Goal: Information Seeking & Learning: Learn about a topic

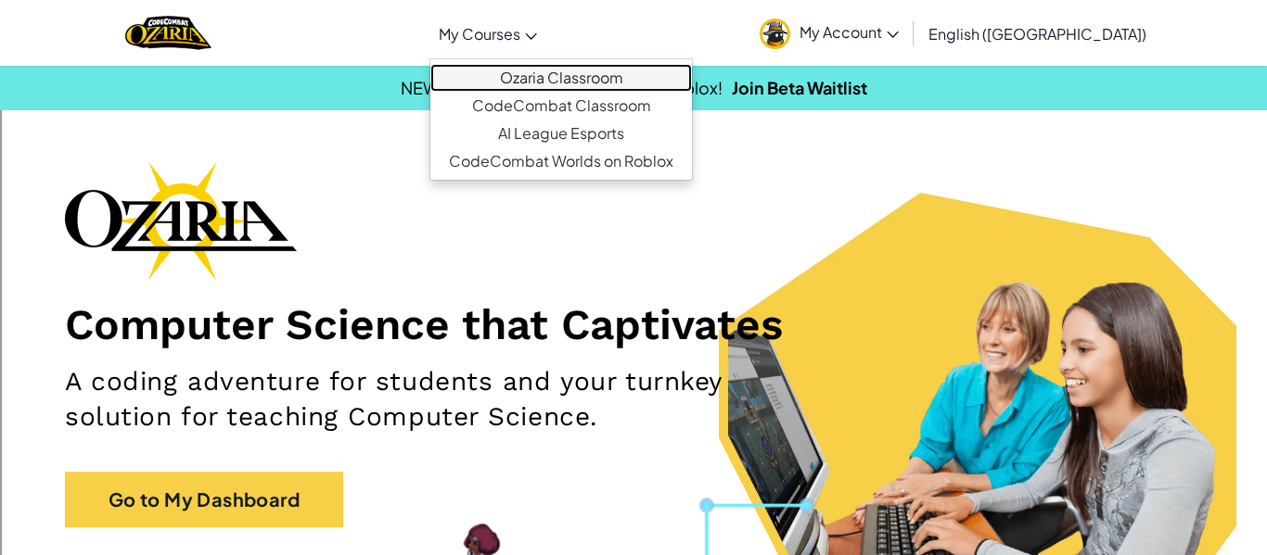
click at [614, 67] on link "Ozaria Classroom" at bounding box center [560, 78] width 261 height 28
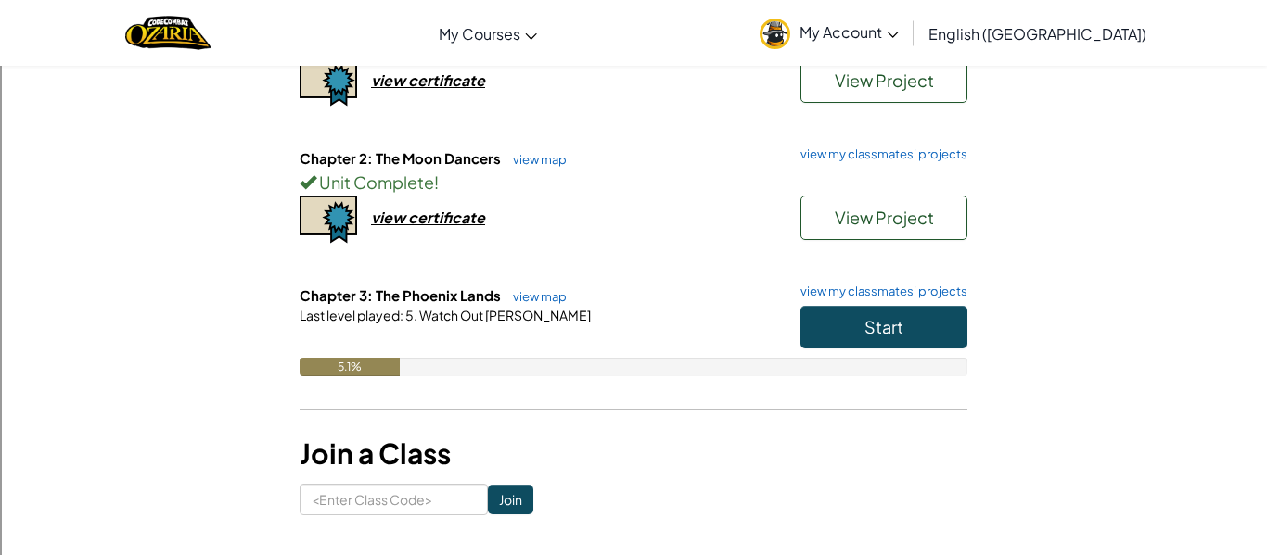
scroll to position [274, 0]
click at [914, 322] on button "Start" at bounding box center [883, 326] width 167 height 43
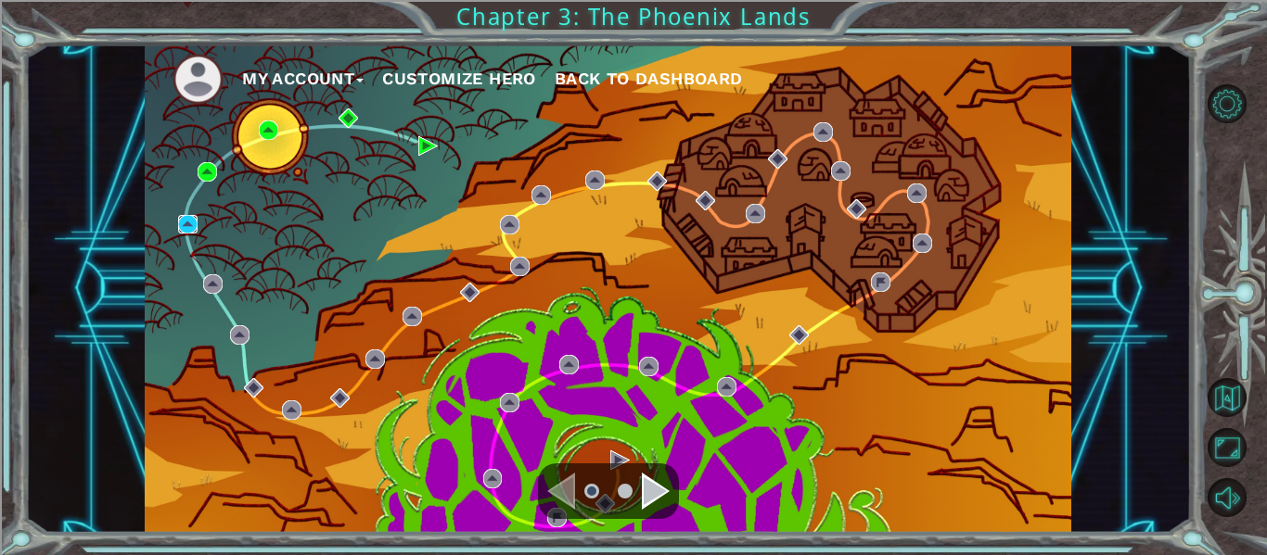
click at [184, 224] on img at bounding box center [187, 224] width 19 height 19
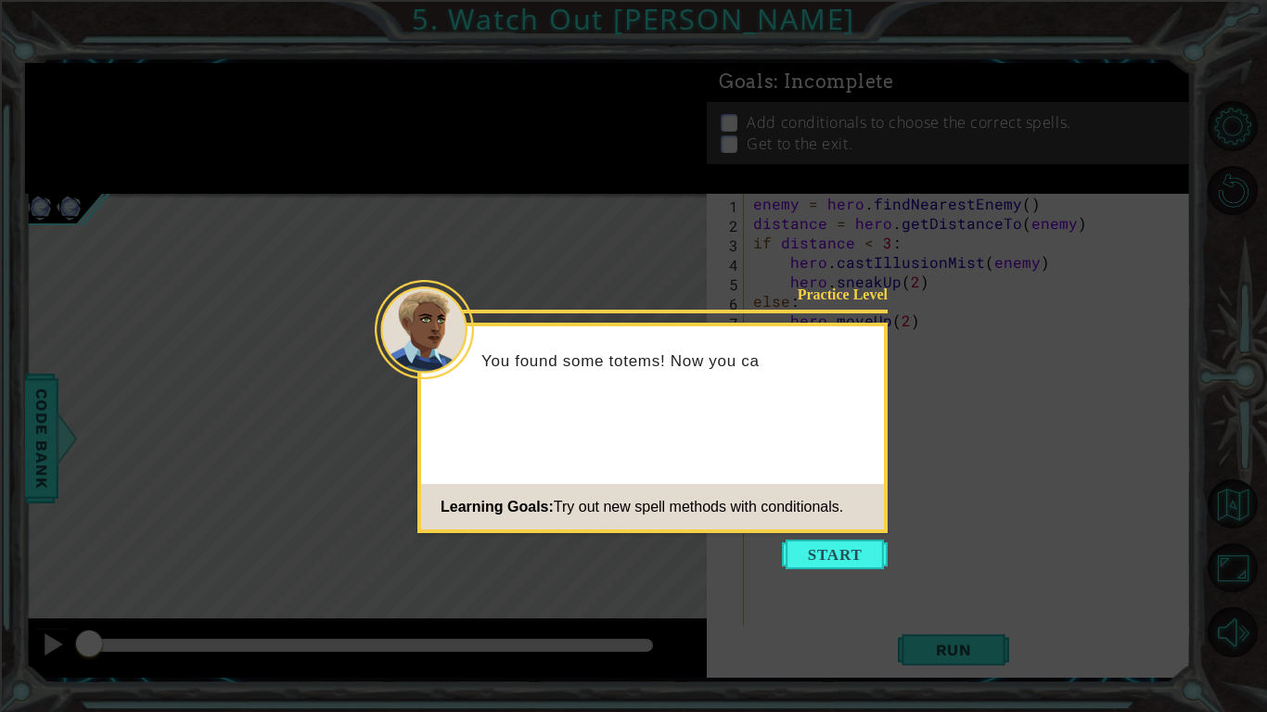
click at [775, 555] on icon at bounding box center [633, 356] width 1267 height 712
click at [785, 553] on button "Start" at bounding box center [835, 555] width 106 height 30
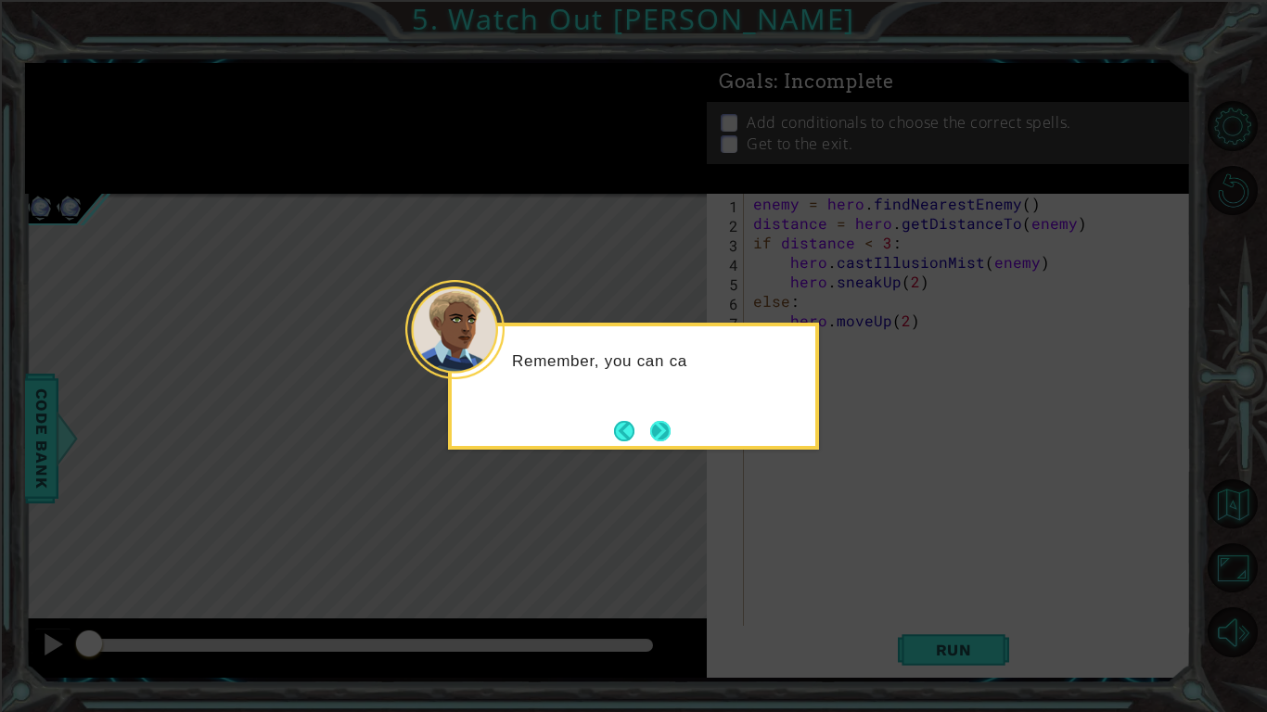
click at [670, 430] on button "Next" at bounding box center [660, 431] width 32 height 32
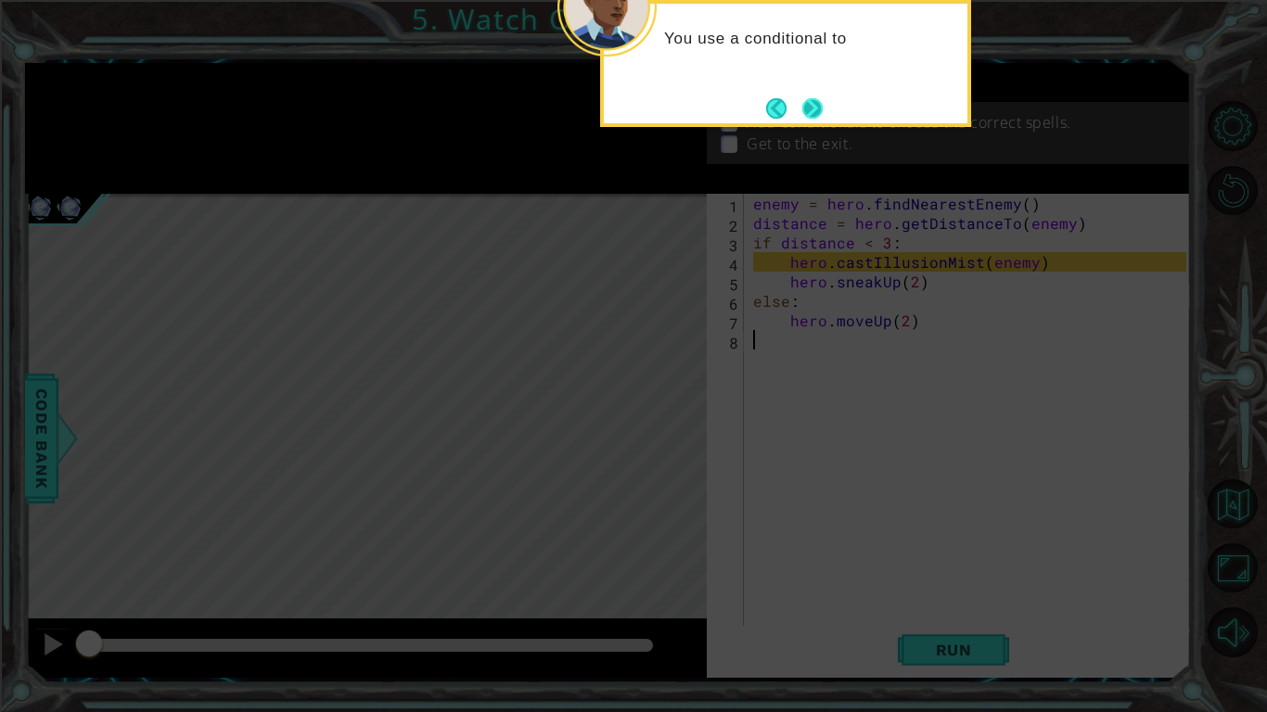
click at [807, 109] on button "Next" at bounding box center [811, 108] width 25 height 25
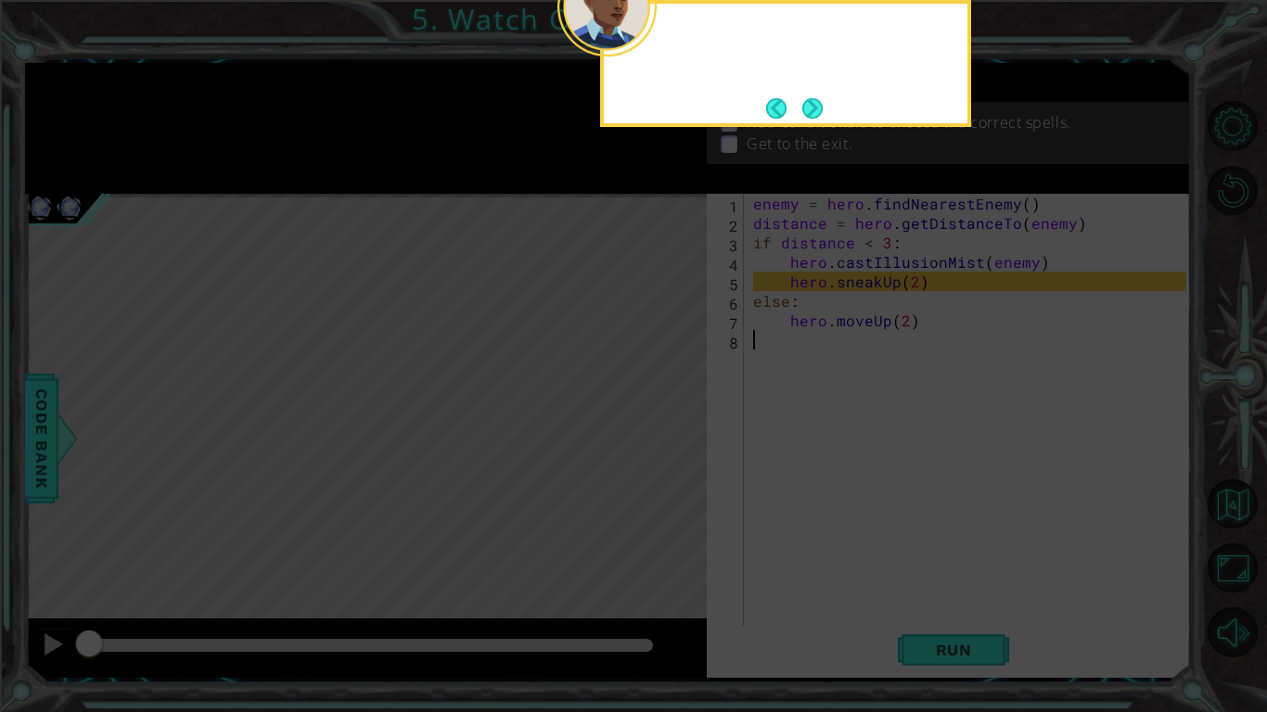
click at [807, 109] on button "Next" at bounding box center [812, 108] width 32 height 32
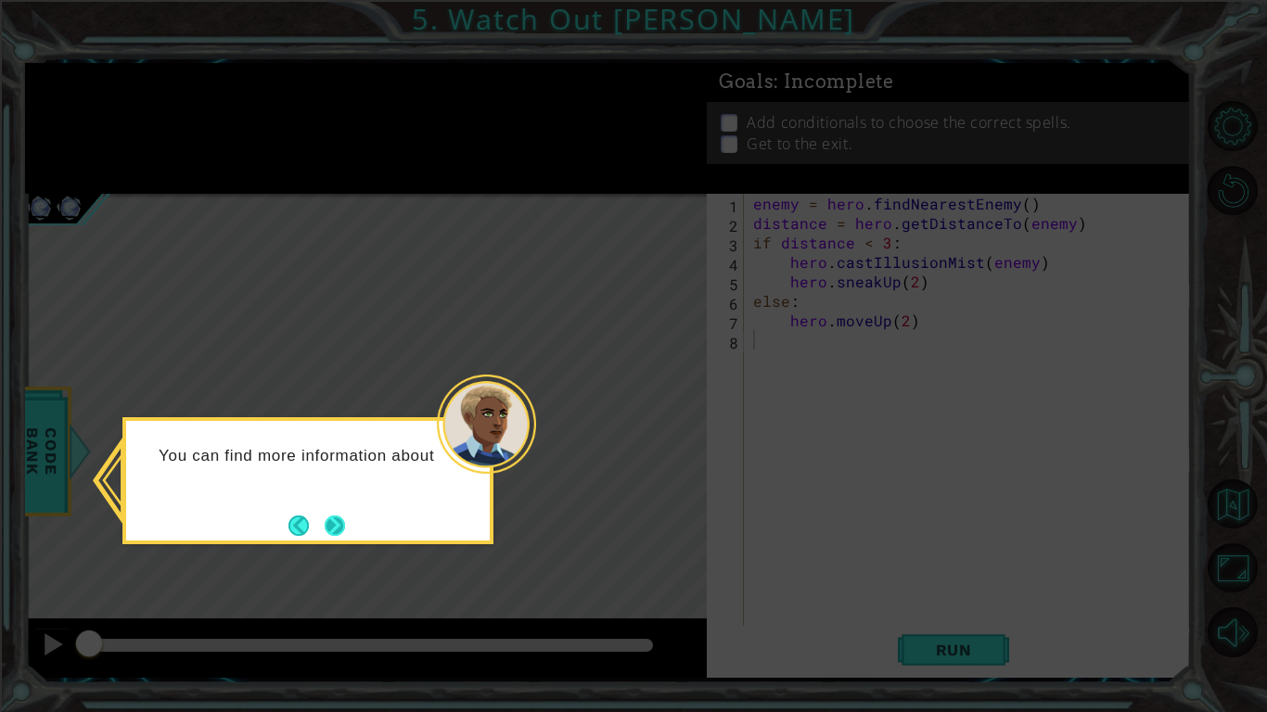
click at [338, 521] on button "Next" at bounding box center [334, 525] width 33 height 33
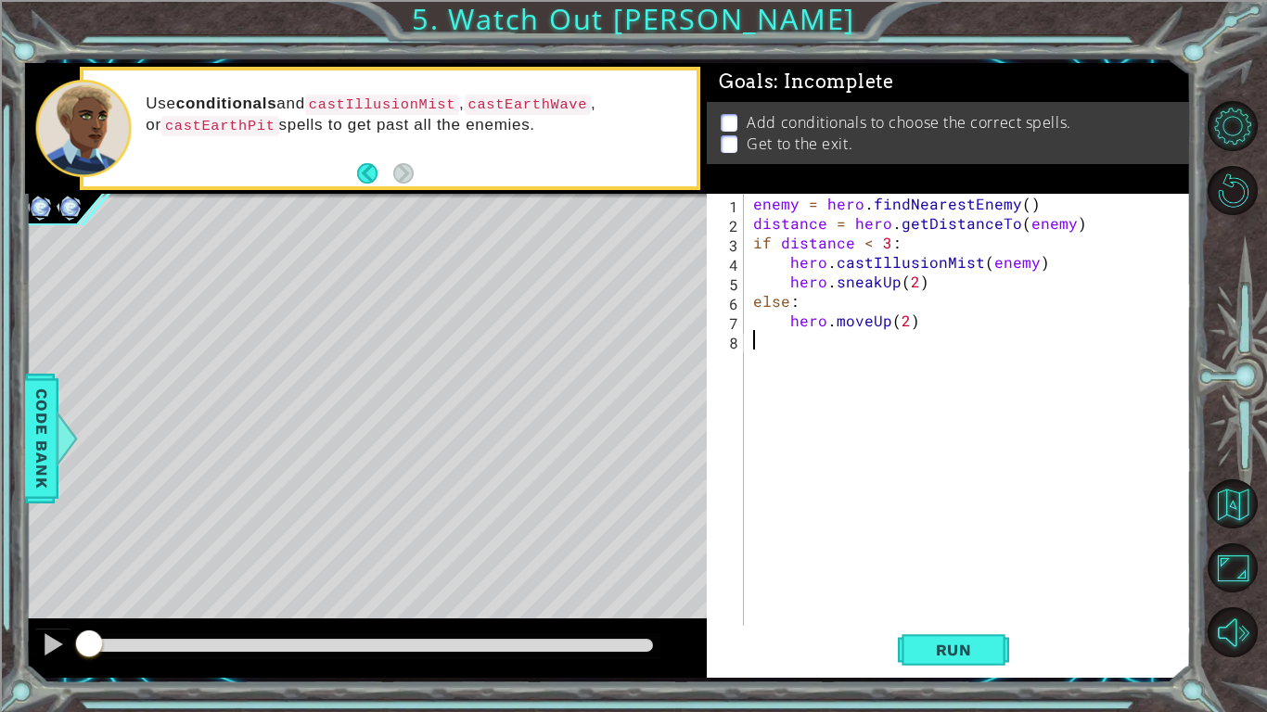
click at [904, 328] on div "enemy = hero . findNearestEnemy ( ) distance = hero . getDistanceTo ( enemy ) i…" at bounding box center [972, 447] width 446 height 506
type textarea "hero.moveUp(5)"
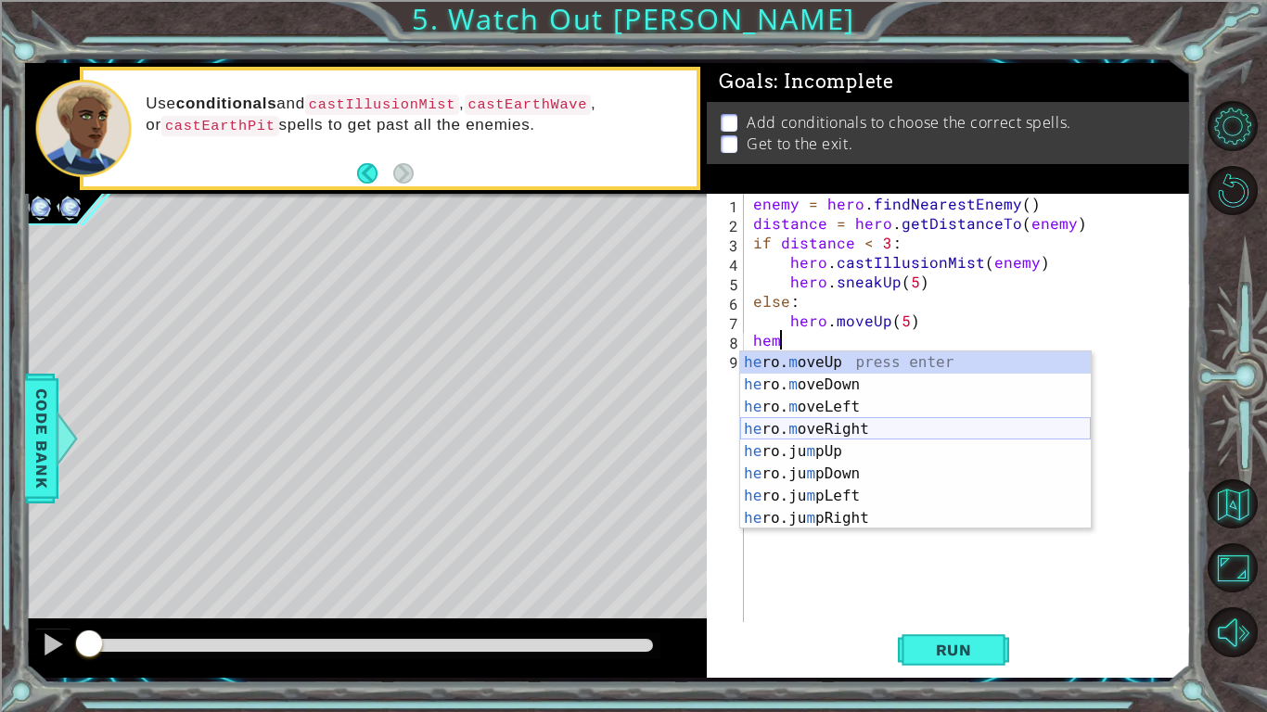
click at [884, 427] on div "he ro. m oveUp press enter he ro. m oveDown press enter he ro. m oveLeft press …" at bounding box center [915, 462] width 351 height 223
type textarea "hero.moveRight(1)"
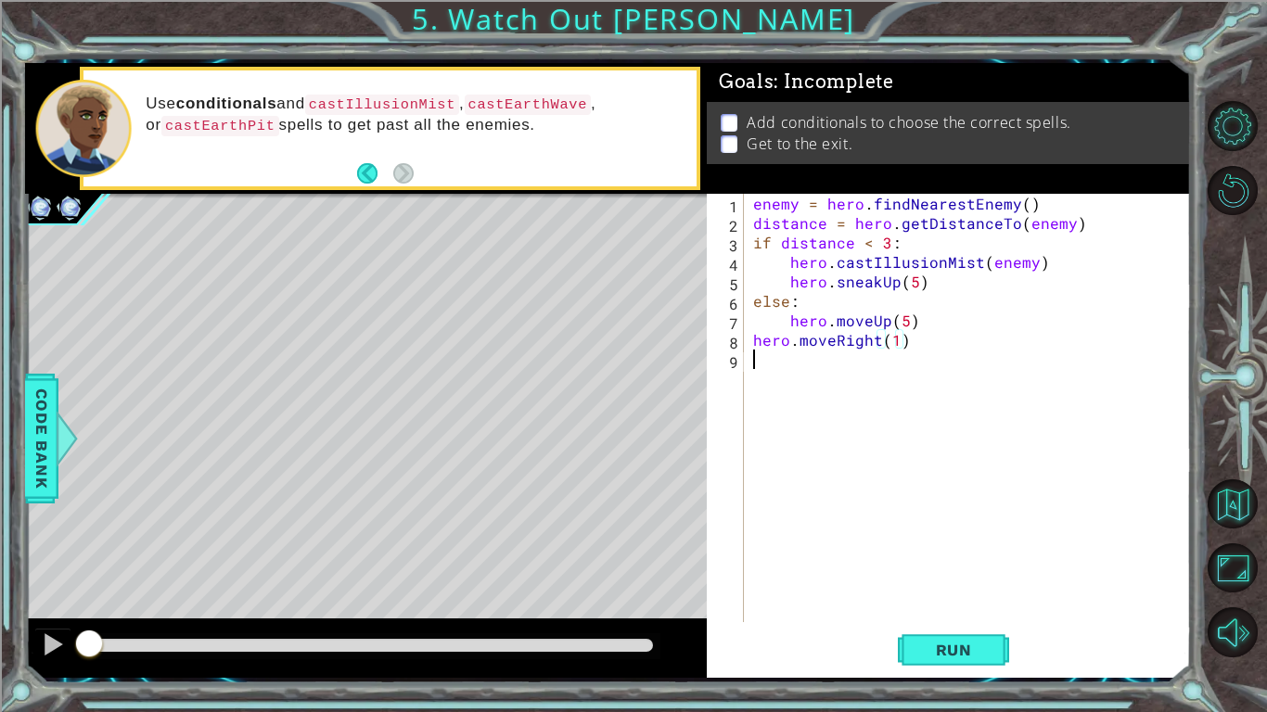
click at [809, 427] on div "enemy = hero . findNearestEnemy ( ) distance = hero . getDistanceTo ( enemy ) i…" at bounding box center [972, 427] width 446 height 467
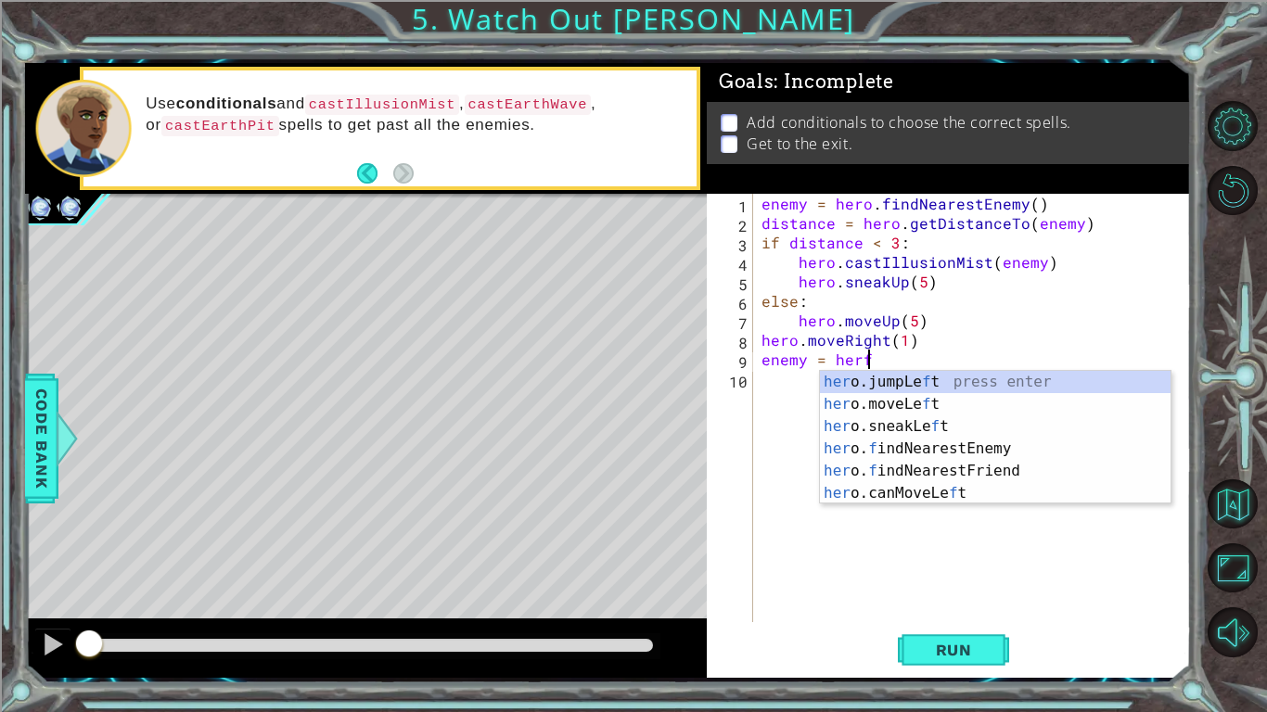
scroll to position [0, 6]
click at [955, 445] on div "her o.jumpLe f t press enter her o.moveLe f t press enter her o.sneakLe f t pre…" at bounding box center [995, 460] width 351 height 178
type textarea "enemy = hero.findNearestEnemy()"
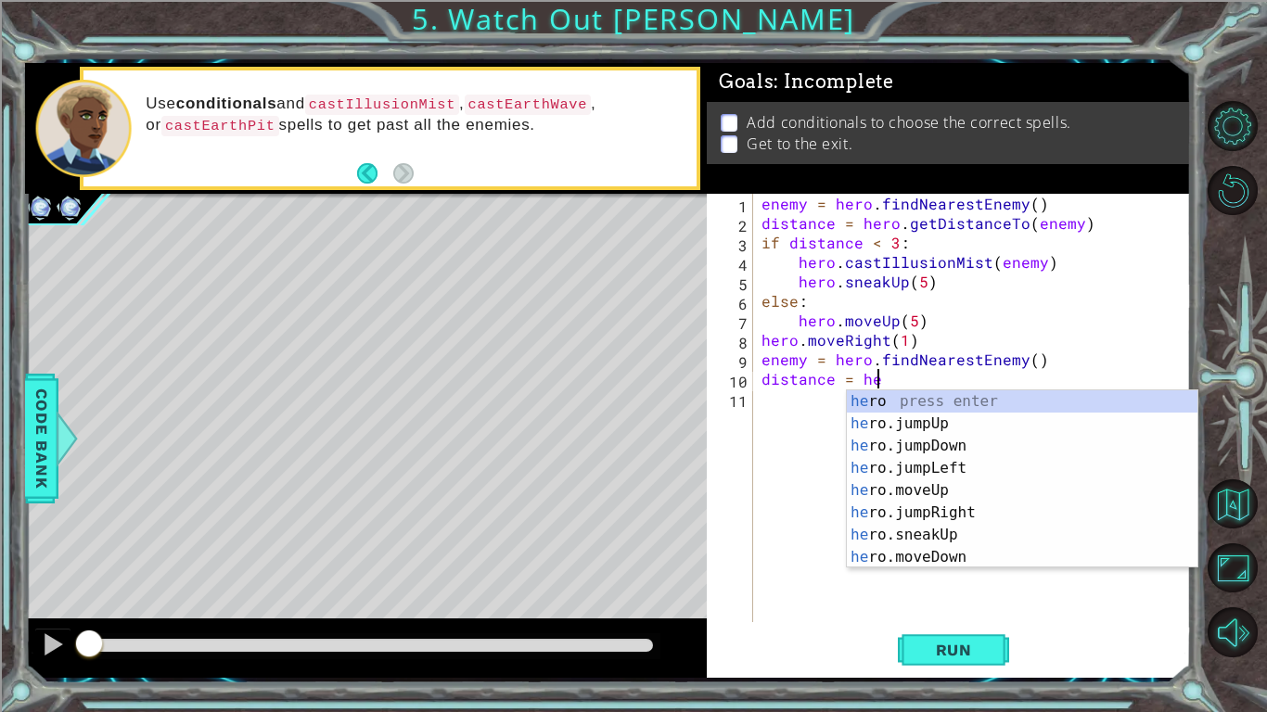
scroll to position [0, 6]
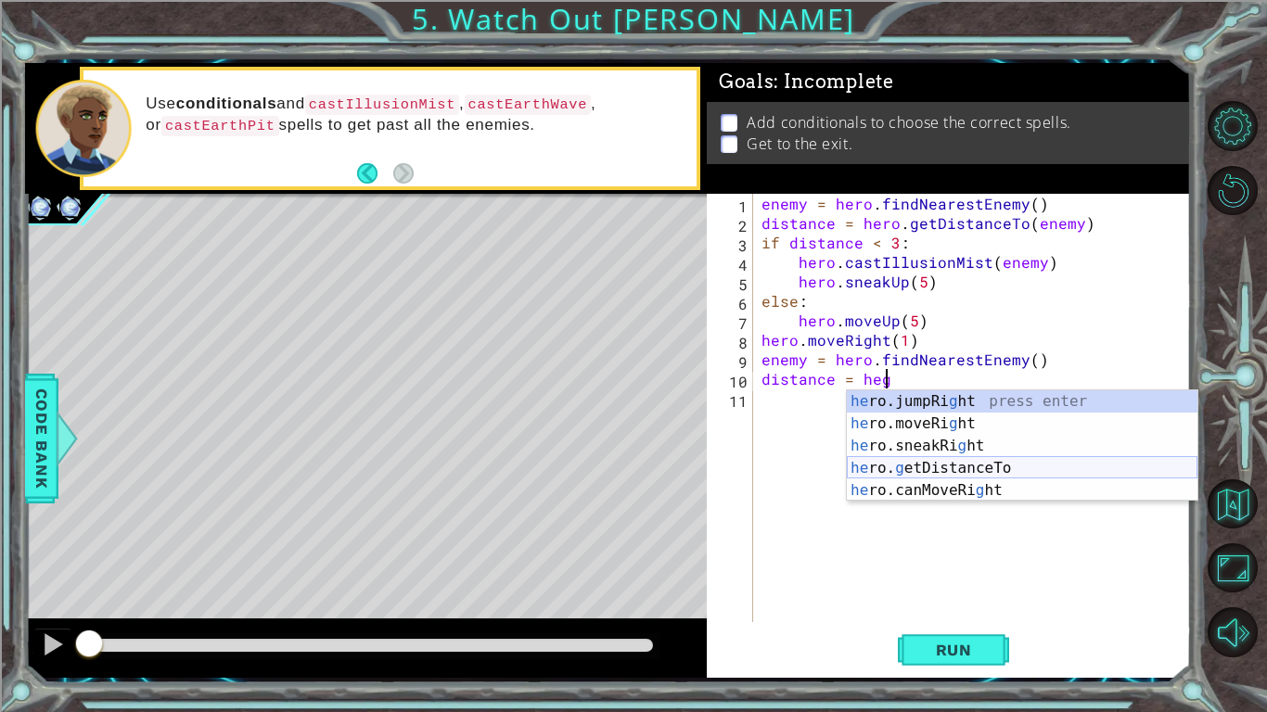
click at [946, 460] on div "he ro.jumpRi g ht press enter he ro.moveRi g ht press enter he ro.sneakRi g ht …" at bounding box center [1022, 468] width 351 height 156
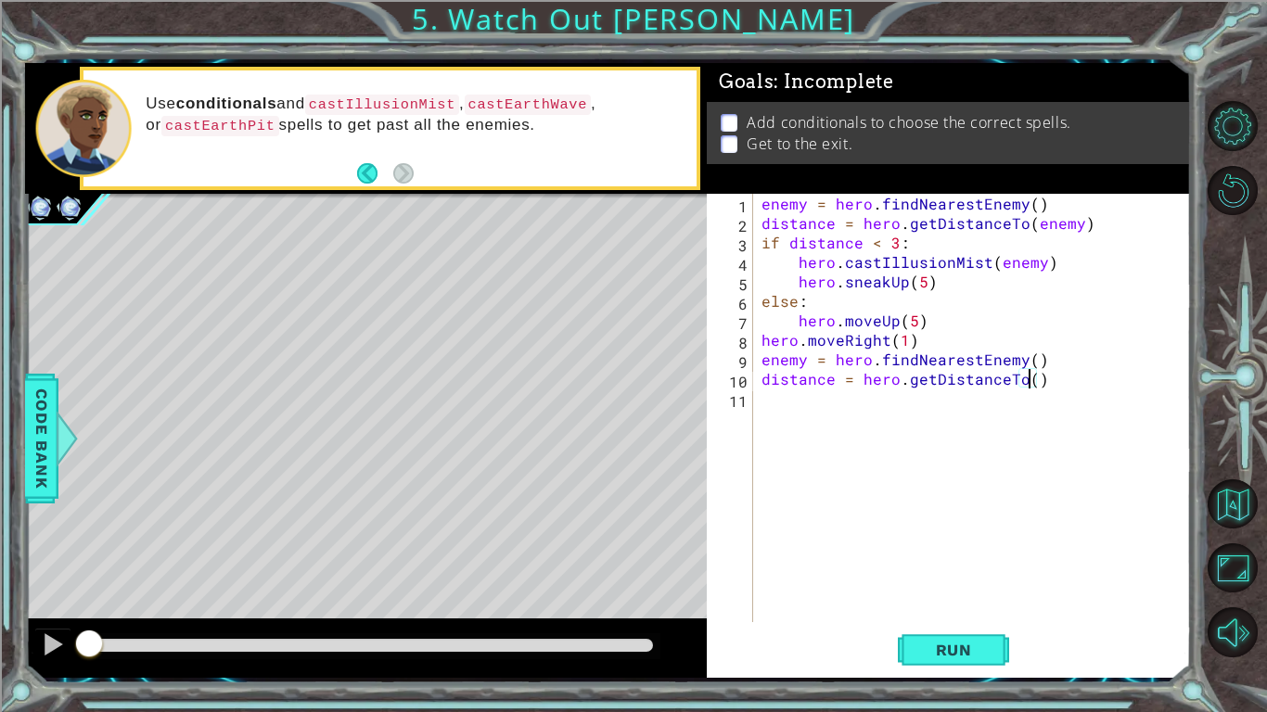
scroll to position [0, 17]
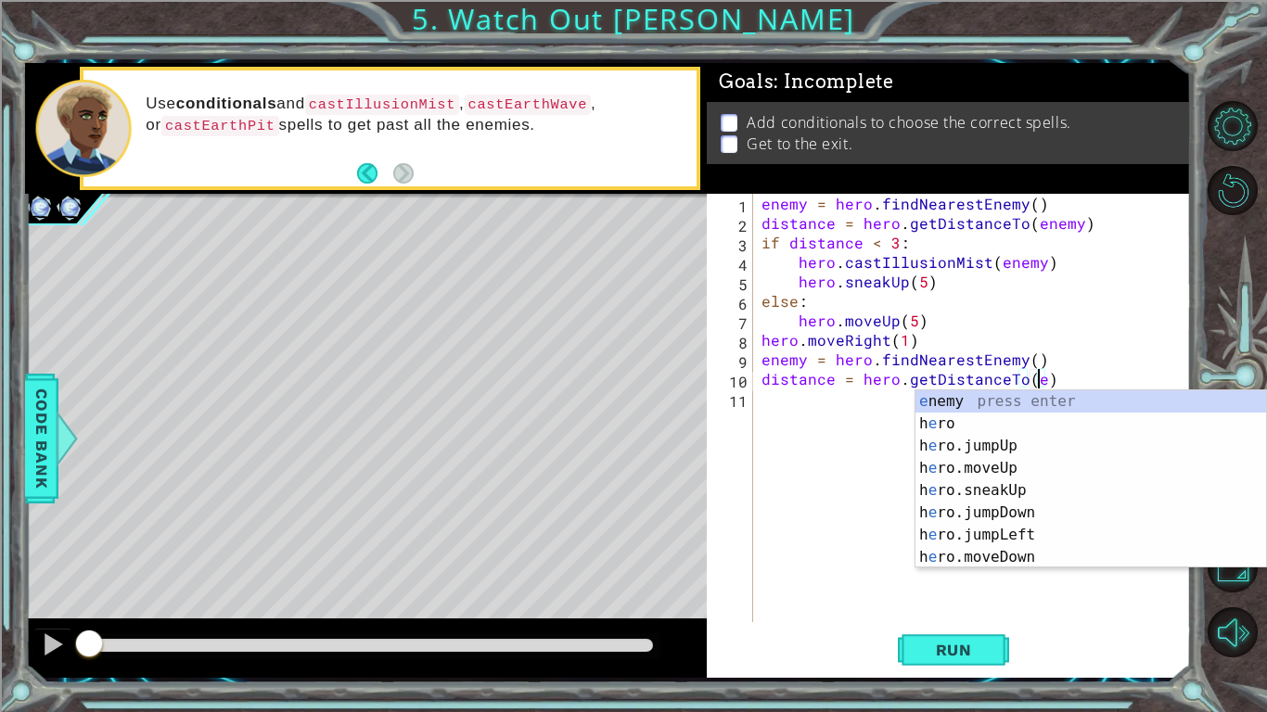
type textarea "distance = hero.getDistanceTo(enemy)"
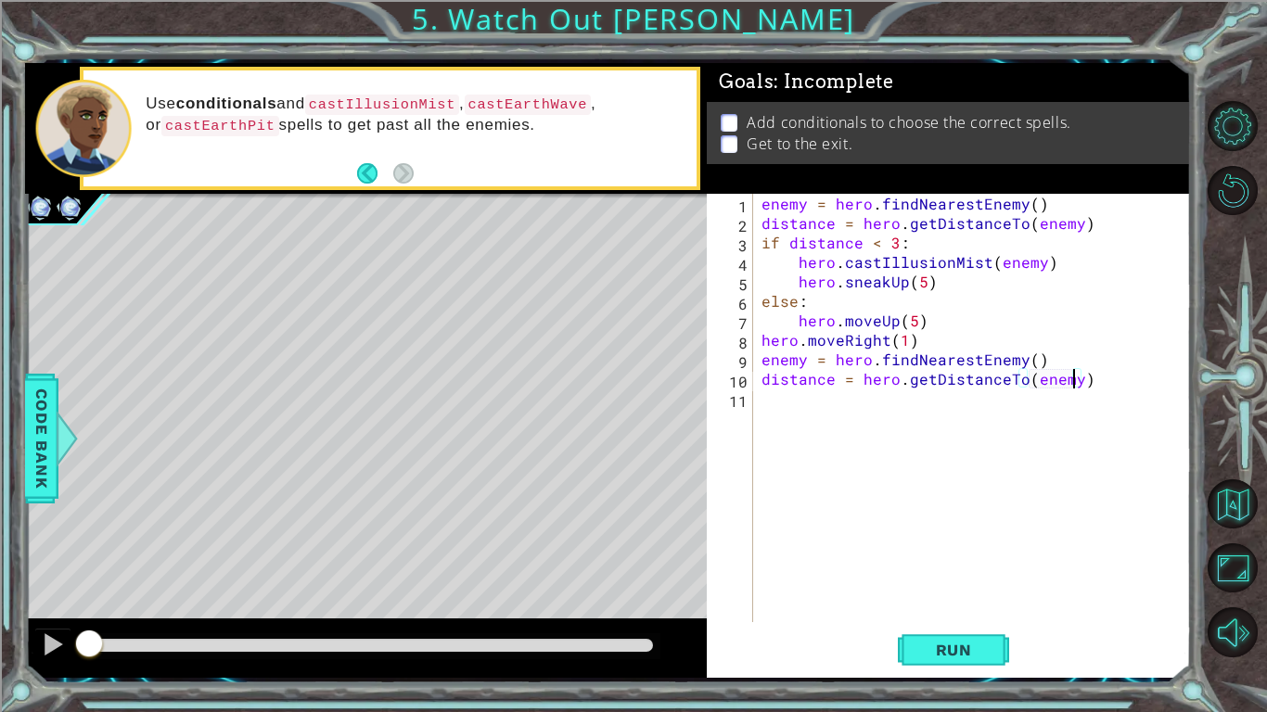
click at [876, 426] on div "enemy = hero . findNearestEnemy ( ) distance = hero . getDistanceTo ( enemy ) i…" at bounding box center [977, 427] width 438 height 467
type textarea "if distance < 2:"
type textarea "hero.castIllusionMist(enemy)"
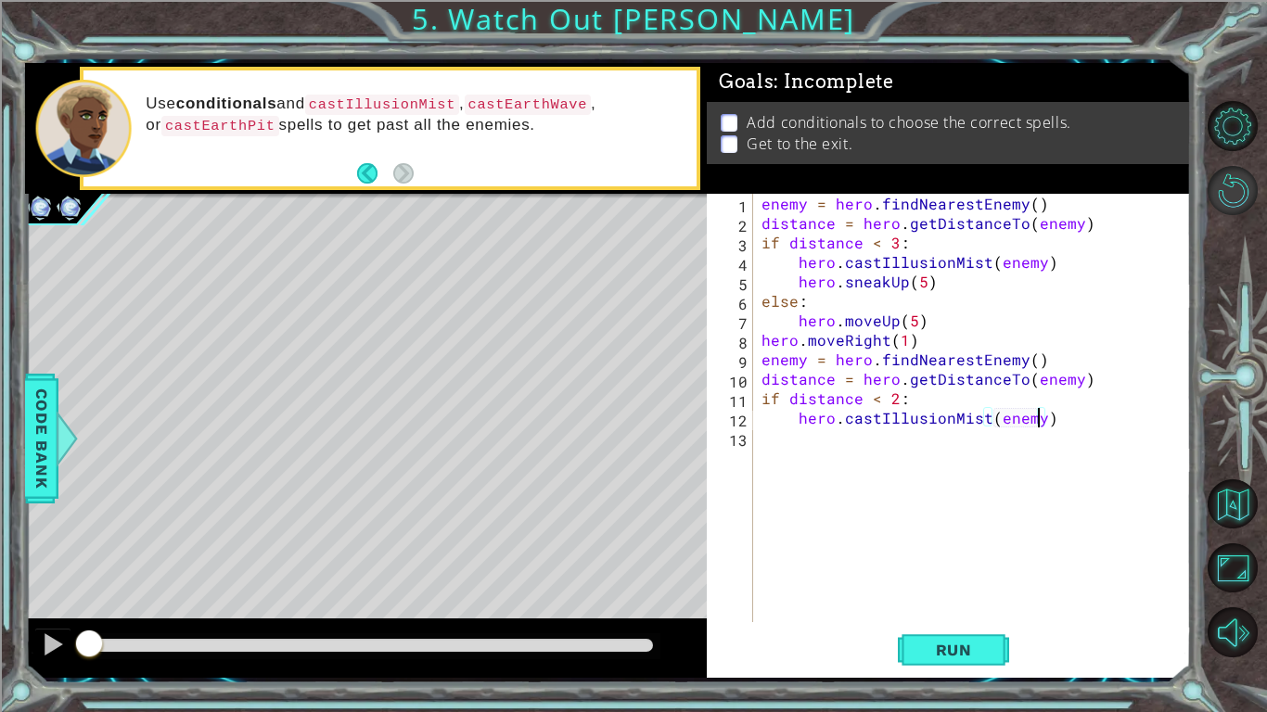
click at [1256, 210] on button "Restart Level" at bounding box center [1232, 191] width 50 height 50
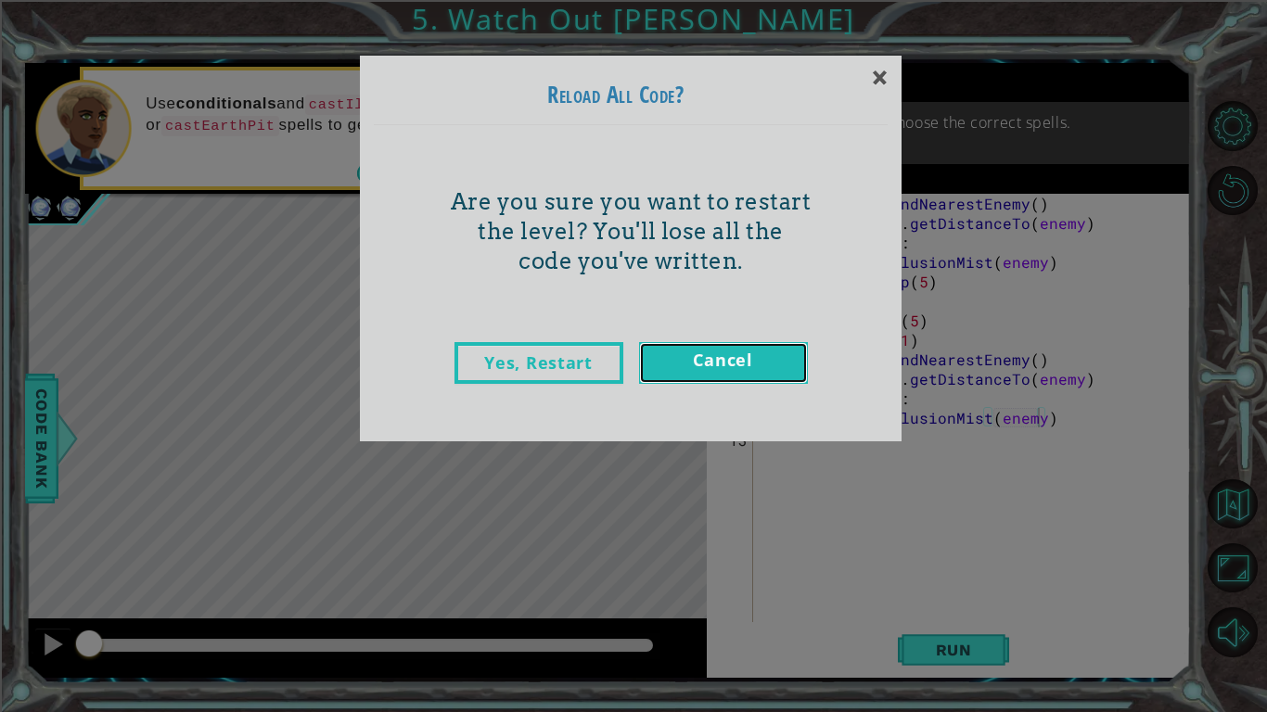
click at [798, 373] on link "Cancel" at bounding box center [723, 363] width 169 height 42
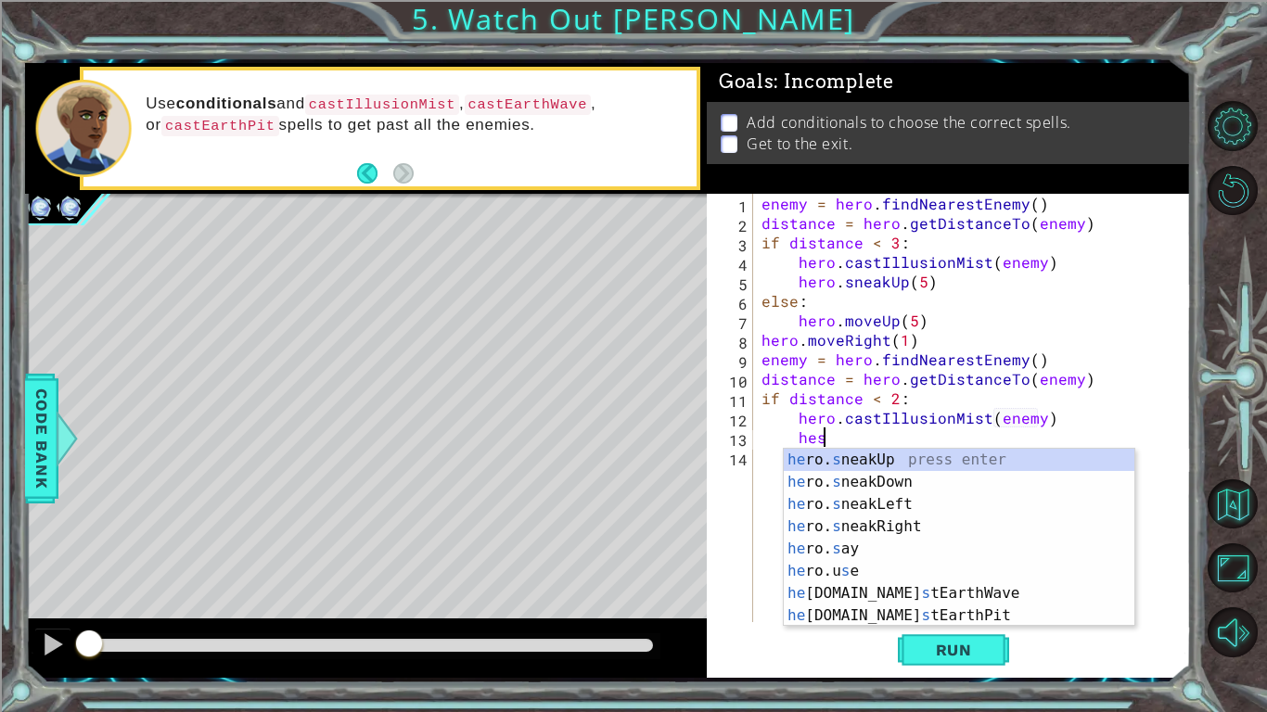
scroll to position [0, 3]
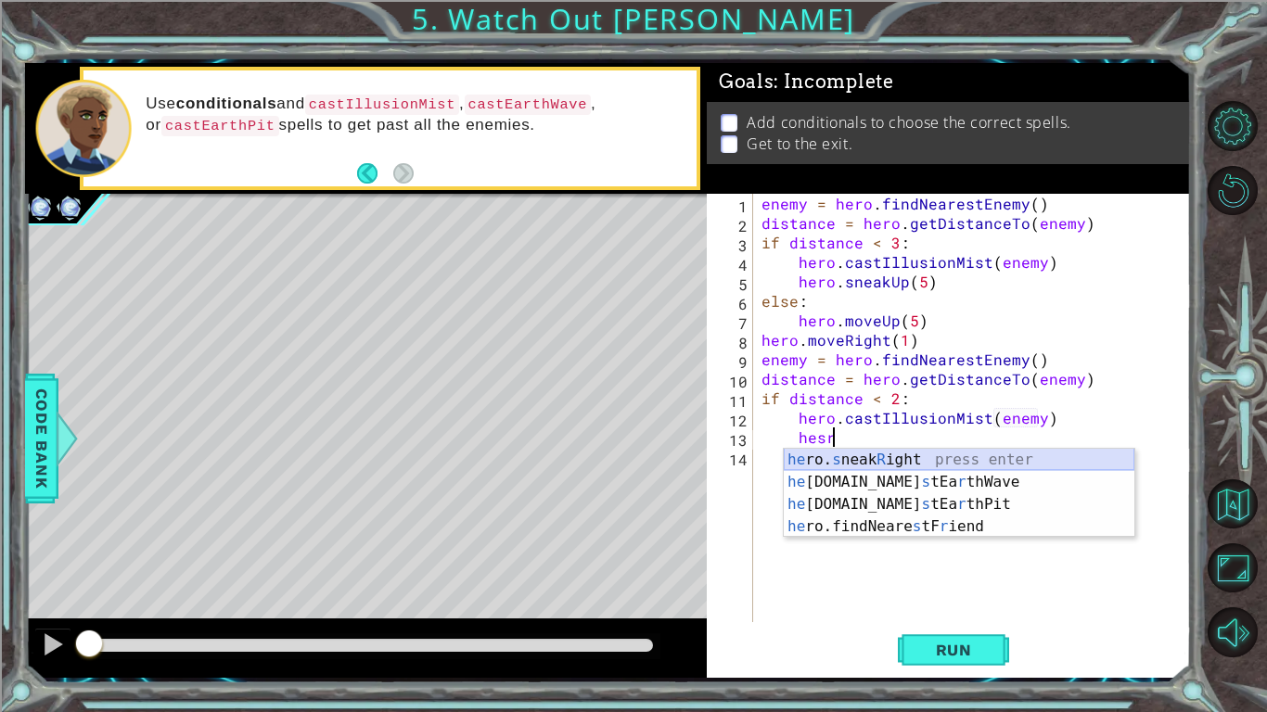
click at [904, 457] on div "he ro. s neak R ight press enter he ro.ca s tEa r thWave press enter he ro.ca s…" at bounding box center [959, 516] width 351 height 134
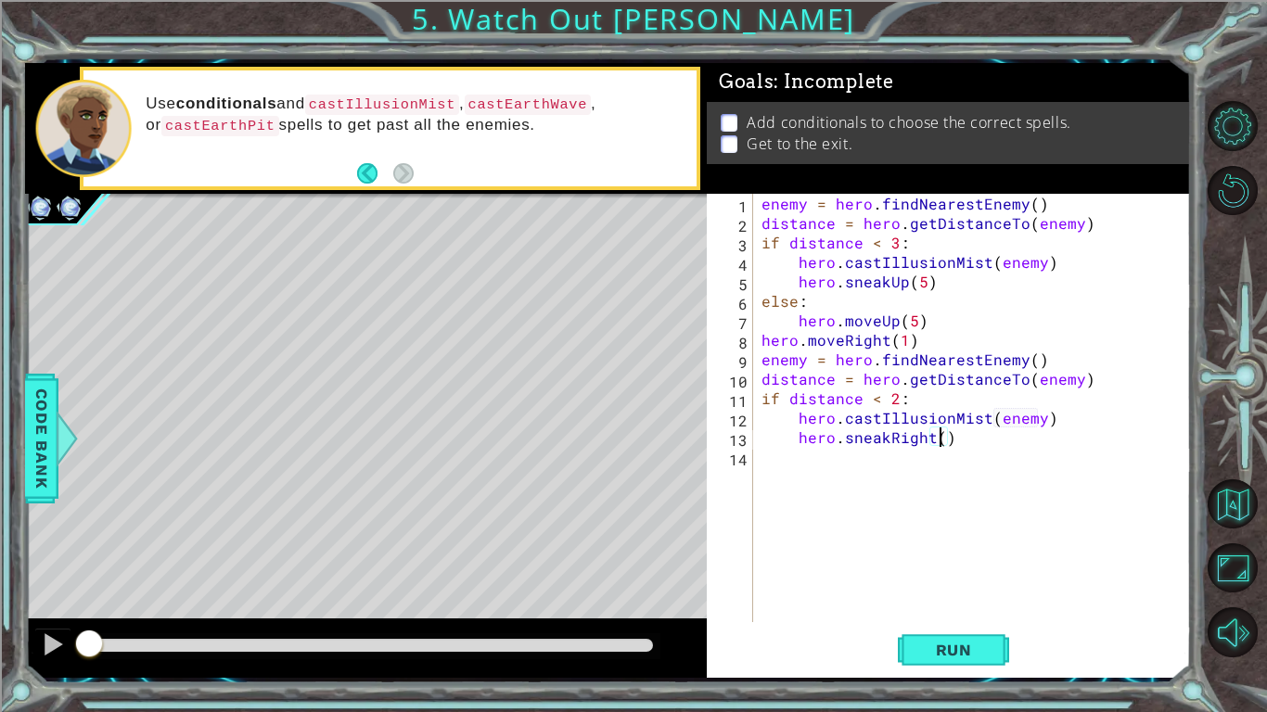
type textarea "hero.sneakRight(5)"
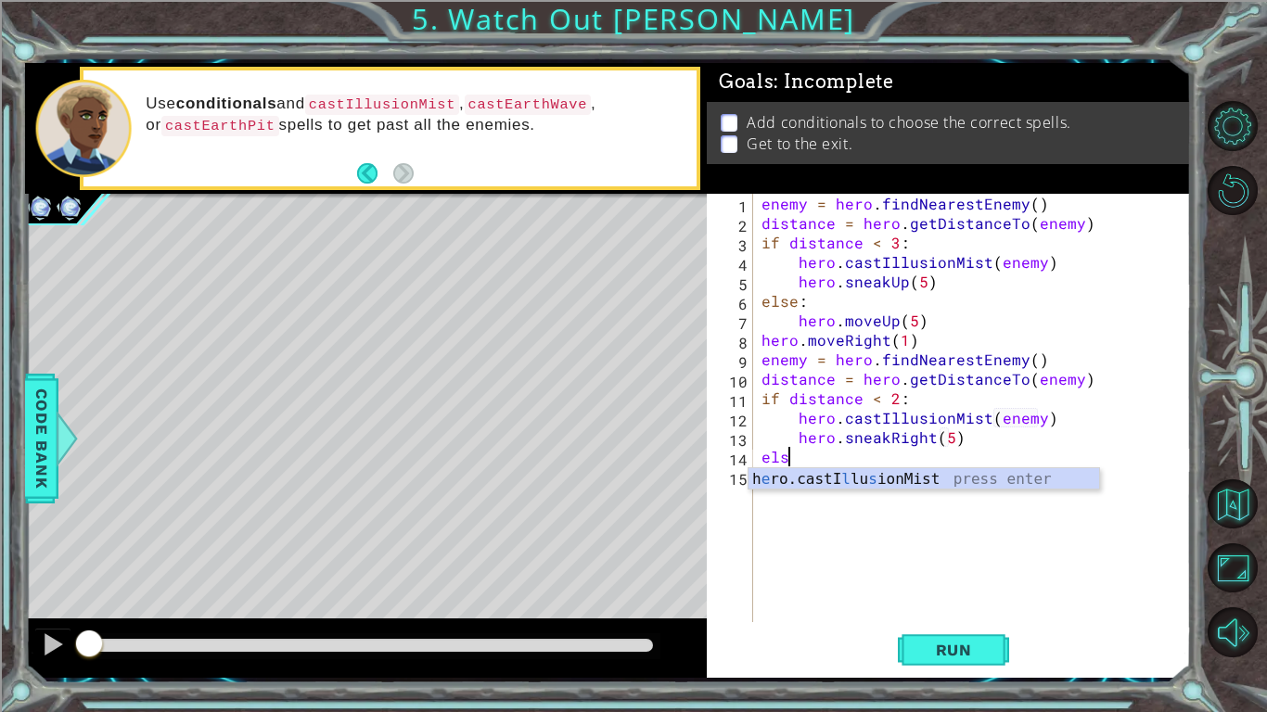
scroll to position [0, 1]
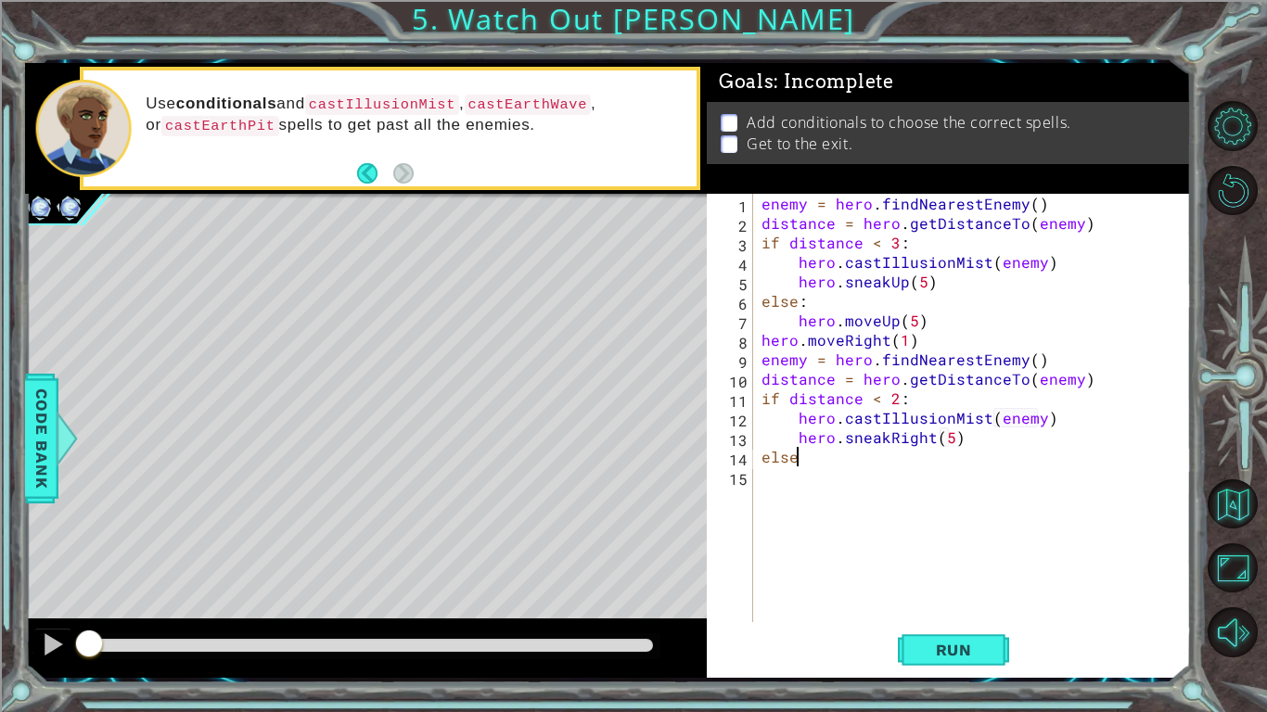
type textarea "else:"
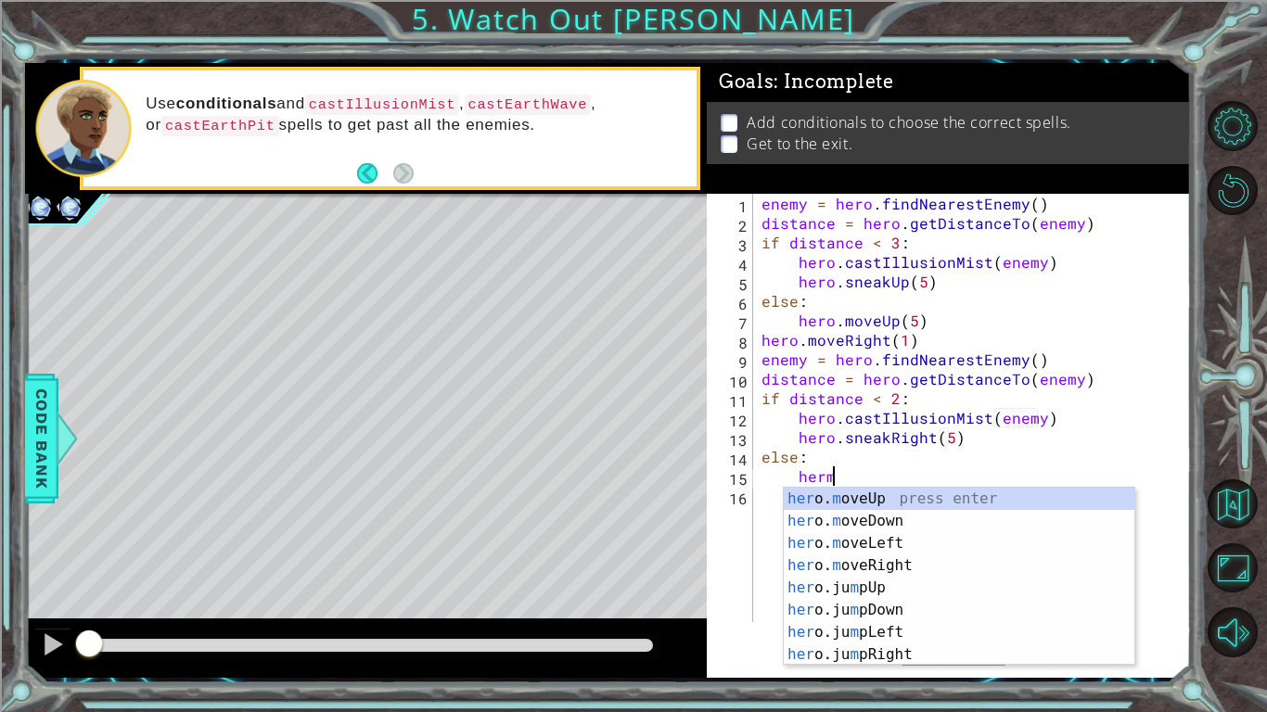
scroll to position [0, 4]
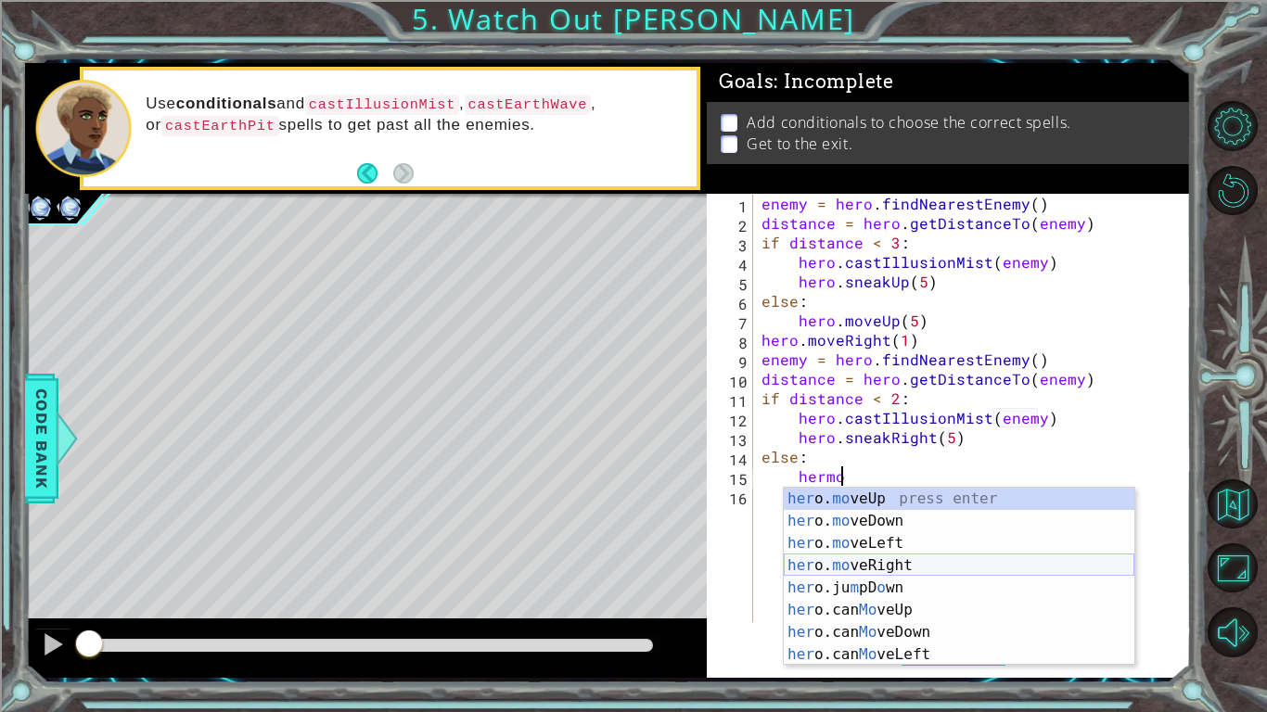
click at [903, 555] on div "her o. mo veUp press enter her o. mo veDown press enter her o. mo veLeft press …" at bounding box center [959, 599] width 351 height 223
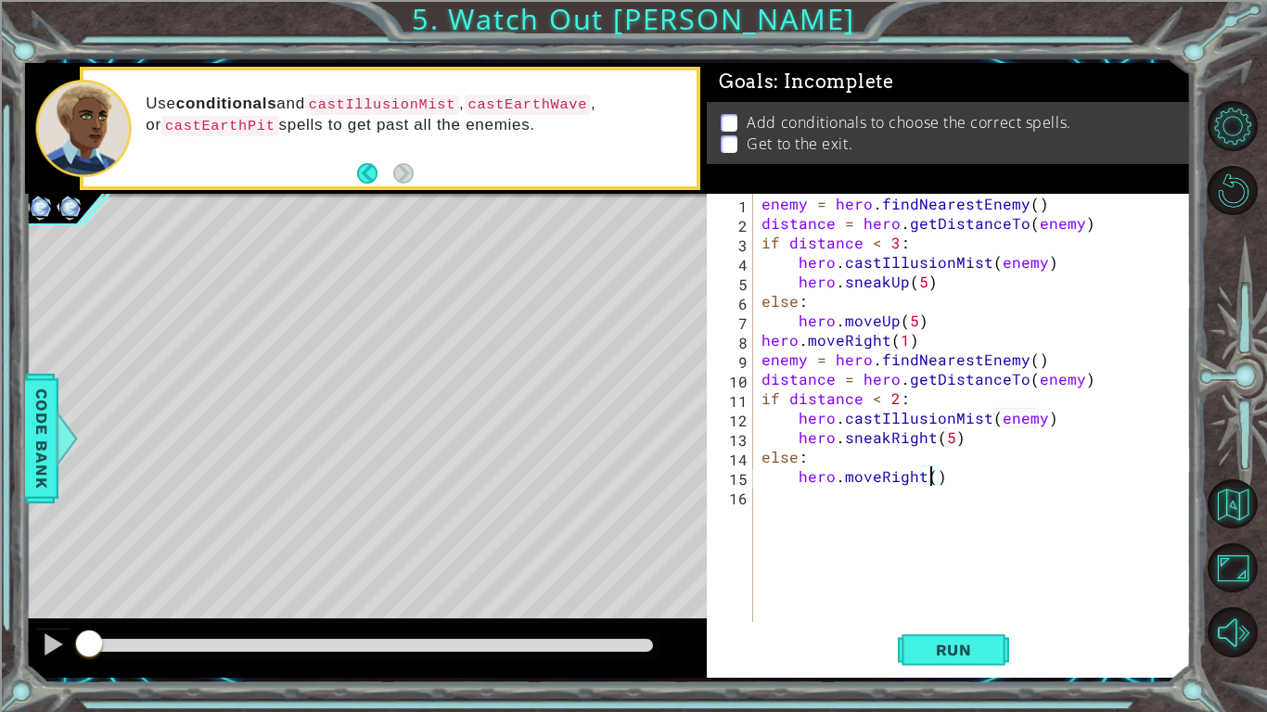
type textarea "hero.moveRight(5)"
click at [714, 506] on div "16" at bounding box center [731, 498] width 43 height 19
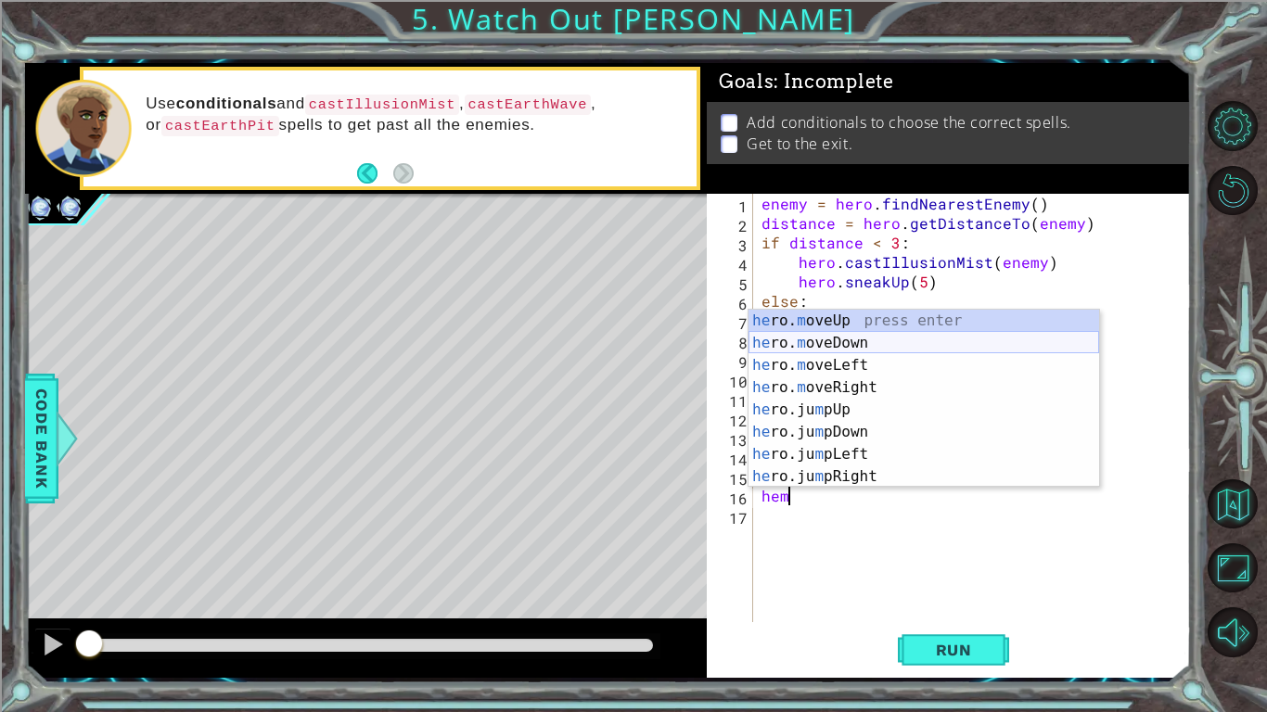
click at [910, 340] on div "he ro. m oveUp press enter he ro. m oveDown press enter he ro. m oveLeft press …" at bounding box center [923, 421] width 351 height 223
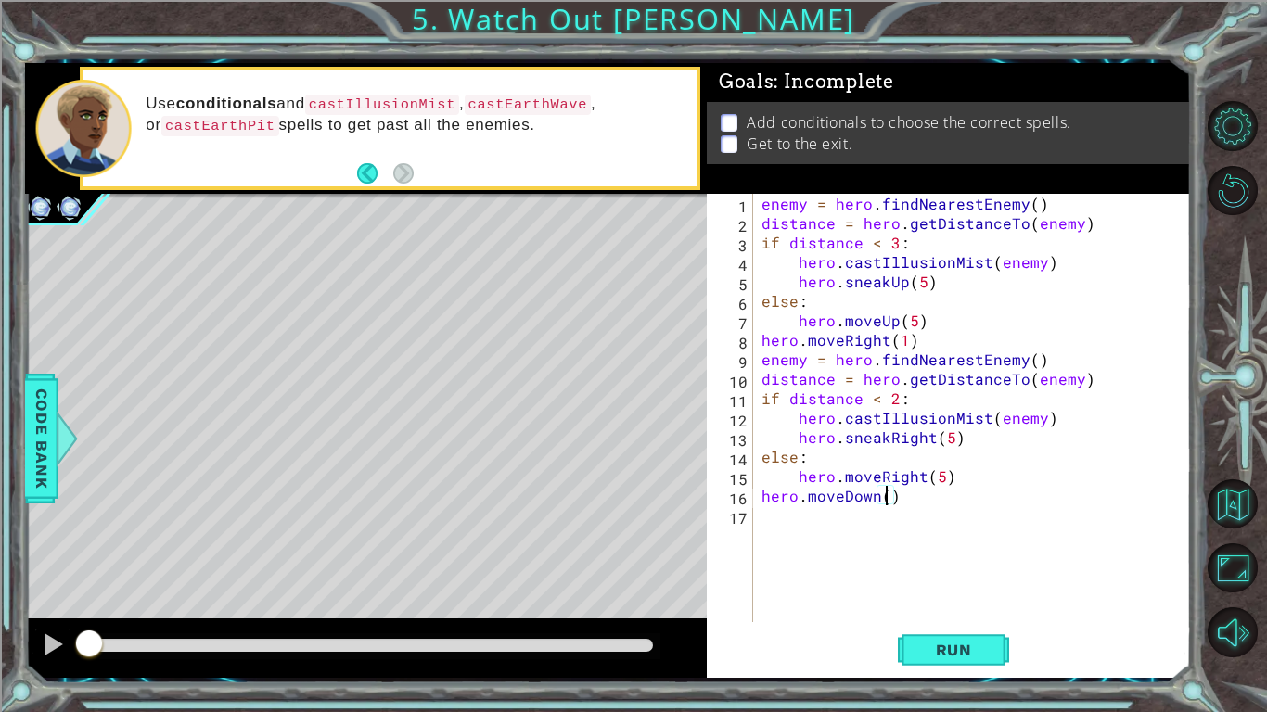
type textarea "hero.moveDown(2)"
type textarea "e"
type textarea "\"
type textarea "i"
type textarea "="
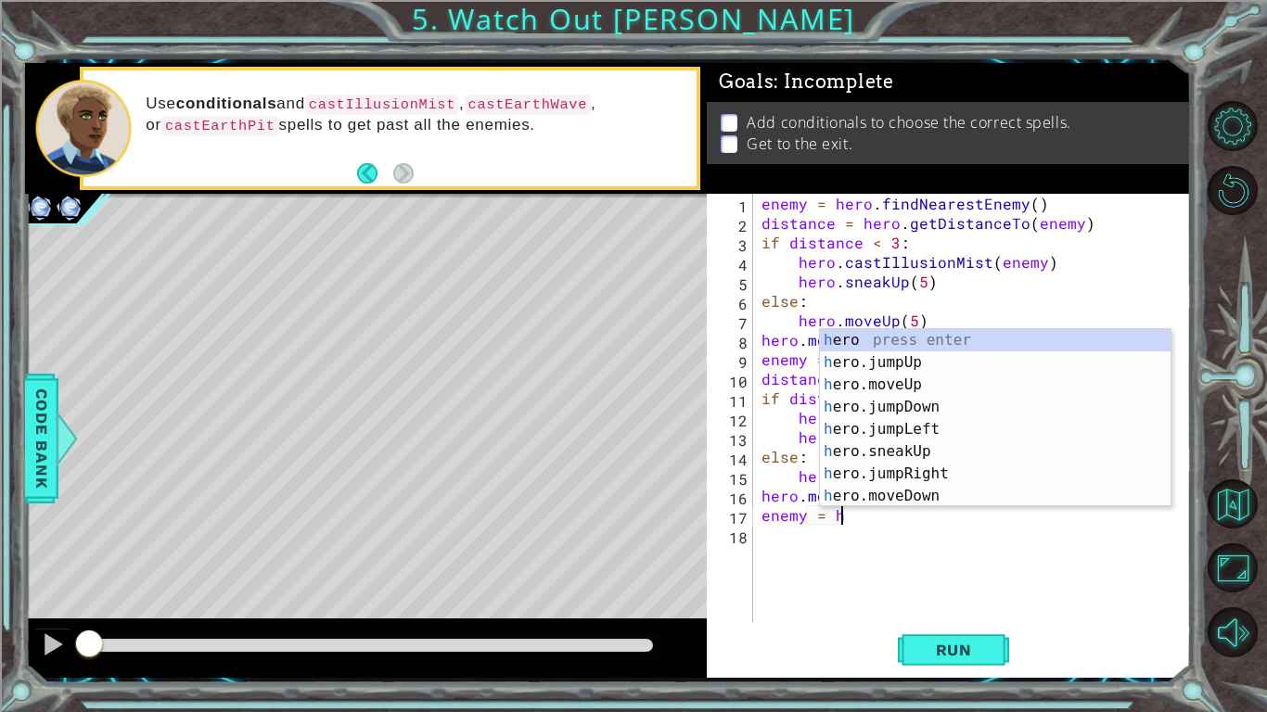
scroll to position [0, 5]
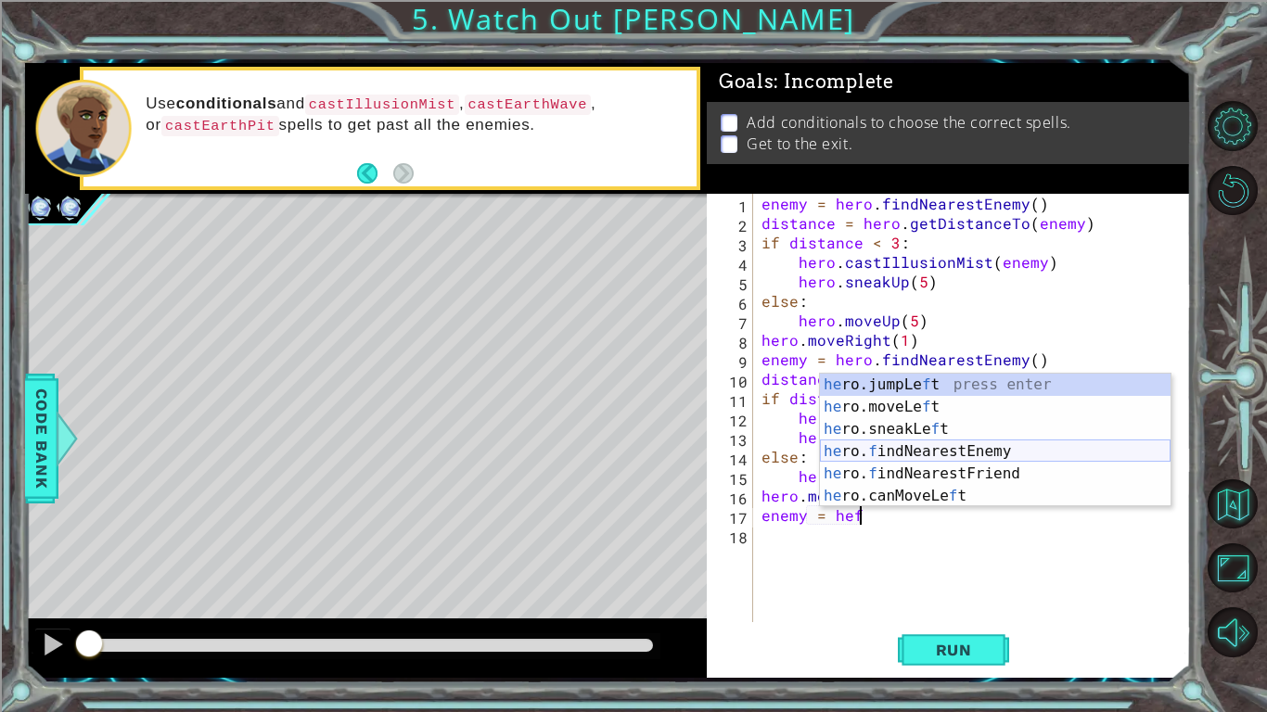
click at [882, 453] on div "he ro.jumpLe f t press enter he ro.moveLe f t press enter he ro.sneakLe f t pre…" at bounding box center [995, 463] width 351 height 178
type textarea "enemy = hero.findNearestEnemy()"
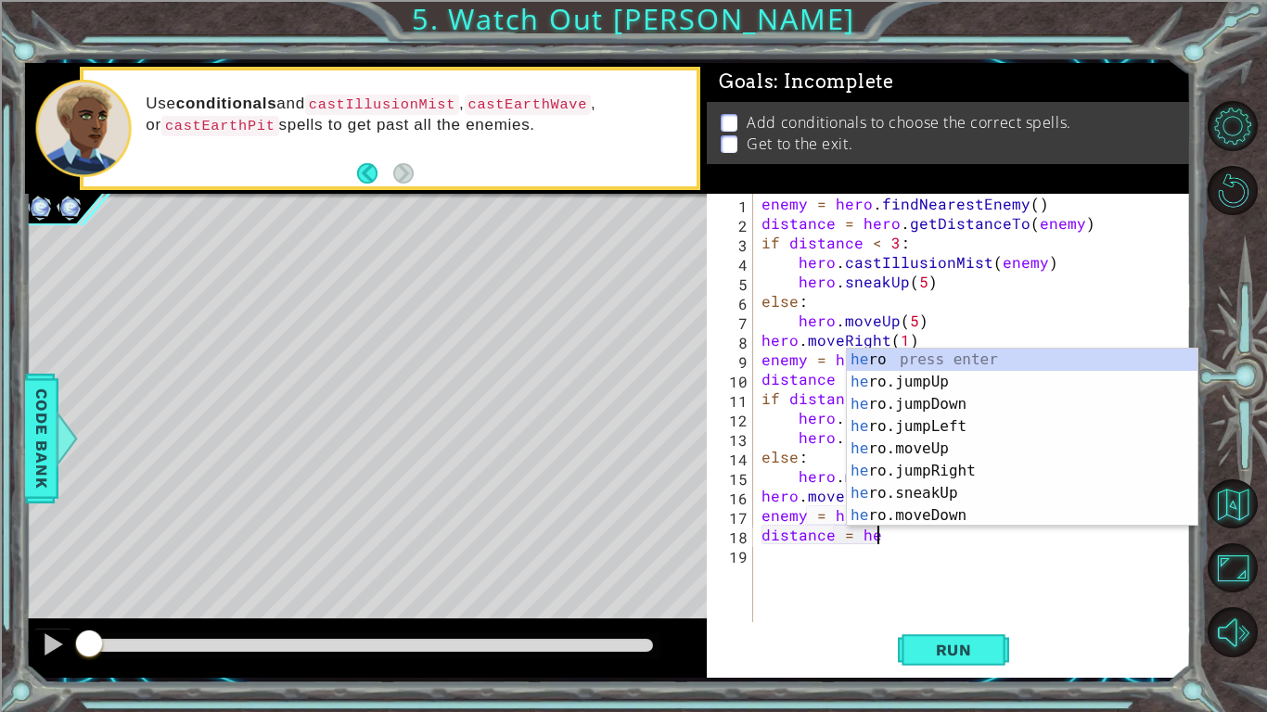
scroll to position [0, 6]
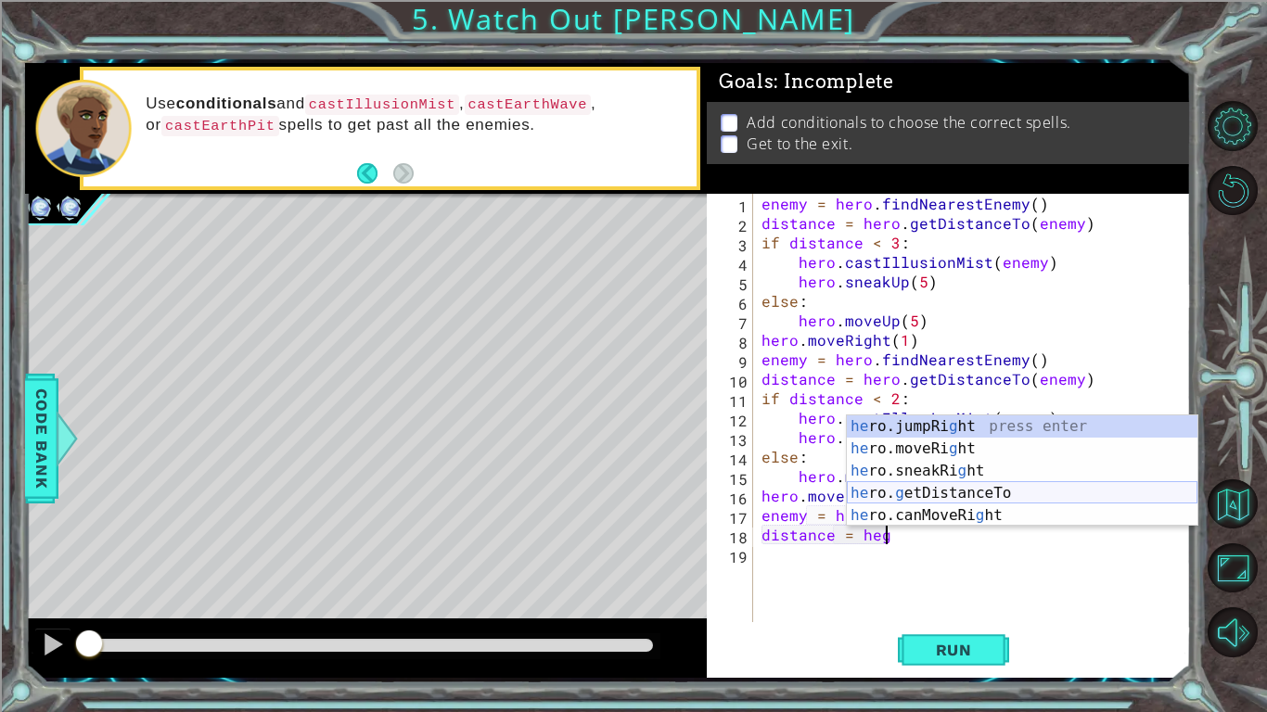
click at [984, 494] on div "he ro.jumpRi g ht press enter he ro.moveRi g ht press enter he ro.sneakRi g ht …" at bounding box center [1022, 493] width 351 height 156
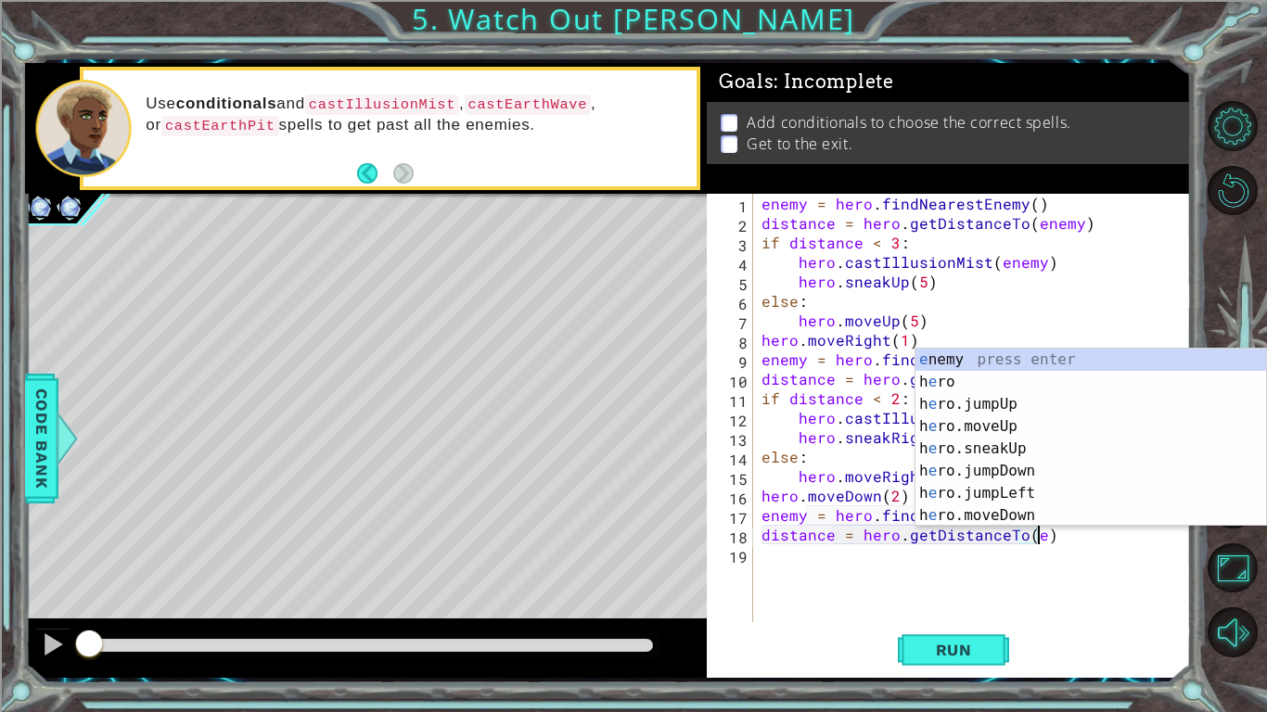
scroll to position [0, 17]
type textarea "distance = hero.getDistanceTo(enemy)"
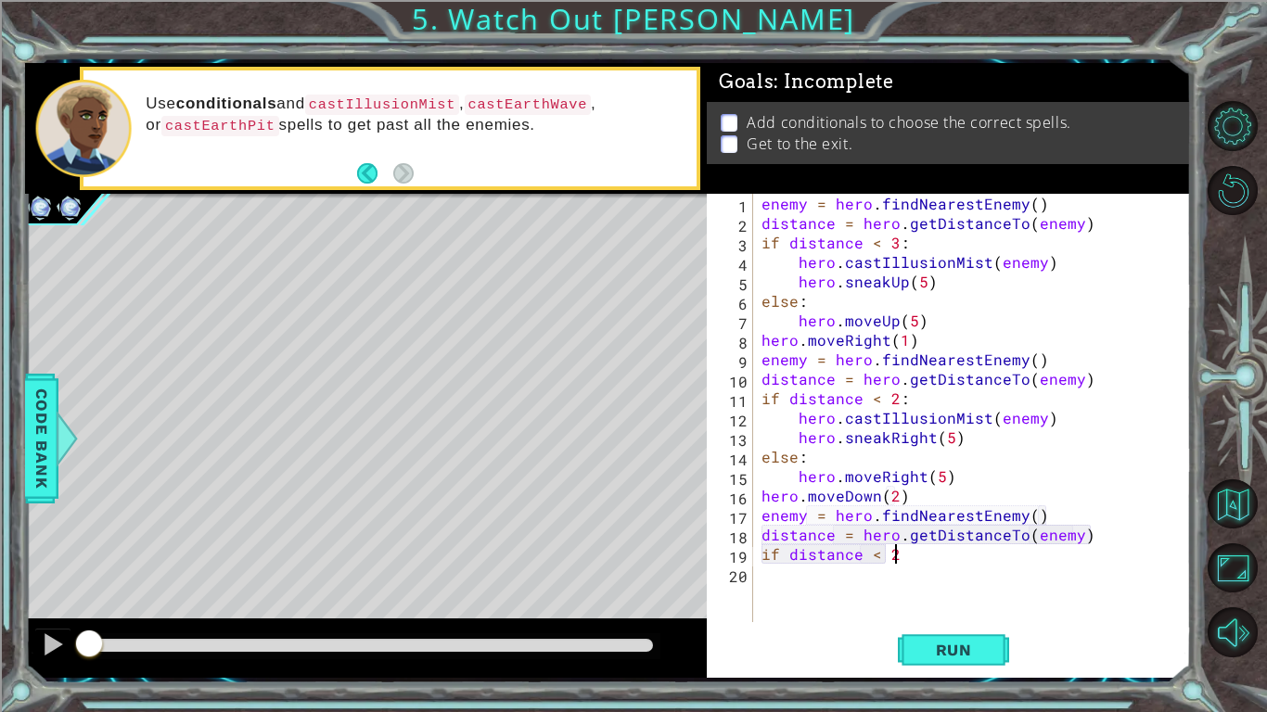
scroll to position [0, 7]
type textarea "if distance < 2:"
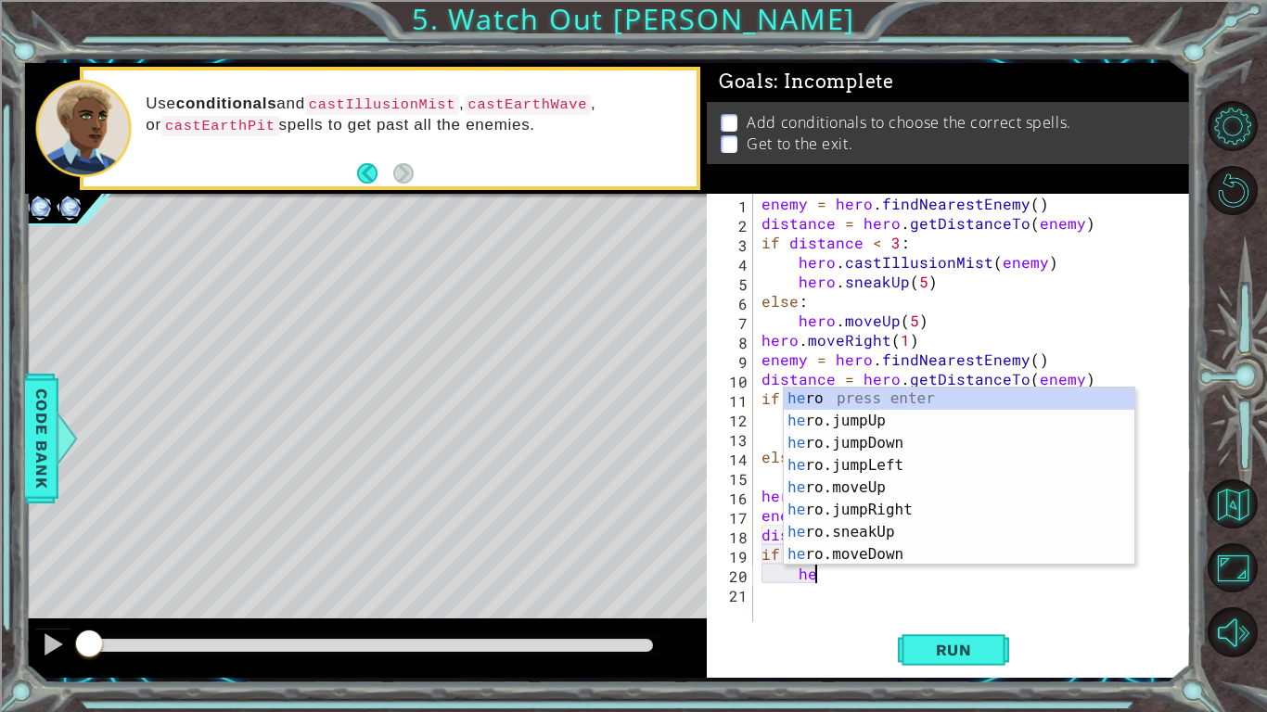
scroll to position [0, 3]
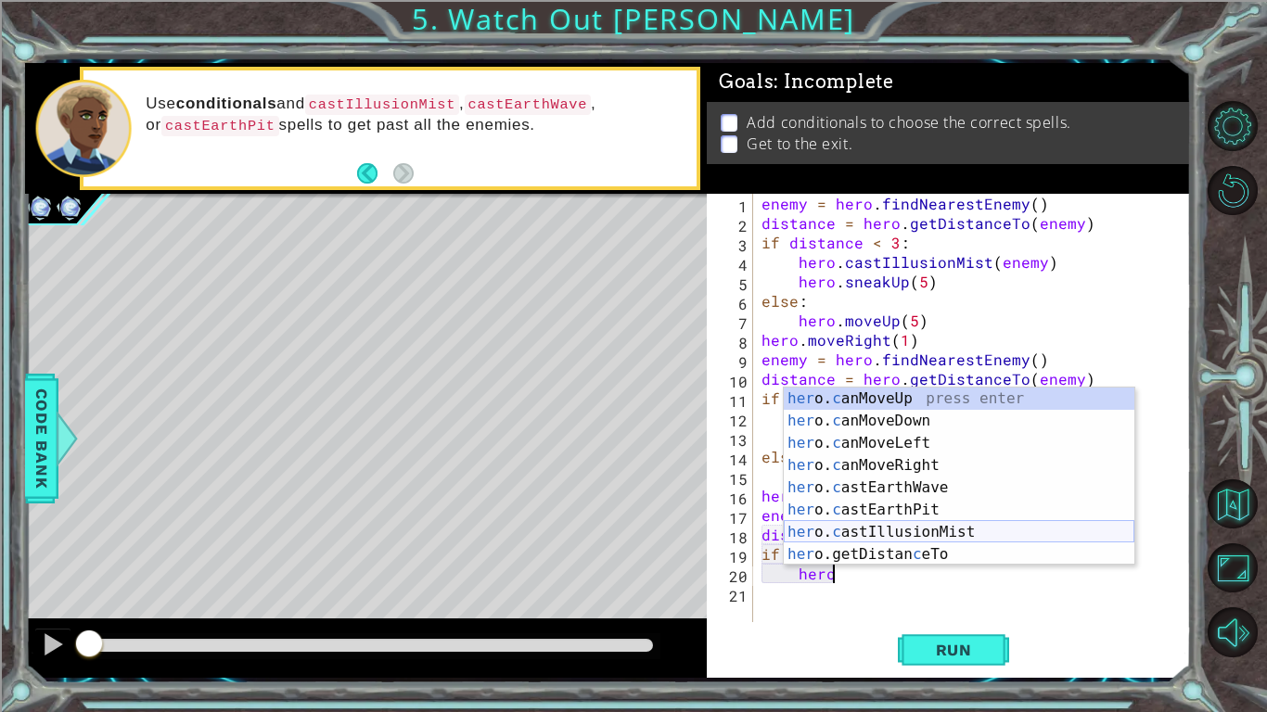
click at [952, 530] on div "her o. c anMoveUp press enter her o. c anMoveDown press enter her o. c anMoveLe…" at bounding box center [959, 499] width 351 height 223
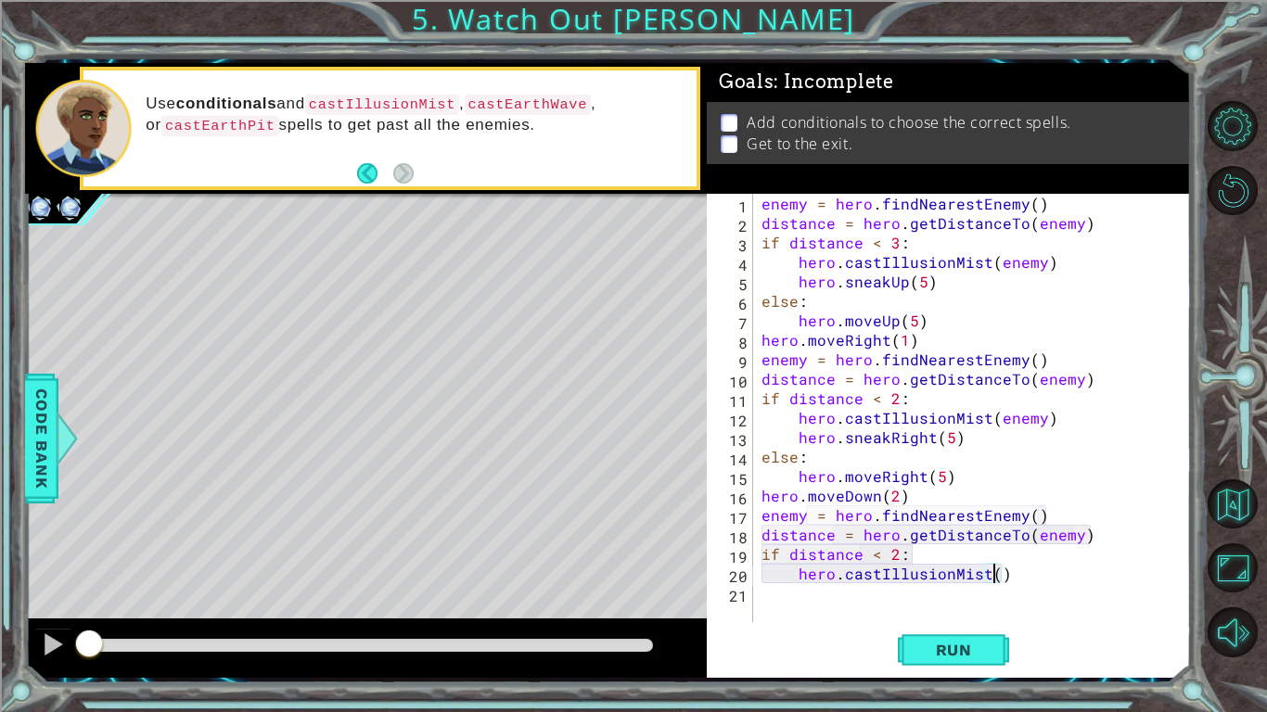
scroll to position [0, 14]
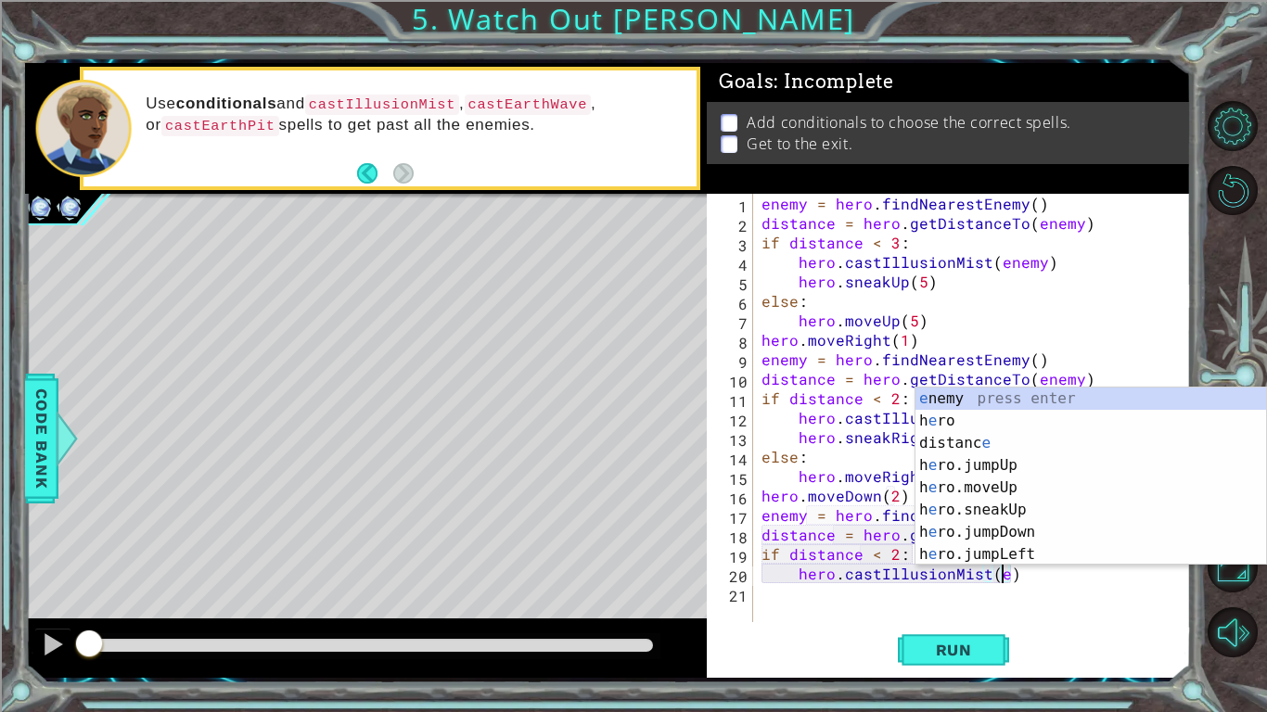
type textarea "hero.castIllusionMist(enemy)"
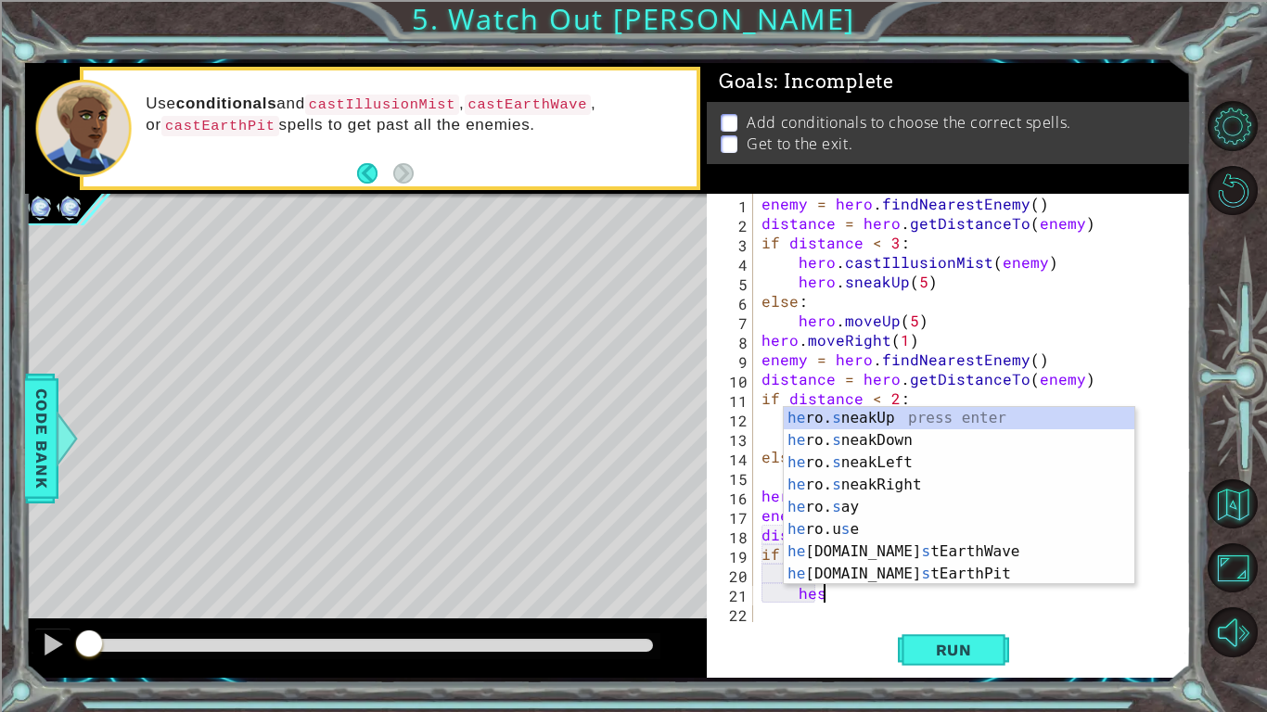
scroll to position [0, 3]
click at [908, 445] on div "he ro. s neakUp press enter he ro. s neakDown press enter he ro. s neakLeft pre…" at bounding box center [959, 518] width 351 height 223
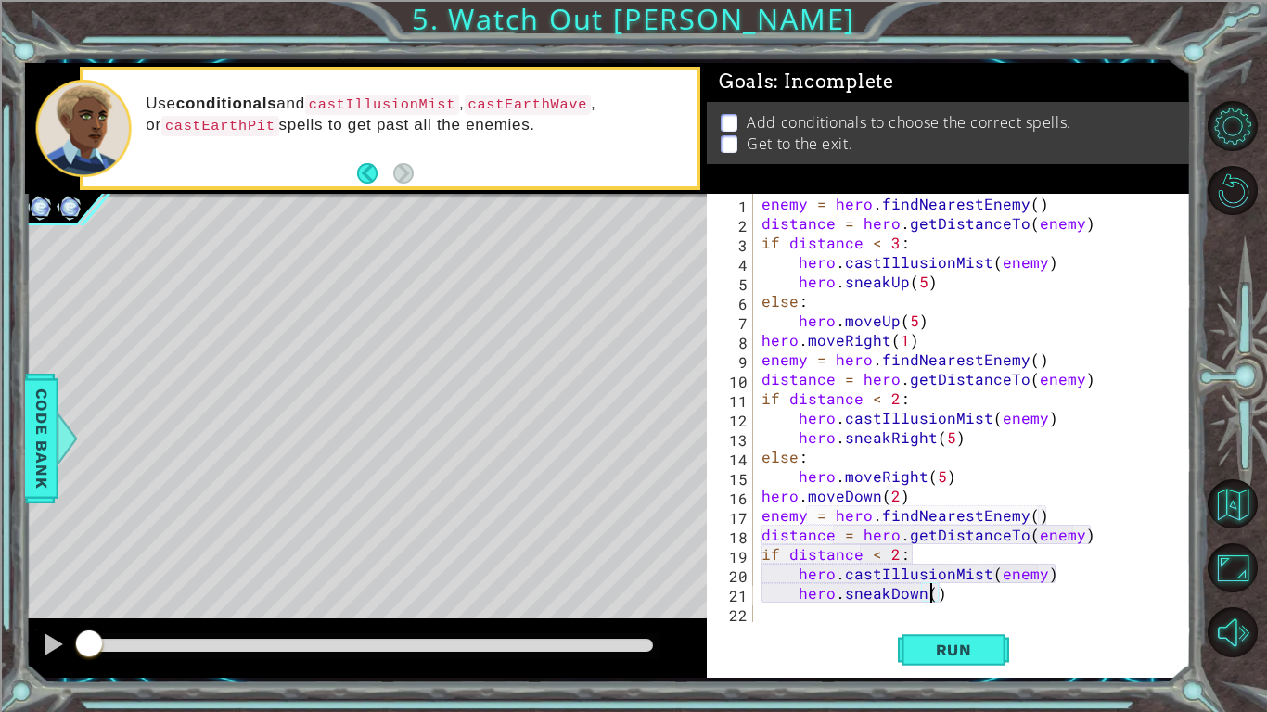
type textarea "hero.sneakDown(4)"
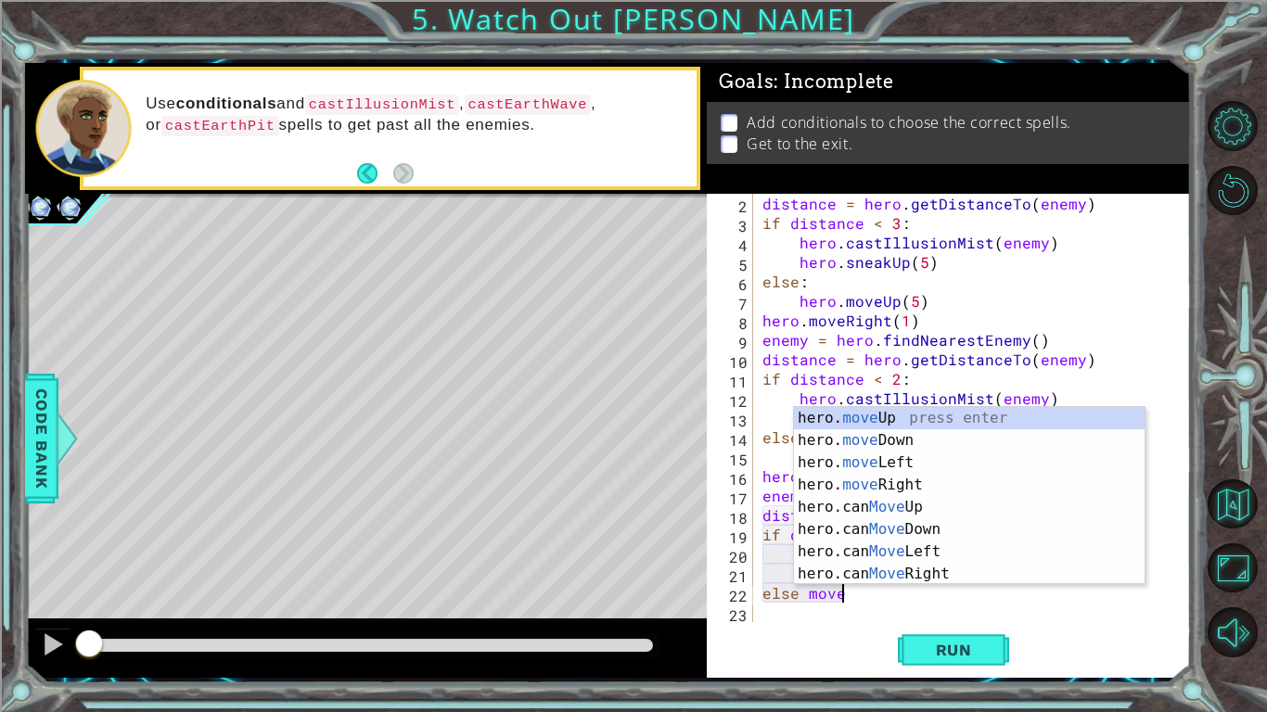
scroll to position [0, 5]
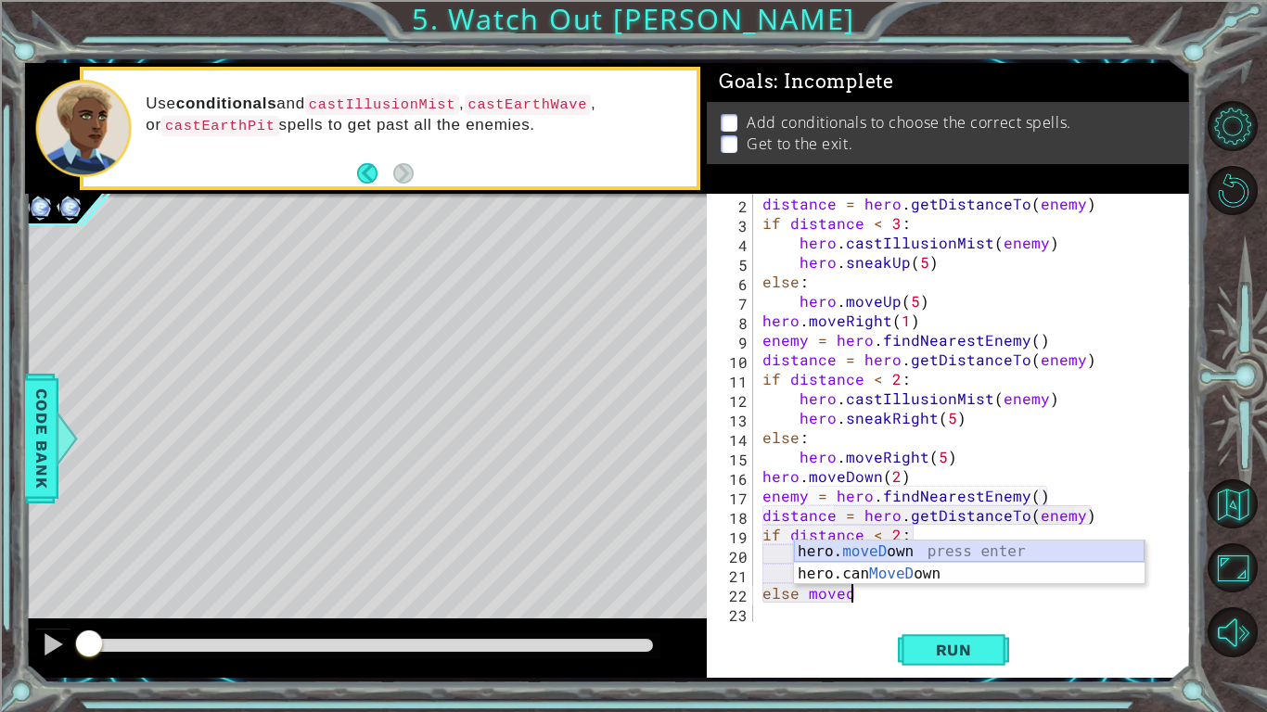
click at [847, 549] on div "hero. moveD own press enter hero.can MoveD own press enter" at bounding box center [969, 585] width 351 height 89
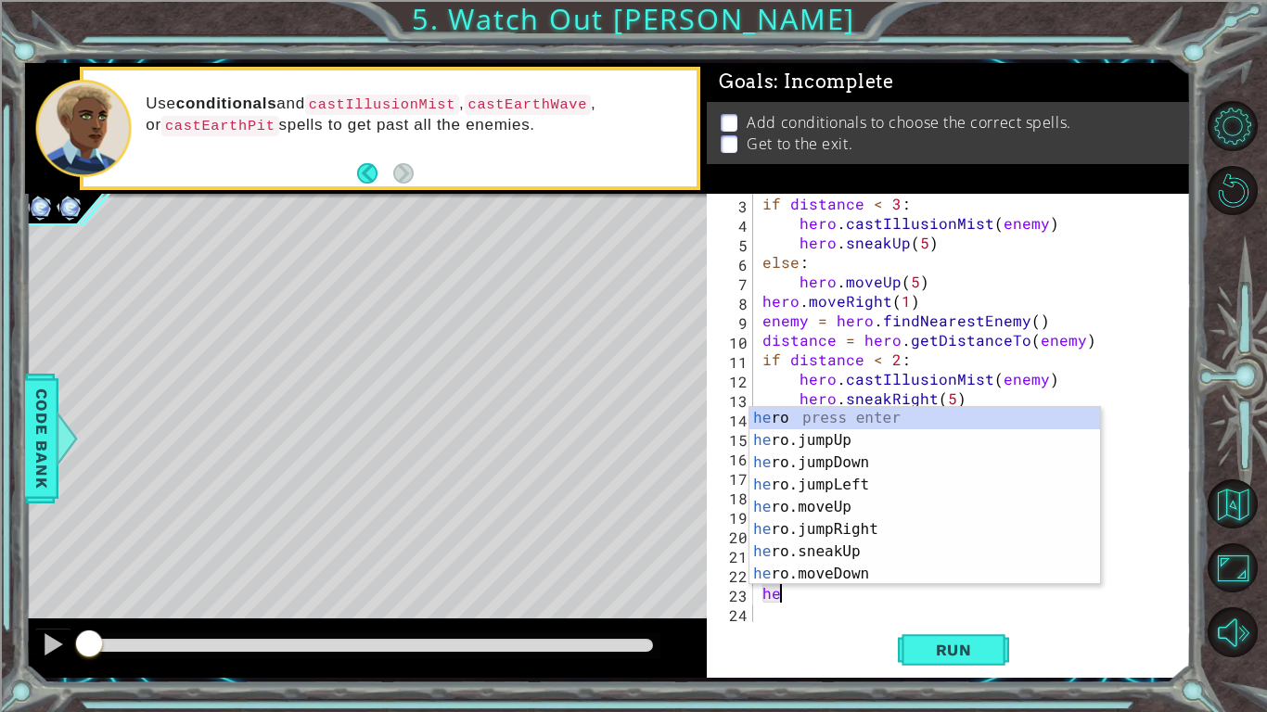
scroll to position [0, 0]
type textarea "h"
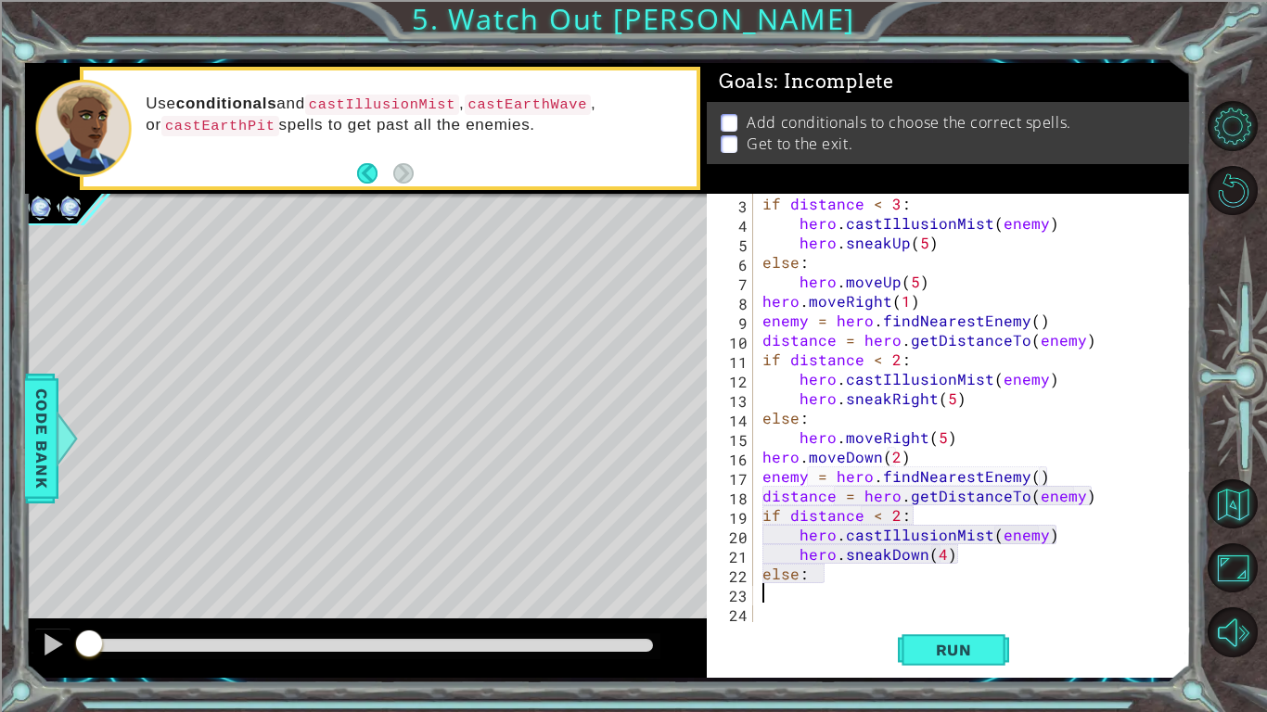
type textarea "else:"
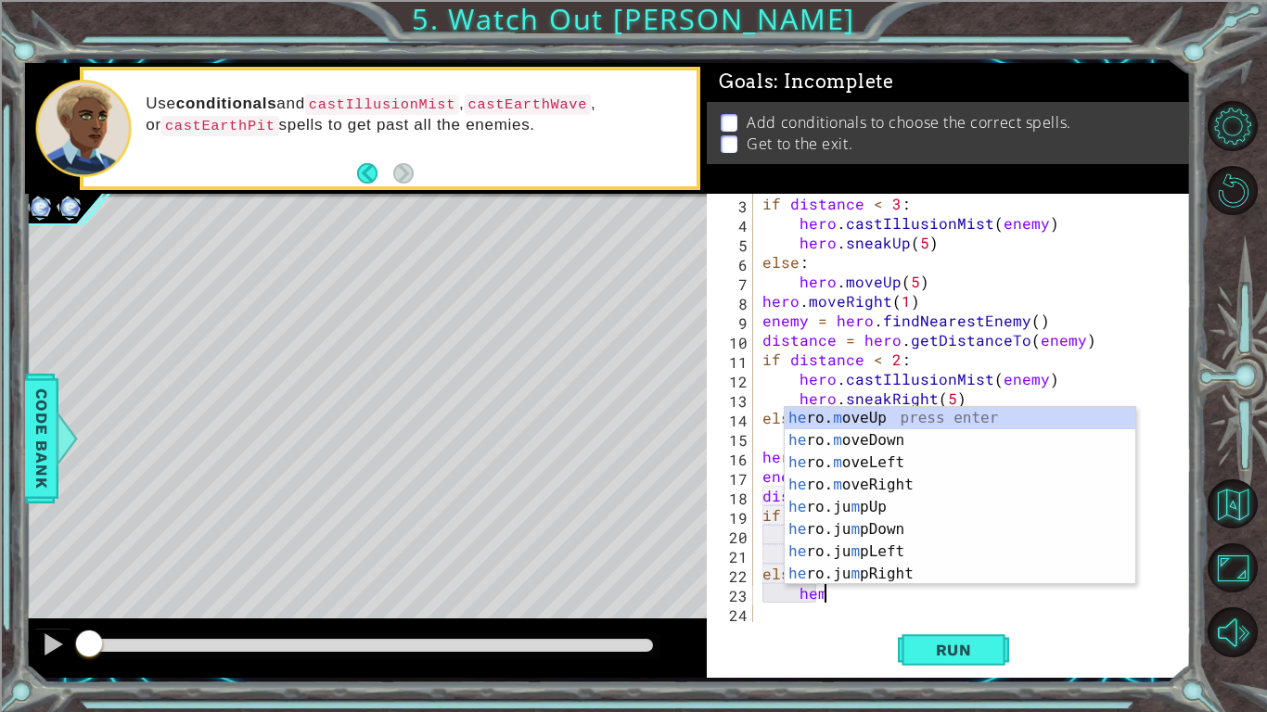
scroll to position [0, 3]
click at [887, 447] on div "he ro. m oveUp press enter he ro. m oveDown press enter he ro. m oveLeft press …" at bounding box center [959, 518] width 351 height 223
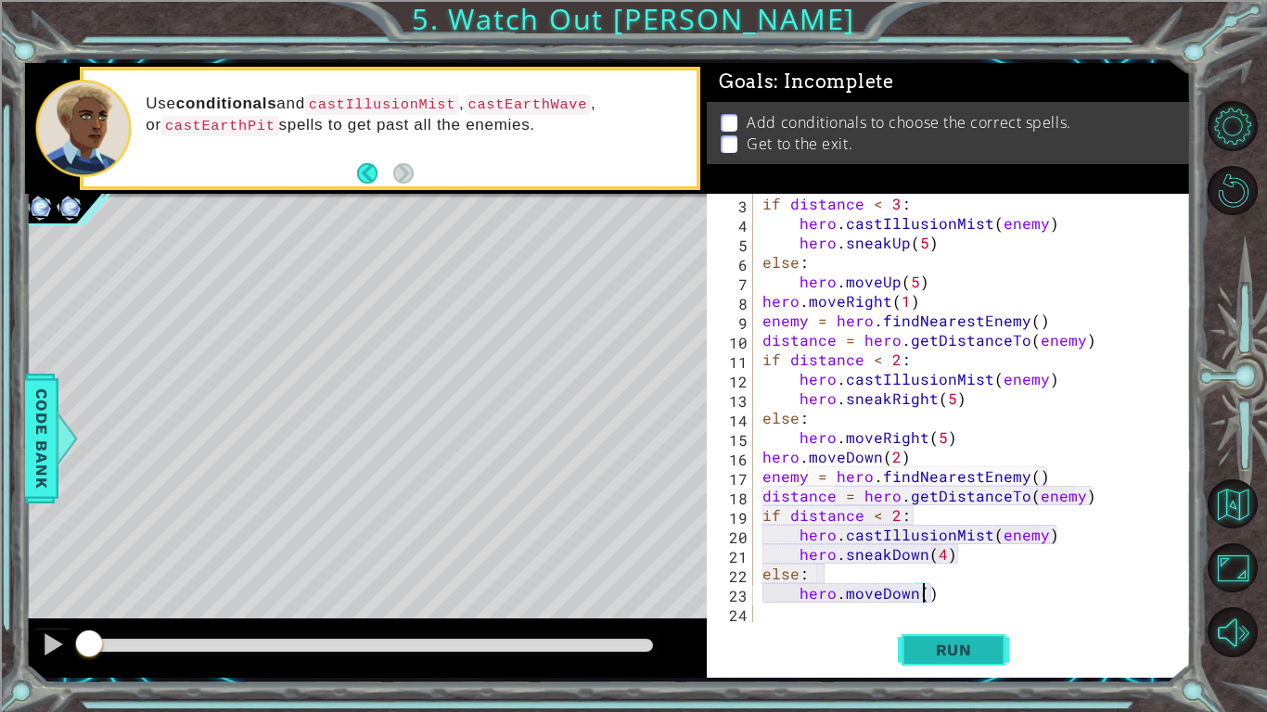
scroll to position [0, 10]
click at [979, 555] on button "Run" at bounding box center [953, 650] width 111 height 48
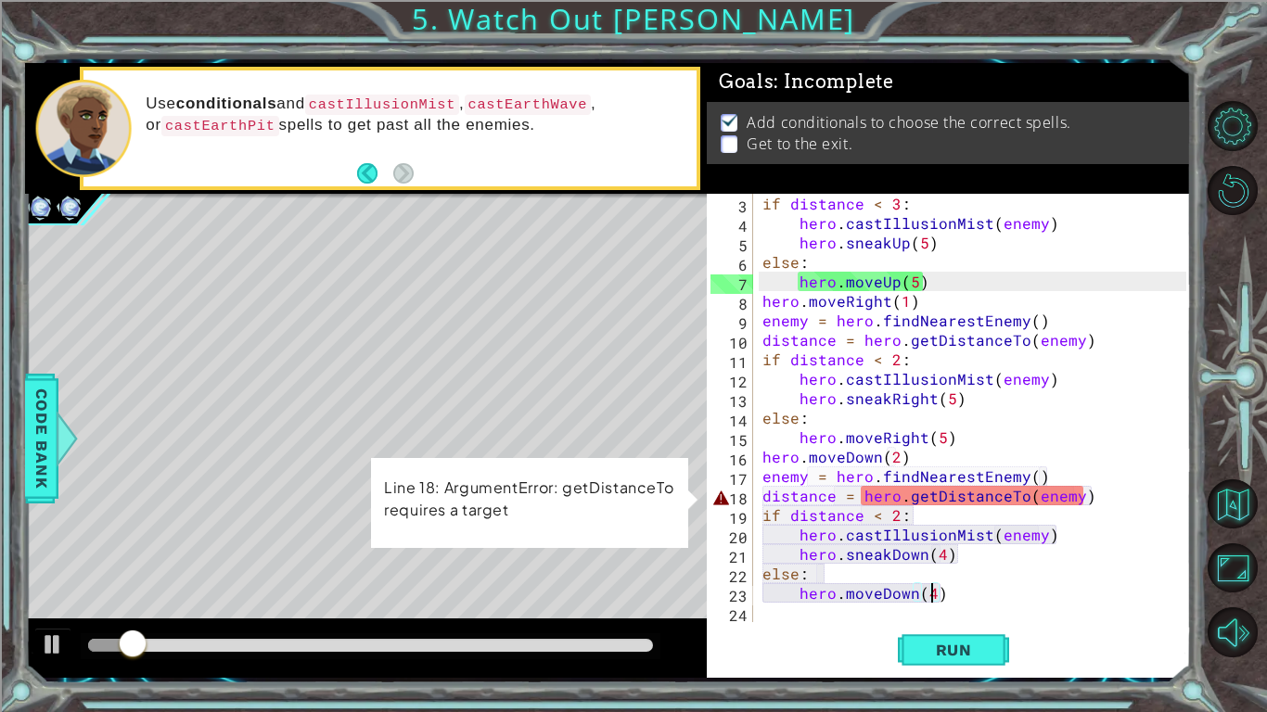
click at [1033, 504] on div "if distance < 3 : hero . castIllusionMist ( enemy ) hero . sneakUp ( 5 ) else :…" at bounding box center [977, 427] width 437 height 467
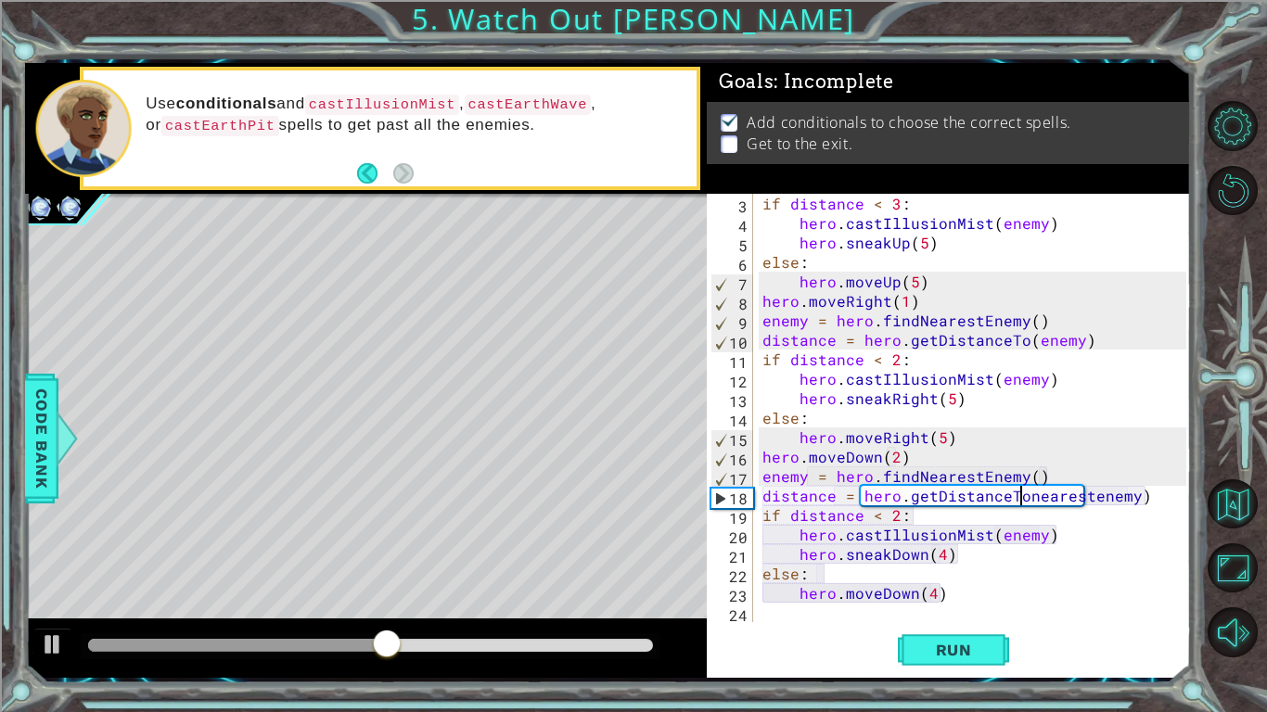
scroll to position [0, 17]
click at [933, 555] on span "Run" at bounding box center [953, 650] width 73 height 19
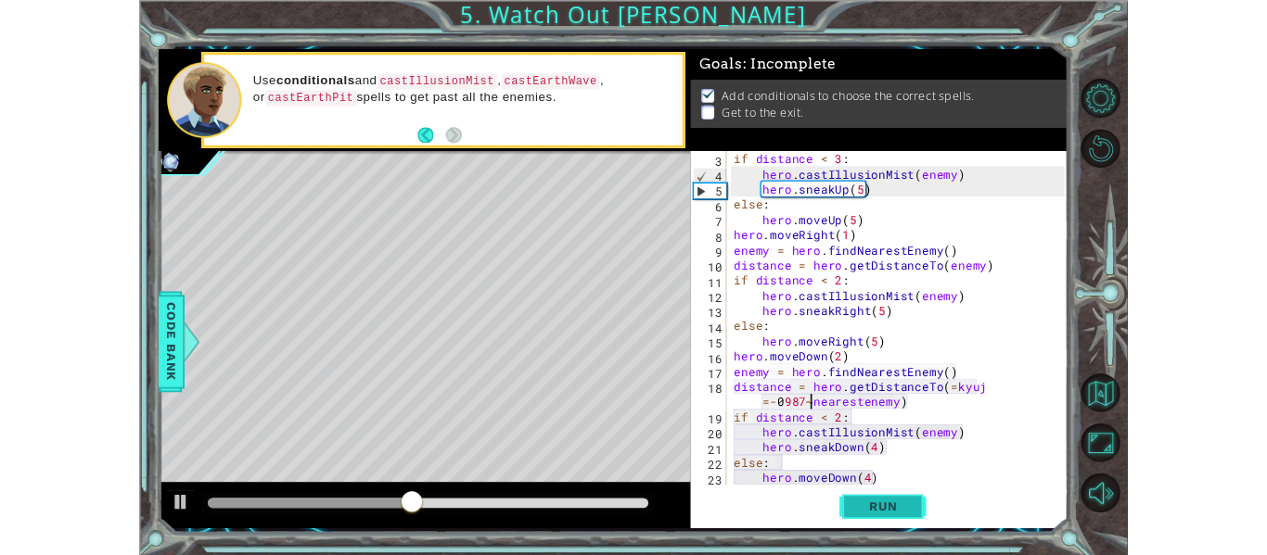
scroll to position [0, 23]
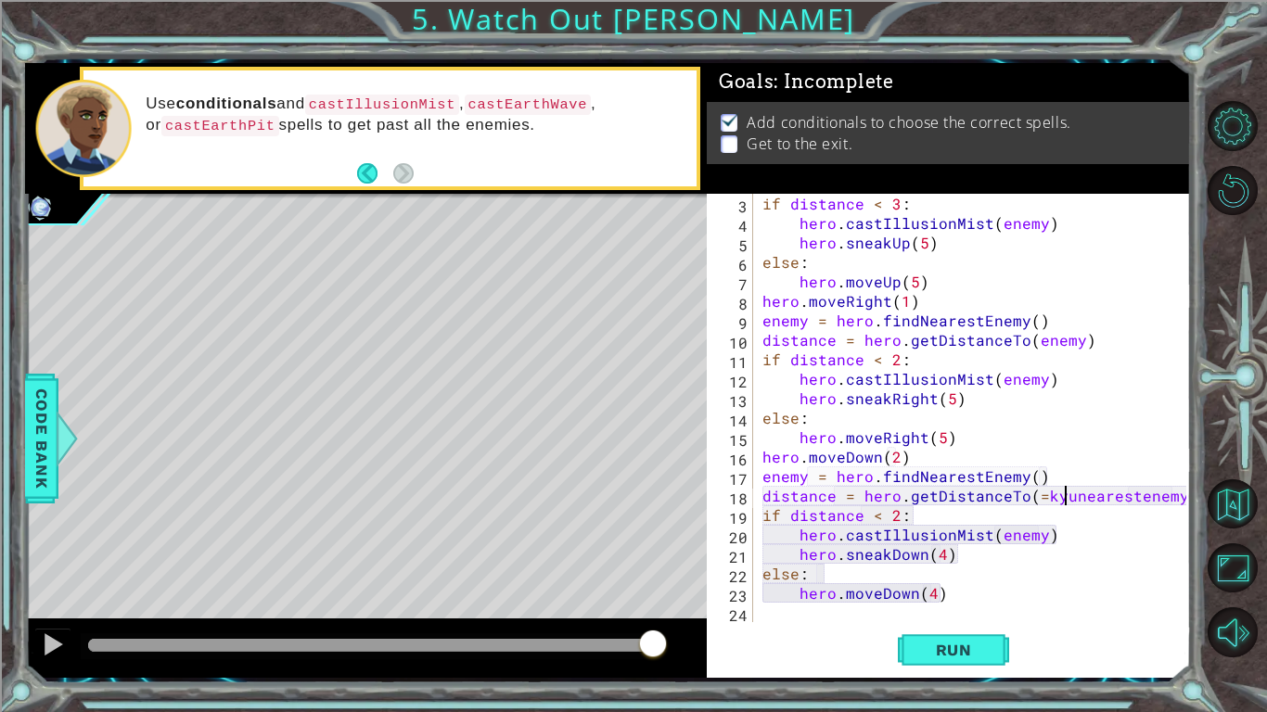
type textarea "distance = hero.getDistanceTo(=kynearestenemy)"
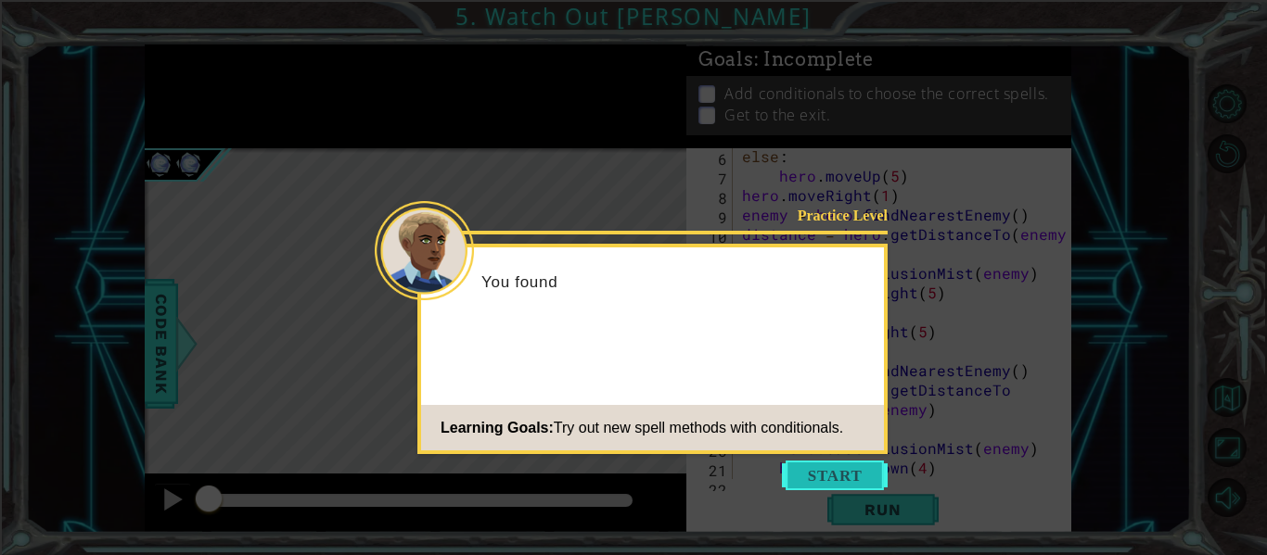
click at [799, 474] on button "Start" at bounding box center [835, 476] width 106 height 30
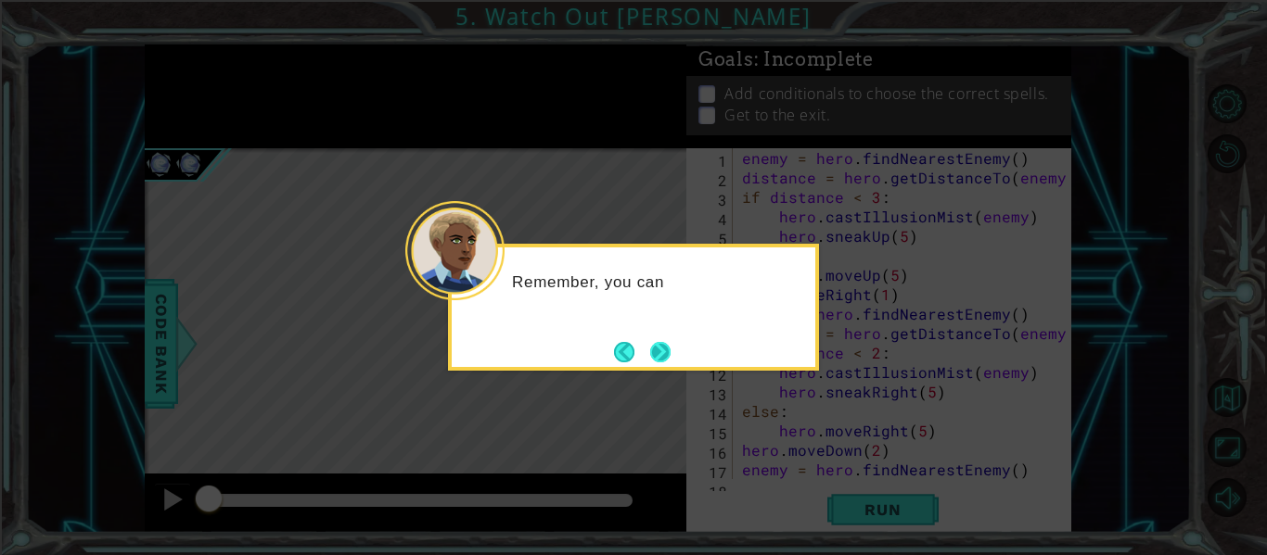
click at [650, 360] on button "Next" at bounding box center [660, 352] width 20 height 20
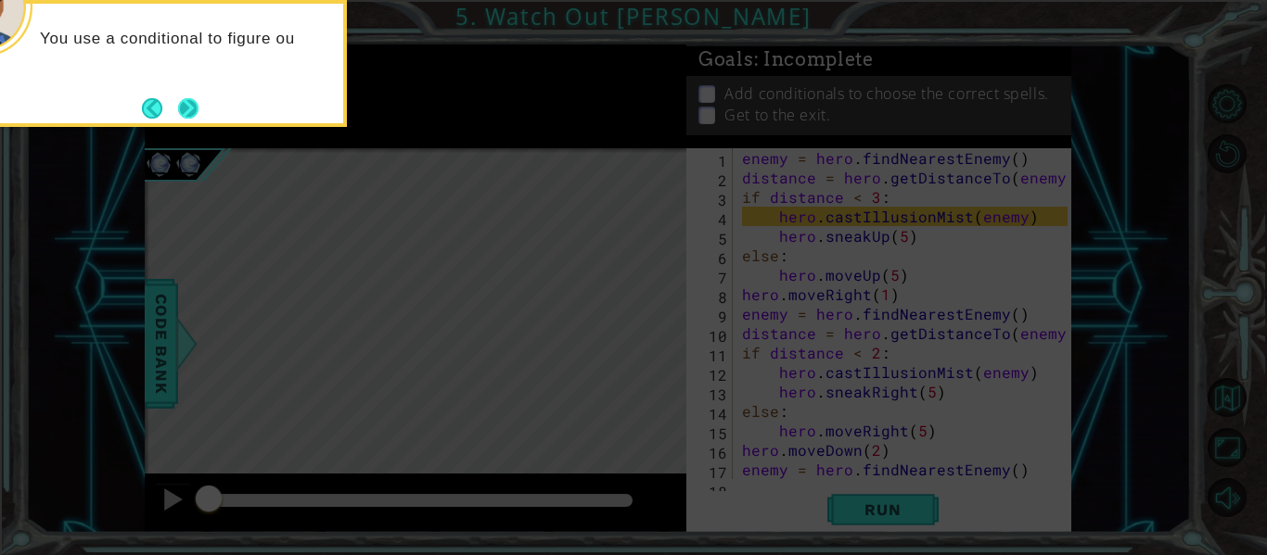
click at [181, 107] on button "Next" at bounding box center [188, 108] width 20 height 20
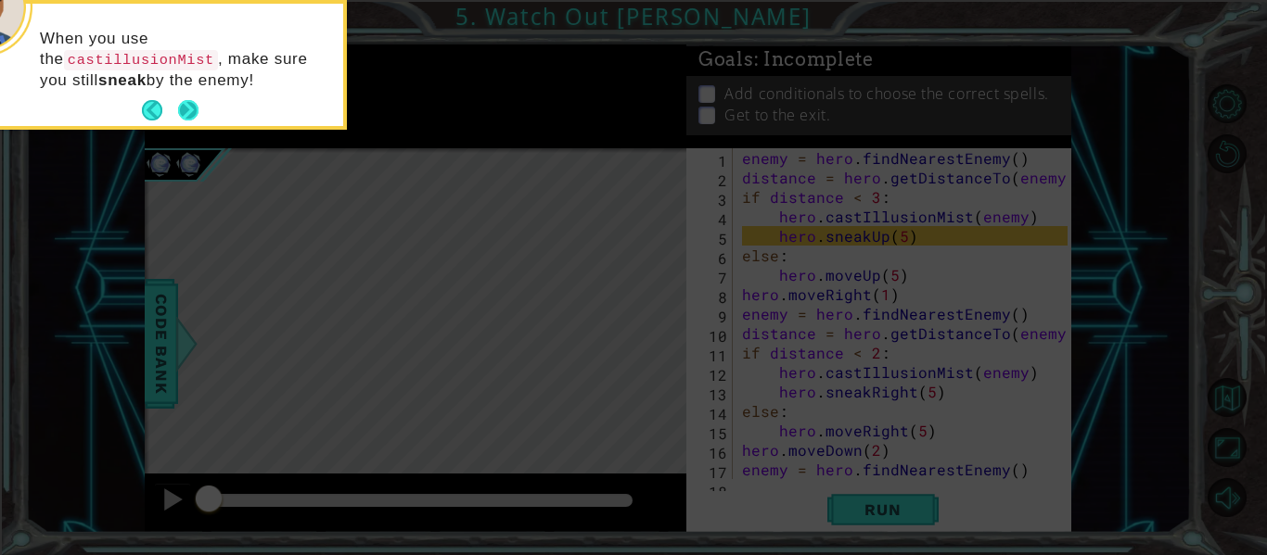
click at [189, 112] on button "Next" at bounding box center [188, 110] width 20 height 20
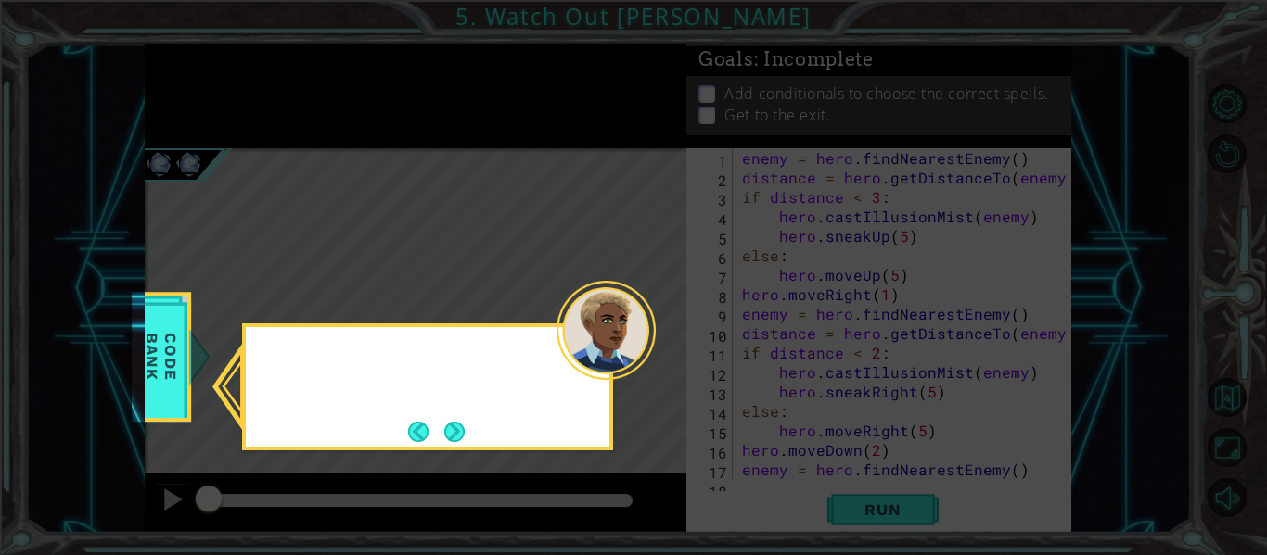
click at [189, 112] on icon at bounding box center [633, 277] width 1267 height 555
click at [459, 448] on div "You can find more information about the ot" at bounding box center [427, 387] width 371 height 127
click at [432, 436] on button "Back" at bounding box center [426, 432] width 36 height 20
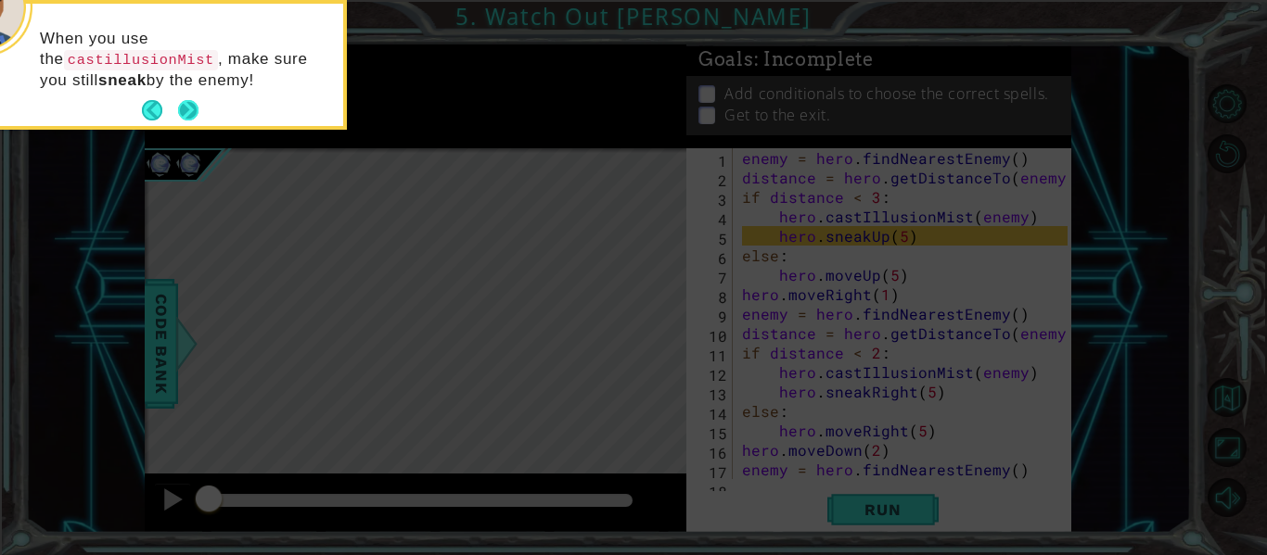
click at [196, 108] on button "Next" at bounding box center [188, 110] width 20 height 20
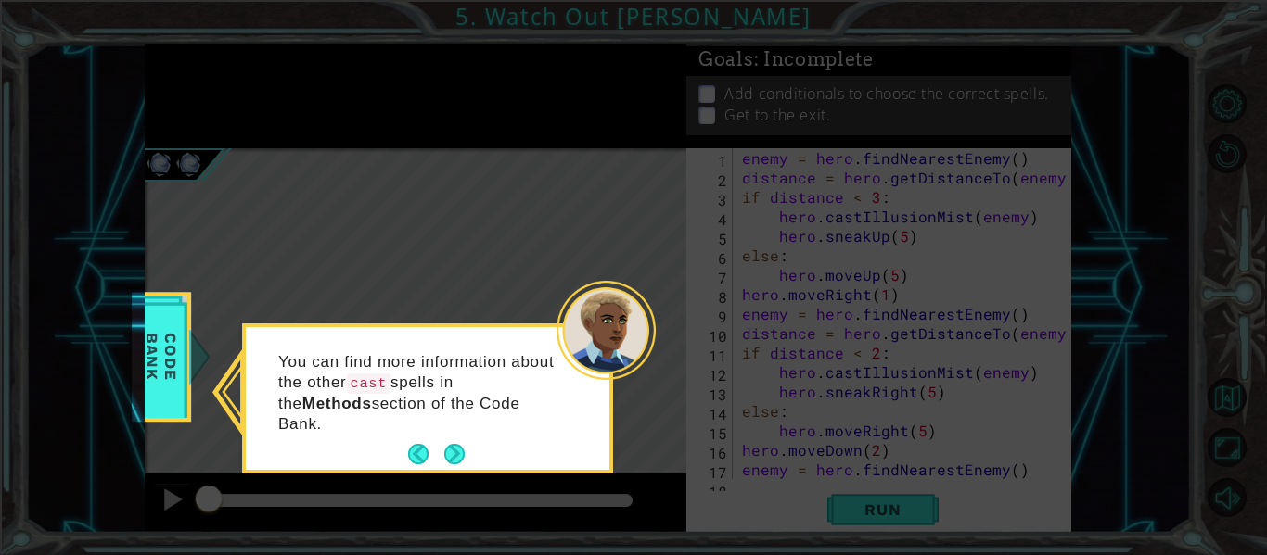
click at [182, 108] on icon at bounding box center [633, 277] width 1267 height 555
click at [447, 444] on button "Next" at bounding box center [454, 454] width 20 height 20
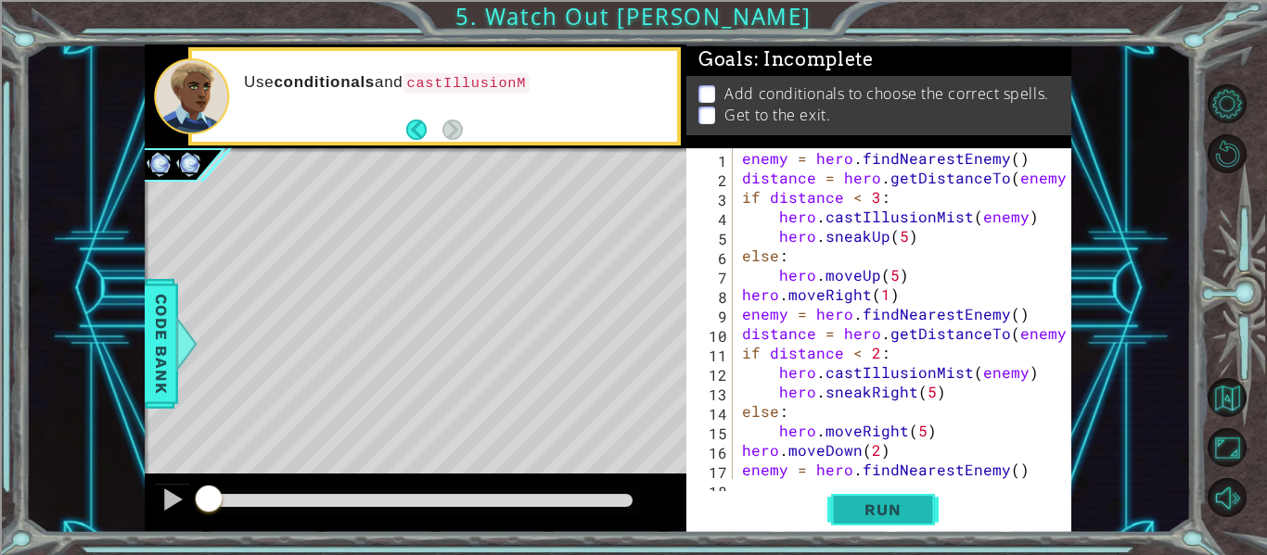
click at [871, 502] on span "Run" at bounding box center [882, 510] width 73 height 19
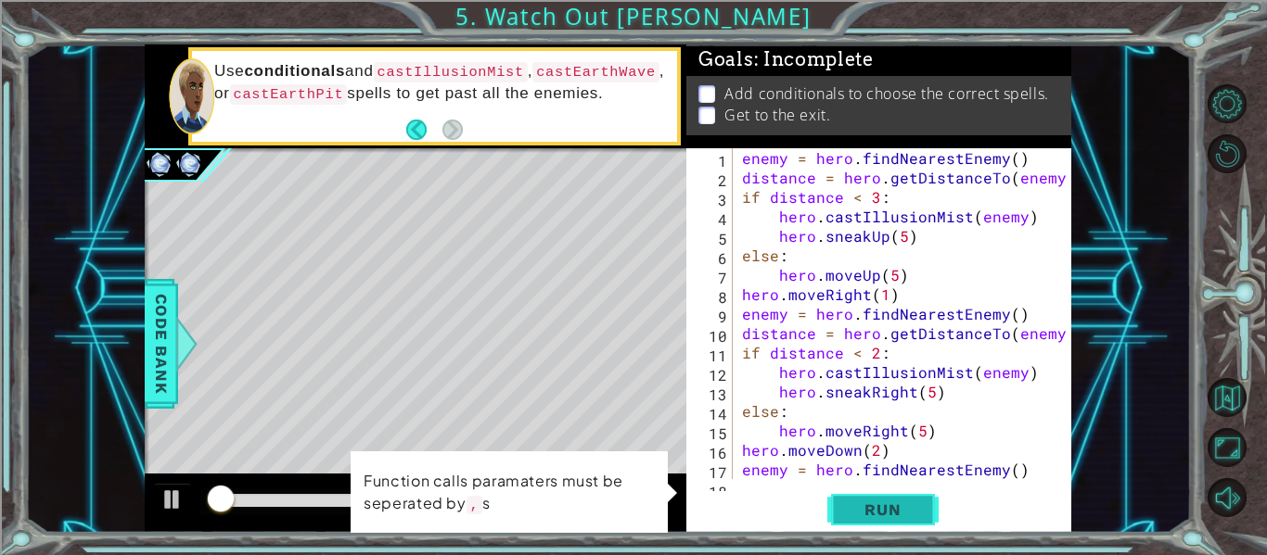
click at [882, 509] on span "Run" at bounding box center [882, 510] width 73 height 19
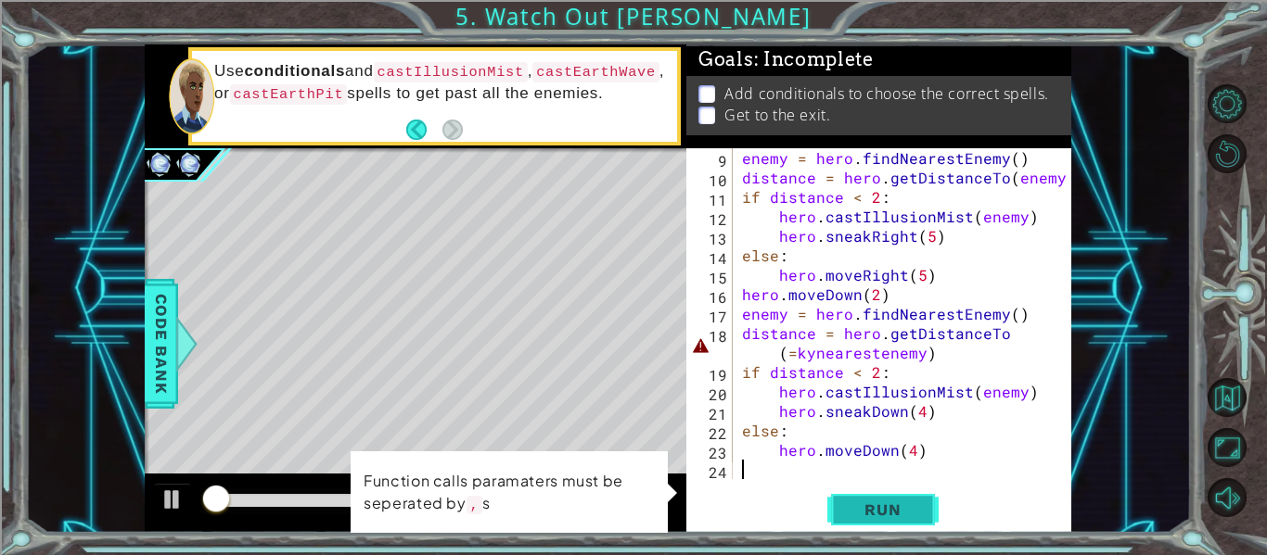
scroll to position [156, 0]
click at [825, 351] on div "enemy = hero . findNearestEnemy ( ) distance = hero . getDistanceTo ( enemy ) i…" at bounding box center [907, 333] width 338 height 370
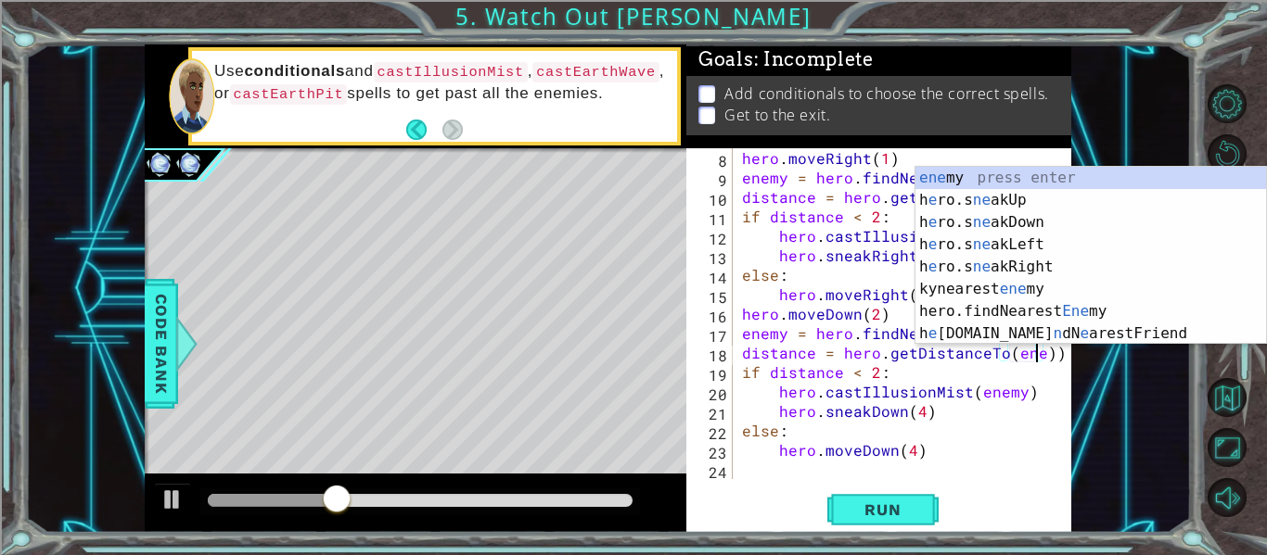
scroll to position [0, 19]
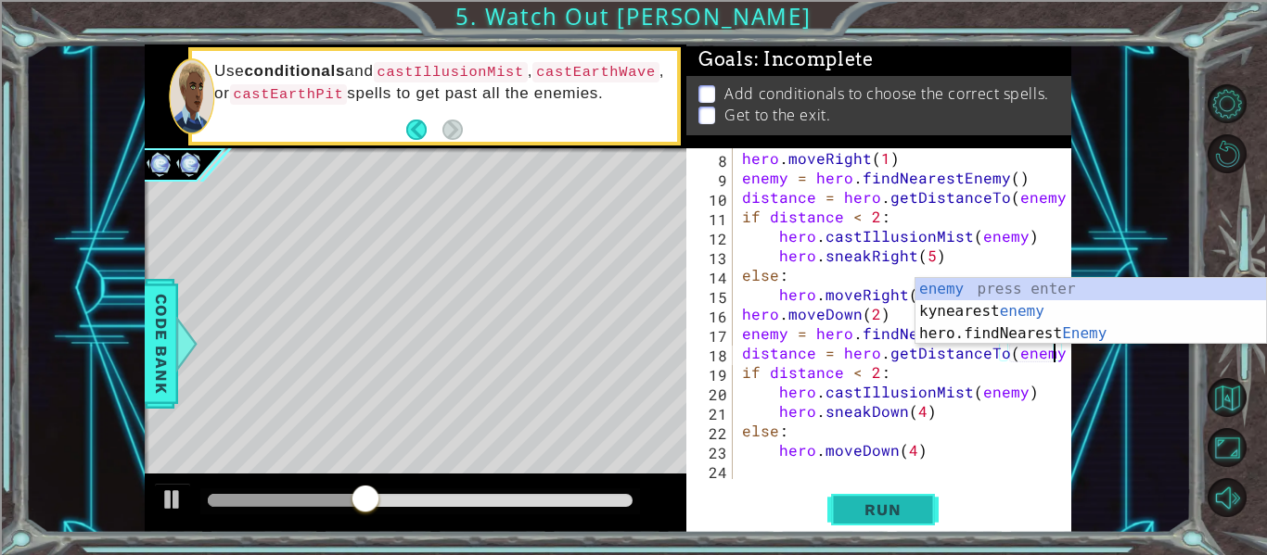
click at [927, 508] on button "Run" at bounding box center [882, 510] width 111 height 38
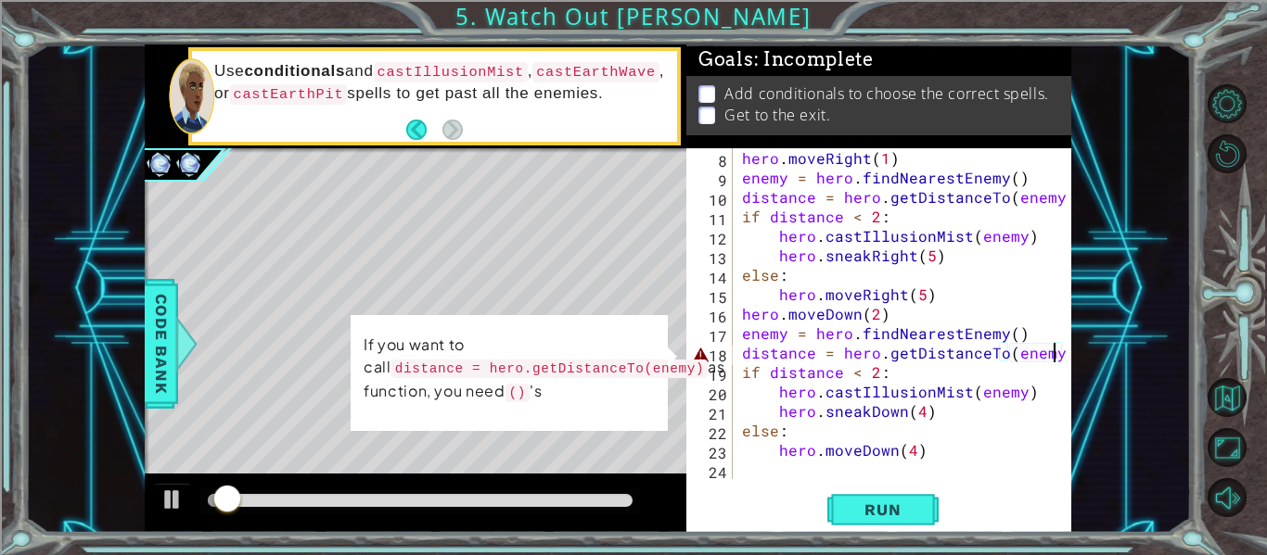
click at [1067, 352] on div "distance = hero.getDistanceTo(enemy)) 8 9 10 11 12 13 14 15 16 17 18 19 20 21 2…" at bounding box center [878, 340] width 385 height 385
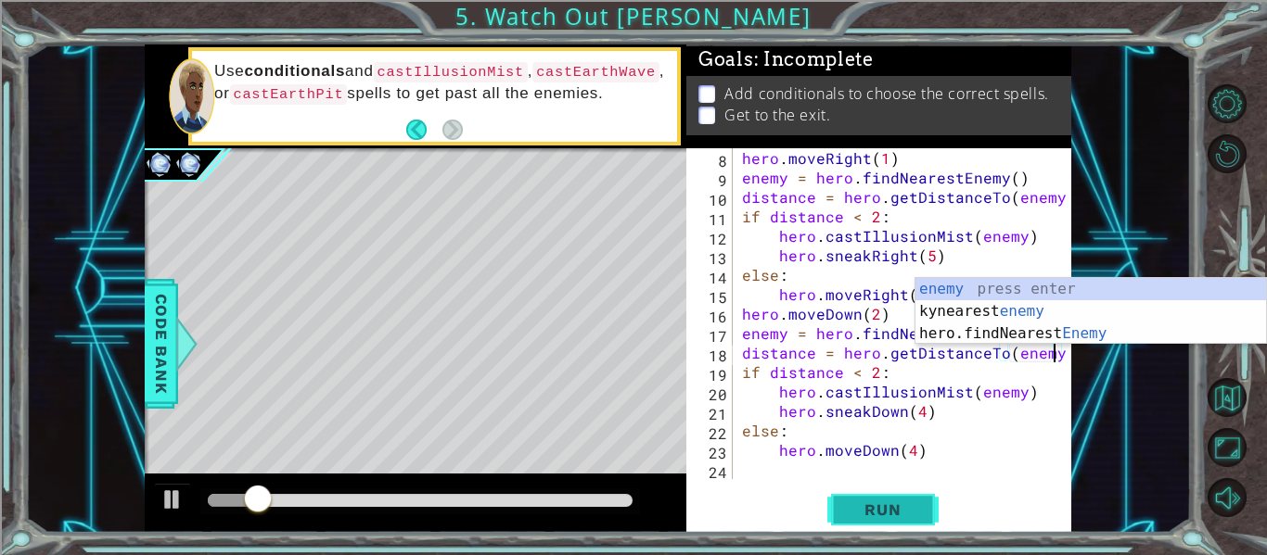
click at [864, 513] on span "Run" at bounding box center [882, 510] width 73 height 19
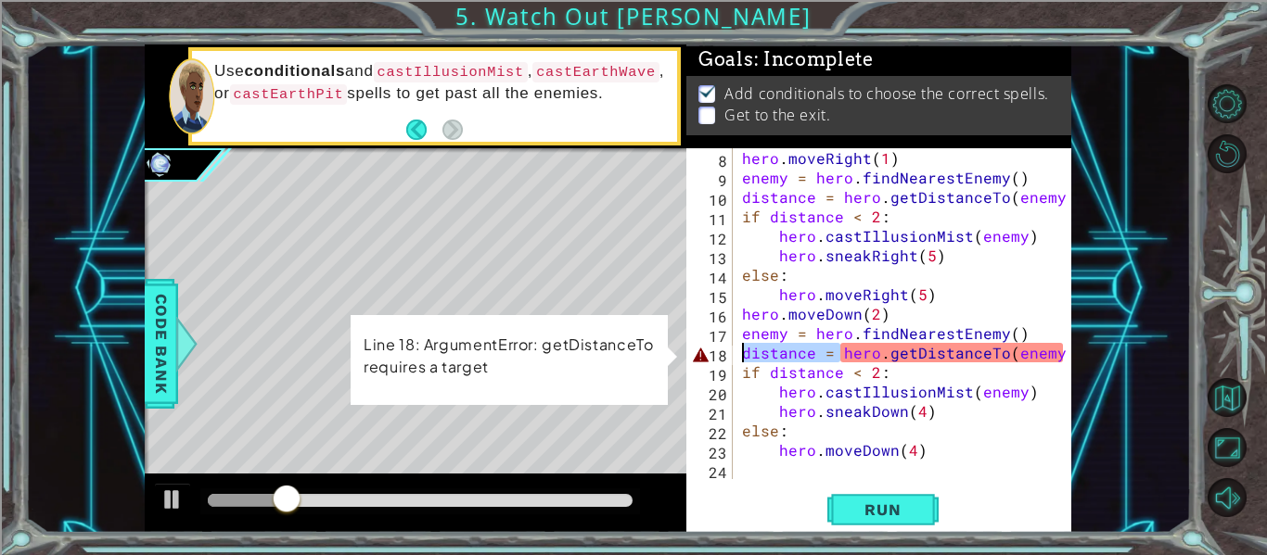
drag, startPoint x: 838, startPoint y: 355, endPoint x: 724, endPoint y: 347, distance: 114.4
click at [724, 347] on div "distance = hero.getDistanceTo(enemy) 8 9 10 11 12 13 14 15 16 17 18 19 20 21 22…" at bounding box center [876, 313] width 381 height 331
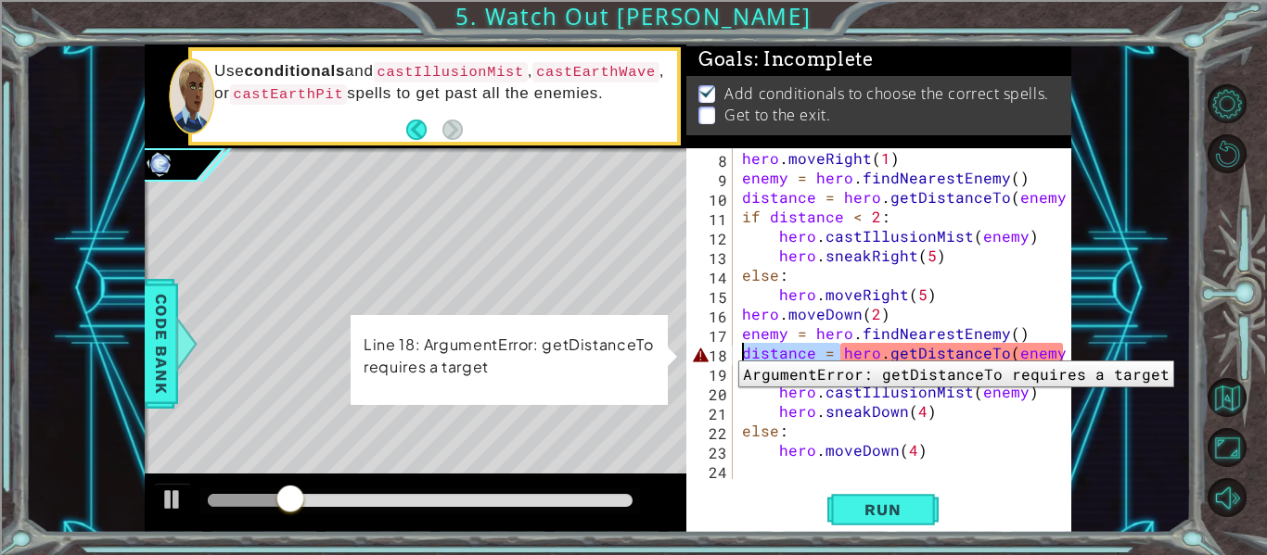
type textarea "hero.getDistanceTo(enemy)"
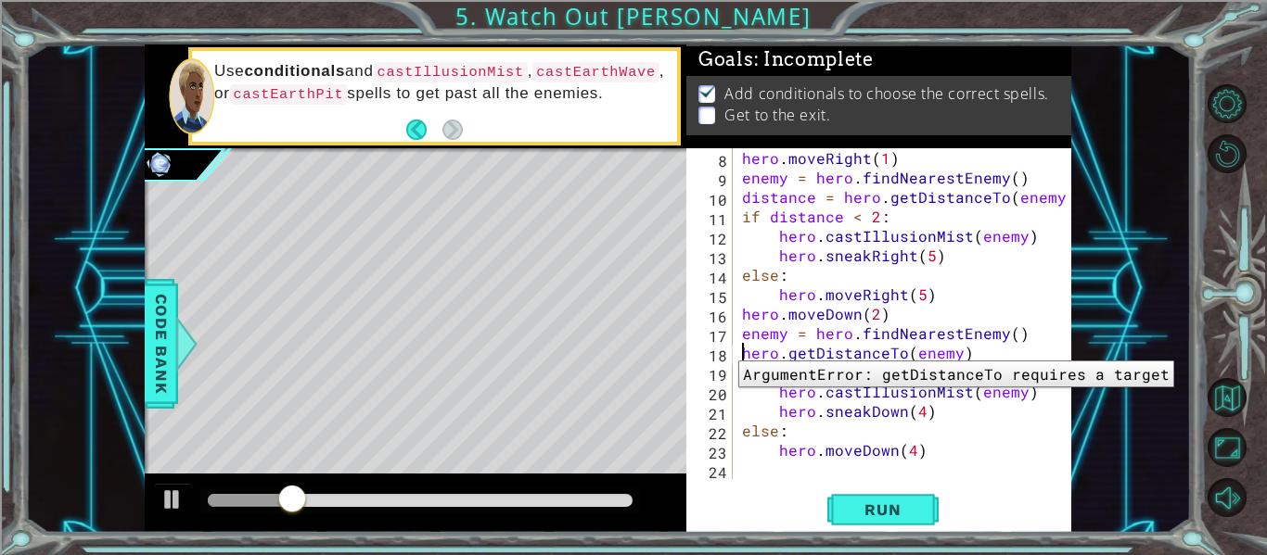
scroll to position [0, 13]
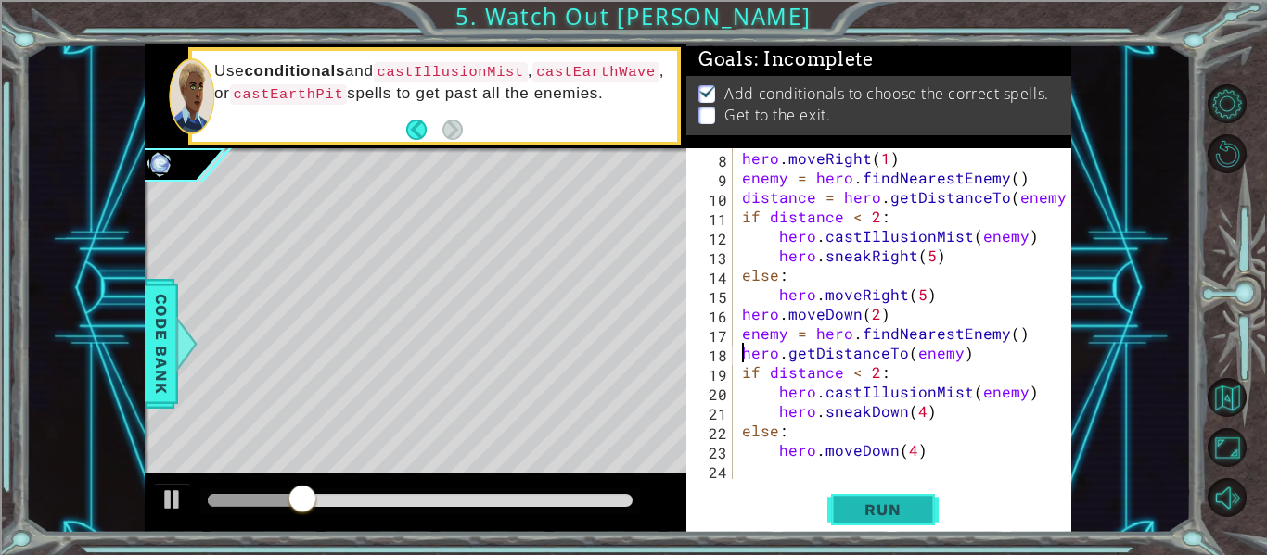
click at [853, 501] on span "Run" at bounding box center [882, 510] width 73 height 19
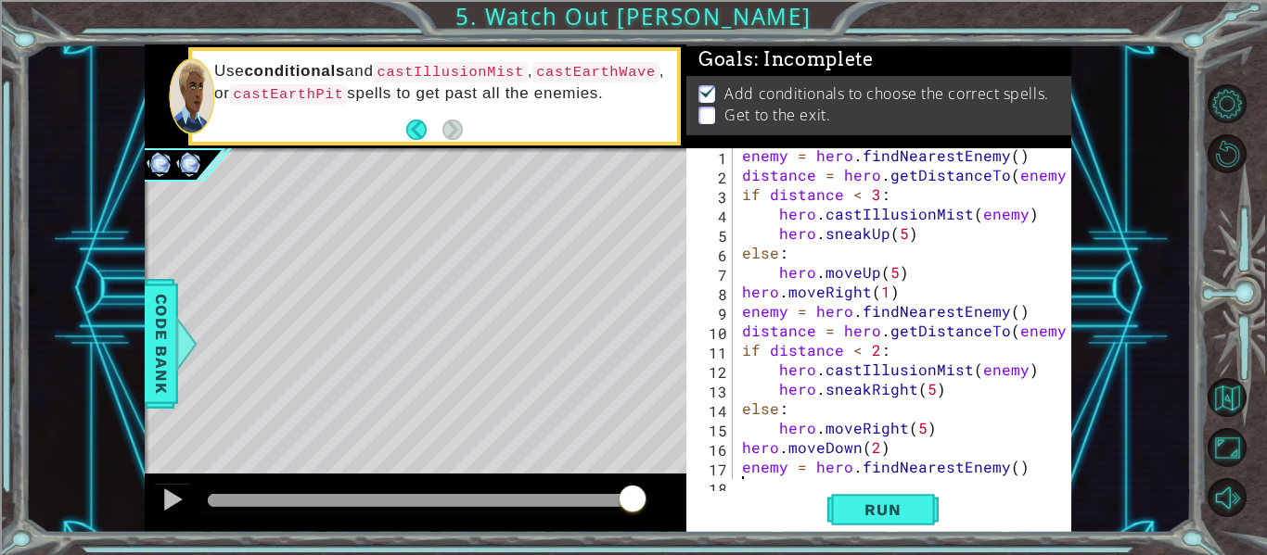
scroll to position [0, 0]
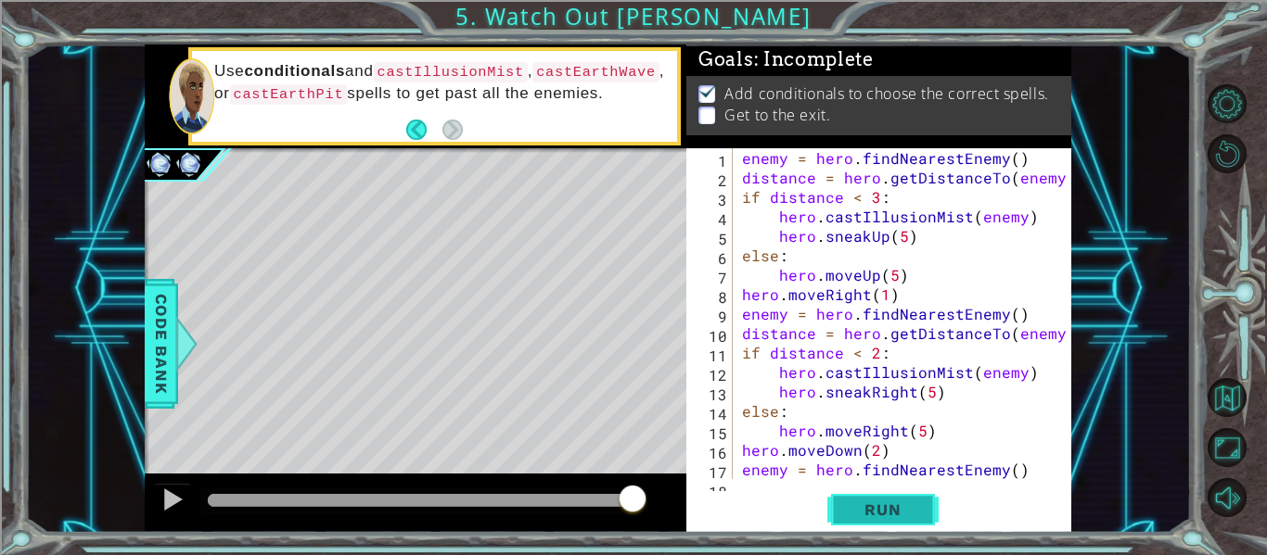
click at [847, 495] on button "Run" at bounding box center [882, 510] width 111 height 38
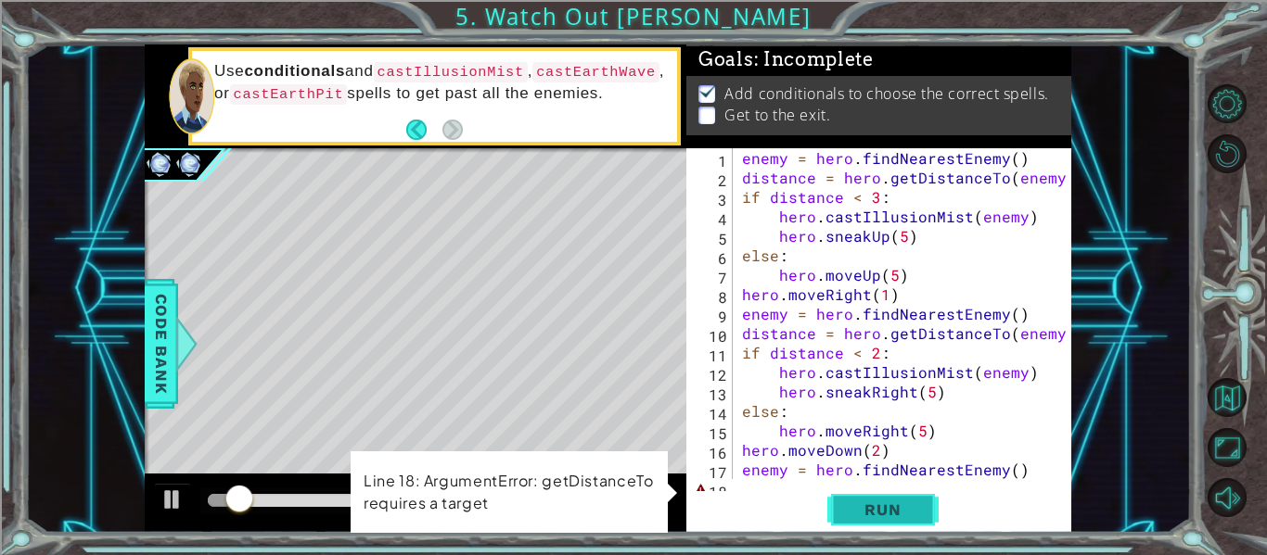
scroll to position [136, 0]
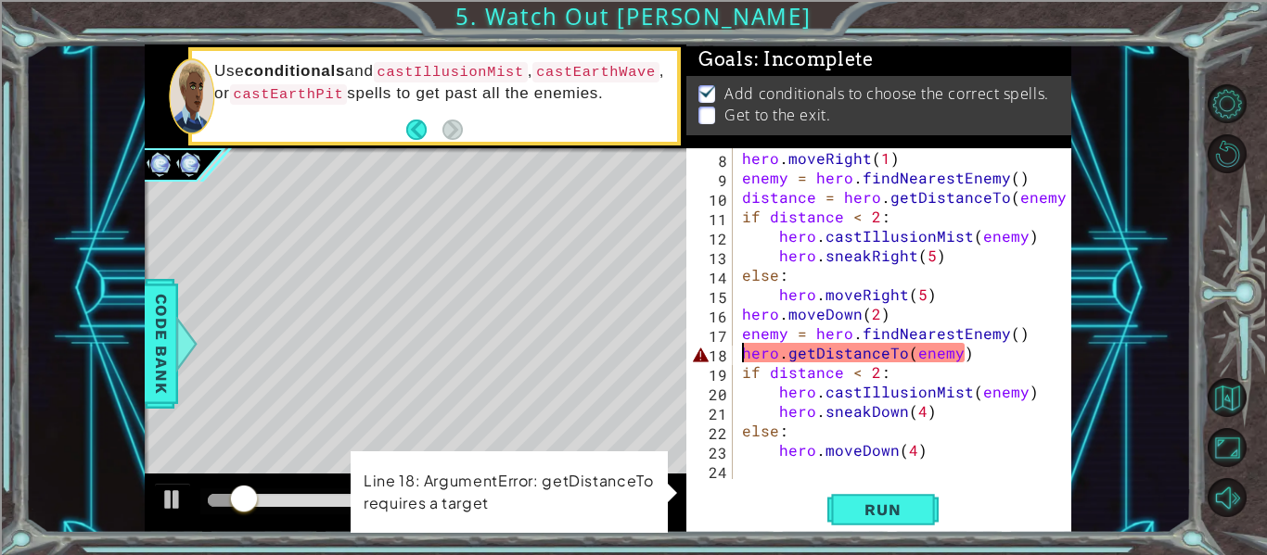
click at [947, 476] on div "hero . moveRight ( 1 ) enemy = hero . findNearestEnemy ( ) distance = hero . ge…" at bounding box center [907, 333] width 338 height 370
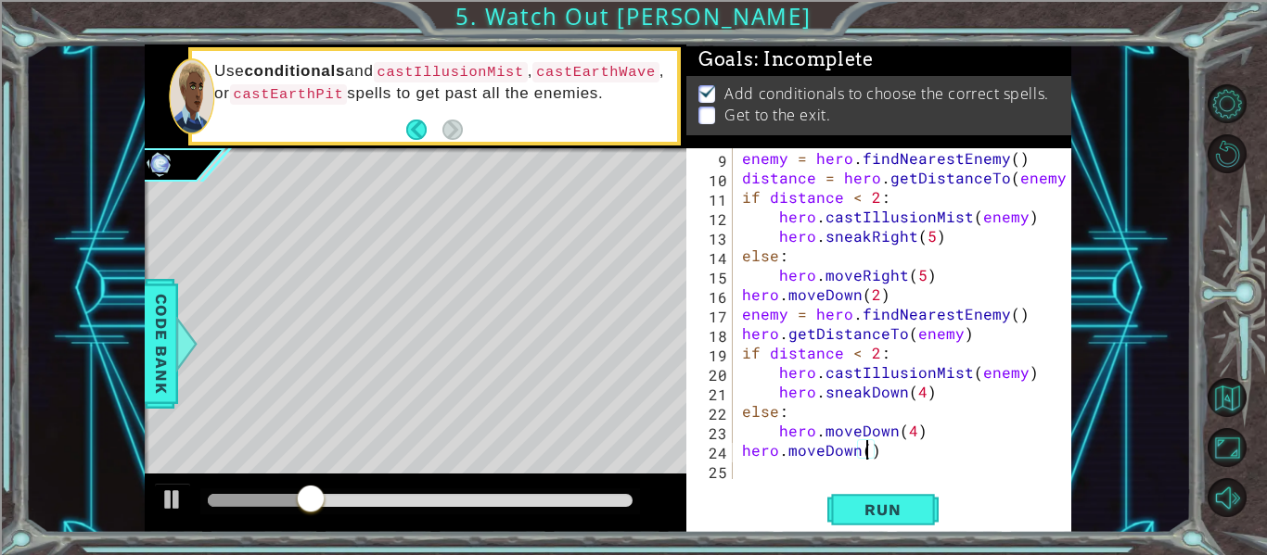
scroll to position [0, 8]
type textarea "hero.moveDown(4)"
click at [908, 511] on span "Run" at bounding box center [882, 510] width 73 height 19
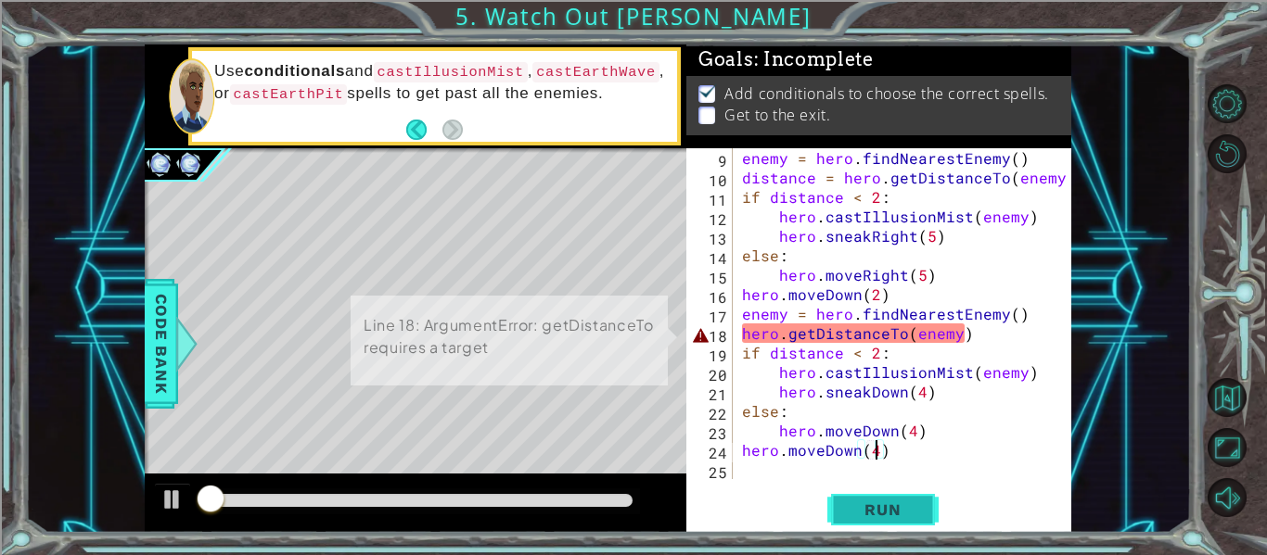
click at [903, 522] on button "Run" at bounding box center [882, 510] width 111 height 38
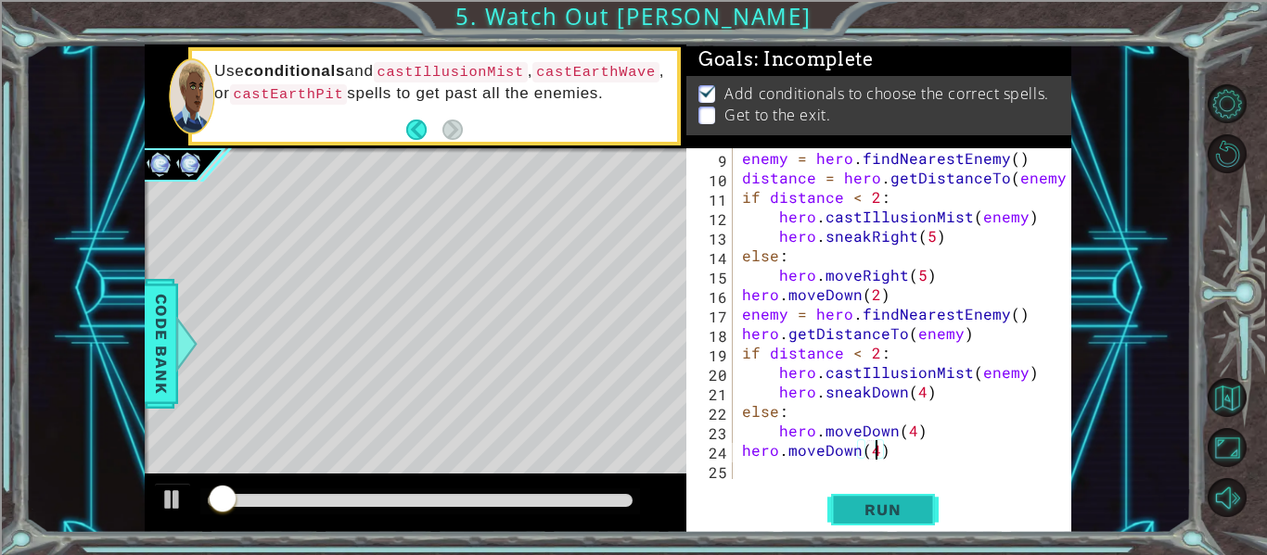
click at [906, 517] on span "Run" at bounding box center [882, 510] width 73 height 19
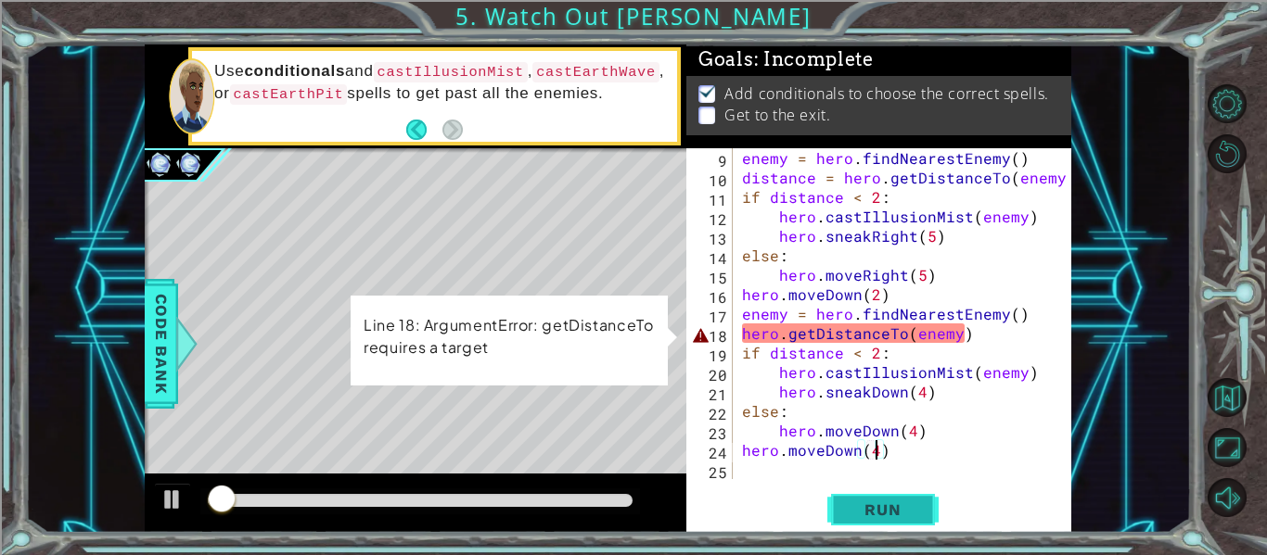
click at [903, 509] on span "Run" at bounding box center [882, 510] width 73 height 19
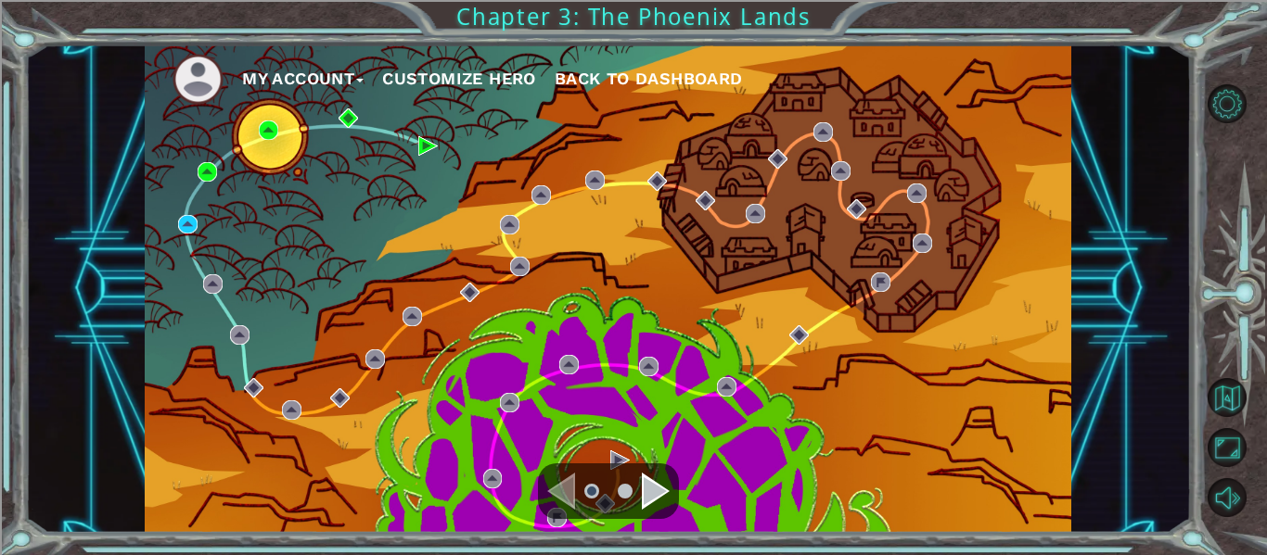
click at [182, 208] on div "My Account Customize Hero Back to Dashboard" at bounding box center [608, 289] width 926 height 489
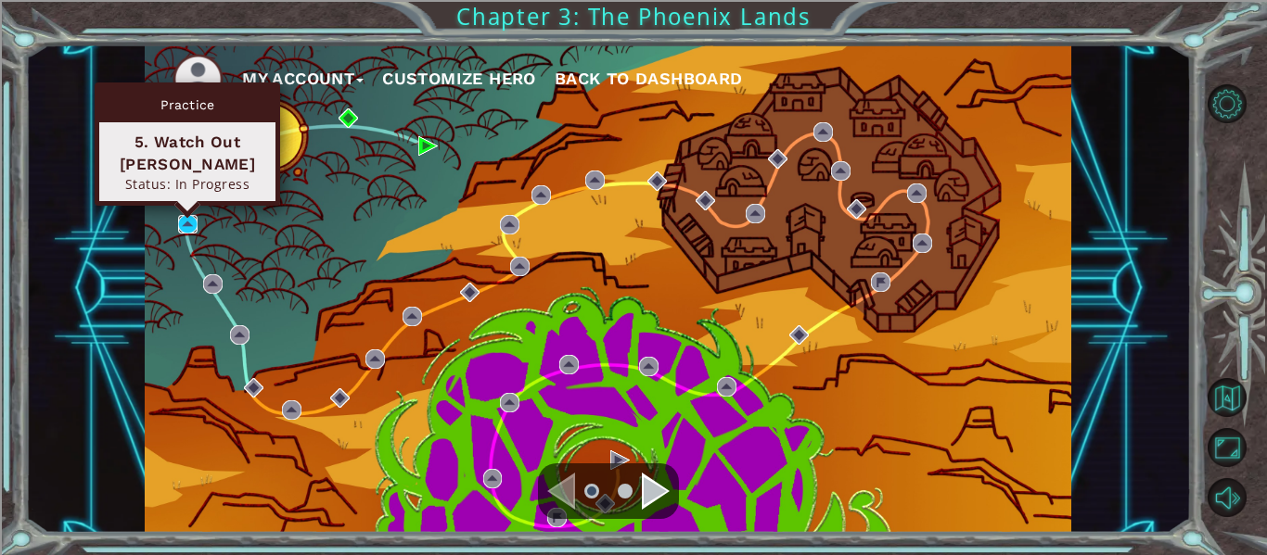
click at [195, 230] on img at bounding box center [187, 224] width 19 height 19
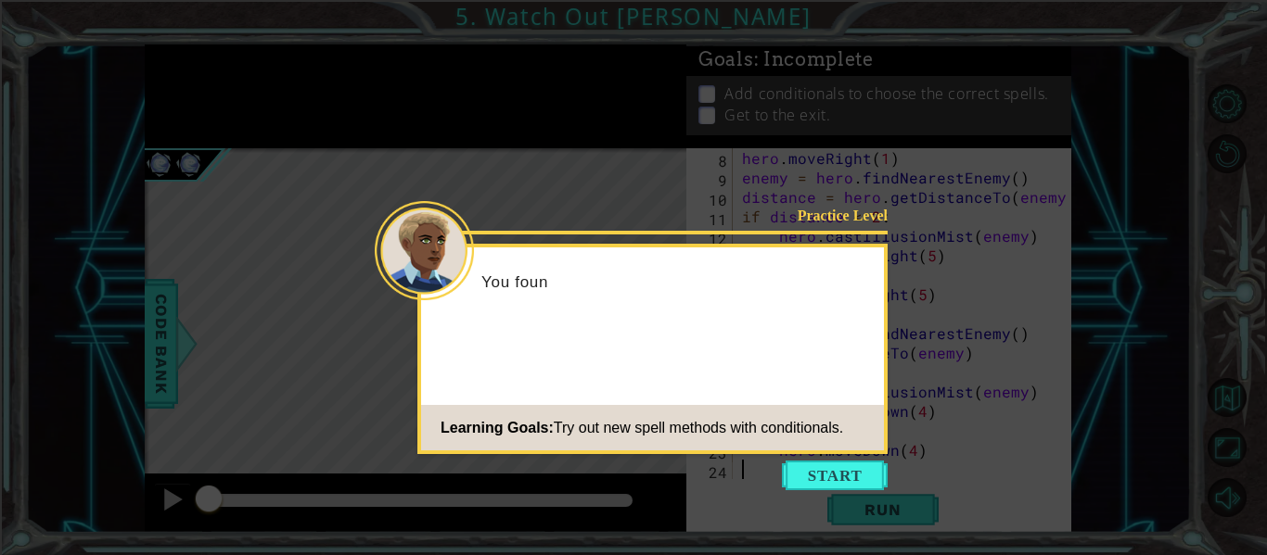
scroll to position [136, 0]
click at [832, 485] on button "Start" at bounding box center [835, 476] width 106 height 30
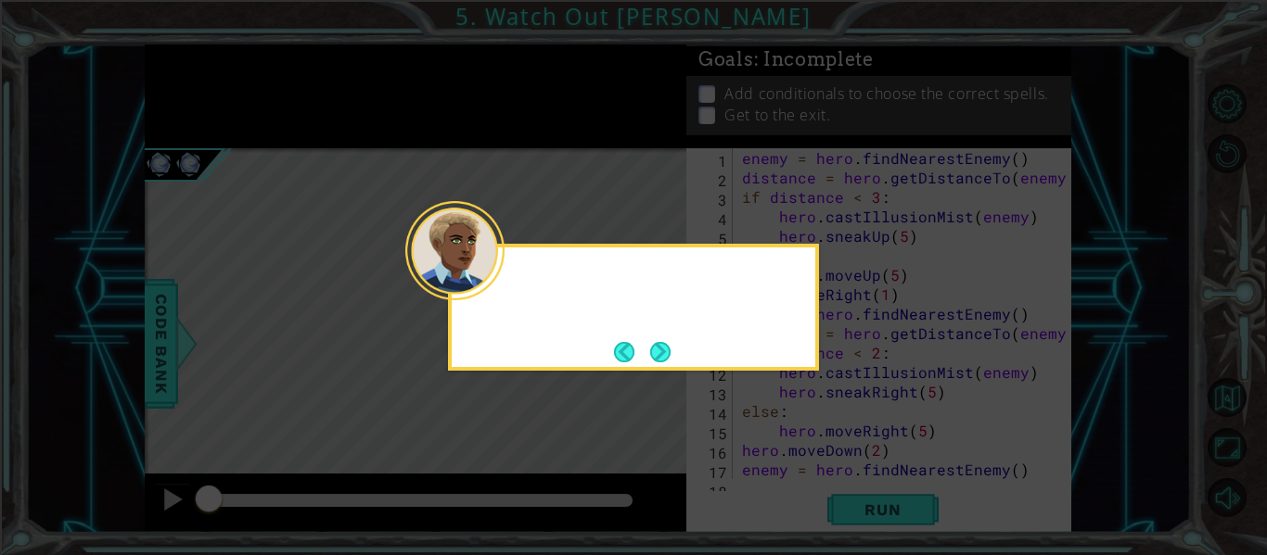
scroll to position [0, 0]
click at [846, 482] on icon at bounding box center [633, 277] width 1267 height 555
click at [664, 353] on button "Next" at bounding box center [660, 352] width 20 height 20
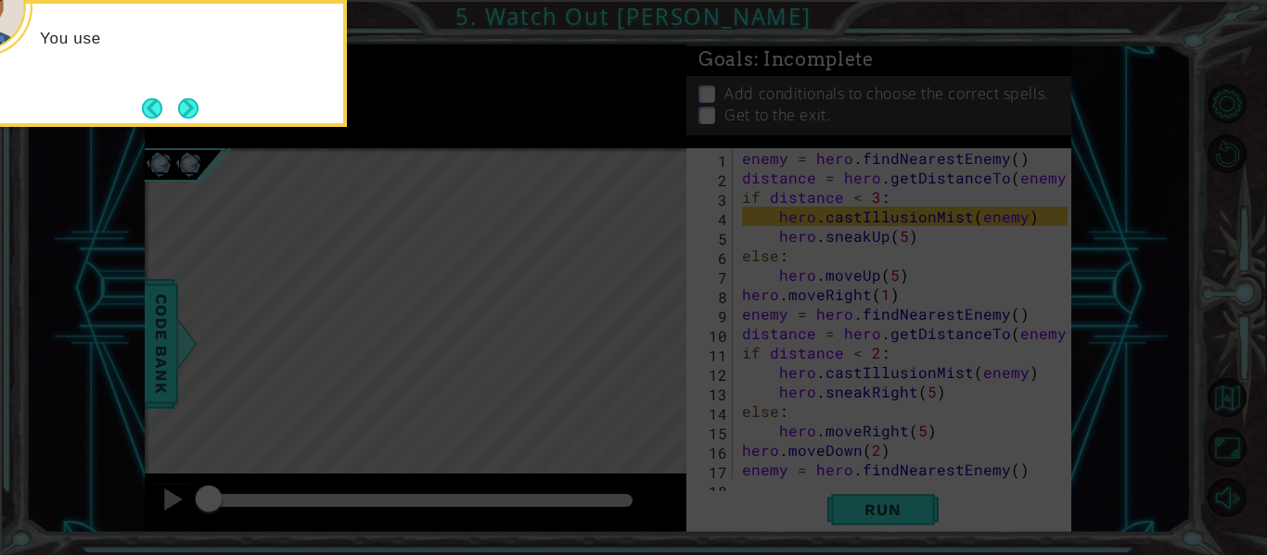
click at [222, 108] on div "You use" at bounding box center [161, 63] width 371 height 127
click at [175, 131] on icon at bounding box center [633, 83] width 1267 height 945
click at [188, 98] on button "Next" at bounding box center [188, 108] width 20 height 20
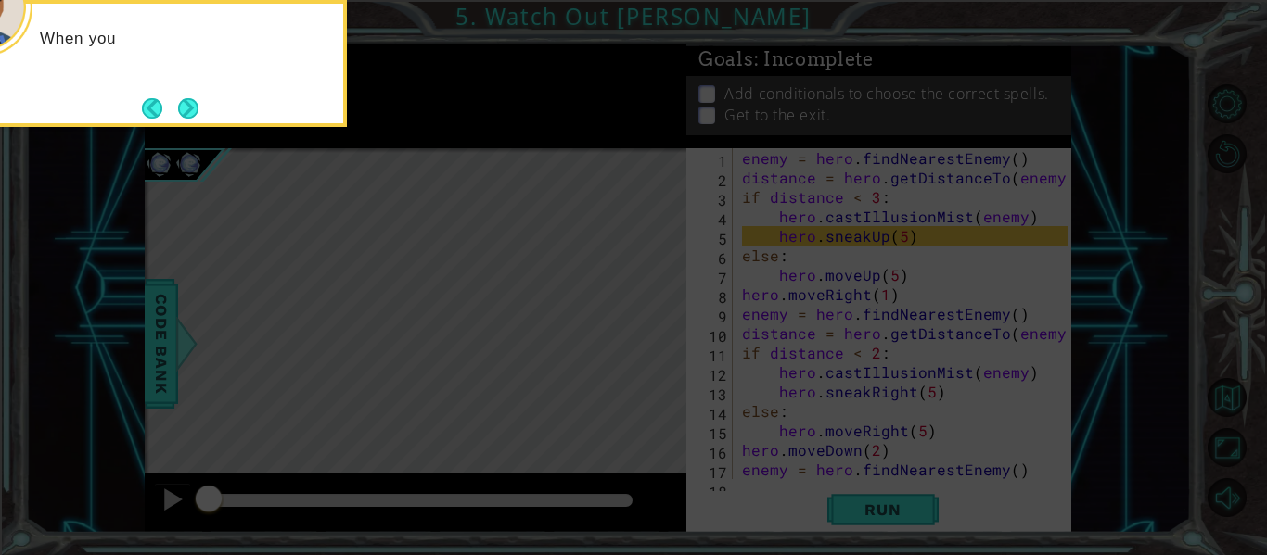
click at [188, 125] on div "When you" at bounding box center [161, 63] width 371 height 127
click at [191, 99] on button "Next" at bounding box center [188, 108] width 20 height 20
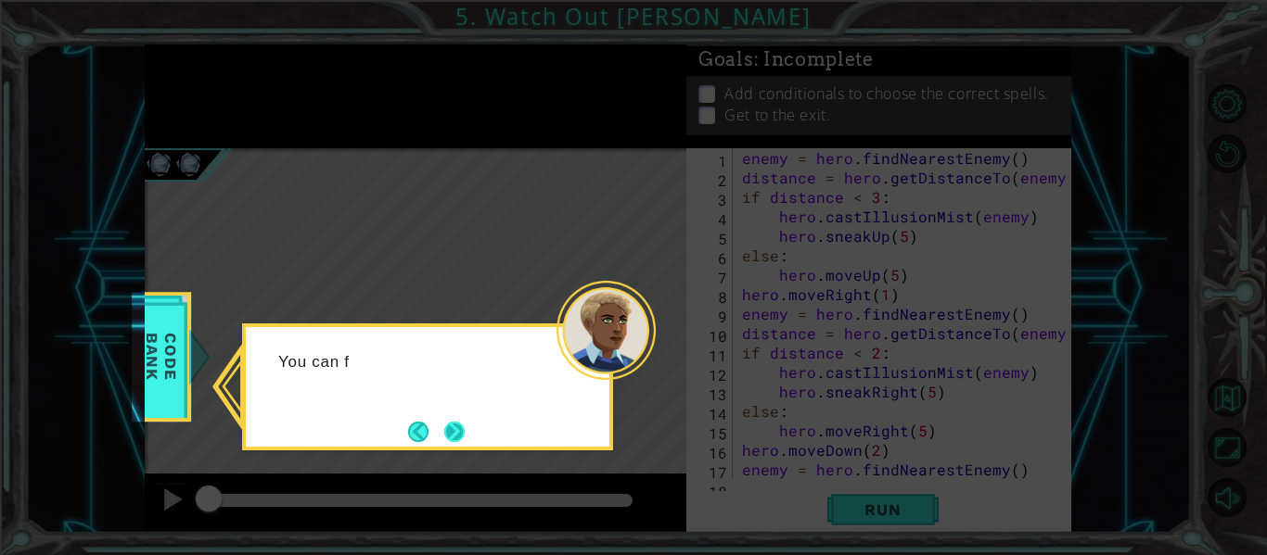
click at [444, 427] on button "Next" at bounding box center [454, 432] width 20 height 20
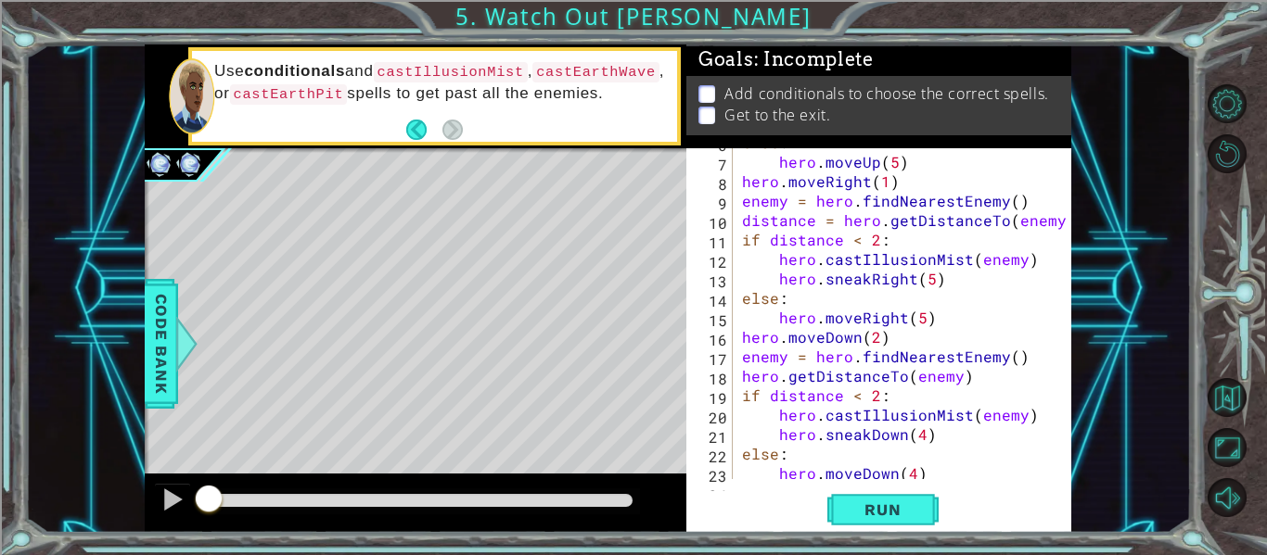
scroll to position [136, 0]
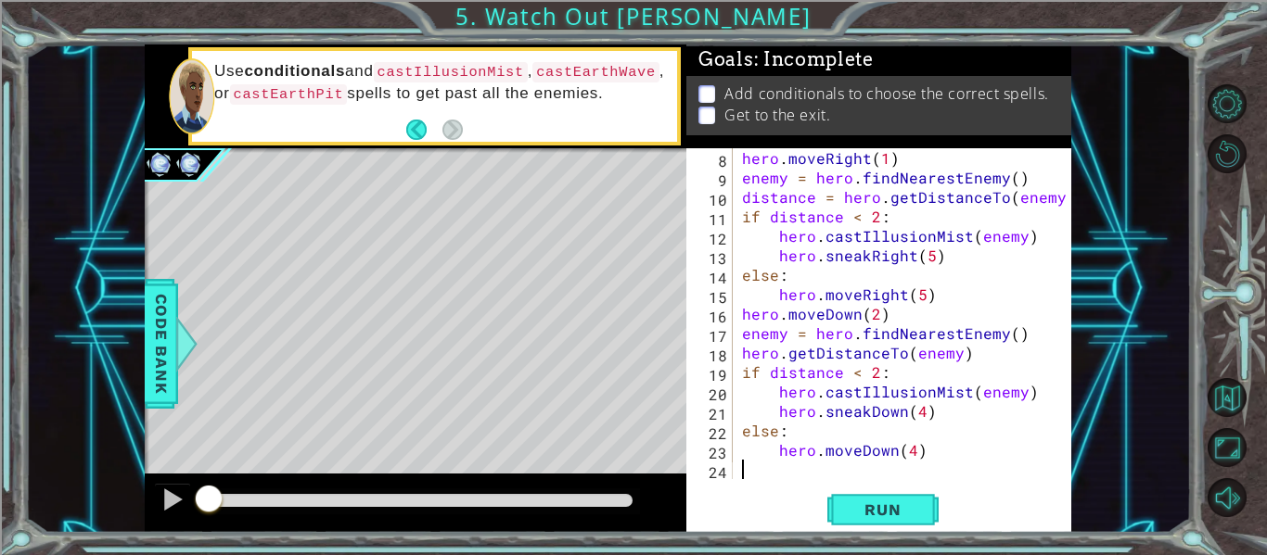
click at [733, 367] on div "8 9 10 11 12 13 14 15 16 17 18 19 20 21 22 23 24 hero . moveRight ( 1 ) enemy =…" at bounding box center [876, 313] width 381 height 331
click at [874, 509] on span "Run" at bounding box center [882, 510] width 73 height 19
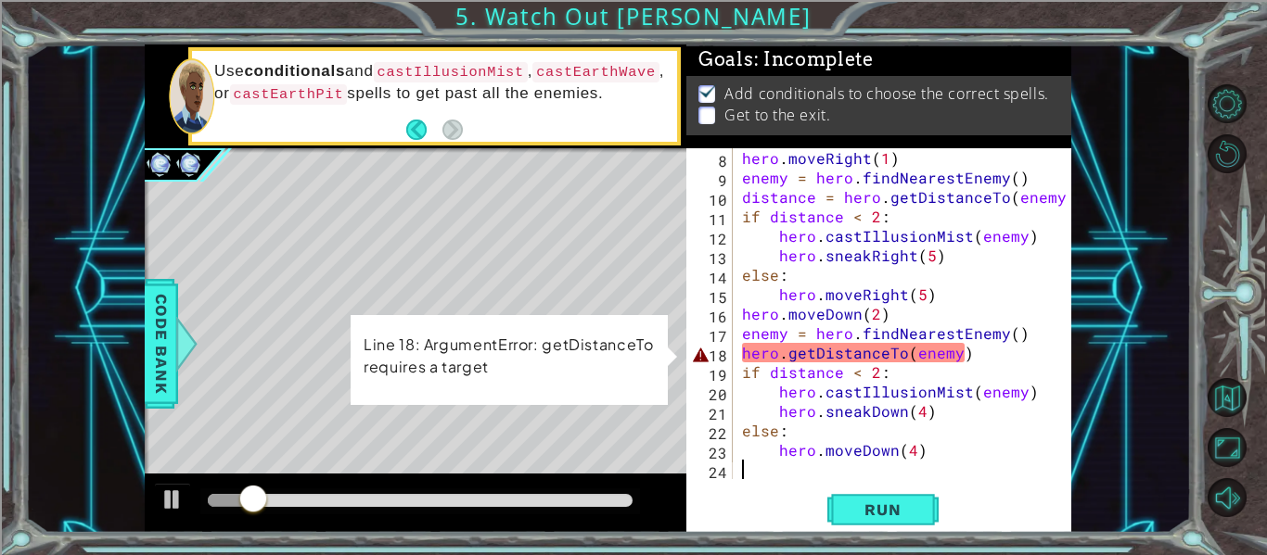
click at [919, 352] on div "hero . moveRight ( 1 ) enemy = hero . findNearestEnemy ( ) distance = hero . ge…" at bounding box center [907, 333] width 338 height 370
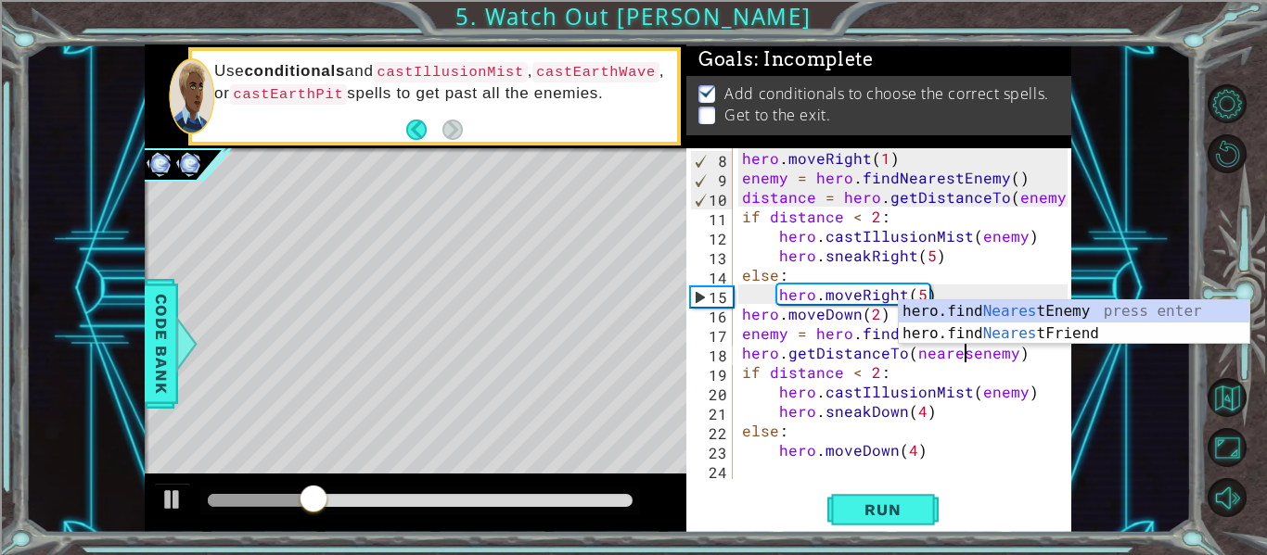
scroll to position [0, 15]
click at [871, 513] on span "Run" at bounding box center [882, 510] width 73 height 19
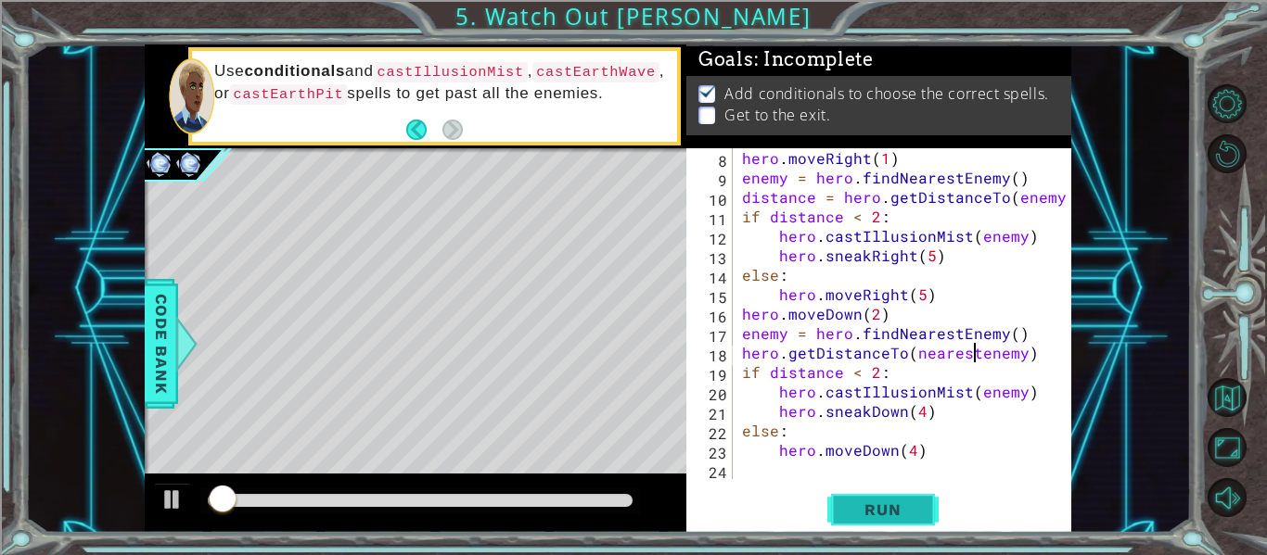
click at [902, 514] on span "Run" at bounding box center [882, 510] width 73 height 19
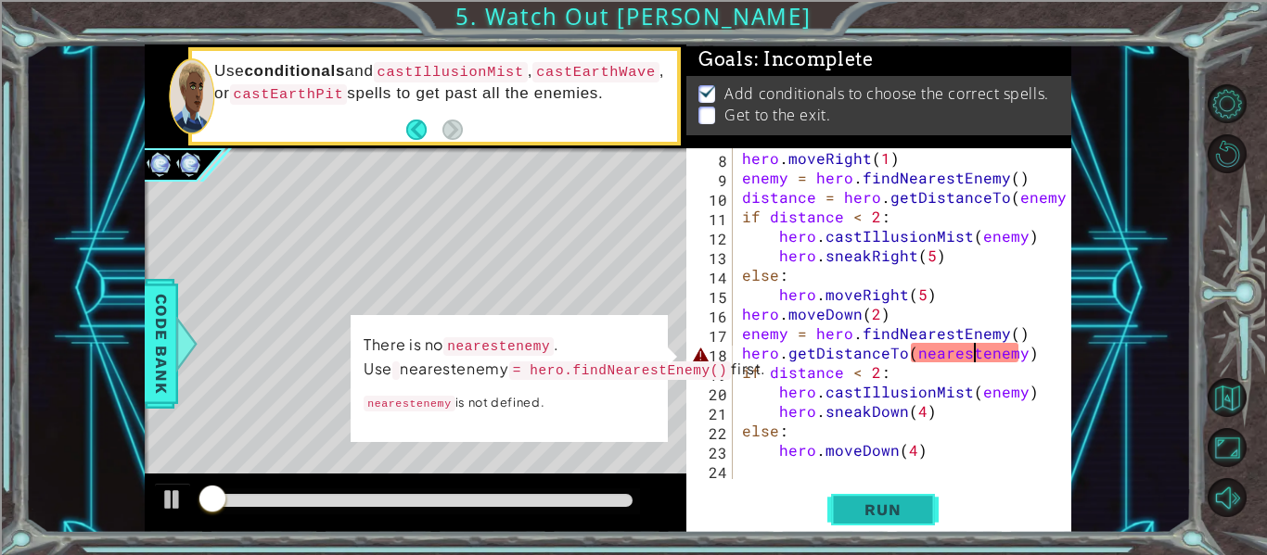
click at [887, 504] on span "Run" at bounding box center [882, 510] width 73 height 19
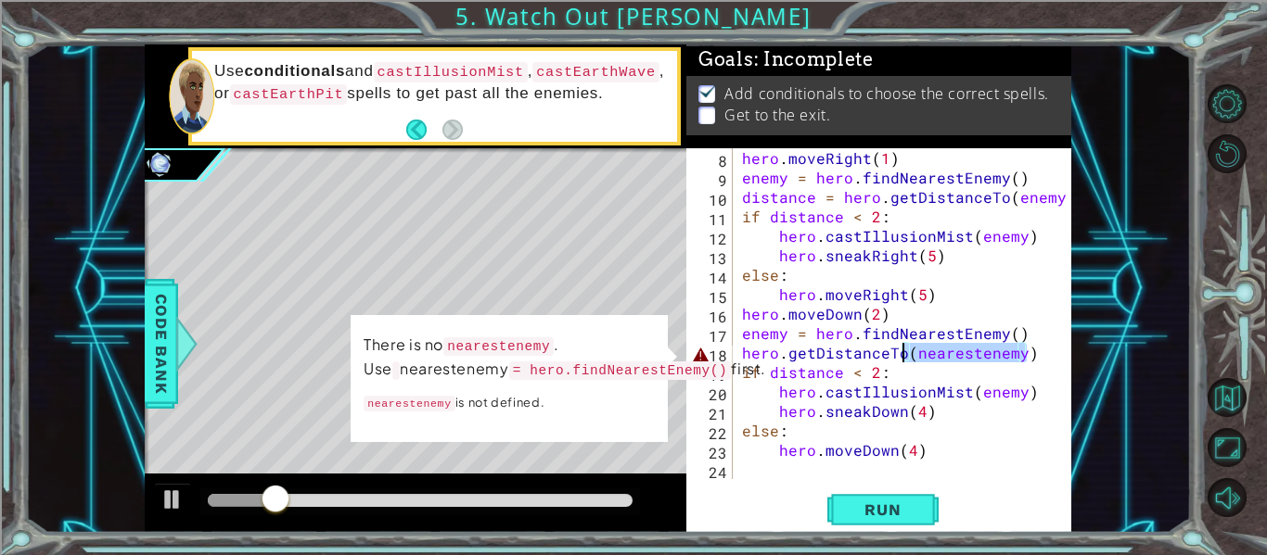
drag, startPoint x: 1028, startPoint y: 356, endPoint x: 901, endPoint y: 362, distance: 127.2
click at [901, 362] on div "hero . moveRight ( 1 ) enemy = hero . findNearestEnemy ( ) distance = hero . ge…" at bounding box center [907, 333] width 338 height 370
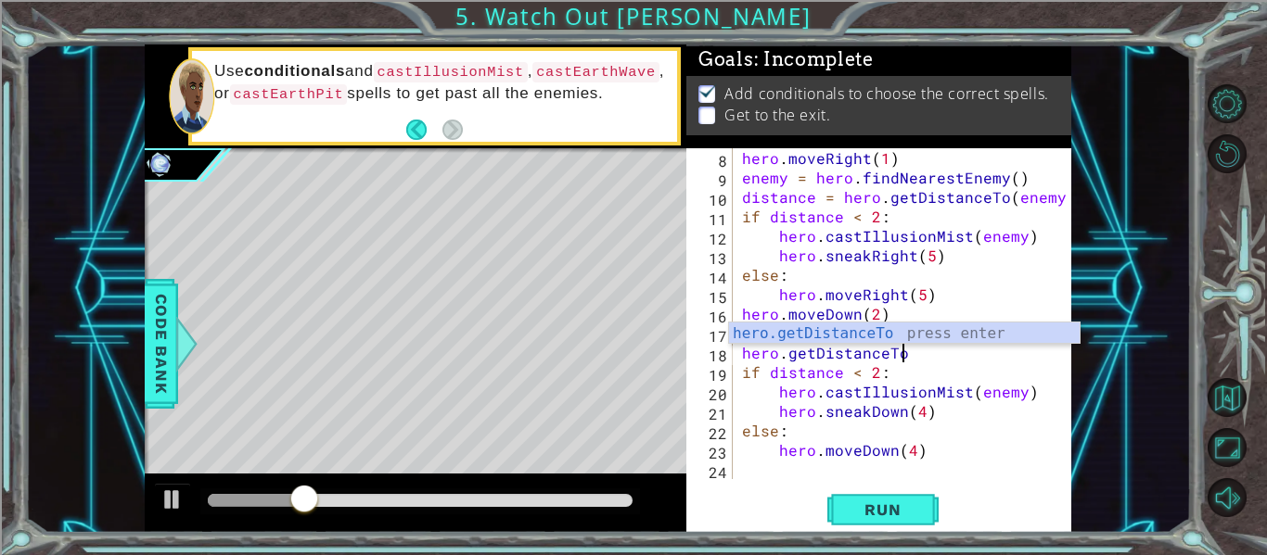
click at [1006, 356] on div "hero . moveRight ( 1 ) enemy = hero . findNearestEnemy ( ) distance = hero . ge…" at bounding box center [907, 333] width 338 height 370
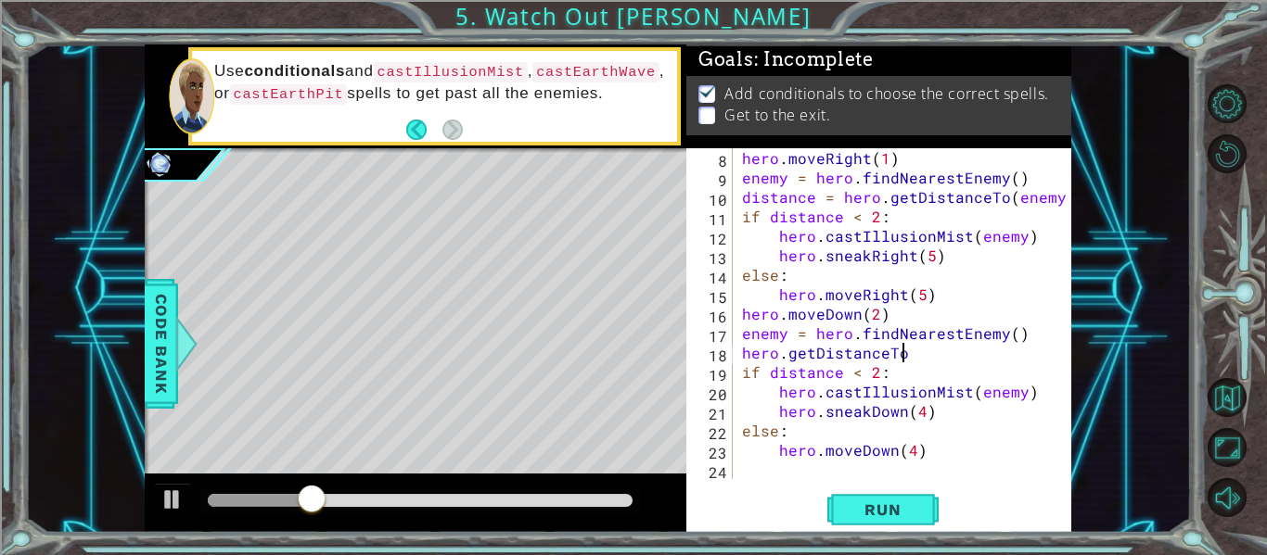
click at [994, 334] on div "hero . moveRight ( 1 ) enemy = hero . findNearestEnemy ( ) distance = hero . ge…" at bounding box center [907, 333] width 338 height 370
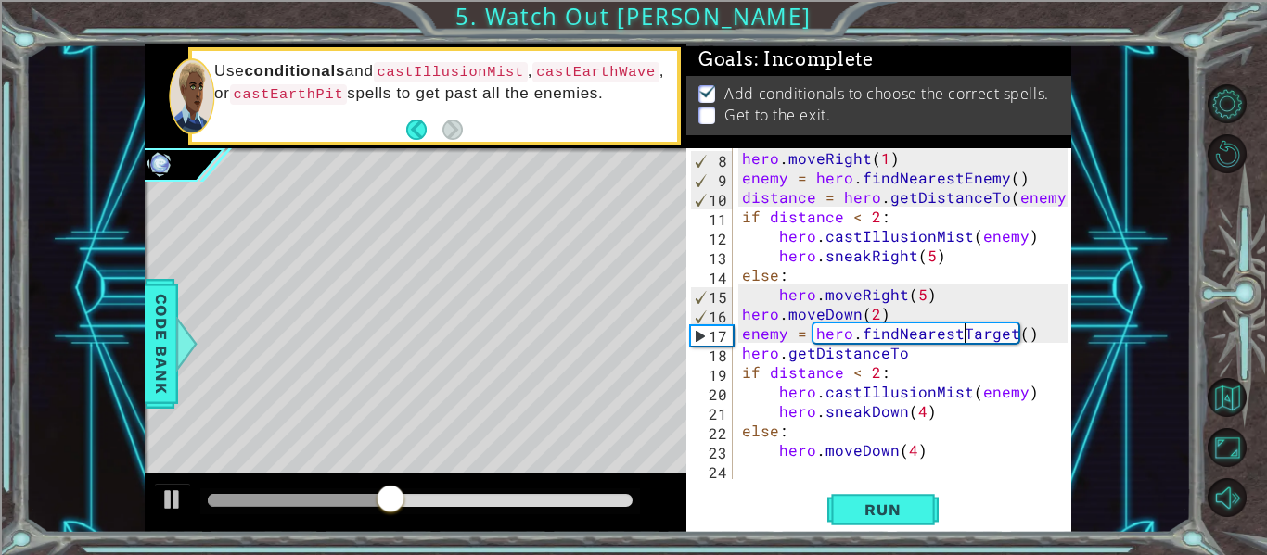
scroll to position [0, 15]
click at [878, 507] on span "Run" at bounding box center [882, 510] width 73 height 19
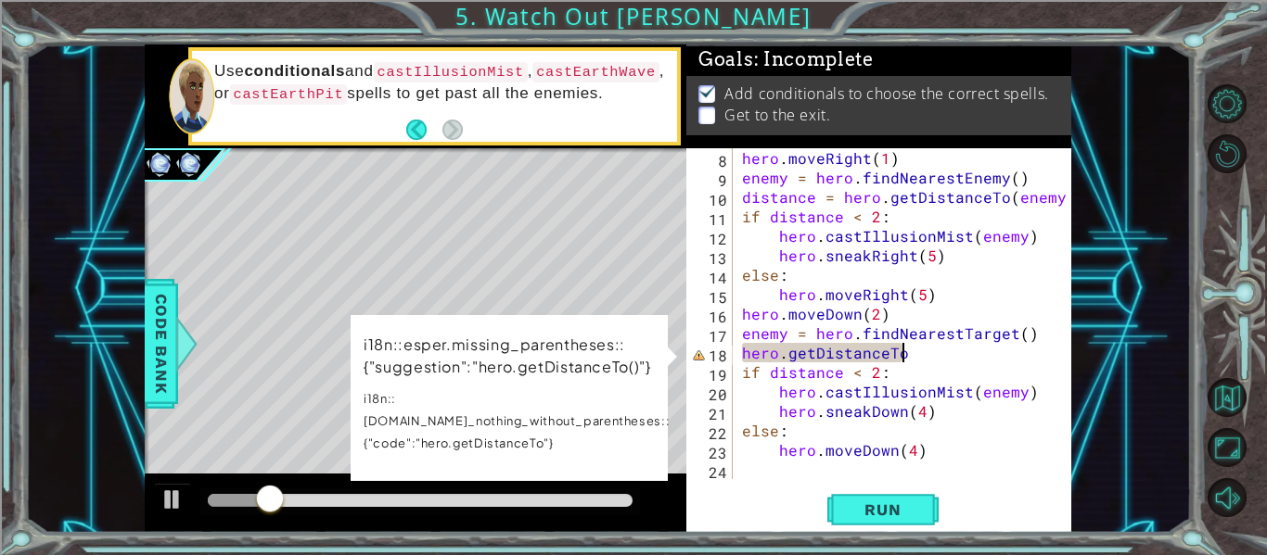
click at [943, 361] on div "hero . moveRight ( 1 ) enemy = hero . findNearestEnemy ( ) distance = hero . ge…" at bounding box center [907, 333] width 338 height 370
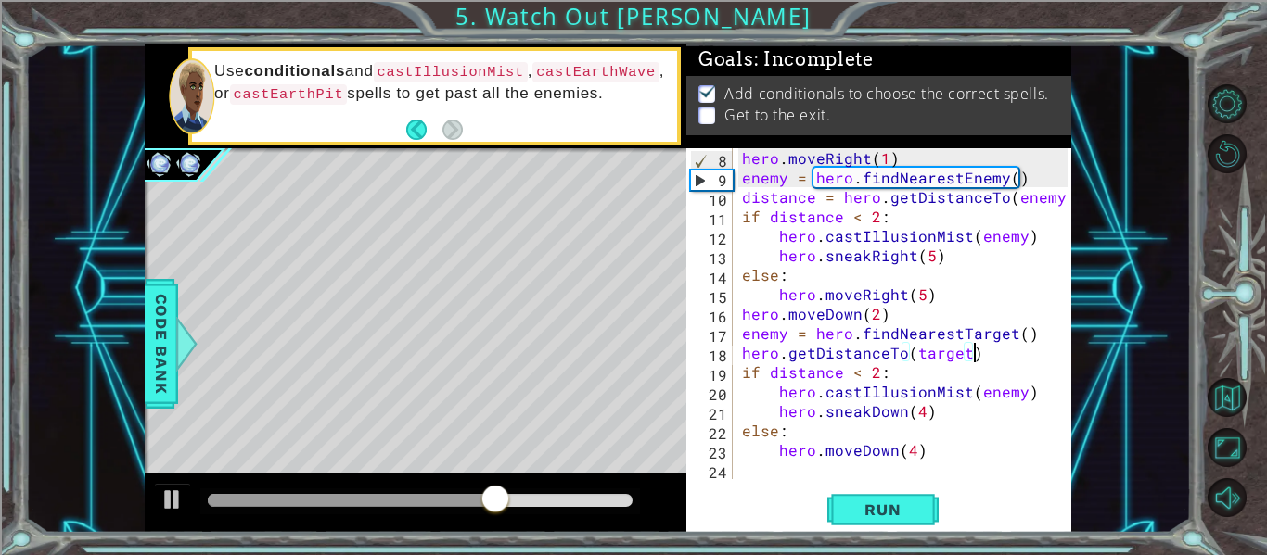
scroll to position [0, 14]
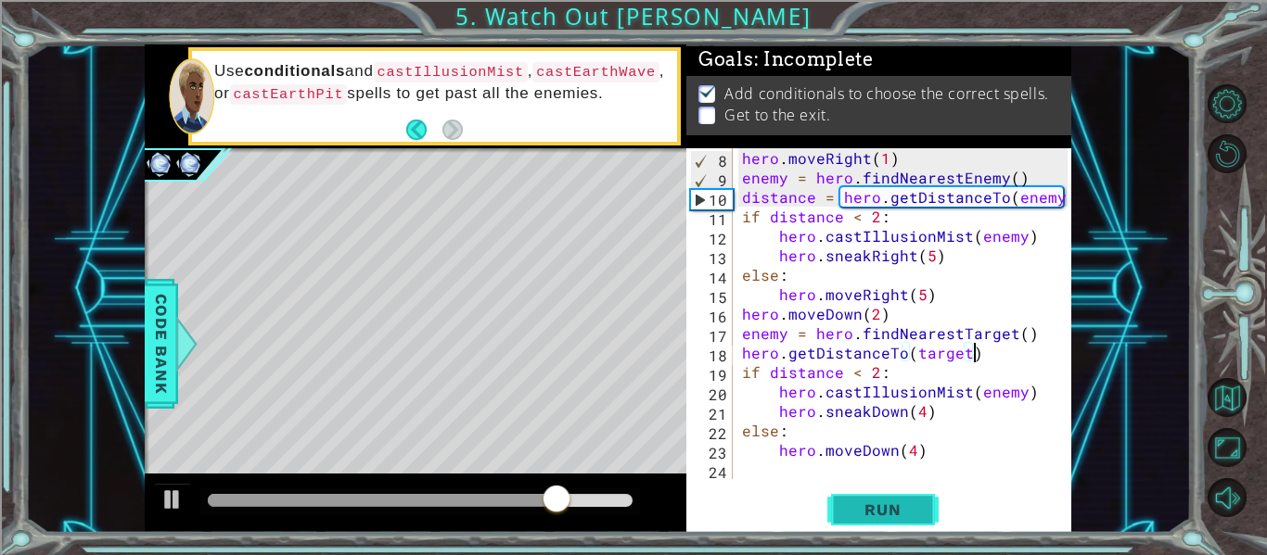
click at [862, 512] on span "Run" at bounding box center [882, 510] width 73 height 19
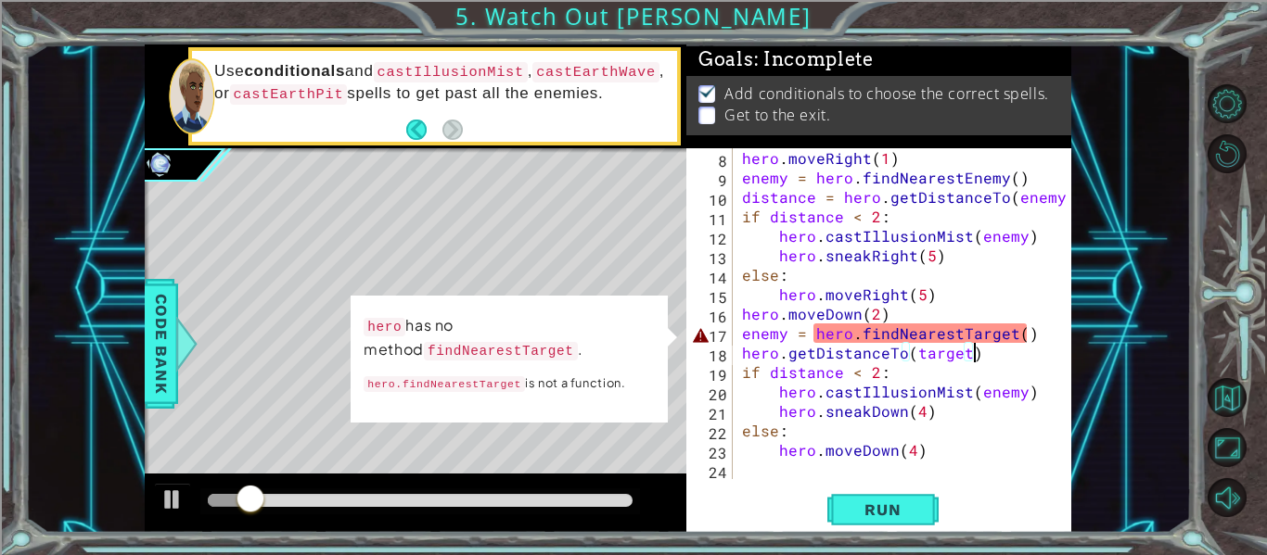
click at [1002, 334] on div "hero . moveRight ( 1 ) enemy = hero . findNearestEnemy ( ) distance = hero . ge…" at bounding box center [907, 333] width 338 height 370
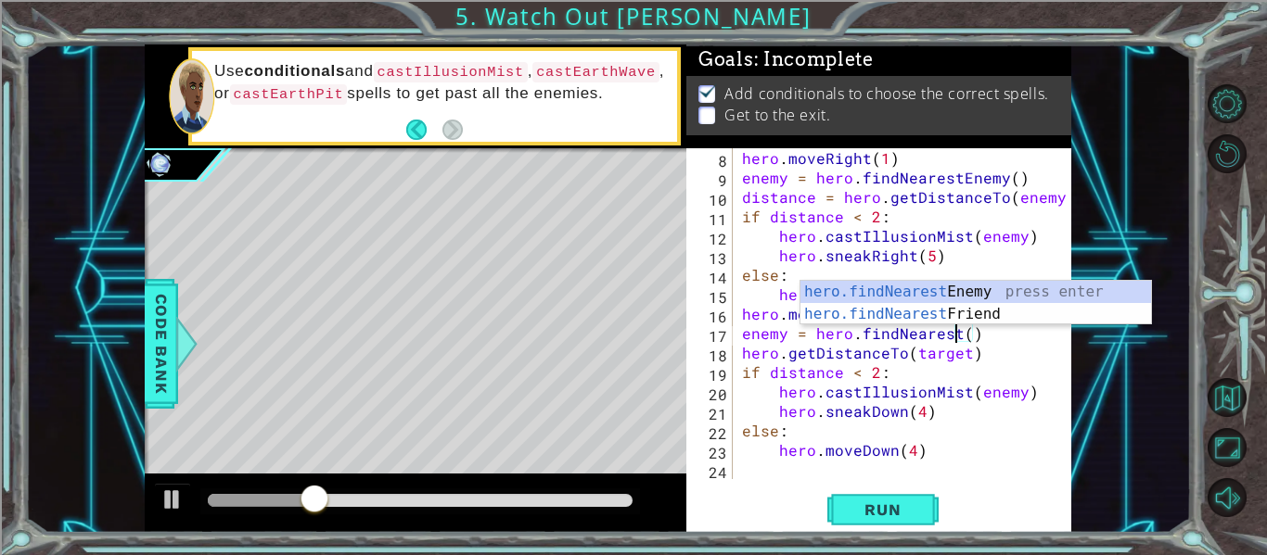
click at [1018, 352] on div "hero . moveRight ( 1 ) enemy = hero . findNearestEnemy ( ) distance = hero . ge…" at bounding box center [907, 333] width 338 height 370
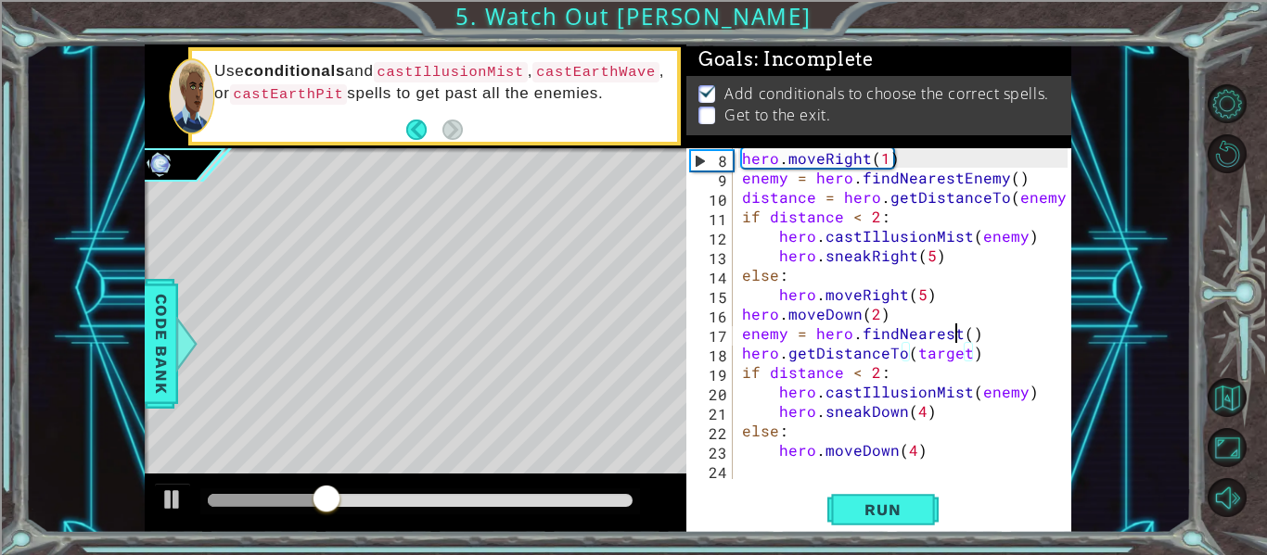
click at [957, 329] on div "hero . moveRight ( 1 ) enemy = hero . findNearestEnemy ( ) distance = hero . ge…" at bounding box center [907, 333] width 338 height 370
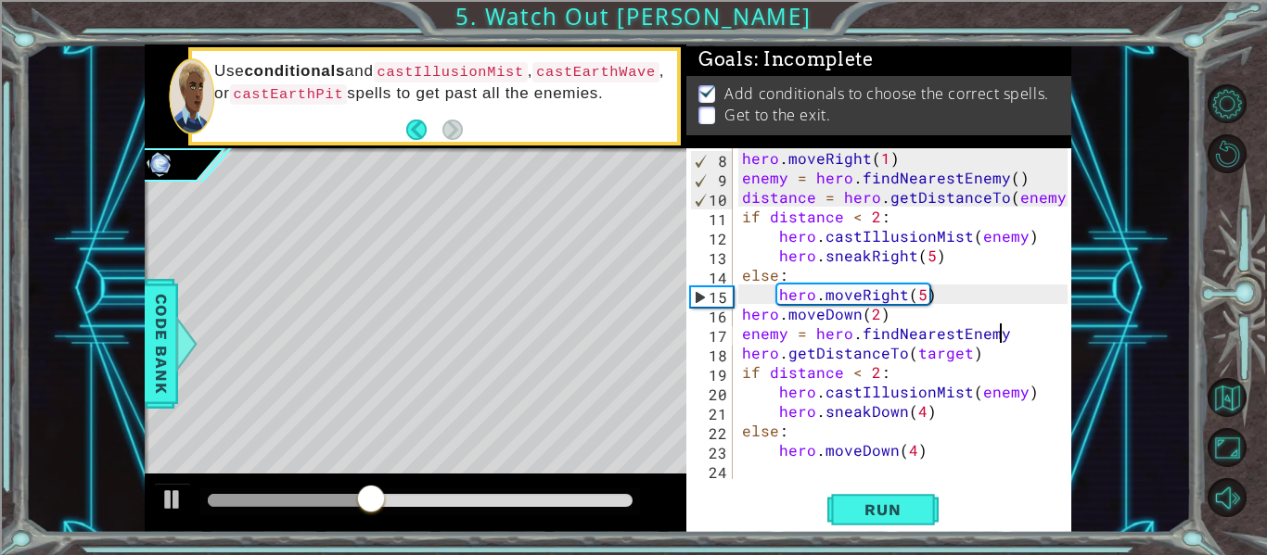
scroll to position [0, 17]
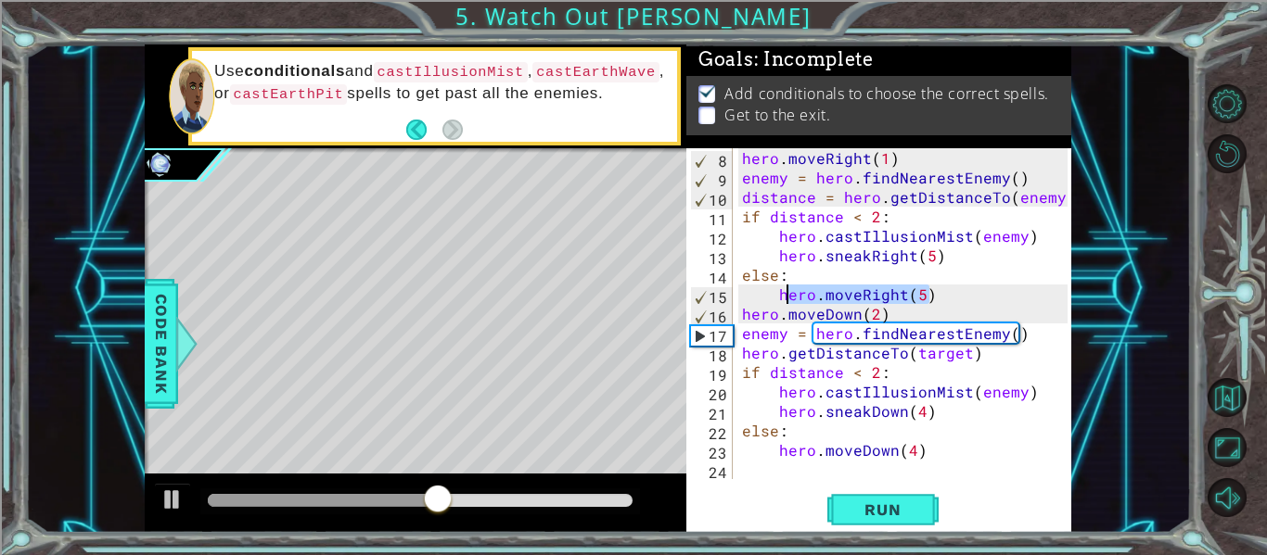
drag, startPoint x: 935, startPoint y: 291, endPoint x: 785, endPoint y: 294, distance: 149.3
click at [785, 294] on div "hero . moveRight ( 1 ) enemy = hero . findNearestEnemy ( ) distance = hero . ge…" at bounding box center [907, 333] width 338 height 370
type textarea "h"
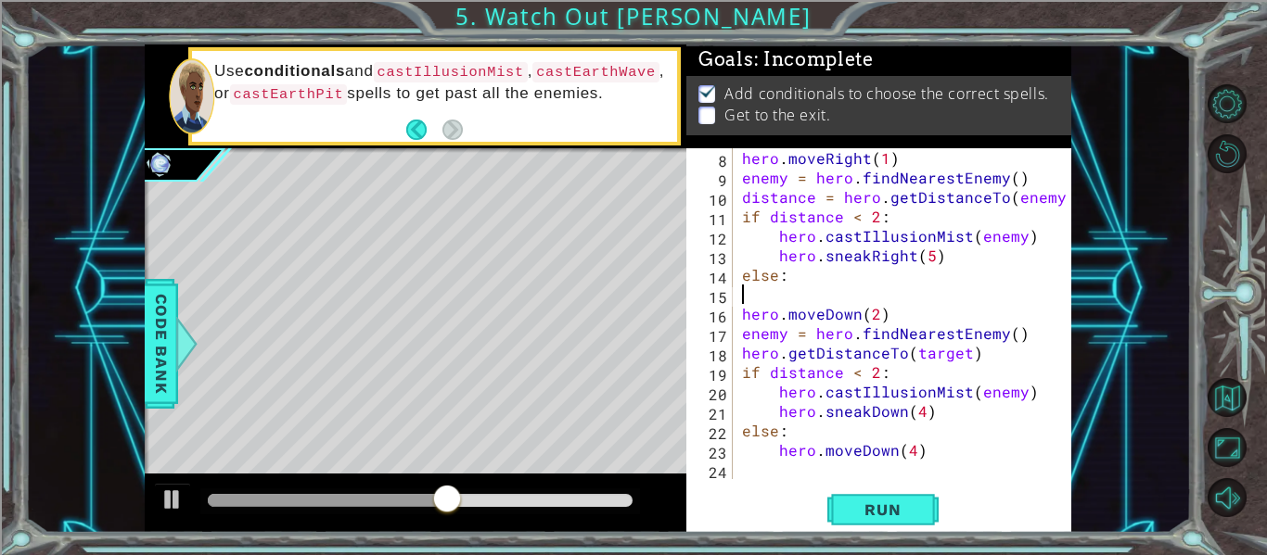
scroll to position [117, 0]
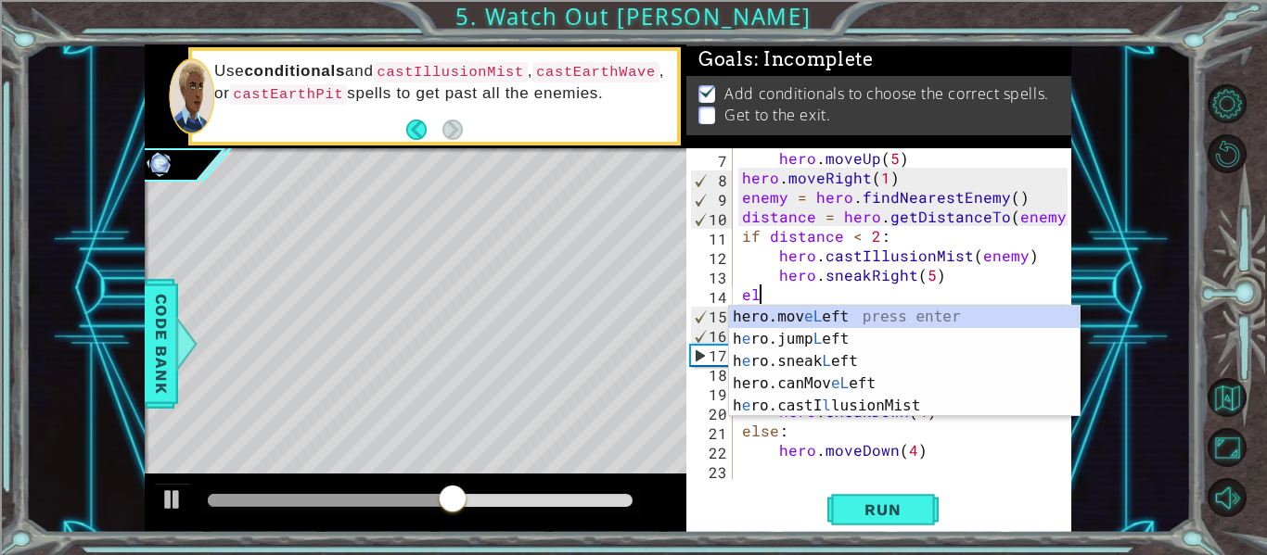
type textarea "e"
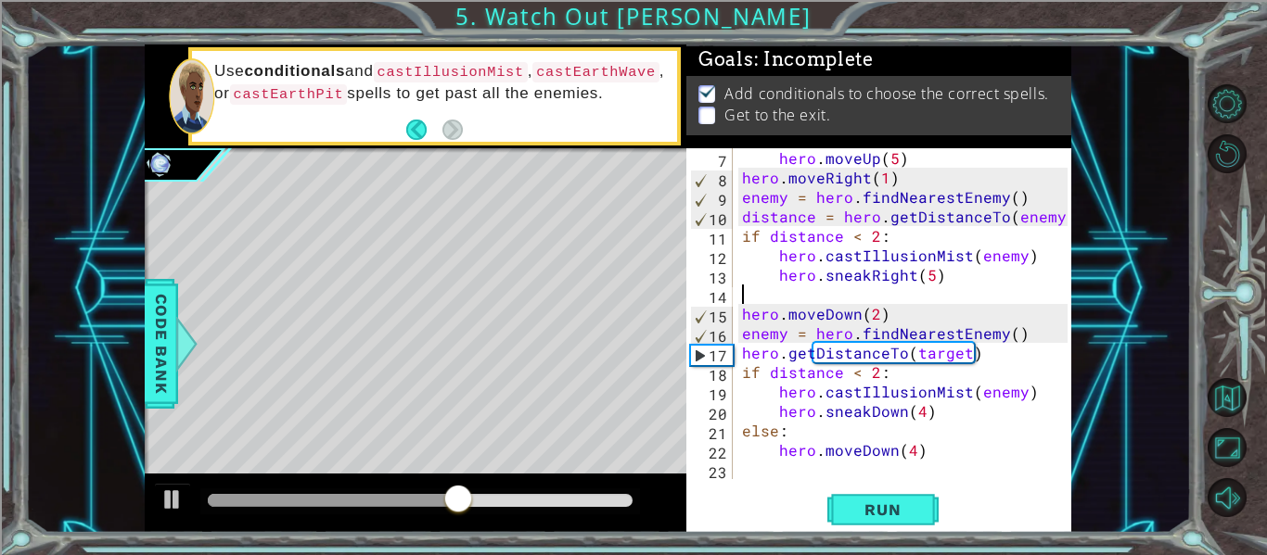
scroll to position [97, 0]
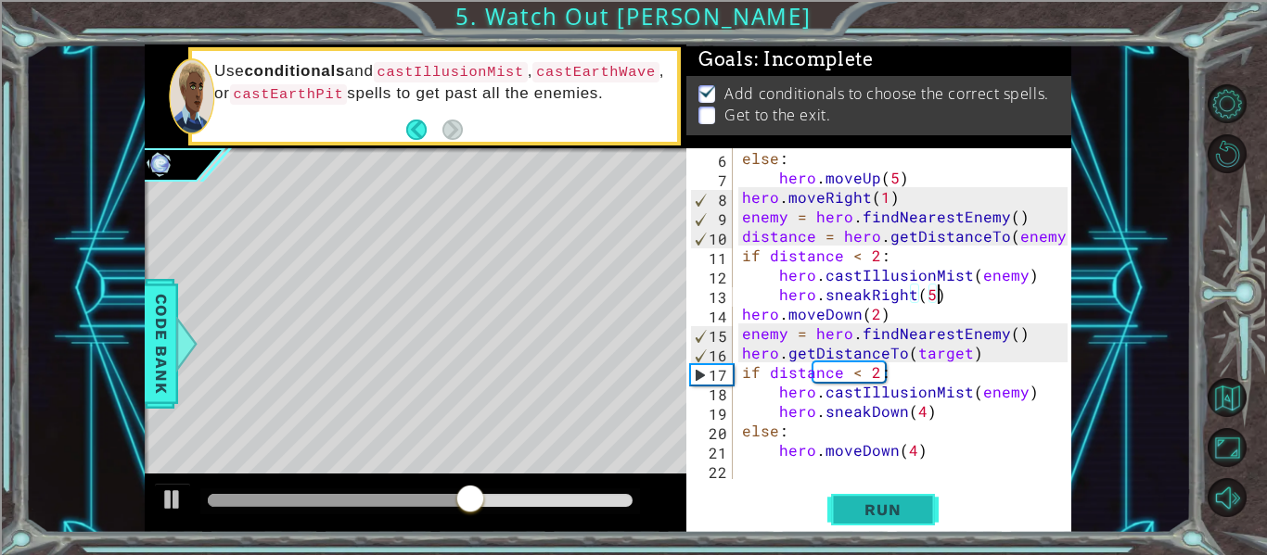
click at [886, 524] on button "Run" at bounding box center [882, 510] width 111 height 38
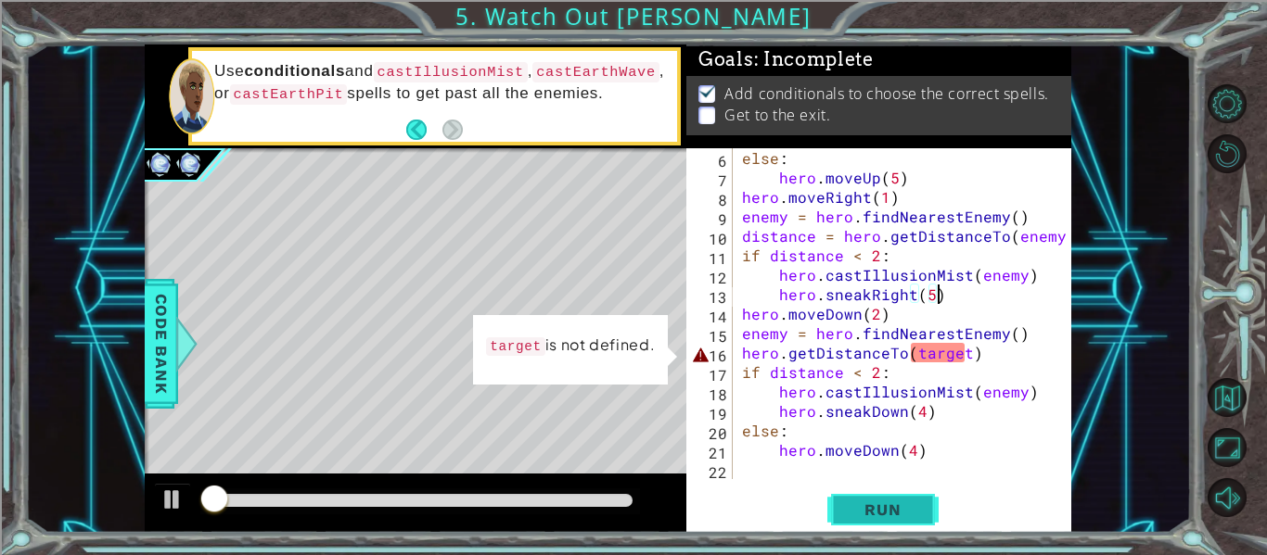
click at [886, 524] on button "Run" at bounding box center [882, 510] width 111 height 38
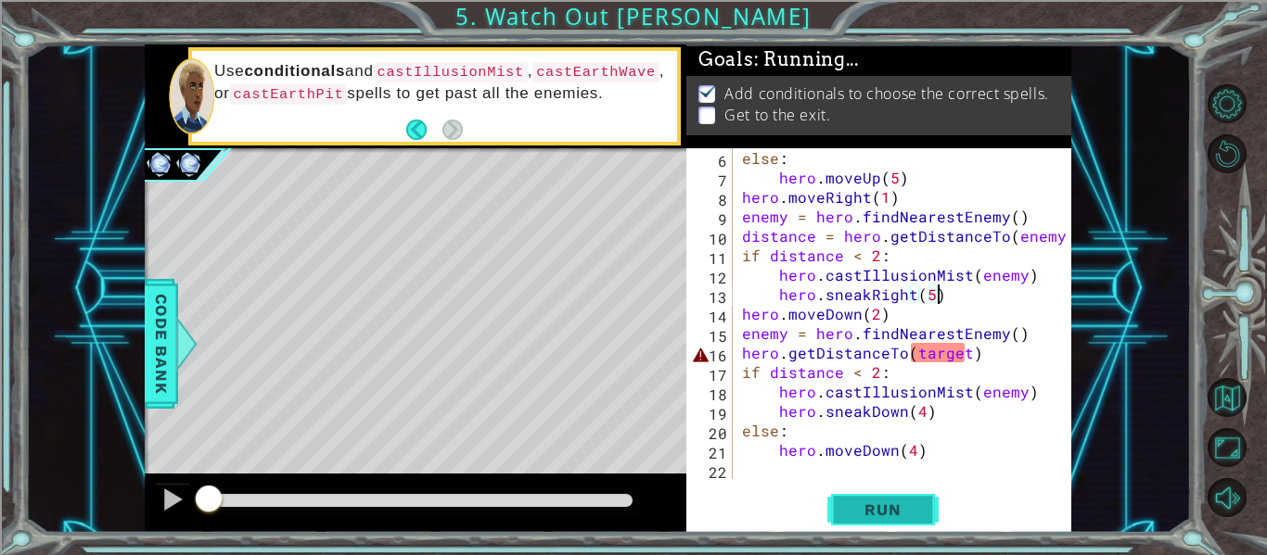
click at [886, 524] on button "Run" at bounding box center [882, 510] width 111 height 38
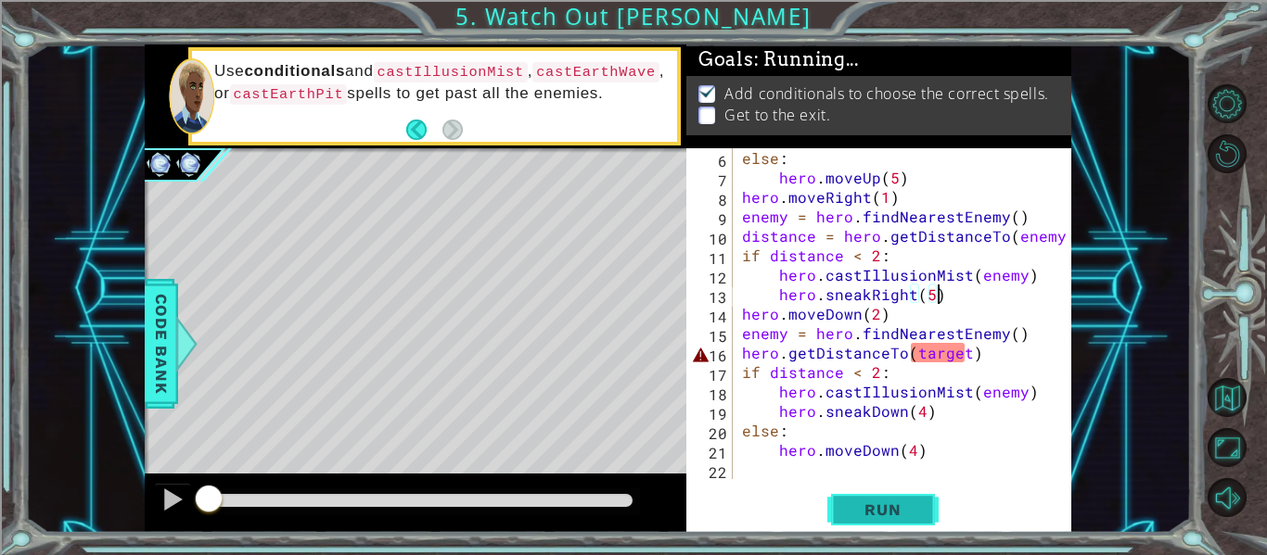
click at [886, 524] on button "Run" at bounding box center [882, 510] width 111 height 38
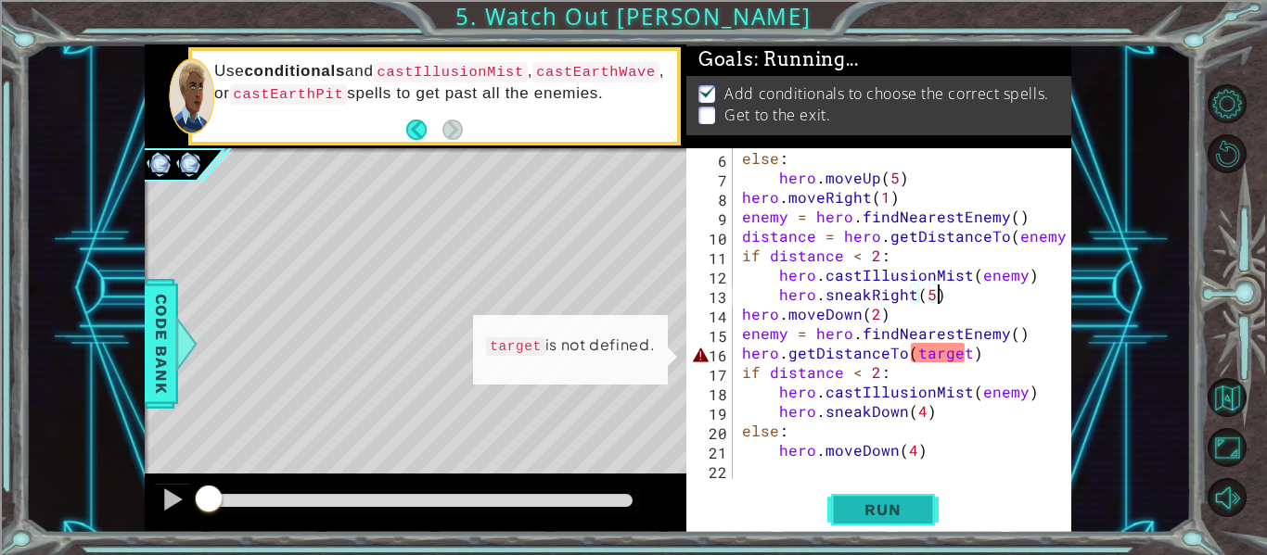
click at [886, 524] on button "Run" at bounding box center [882, 510] width 111 height 38
click at [965, 354] on div "else : hero . moveUp ( 5 ) hero . moveRight ( 1 ) enemy = hero . findNearestEne…" at bounding box center [907, 333] width 338 height 370
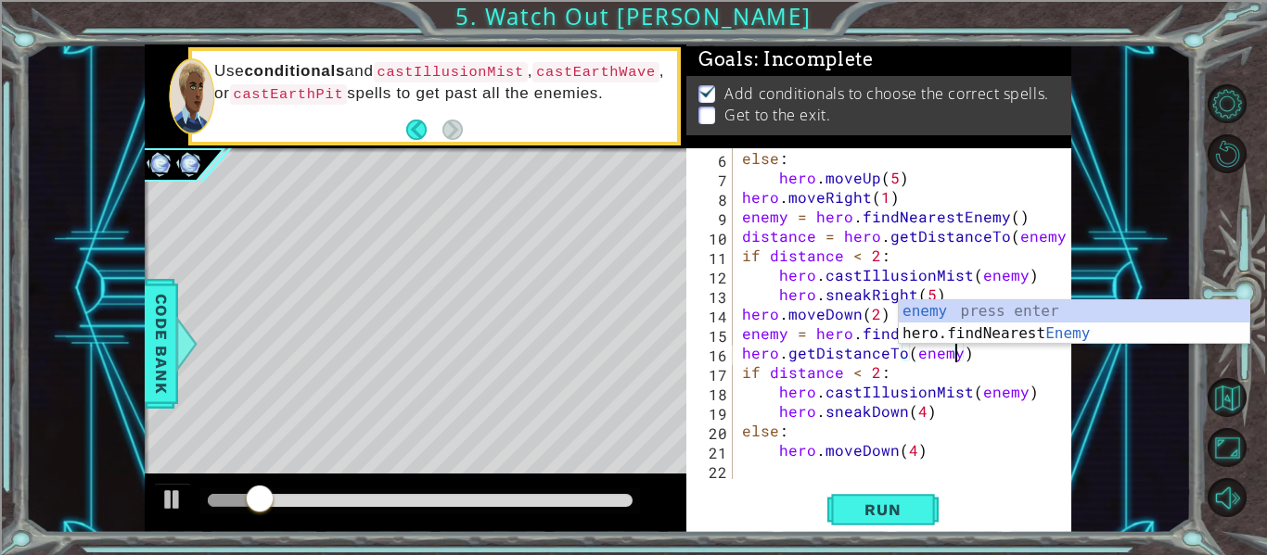
scroll to position [0, 13]
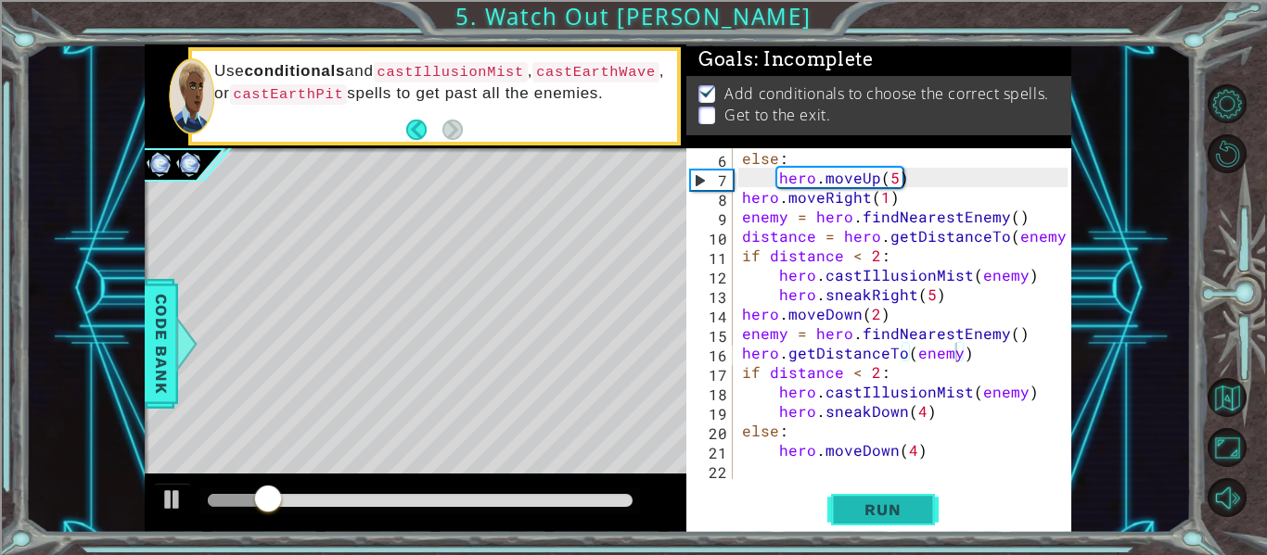
click at [897, 506] on span "Run" at bounding box center [882, 510] width 73 height 19
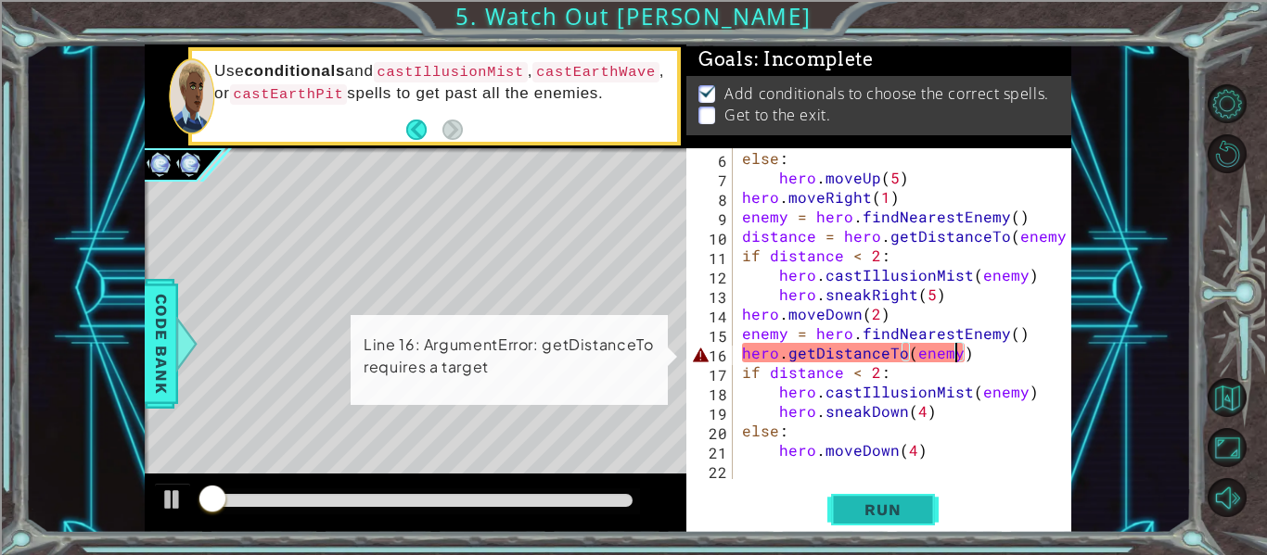
click at [897, 506] on span "Run" at bounding box center [882, 510] width 73 height 19
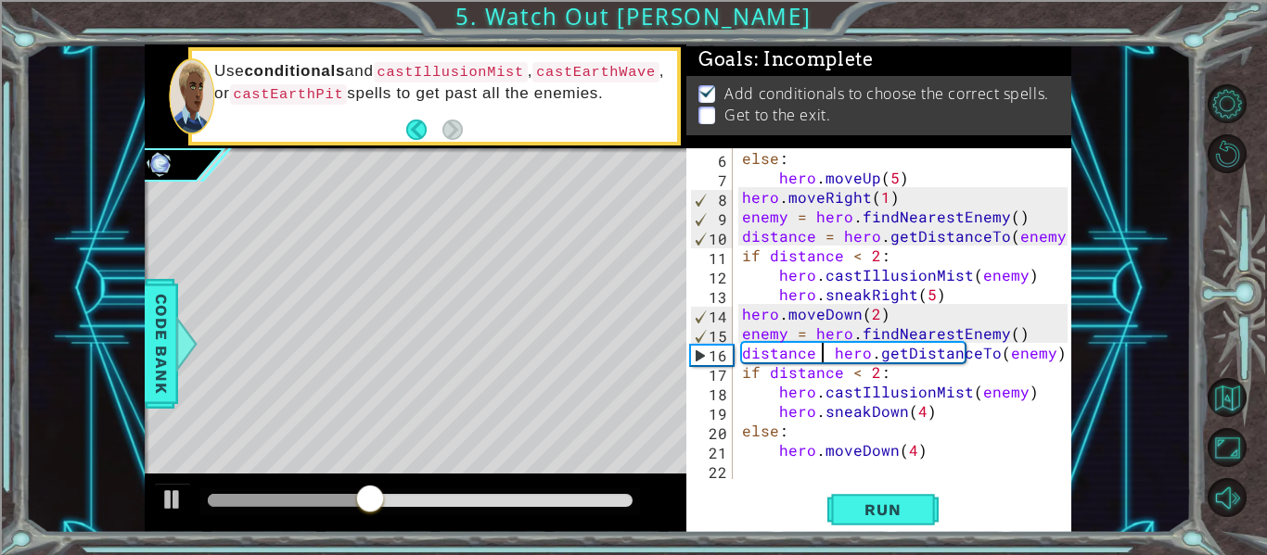
scroll to position [0, 6]
click at [933, 507] on button "Run" at bounding box center [882, 510] width 111 height 38
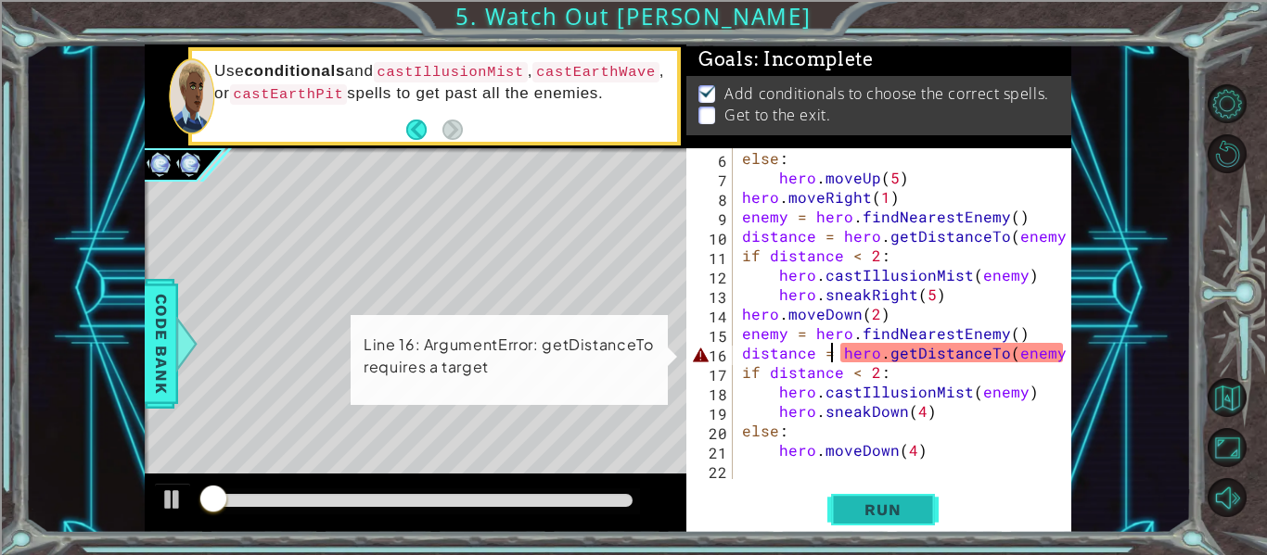
click at [933, 507] on button "Run" at bounding box center [882, 510] width 111 height 38
click at [939, 297] on div "else : hero . moveUp ( 5 ) hero . moveRight ( 1 ) enemy = hero . findNearestEne…" at bounding box center [907, 333] width 338 height 370
type textarea "hero.sneakRight(5)"
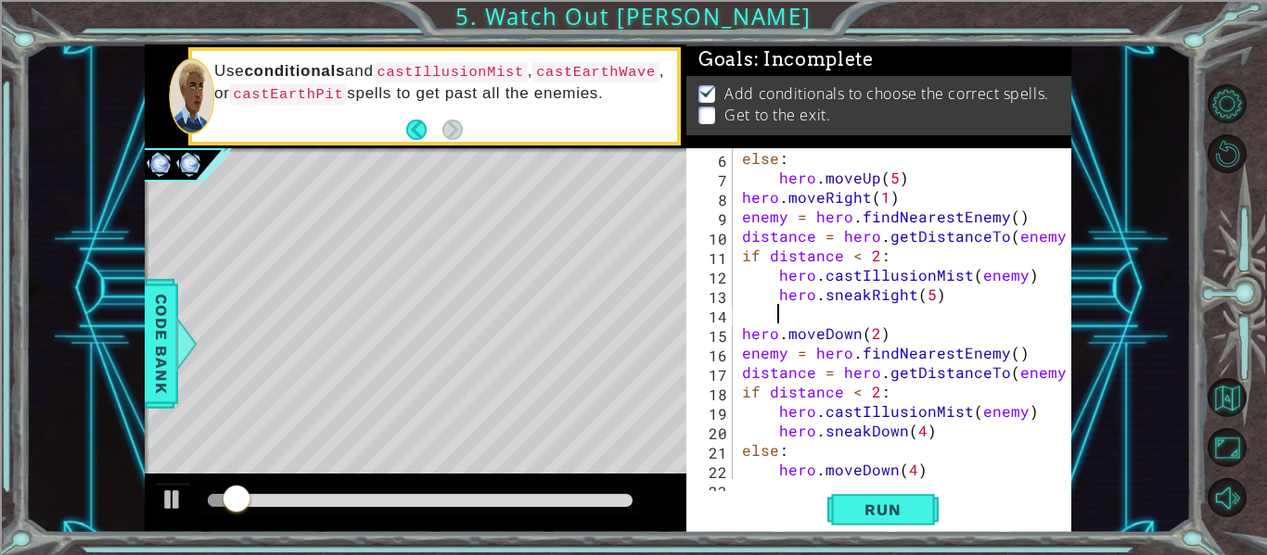
type textarea "\"
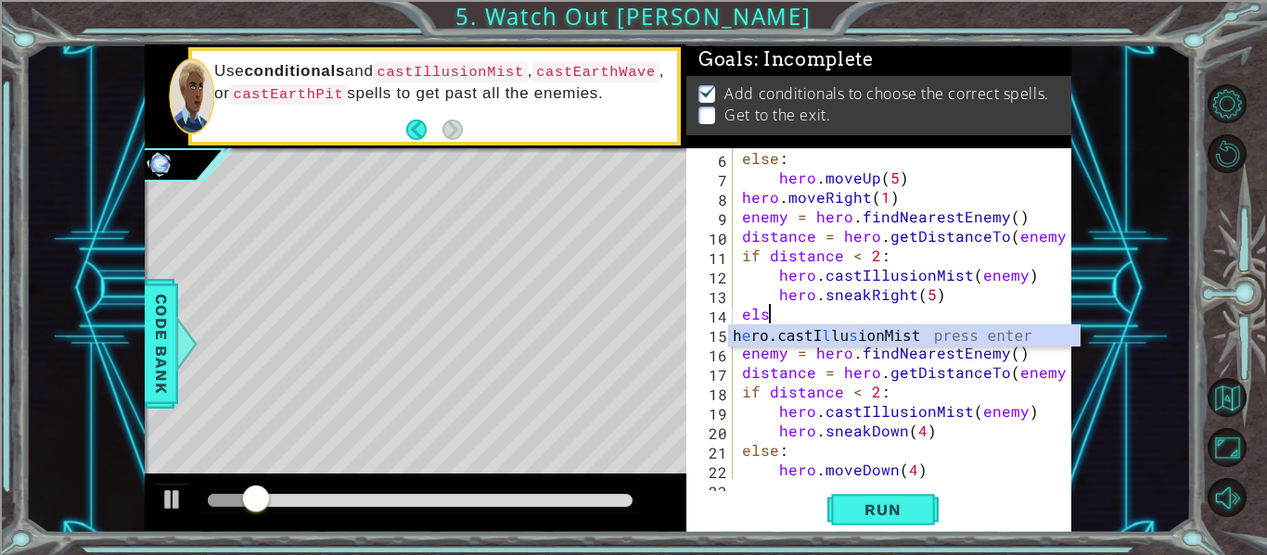
scroll to position [0, 1]
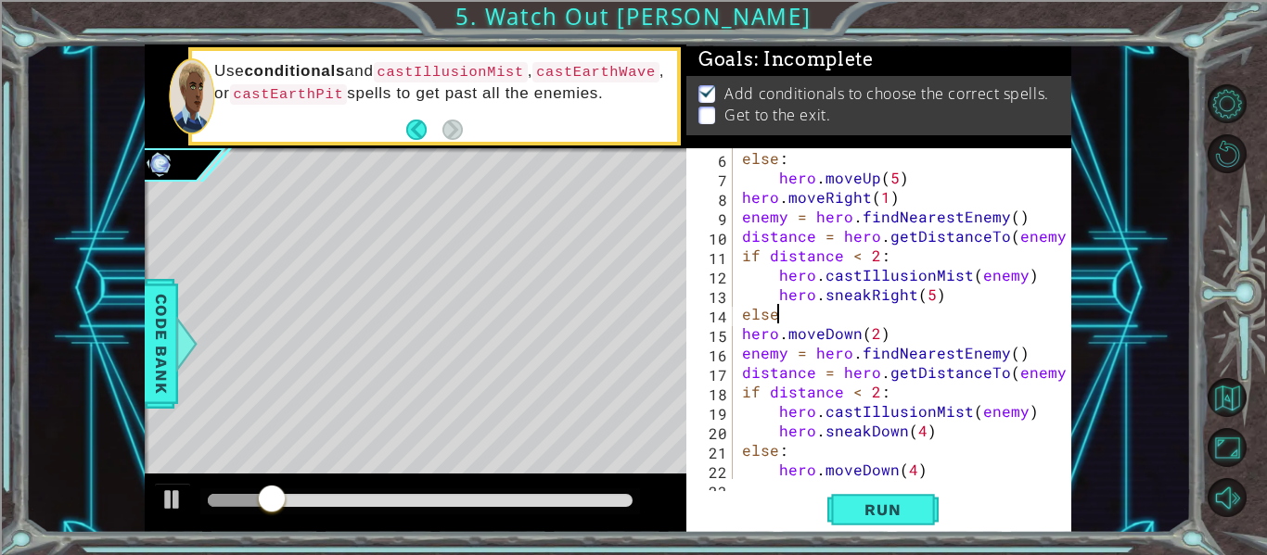
type textarea "else:"
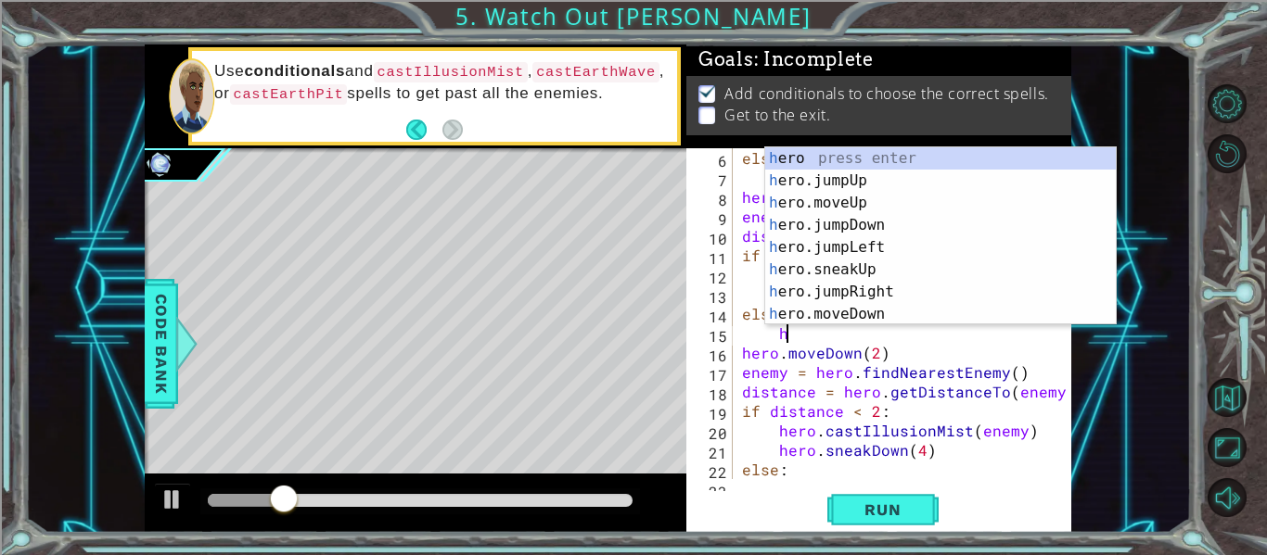
scroll to position [0, 3]
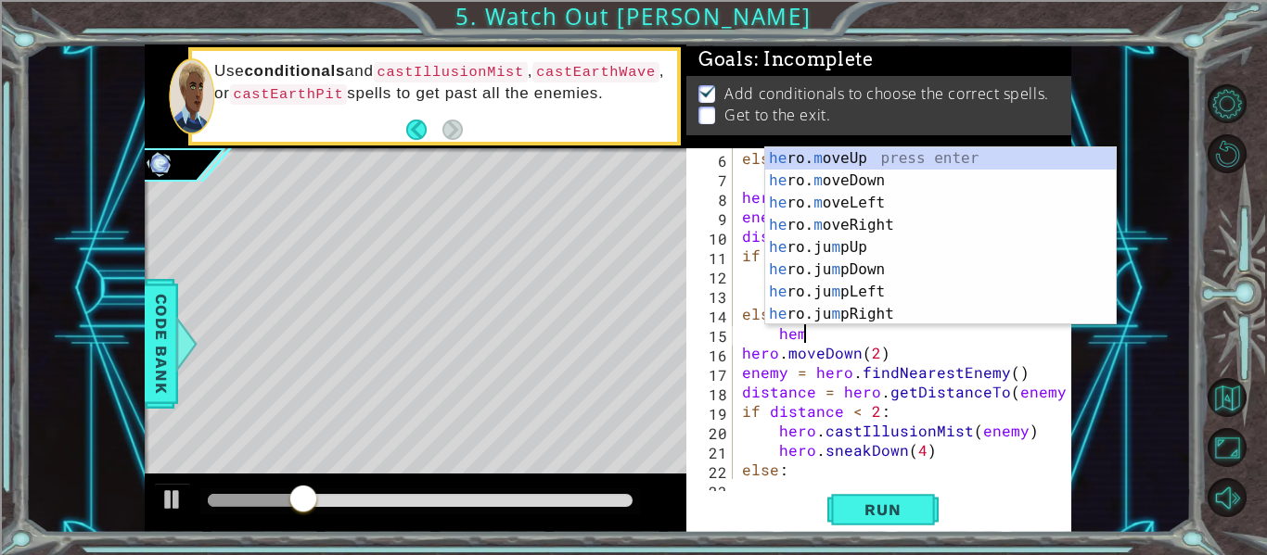
type textarea "hemr"
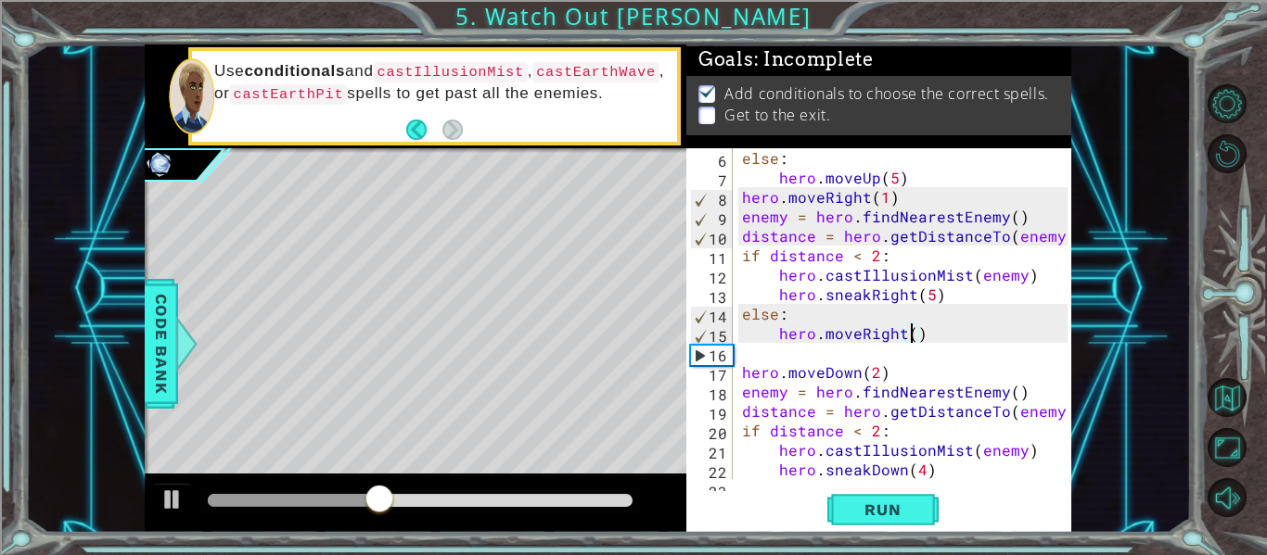
scroll to position [0, 11]
click at [889, 515] on span "Run" at bounding box center [882, 510] width 73 height 19
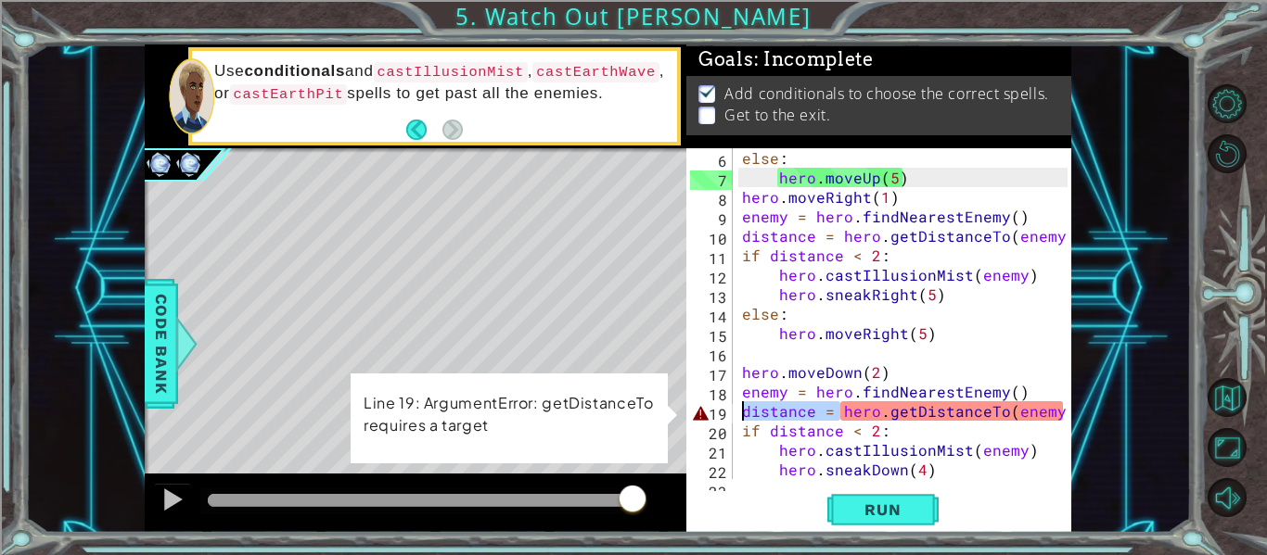
drag, startPoint x: 840, startPoint y: 409, endPoint x: 742, endPoint y: 404, distance: 98.4
click at [742, 404] on div "else : hero . moveUp ( 5 ) hero . moveRight ( 1 ) enemy = hero . findNearestEne…" at bounding box center [907, 333] width 338 height 370
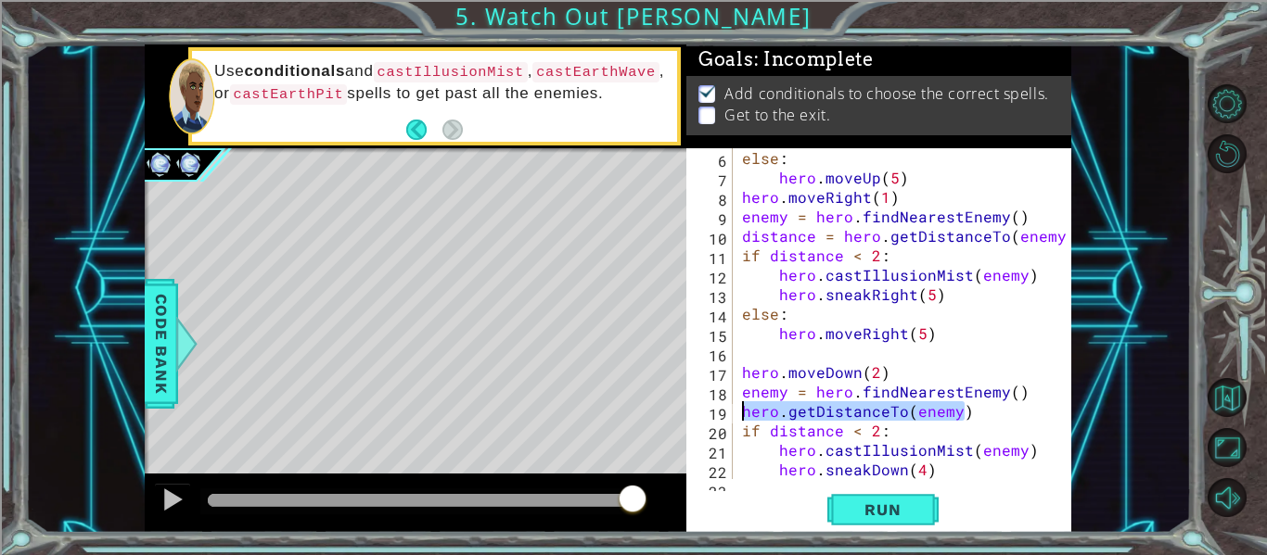
drag, startPoint x: 961, startPoint y: 419, endPoint x: 741, endPoint y: 410, distance: 220.0
click at [741, 410] on div "else : hero . moveUp ( 5 ) hero . moveRight ( 1 ) enemy = hero . findNearestEne…" at bounding box center [907, 333] width 338 height 370
click at [874, 493] on button "Run" at bounding box center [882, 510] width 111 height 38
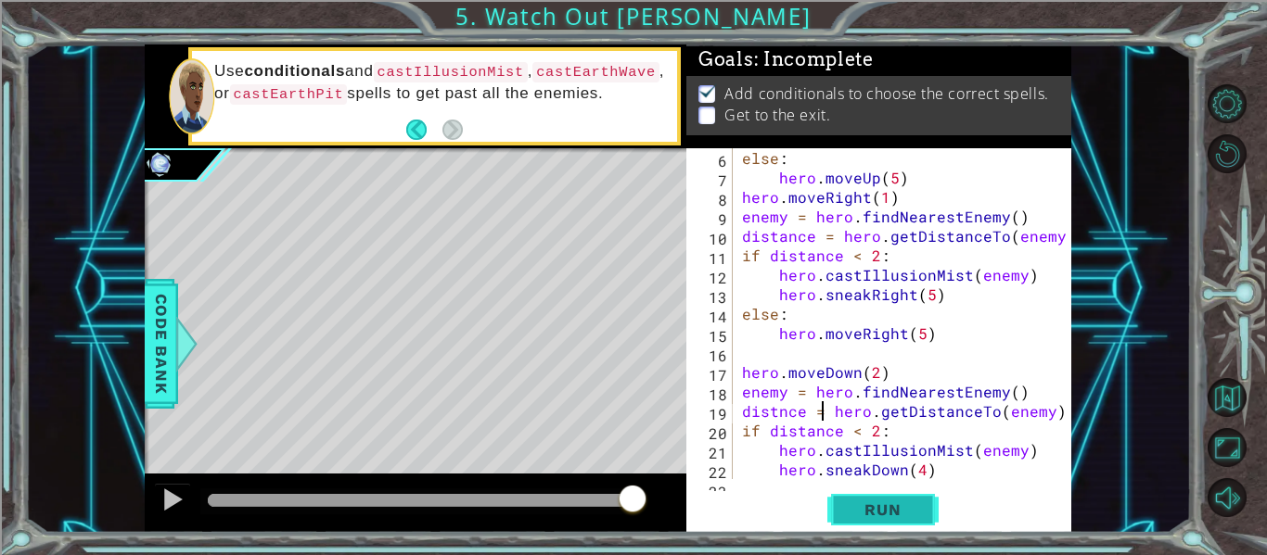
scroll to position [0, 6]
click at [861, 503] on span "Run" at bounding box center [882, 510] width 73 height 19
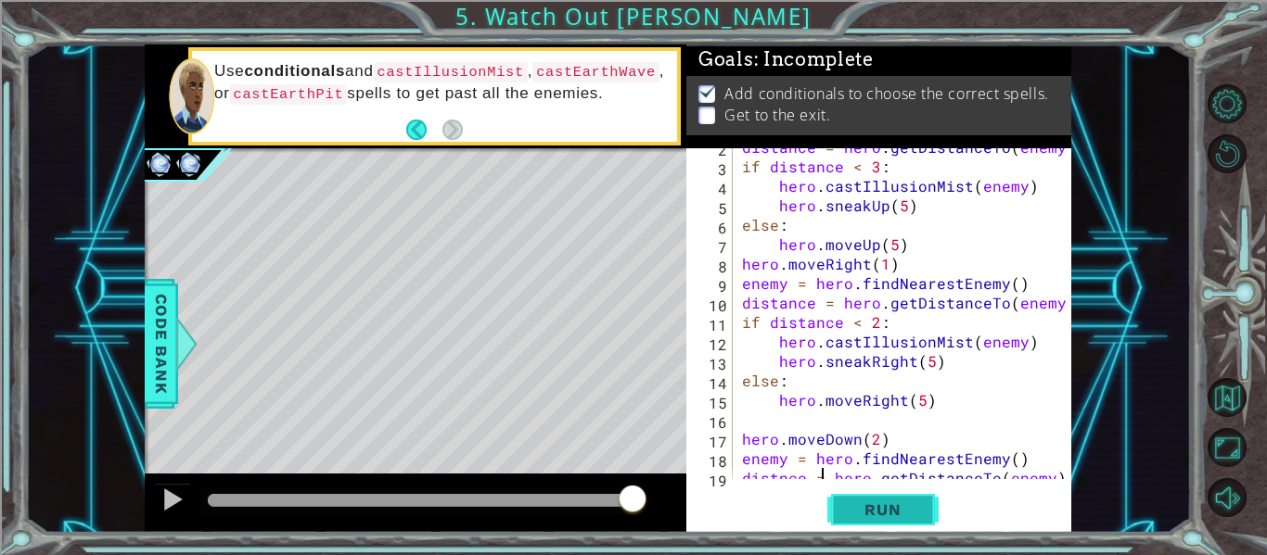
scroll to position [31, 0]
click at [861, 322] on div "distance = hero . getDistanceTo ( enemy ) if distance < 3 : hero . castIllusion…" at bounding box center [907, 322] width 338 height 370
drag, startPoint x: 784, startPoint y: 338, endPoint x: 797, endPoint y: 343, distance: 13.3
click at [797, 343] on div "distance = hero . getDistanceTo ( enemy ) if distance < 3 : hero . castIllusion…" at bounding box center [907, 322] width 338 height 370
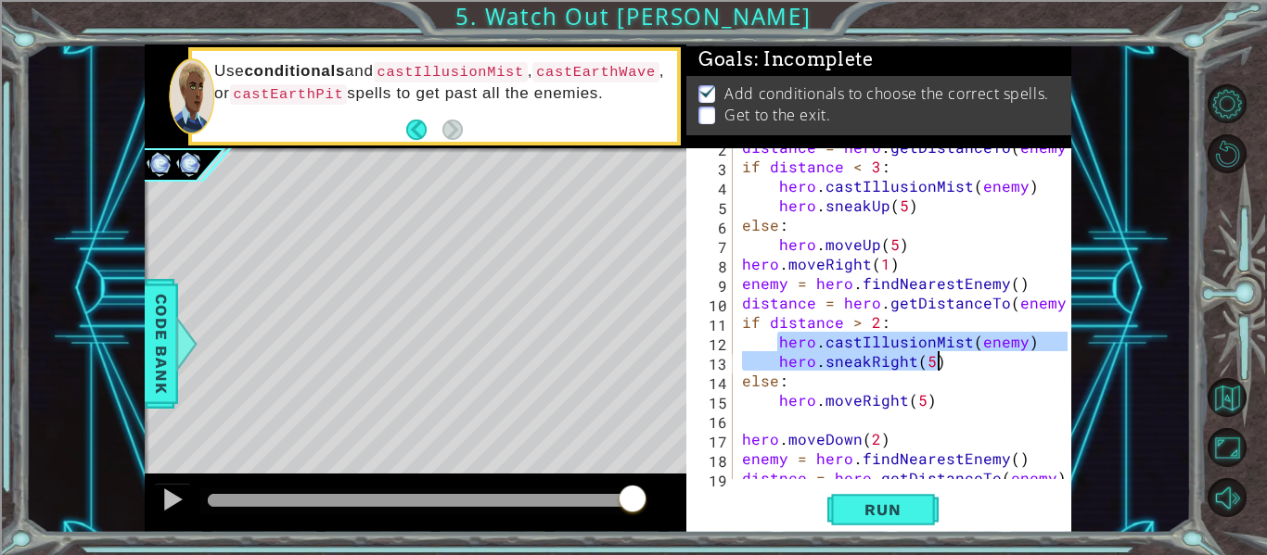
drag, startPoint x: 779, startPoint y: 340, endPoint x: 947, endPoint y: 368, distance: 170.1
click at [947, 368] on div "distance = hero . getDistanceTo ( enemy ) if distance < 3 : hero . castIllusion…" at bounding box center [907, 322] width 338 height 370
type textarea "hero.castIllusionMist(enemy) hero.sneakRight(5)"
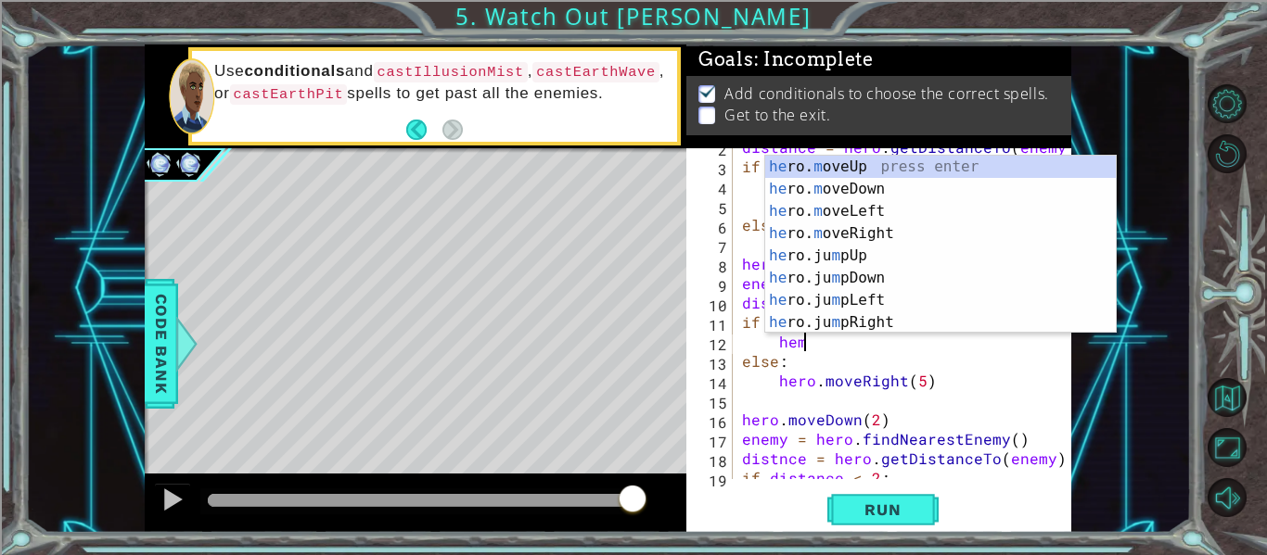
scroll to position [0, 4]
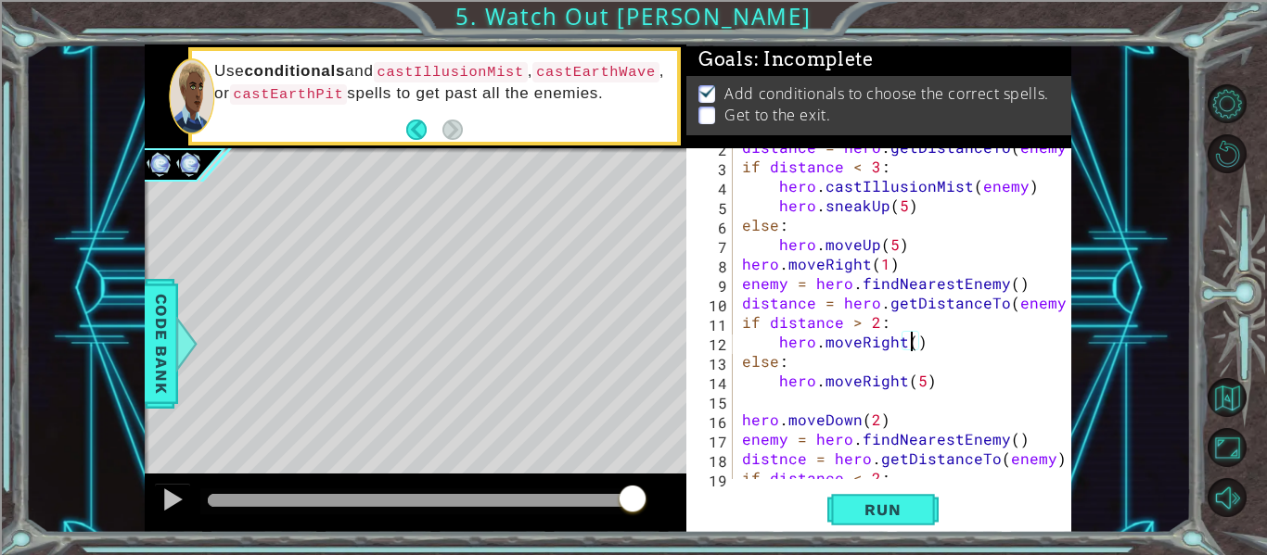
type textarea "hero.moveRight(5)"
drag, startPoint x: 939, startPoint y: 391, endPoint x: 836, endPoint y: 391, distance: 102.9
click at [836, 391] on div "distance = hero . getDistanceTo ( enemy ) if distance < 3 : hero . castIllusion…" at bounding box center [907, 322] width 338 height 370
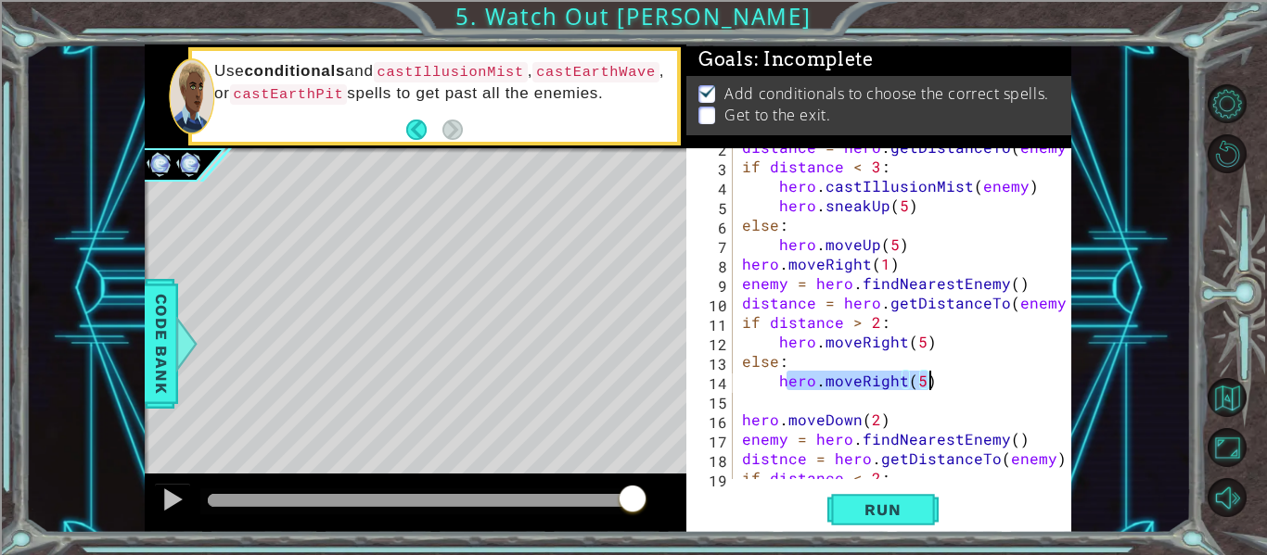
drag, startPoint x: 784, startPoint y: 383, endPoint x: 954, endPoint y: 385, distance: 169.7
click at [954, 385] on div "distance = hero . getDistanceTo ( enemy ) if distance < 3 : hero . castIllusion…" at bounding box center [907, 322] width 338 height 370
type textarea "h"
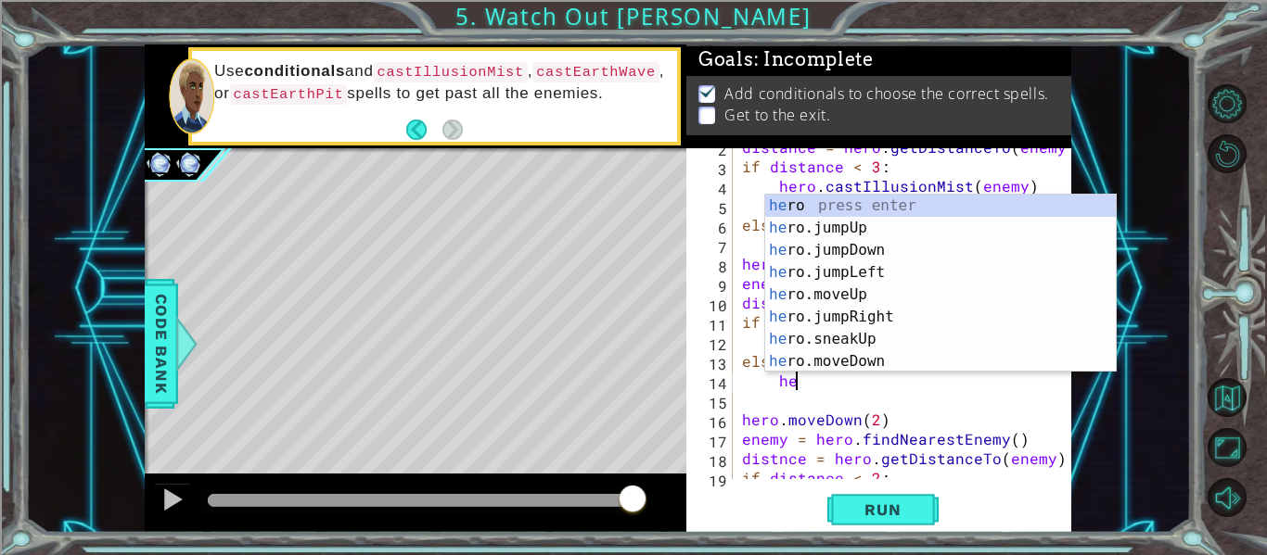
scroll to position [0, 3]
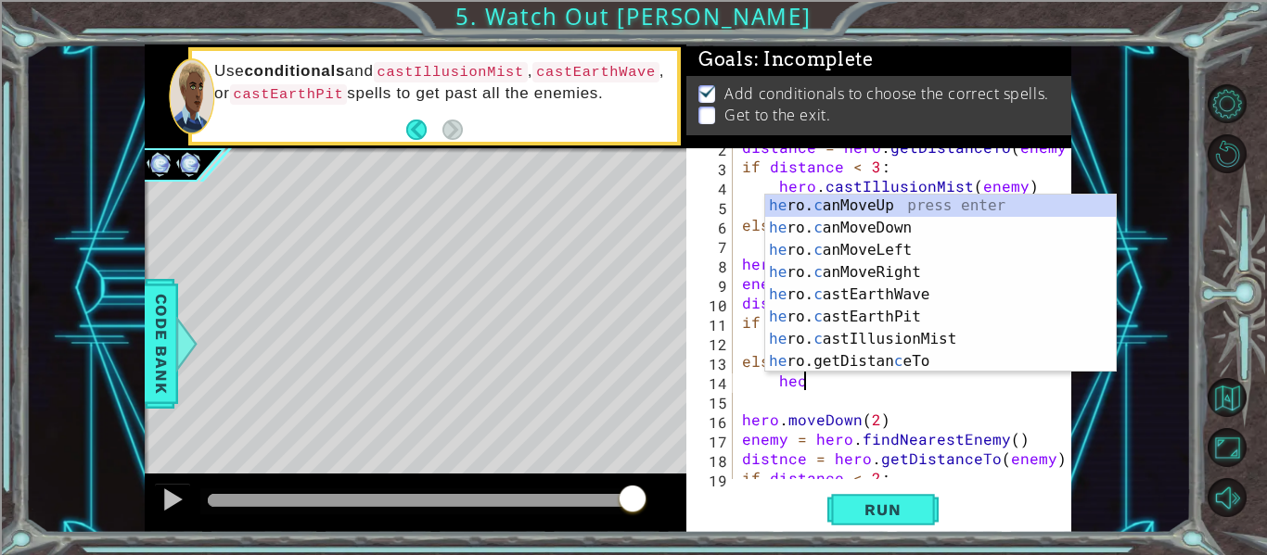
click at [963, 348] on div "he ro. c anMoveUp press enter he ro. c anMoveDown press enter he ro. c anMoveLe…" at bounding box center [940, 306] width 351 height 223
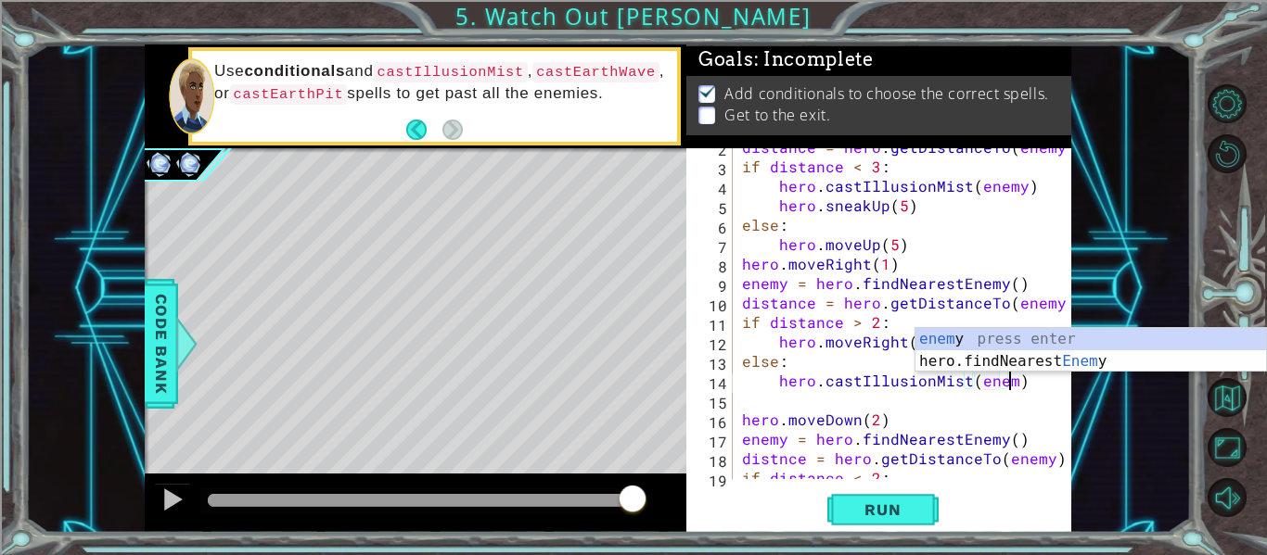
scroll to position [0, 17]
type textarea "hero.castIllusionMist(enemy)"
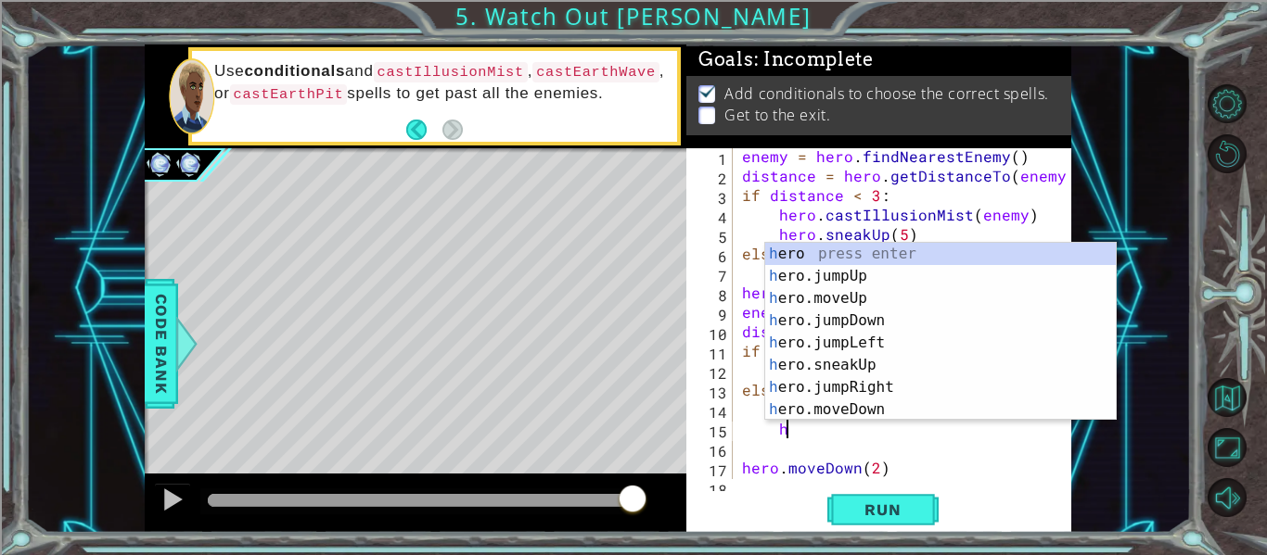
scroll to position [0, 3]
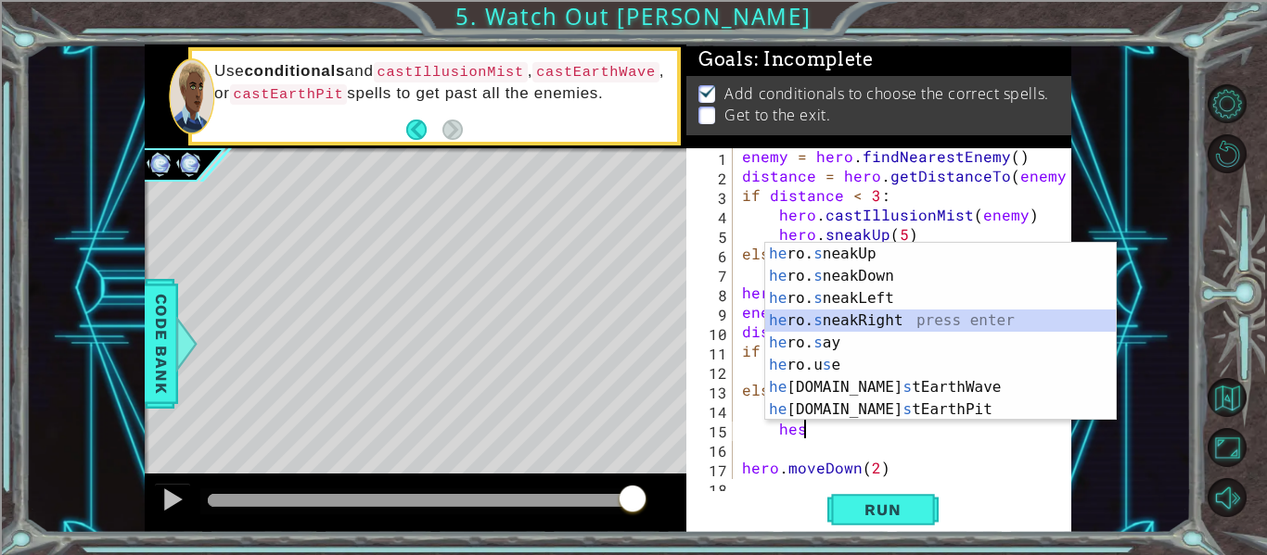
click at [938, 324] on div "he ro. s neakUp press enter he ro. s neakDown press enter he ro. s neakLeft pre…" at bounding box center [940, 354] width 351 height 223
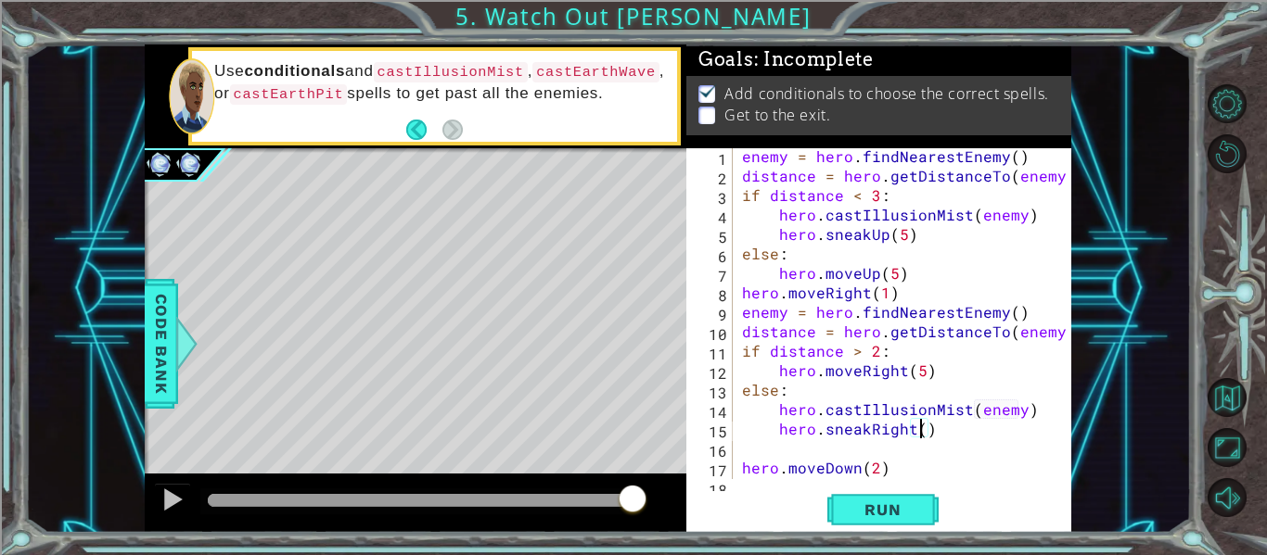
scroll to position [0, 11]
click at [885, 525] on button "Run" at bounding box center [882, 510] width 111 height 38
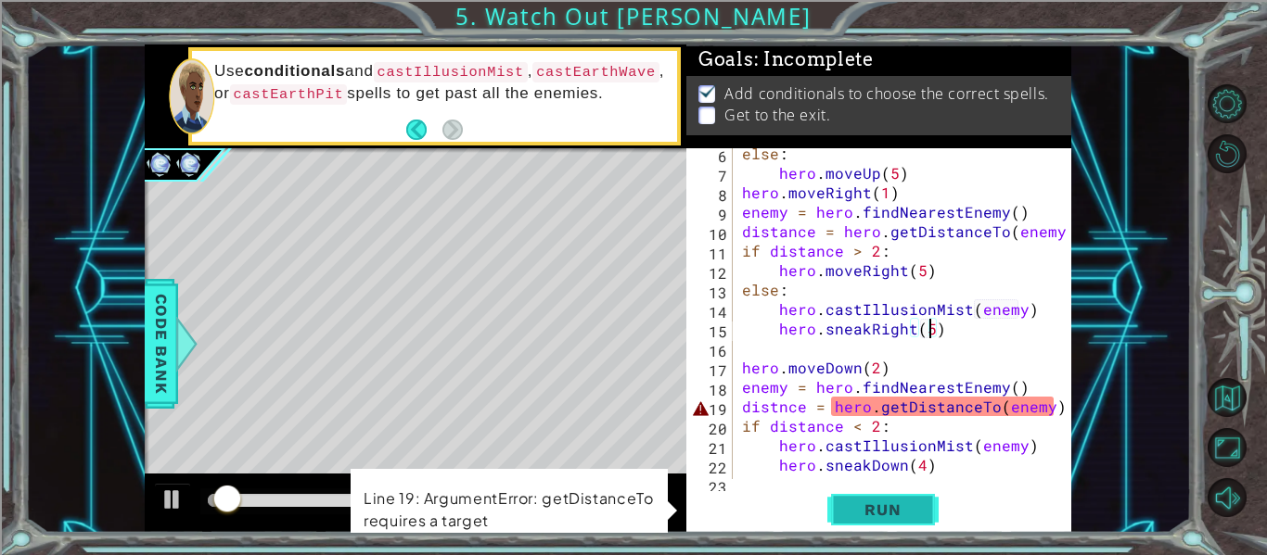
scroll to position [156, 0]
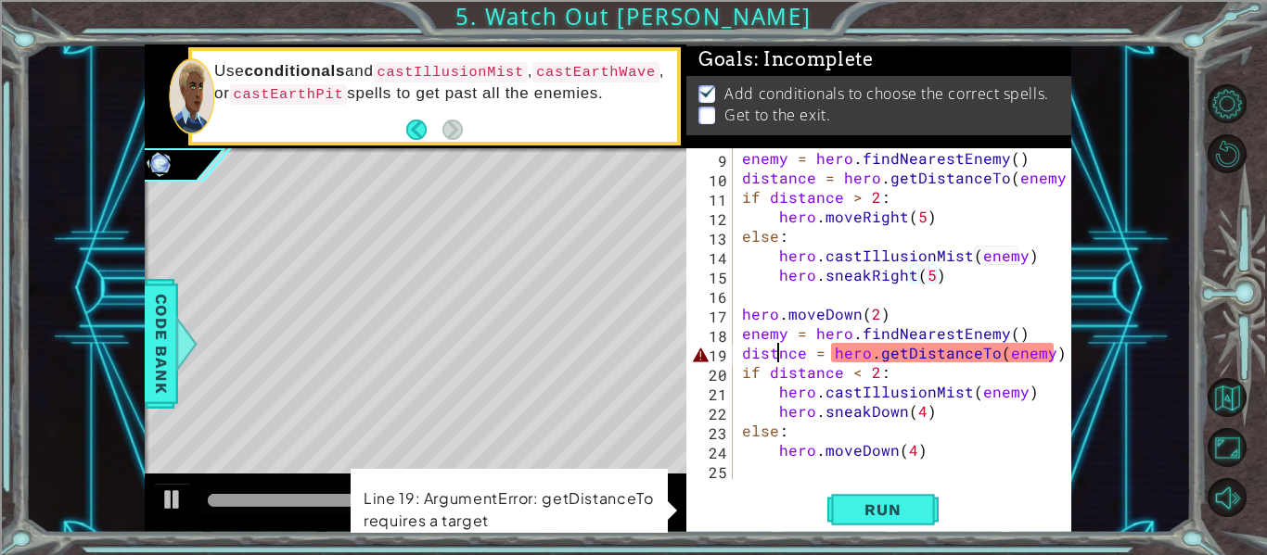
click at [779, 355] on div "enemy = hero . findNearestEnemy ( ) distance = hero . getDistanceTo ( enemy ) i…" at bounding box center [907, 333] width 338 height 370
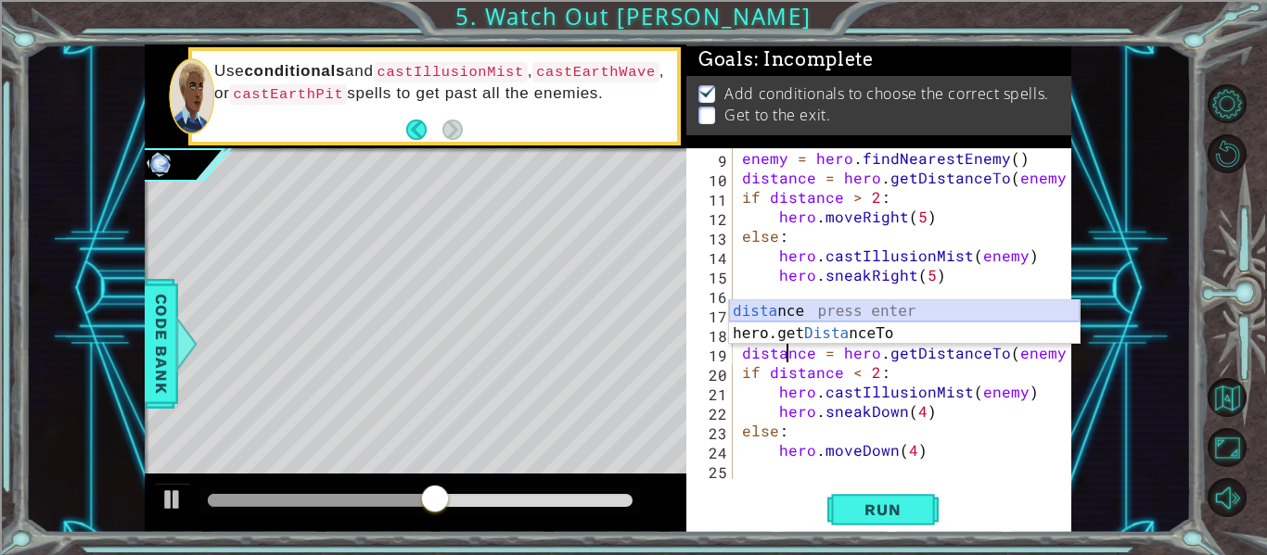
click at [790, 313] on div "dista nce press enter hero.get Dista nceTo press enter" at bounding box center [904, 344] width 351 height 89
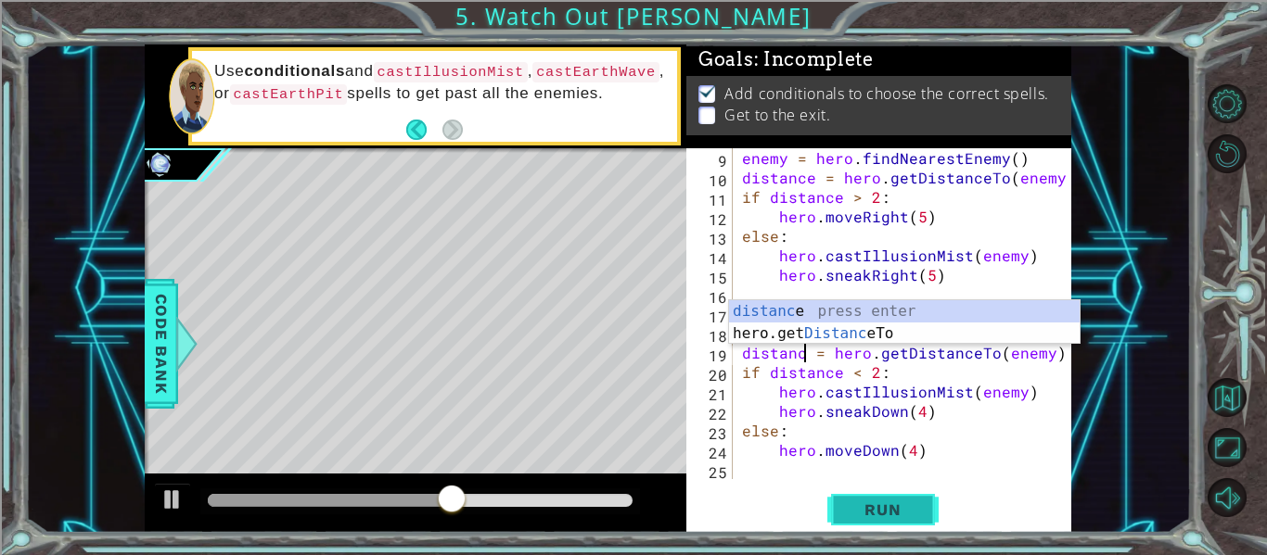
scroll to position [0, 5]
click at [912, 515] on span "Run" at bounding box center [882, 510] width 73 height 19
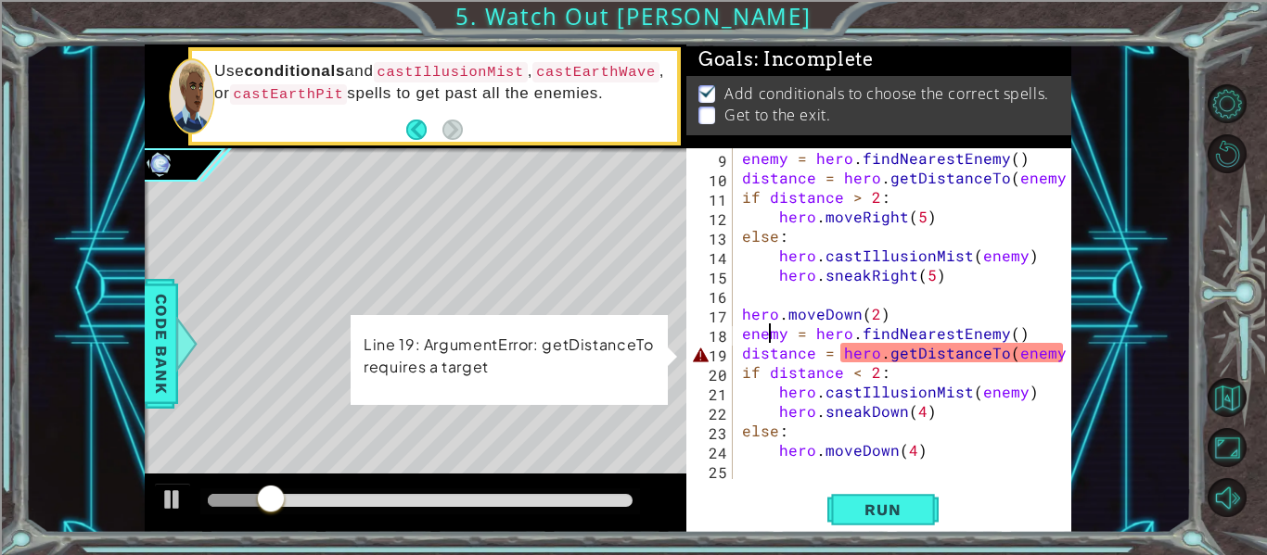
click at [767, 336] on div "enemy = hero . findNearestEnemy ( ) distance = hero . getDistanceTo ( enemy ) i…" at bounding box center [907, 333] width 338 height 370
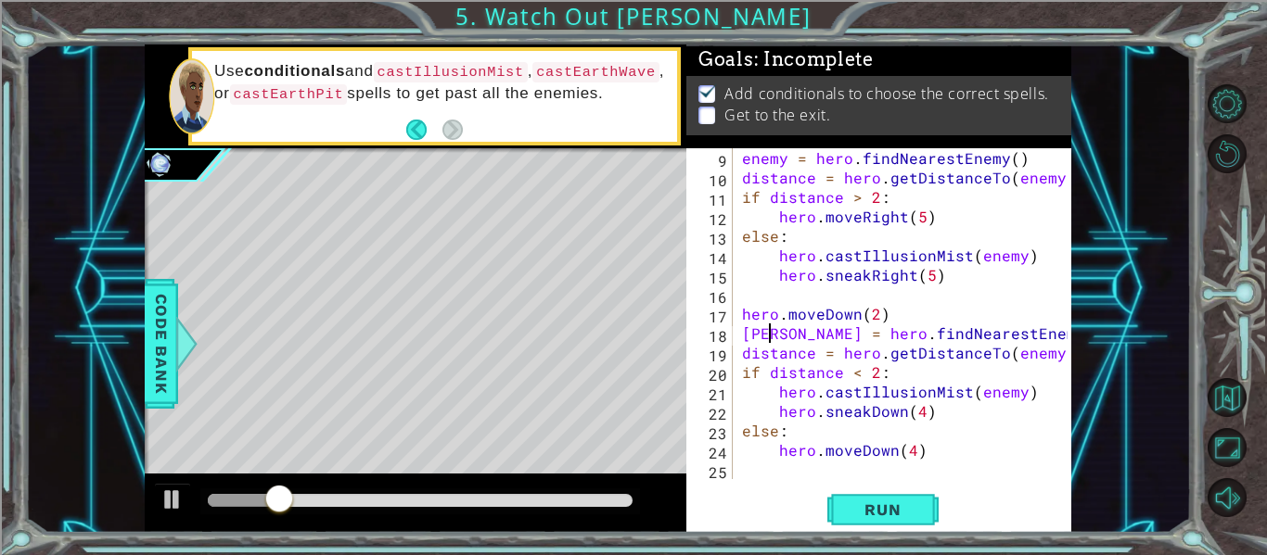
scroll to position [0, 2]
click at [1040, 352] on div "enemy = hero . findNearestEnemy ( ) distance = hero . getDistanceTo ( enemy ) i…" at bounding box center [907, 333] width 338 height 370
type textarea "distance = hero.getDistanceTo(bob)"
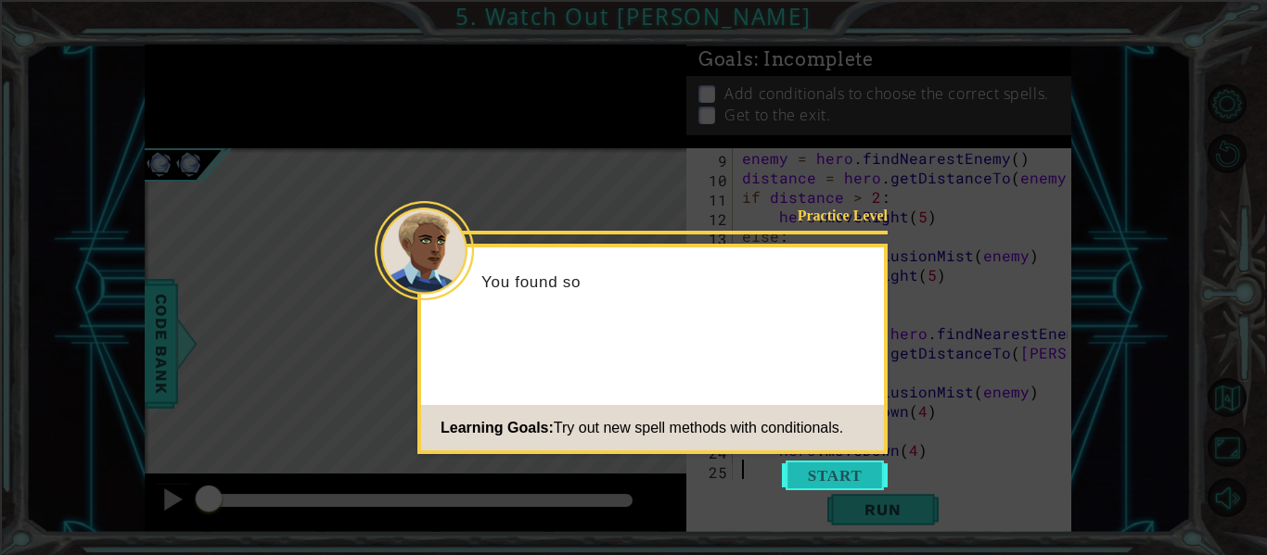
scroll to position [156, 0]
click at [808, 469] on button "Start" at bounding box center [835, 476] width 106 height 30
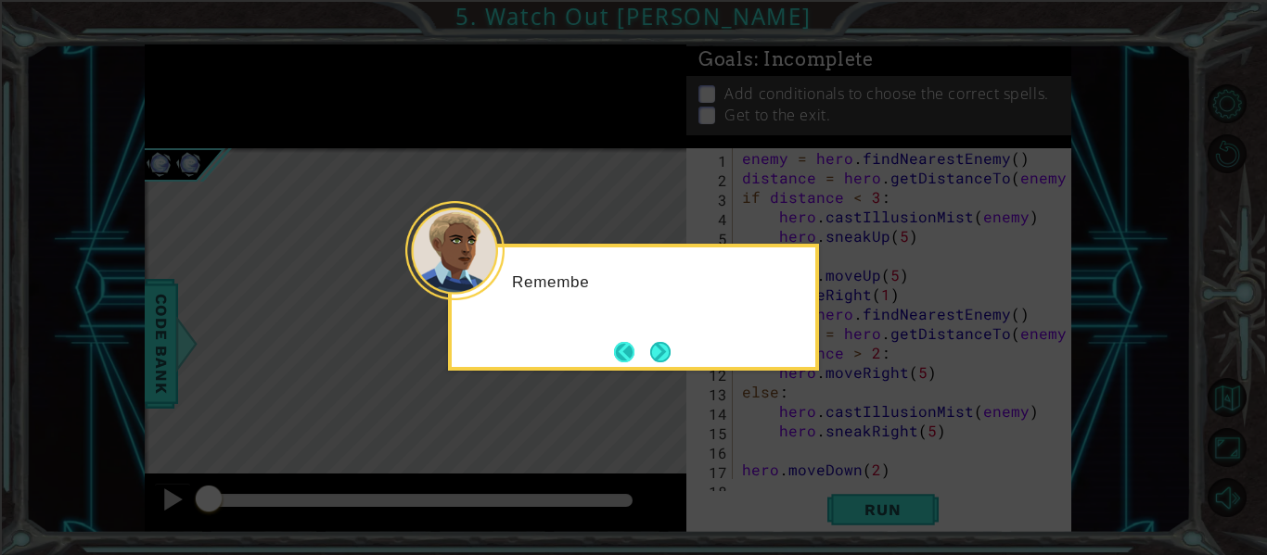
click at [642, 350] on button "Back" at bounding box center [632, 352] width 36 height 20
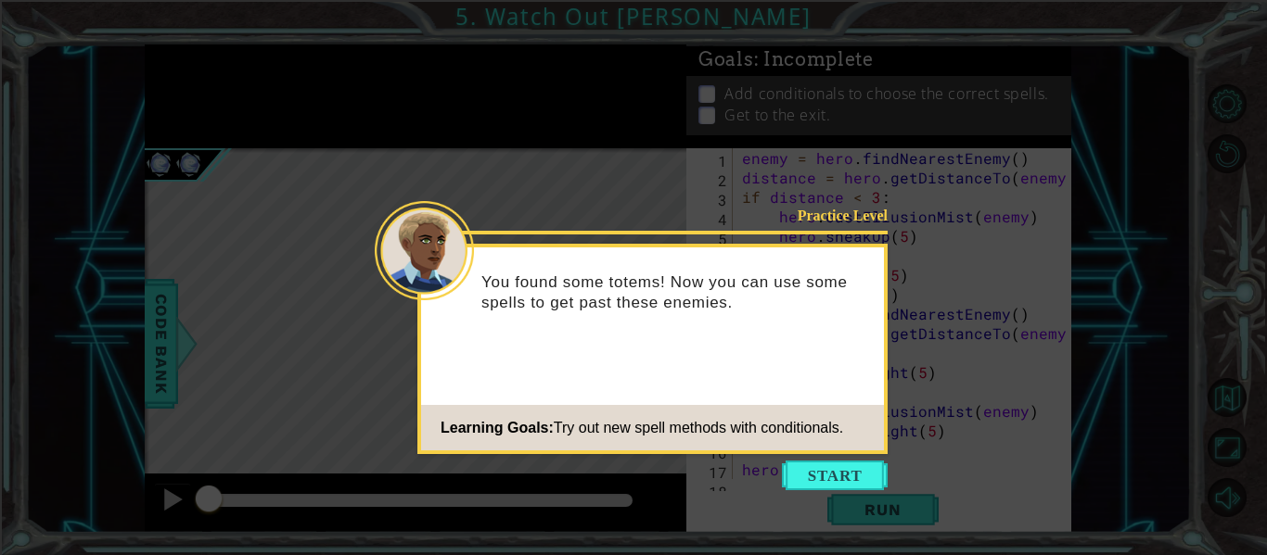
click at [642, 351] on div "Practice Level You found some totems! Now you can use some spells to get past t…" at bounding box center [652, 349] width 470 height 210
click at [857, 480] on button "Start" at bounding box center [835, 476] width 106 height 30
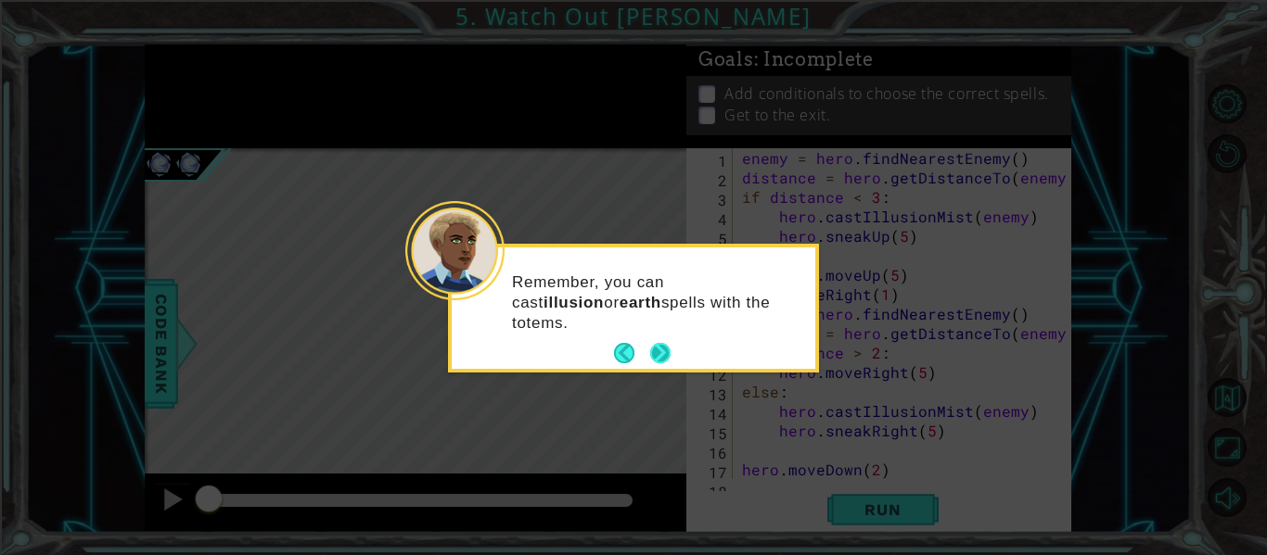
click at [664, 351] on button "Next" at bounding box center [660, 353] width 20 height 20
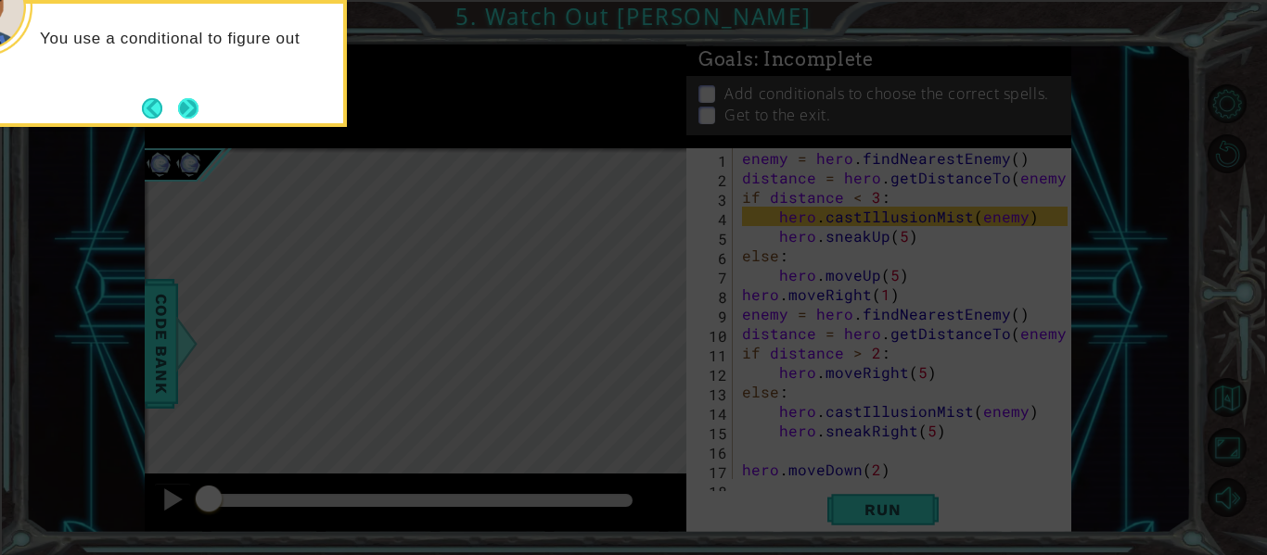
click at [178, 108] on button "Next" at bounding box center [188, 108] width 20 height 20
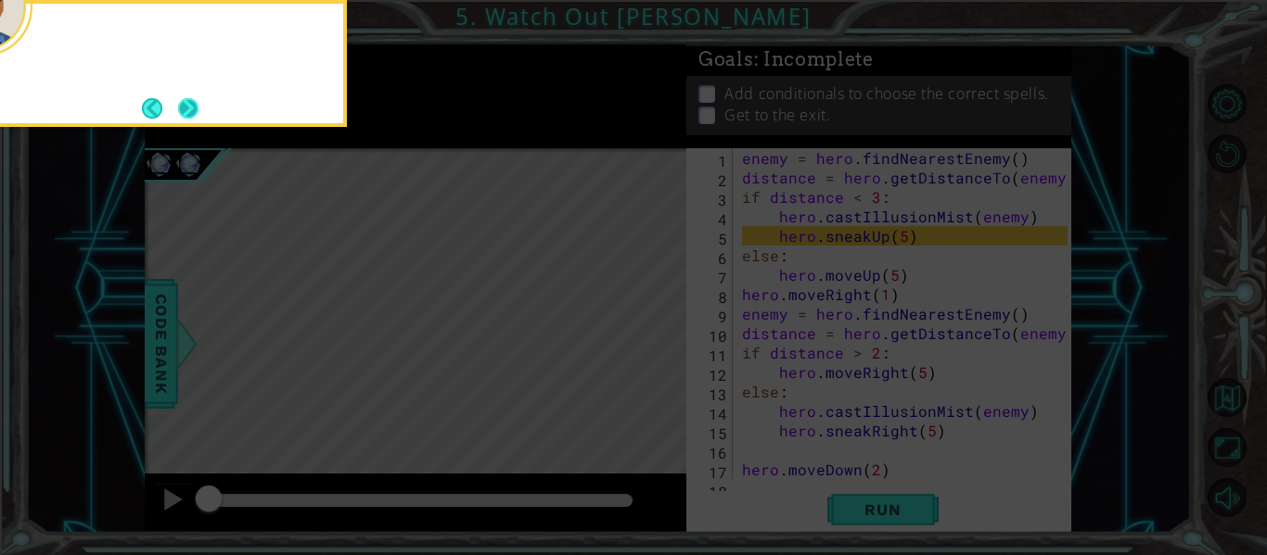
click at [178, 114] on button "Next" at bounding box center [188, 108] width 20 height 20
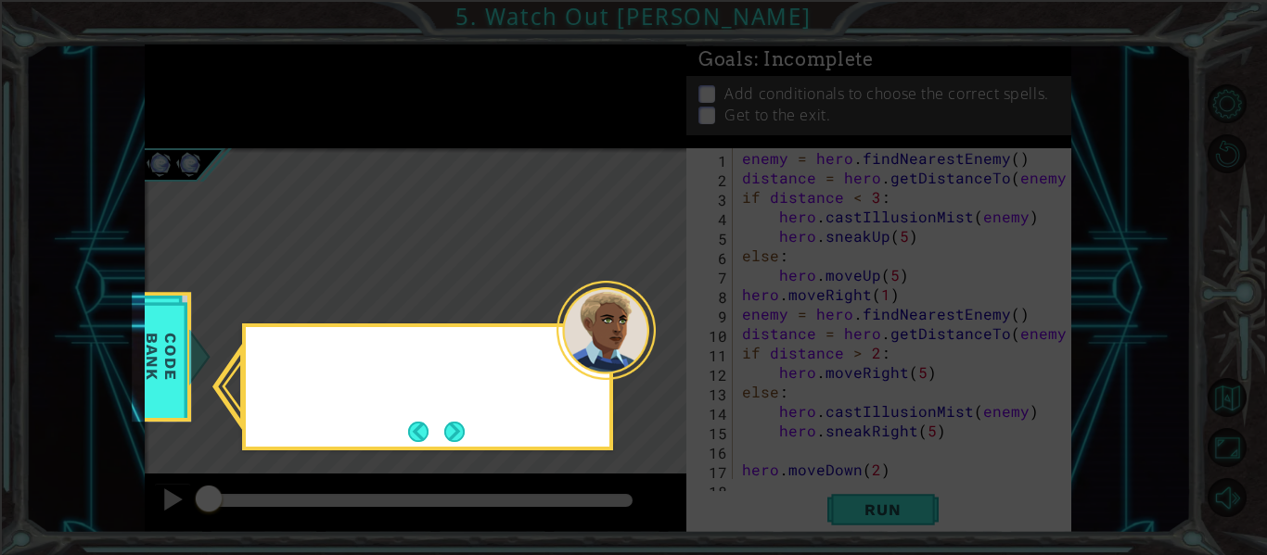
click at [176, 114] on icon at bounding box center [633, 277] width 1267 height 555
click at [444, 404] on div "You can find more information ab" at bounding box center [428, 371] width 364 height 73
click at [469, 445] on div "You can find more information about the other cast spells" at bounding box center [427, 387] width 371 height 127
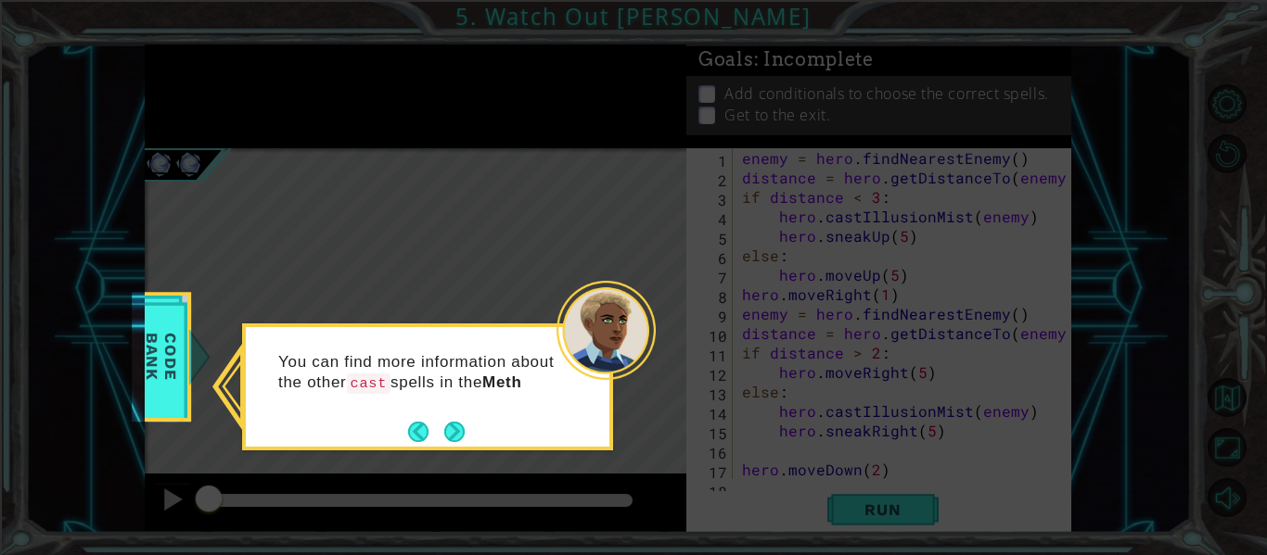
click at [465, 429] on div "You can find more information about the other cast spells in the Meth" at bounding box center [428, 382] width 364 height 95
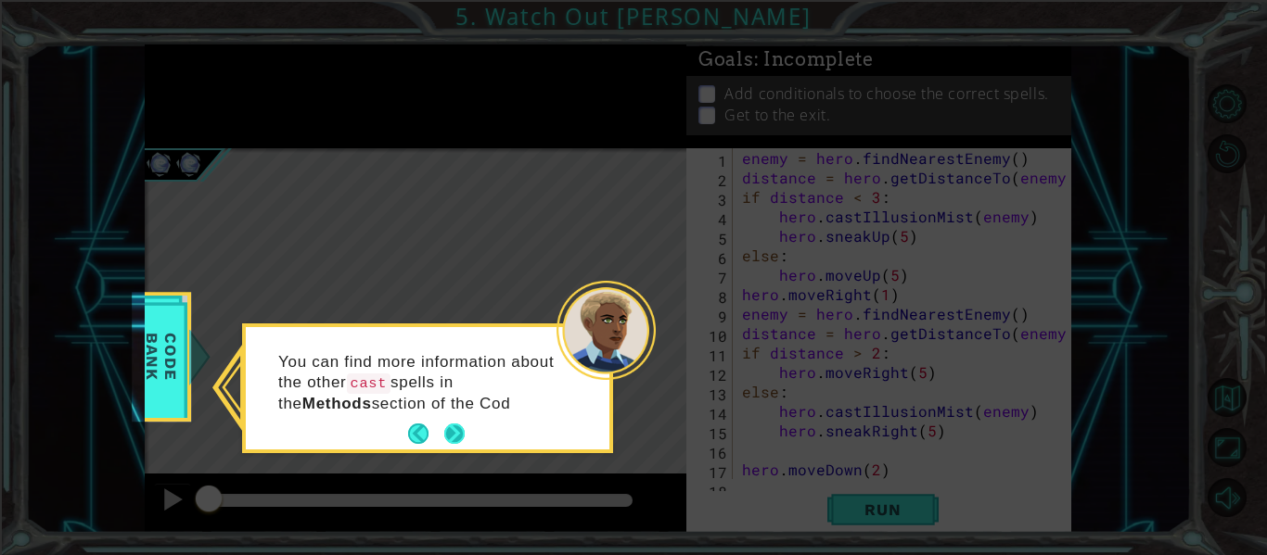
click at [462, 436] on button "Next" at bounding box center [454, 434] width 20 height 20
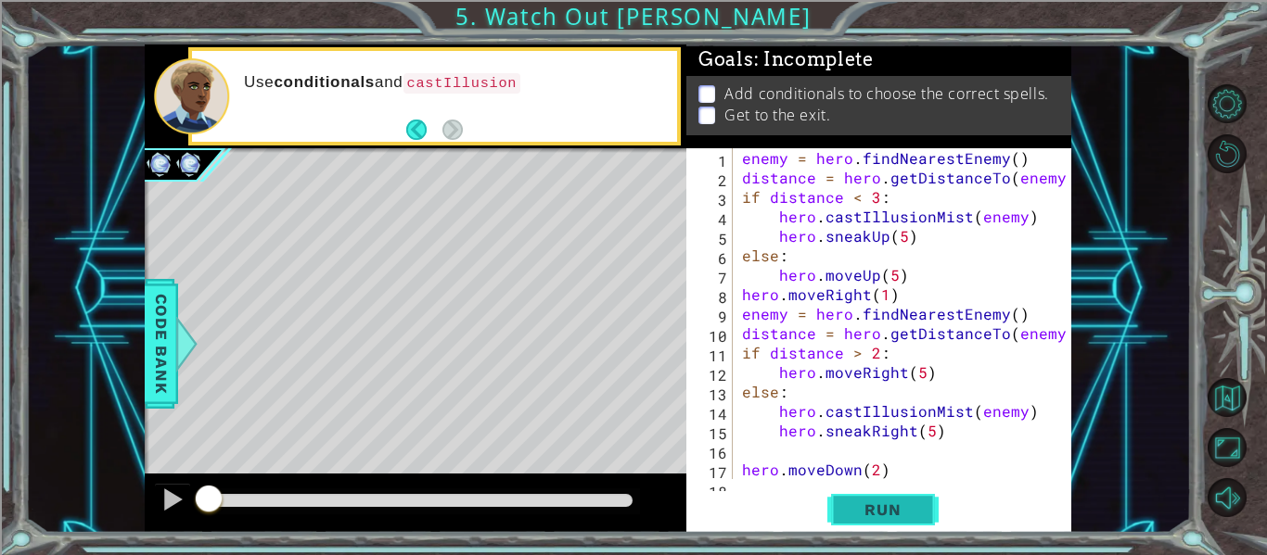
click at [902, 518] on span "Run" at bounding box center [882, 510] width 73 height 19
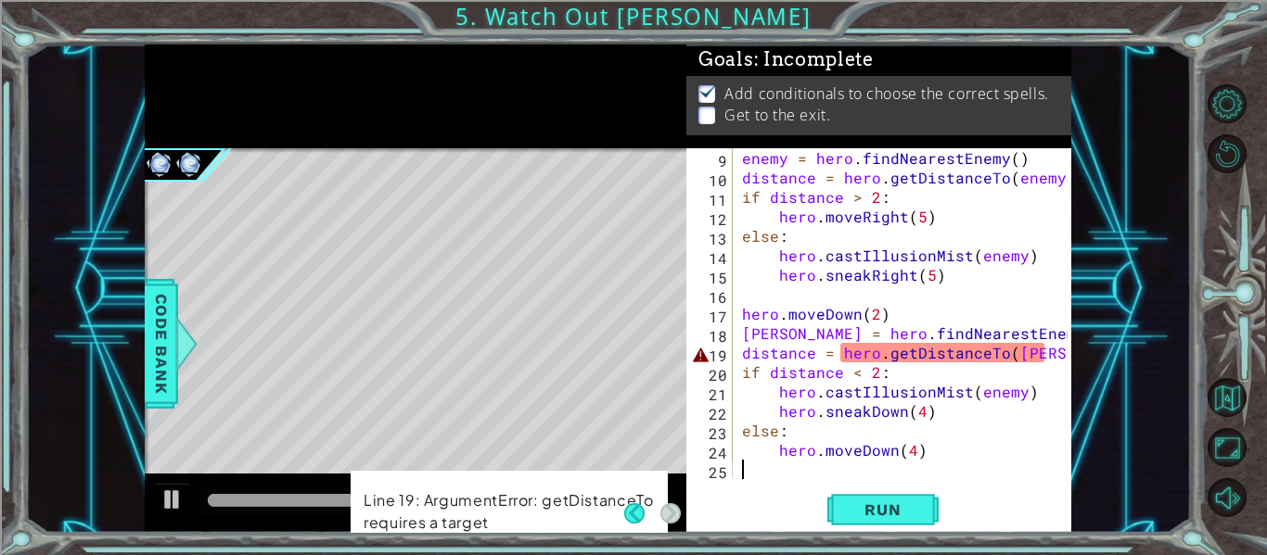
scroll to position [156, 0]
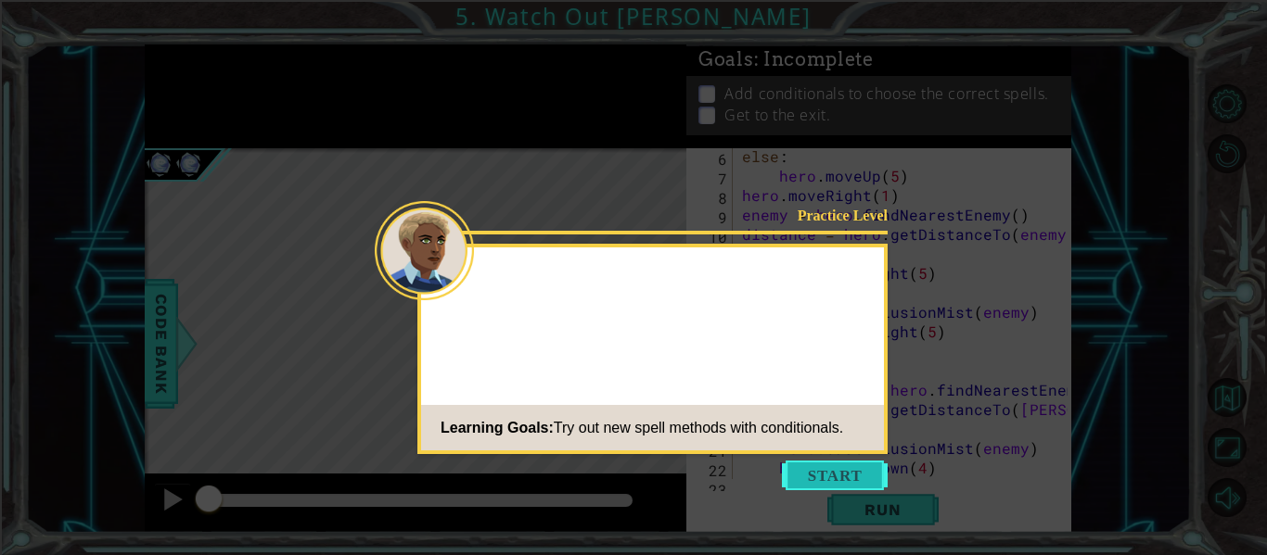
click at [823, 465] on button "Start" at bounding box center [835, 476] width 106 height 30
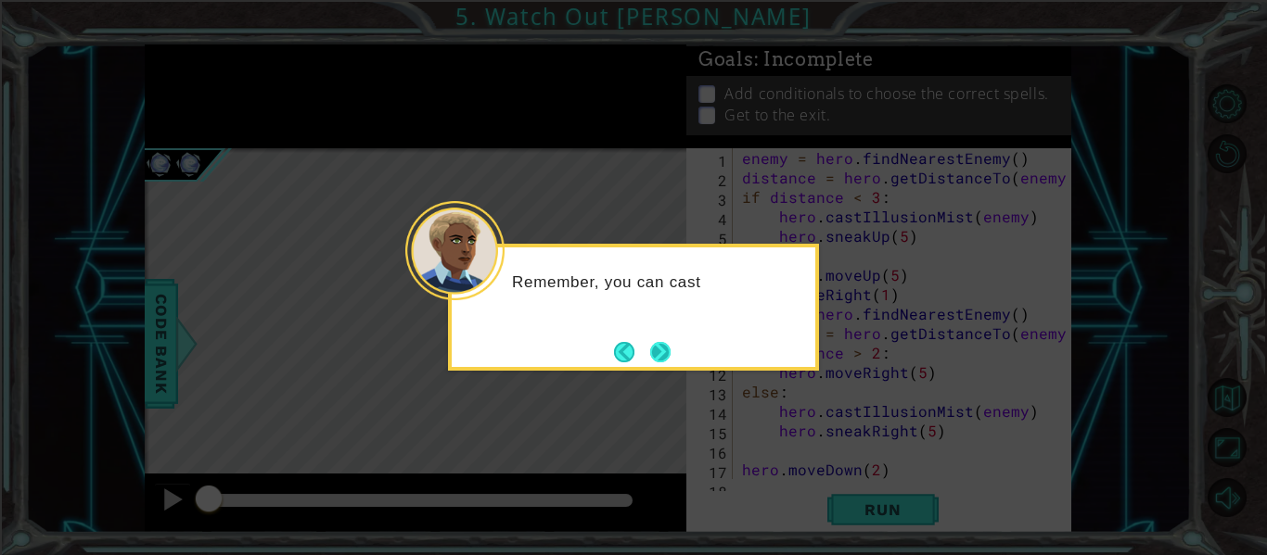
click at [653, 346] on button "Next" at bounding box center [660, 352] width 20 height 20
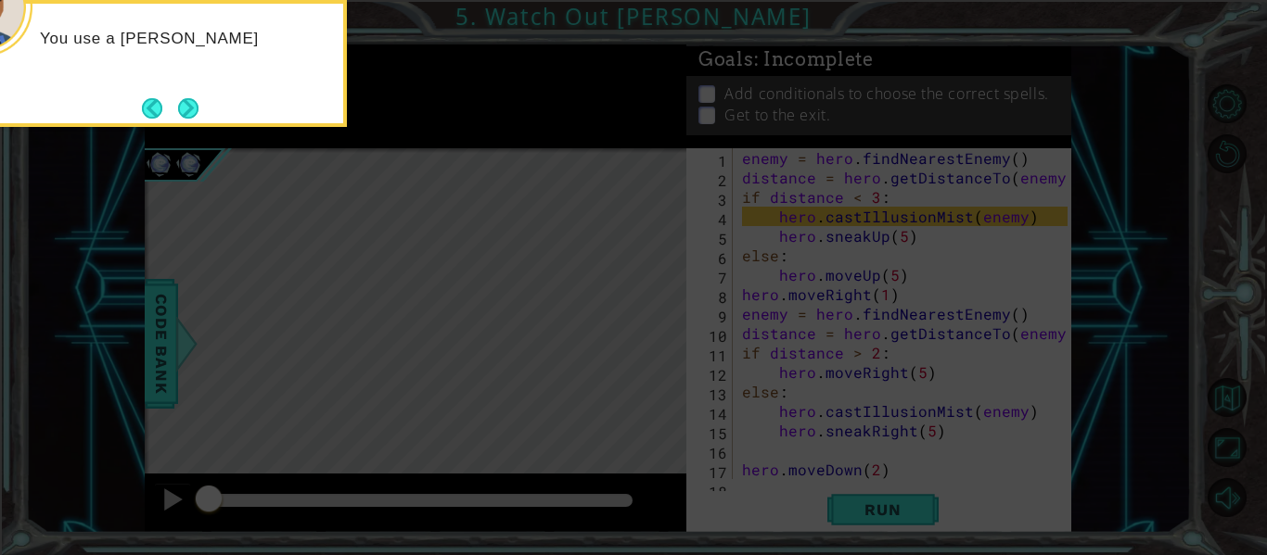
click at [962, 206] on icon at bounding box center [633, 83] width 1267 height 945
click at [977, 269] on icon at bounding box center [633, 83] width 1267 height 945
click at [192, 104] on button "Next" at bounding box center [188, 108] width 20 height 20
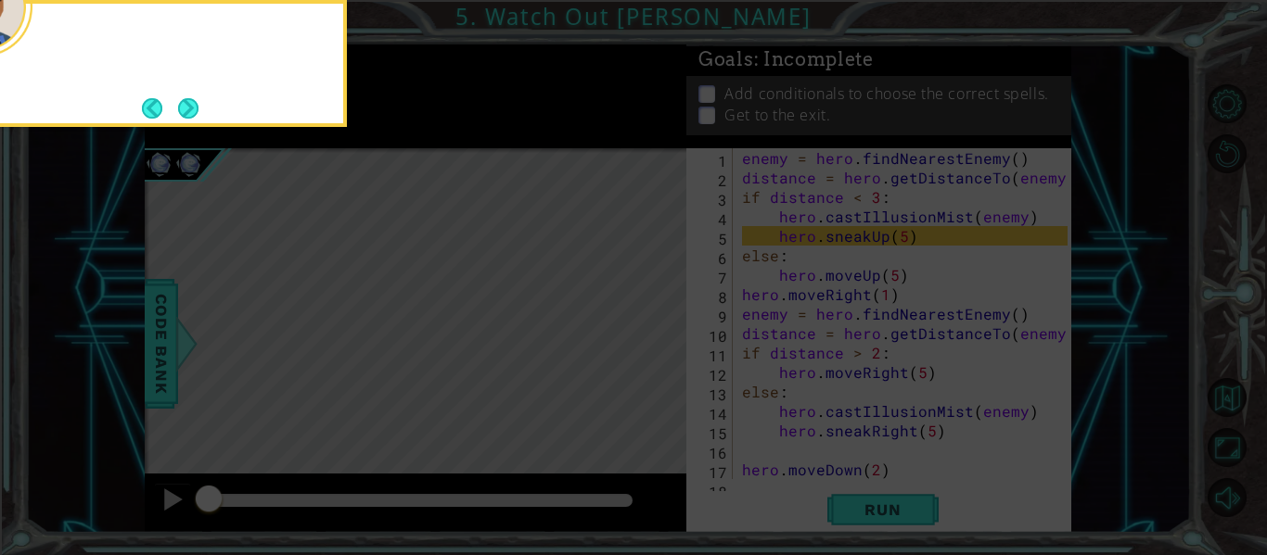
click at [192, 104] on button "Next" at bounding box center [188, 108] width 20 height 20
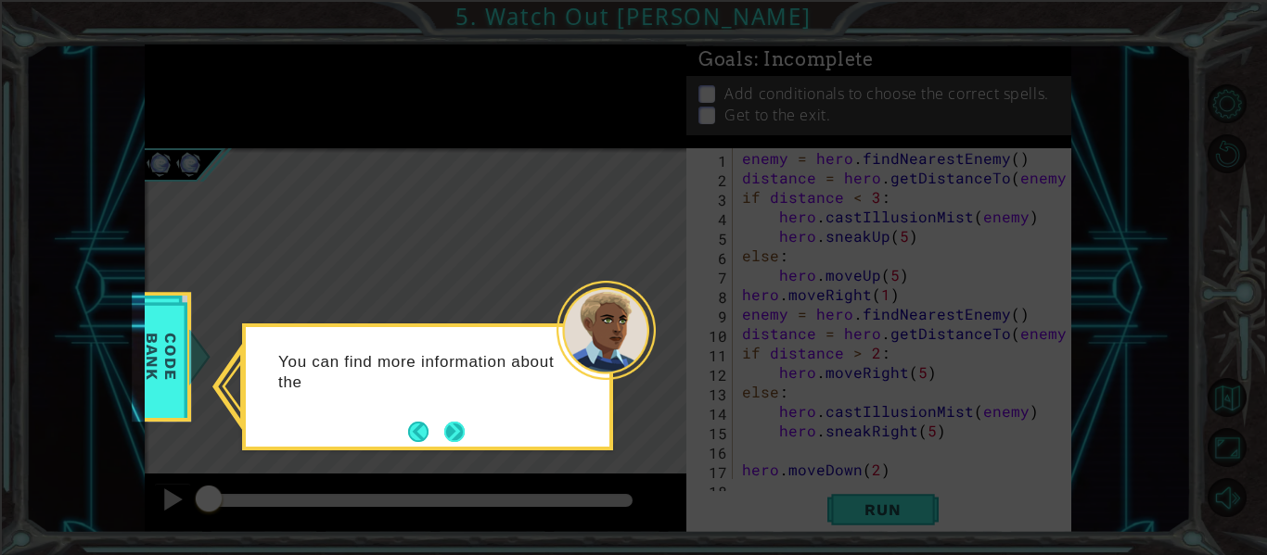
click at [454, 426] on button "Next" at bounding box center [454, 432] width 20 height 20
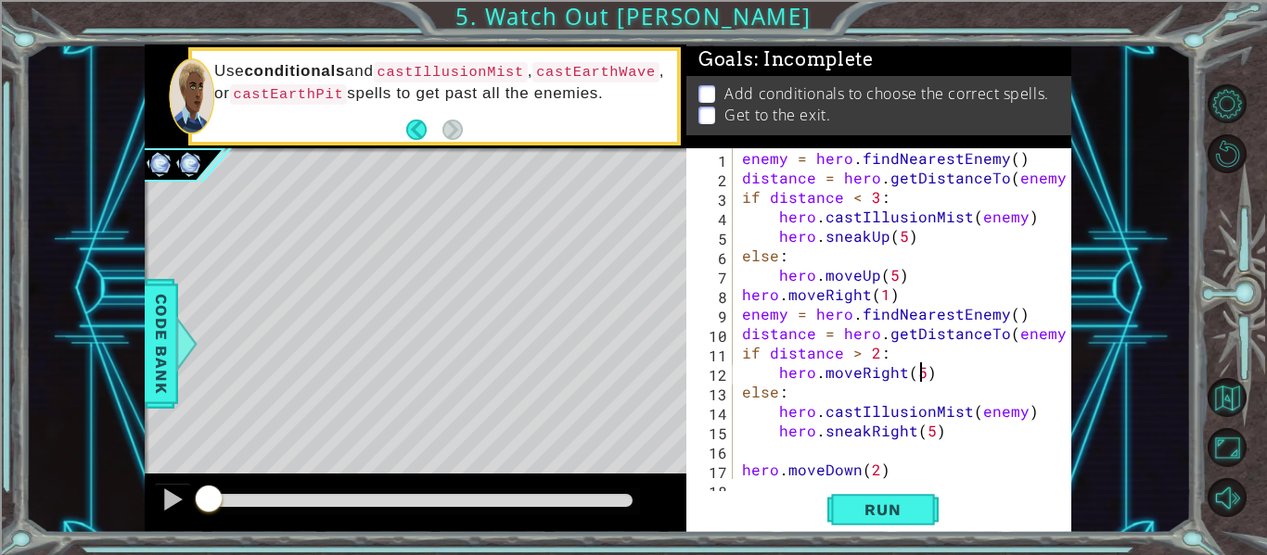
click at [920, 370] on div "enemy = hero . findNearestEnemy ( ) distance = hero . getDistanceTo ( enemy ) i…" at bounding box center [907, 333] width 338 height 370
click at [930, 437] on div "enemy = hero . findNearestEnemy ( ) distance = hero . getDistanceTo ( enemy ) i…" at bounding box center [907, 333] width 338 height 370
click at [907, 509] on span "Run" at bounding box center [882, 510] width 73 height 19
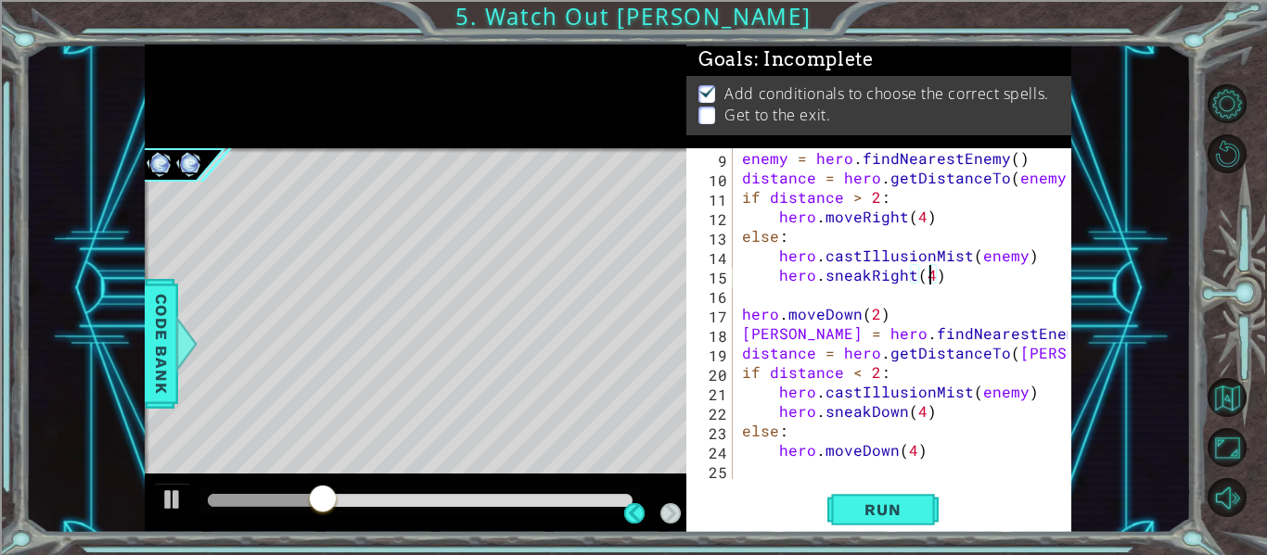
scroll to position [156, 0]
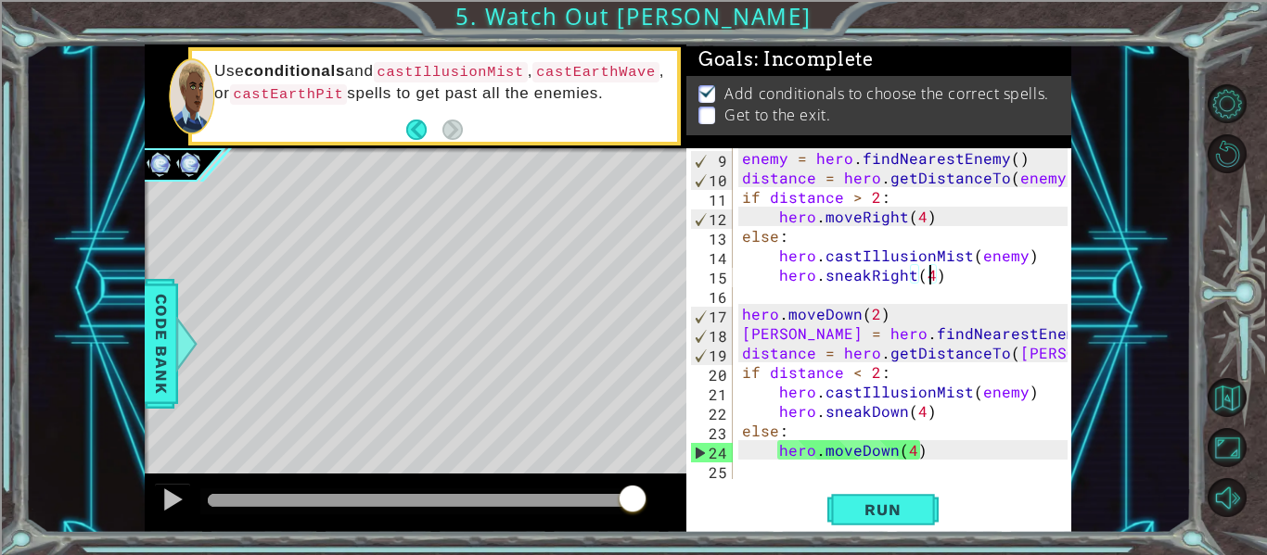
click at [1035, 356] on div "enemy = hero . findNearestEnemy ( ) distance = hero . getDistanceTo ( enemy ) i…" at bounding box center [907, 333] width 338 height 370
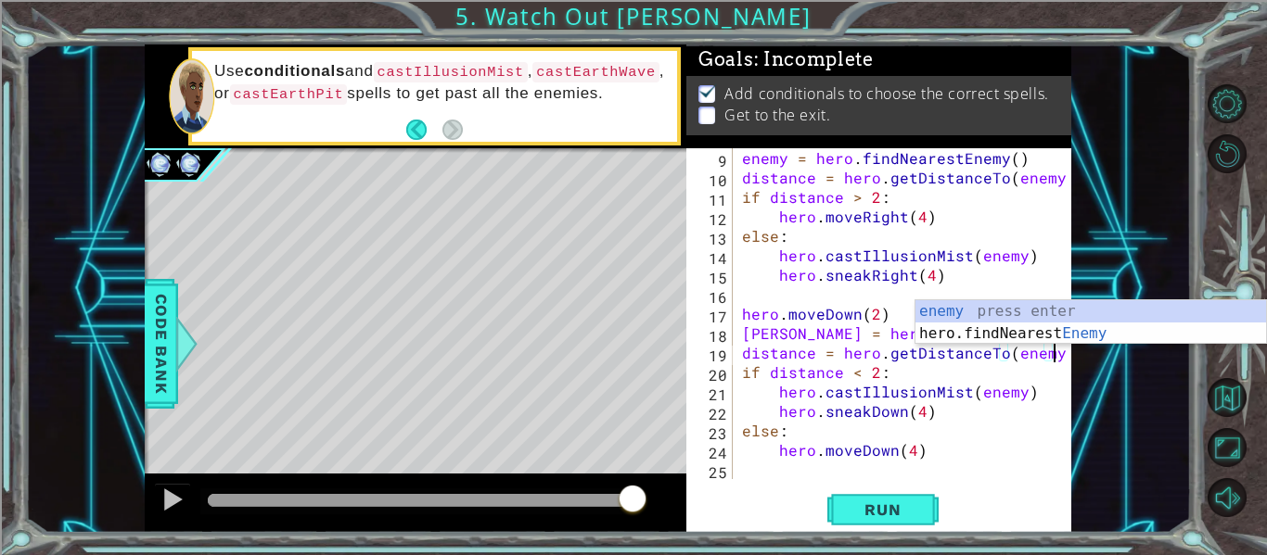
scroll to position [0, 19]
click at [1096, 249] on div "1 ההההההההההההההההההההההההההההההההההההההההההההההההההההההההההההההההההההההההההההה…" at bounding box center [608, 289] width 1166 height 489
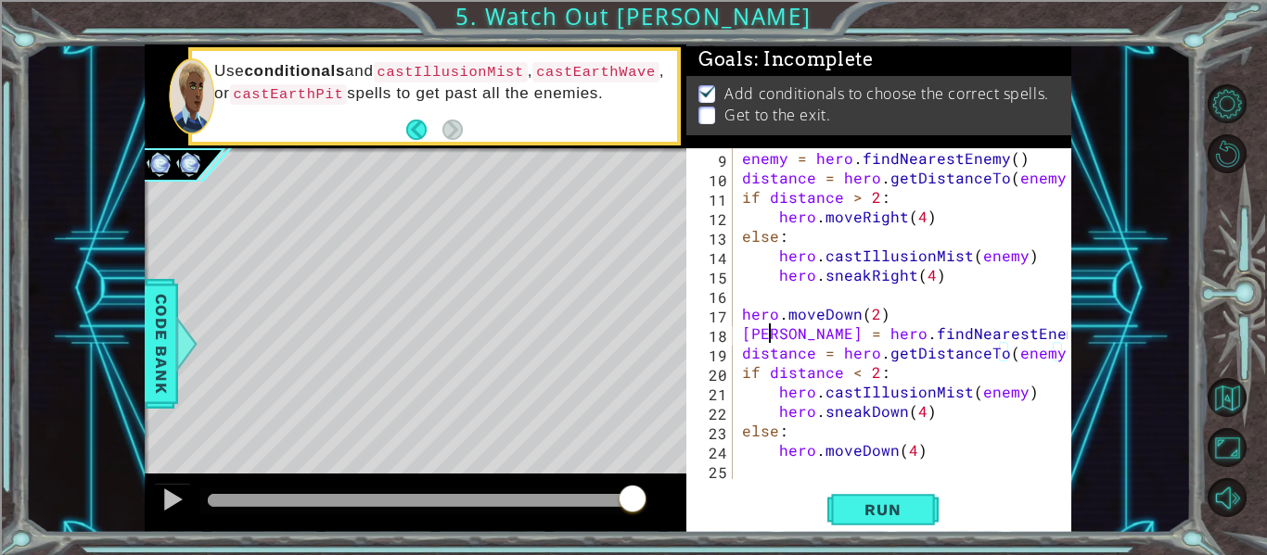
click at [769, 336] on div "enemy = hero . findNearestEnemy ( ) distance = hero . getDistanceTo ( enemy ) i…" at bounding box center [907, 333] width 338 height 370
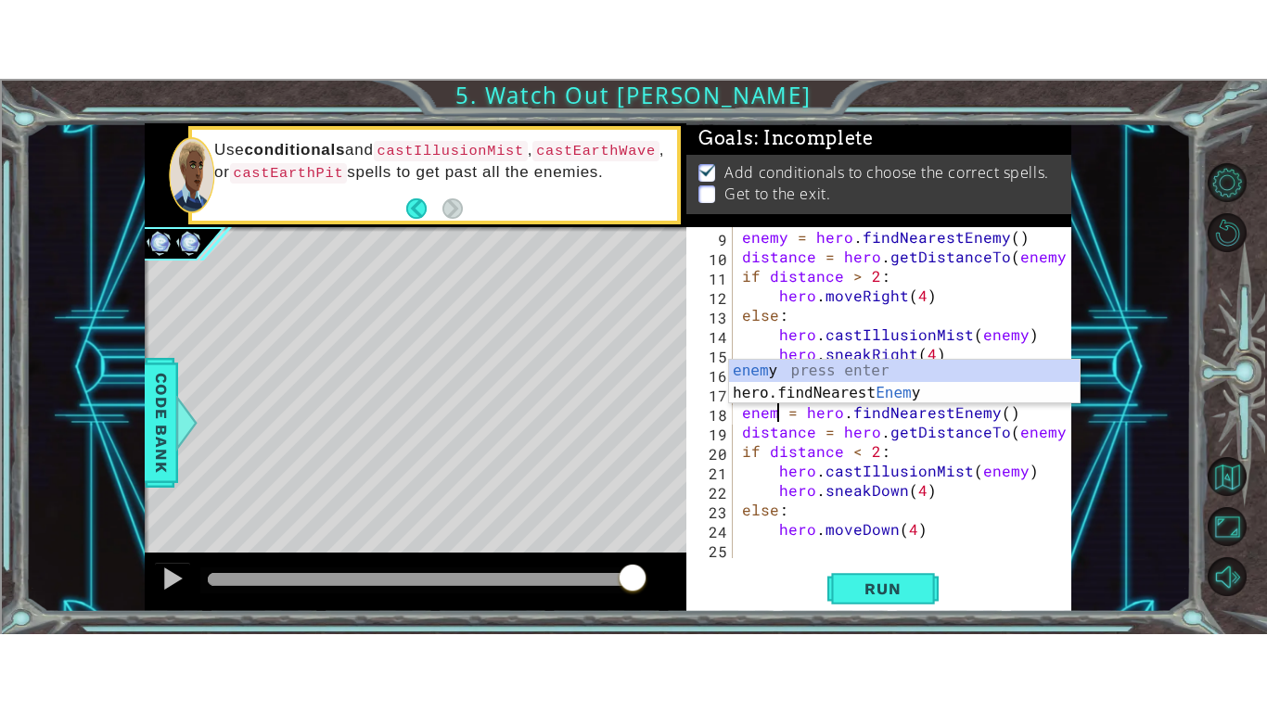
scroll to position [0, 4]
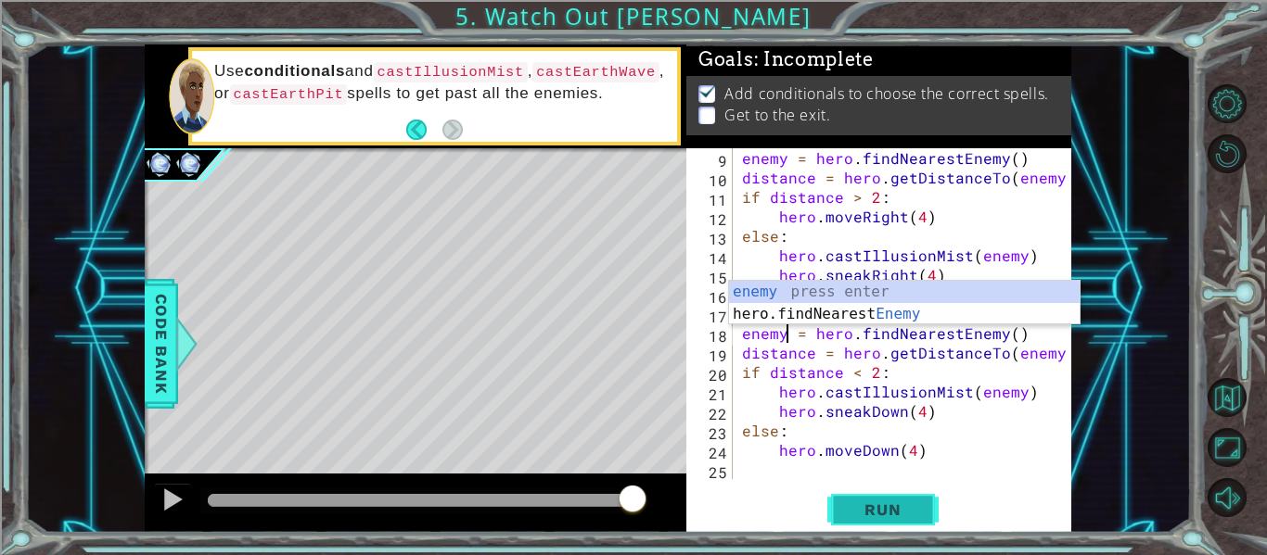
type textarea "enemy = hero.findNearestEnemy()"
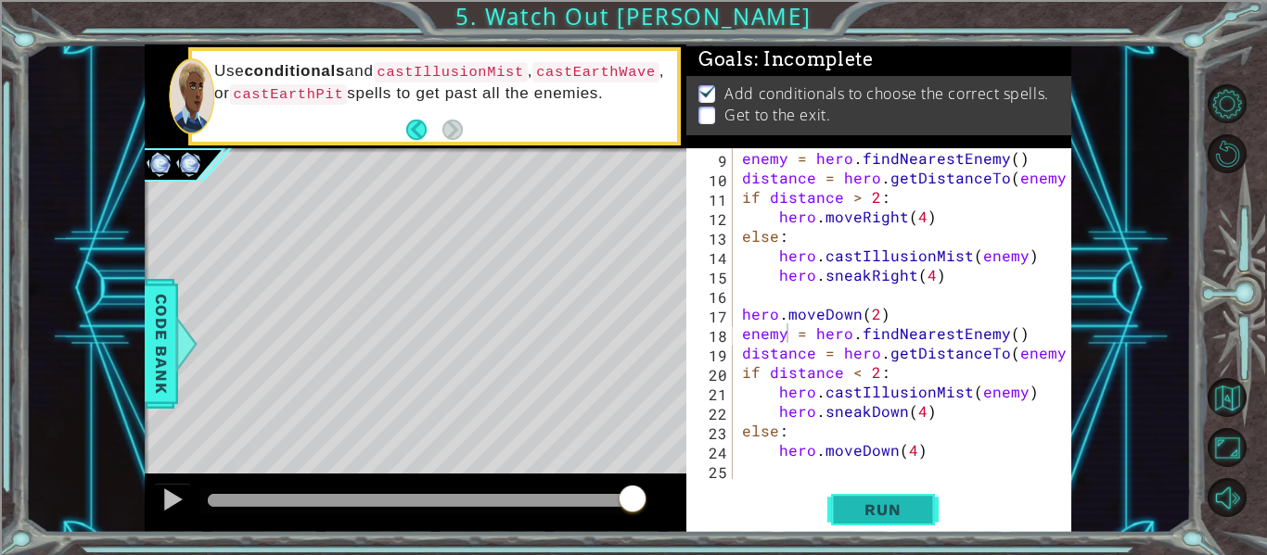
click at [902, 497] on button "Run" at bounding box center [882, 510] width 111 height 38
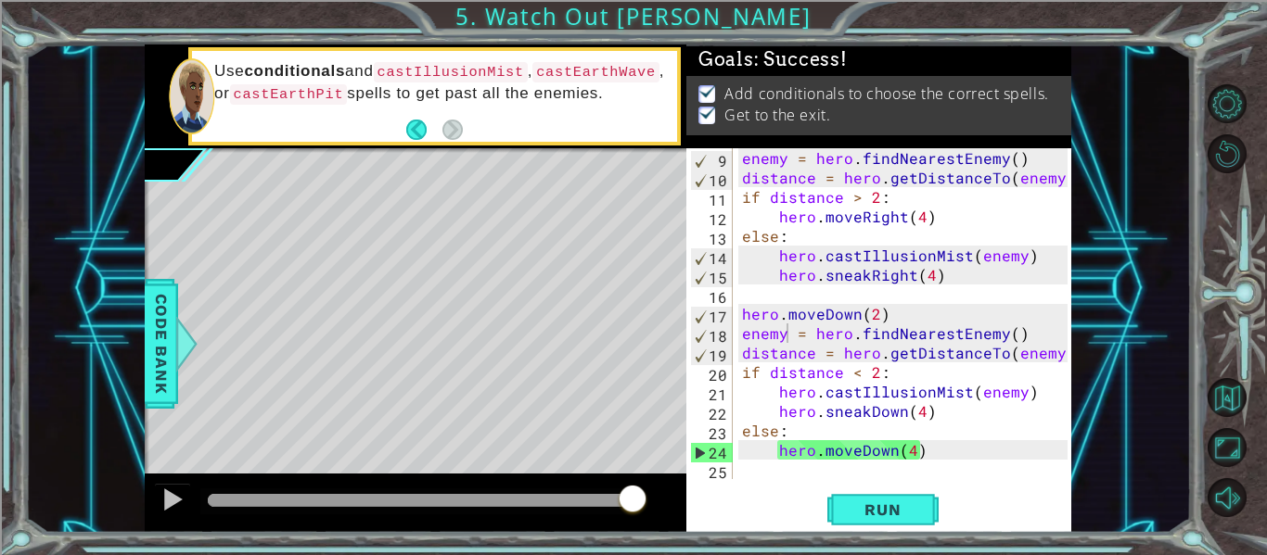
drag, startPoint x: 313, startPoint y: 496, endPoint x: 911, endPoint y: 506, distance: 597.3
click at [911, 506] on body "1 ההההההההההההההההההההההההההההההההההההההההההההההההההההההההההההההההההההההההההההה…" at bounding box center [633, 277] width 1267 height 555
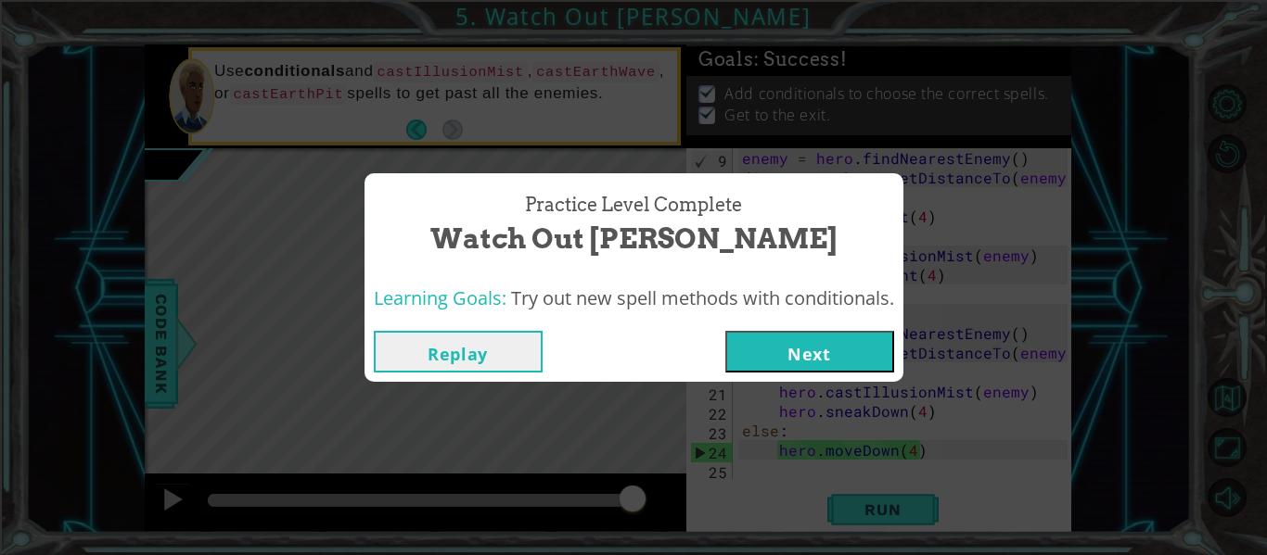
click at [802, 322] on div "Replay Next" at bounding box center [633, 352] width 539 height 60
click at [816, 347] on button "Next" at bounding box center [809, 352] width 169 height 42
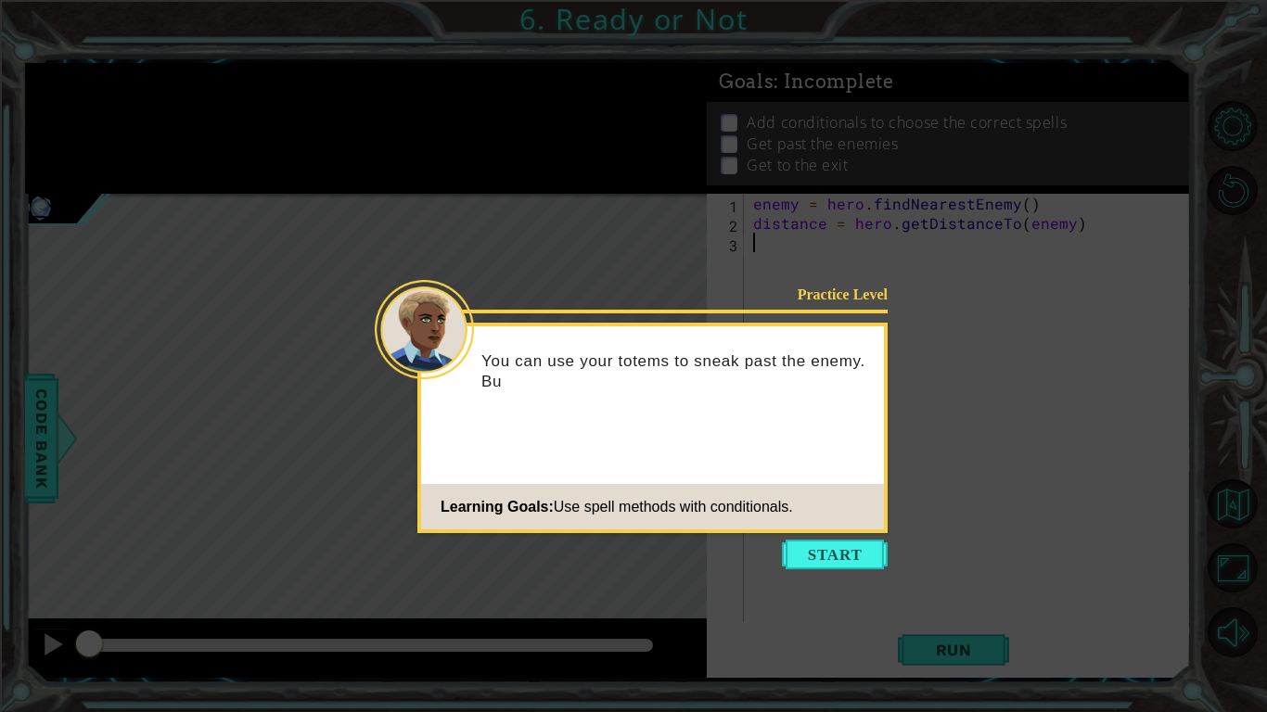
click at [849, 538] on icon at bounding box center [633, 356] width 1267 height 712
click at [848, 537] on icon at bounding box center [633, 356] width 1267 height 712
click at [841, 540] on button "Start" at bounding box center [835, 555] width 106 height 30
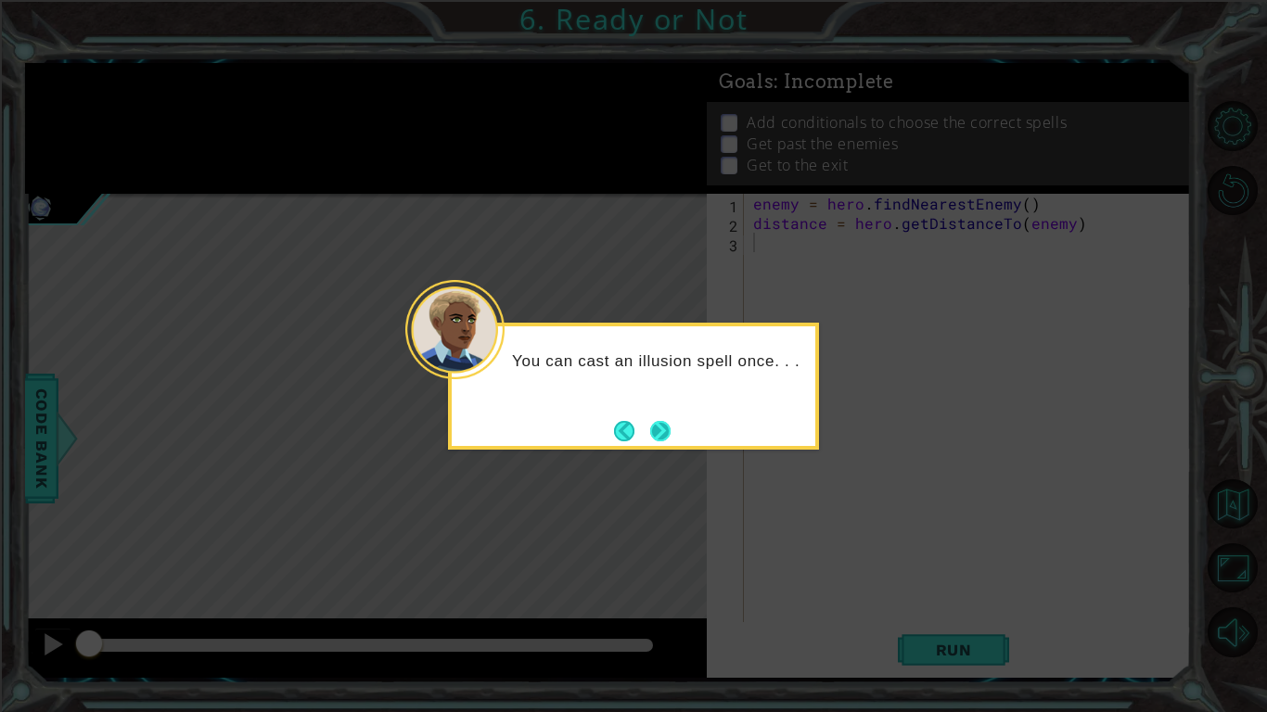
click at [651, 425] on button "Next" at bounding box center [660, 431] width 20 height 20
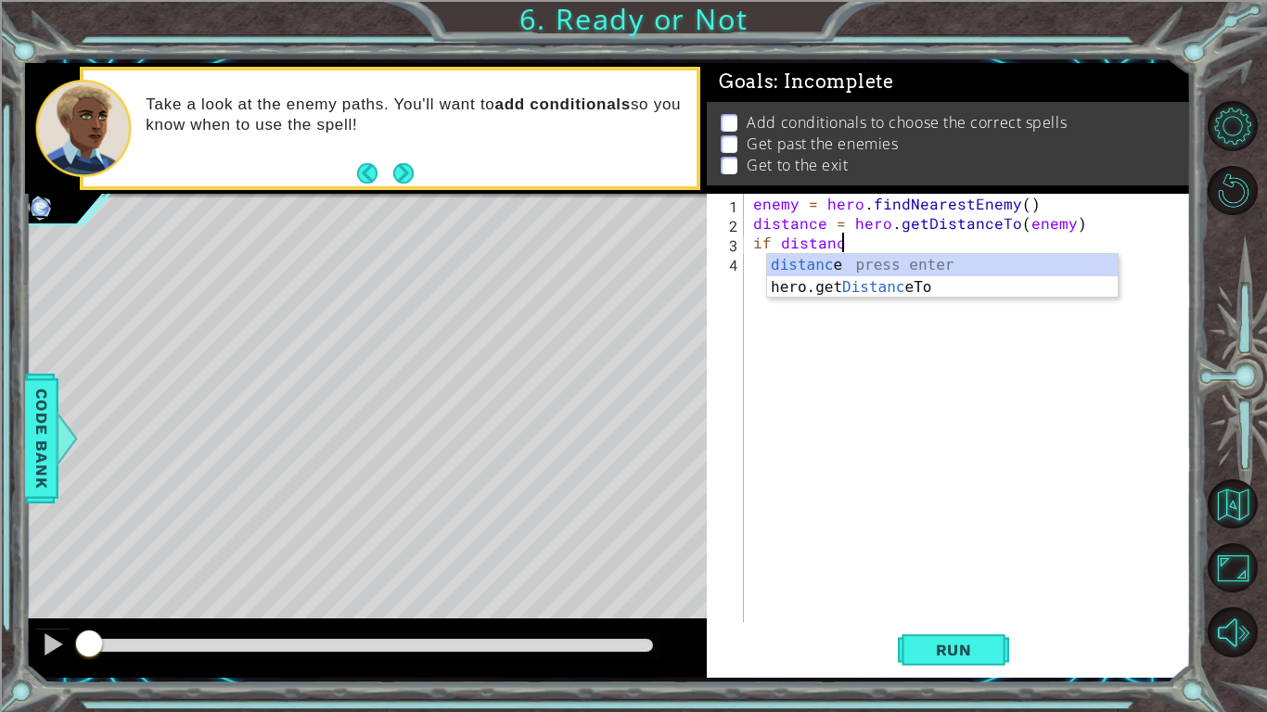
scroll to position [0, 5]
type textarea "if distance"
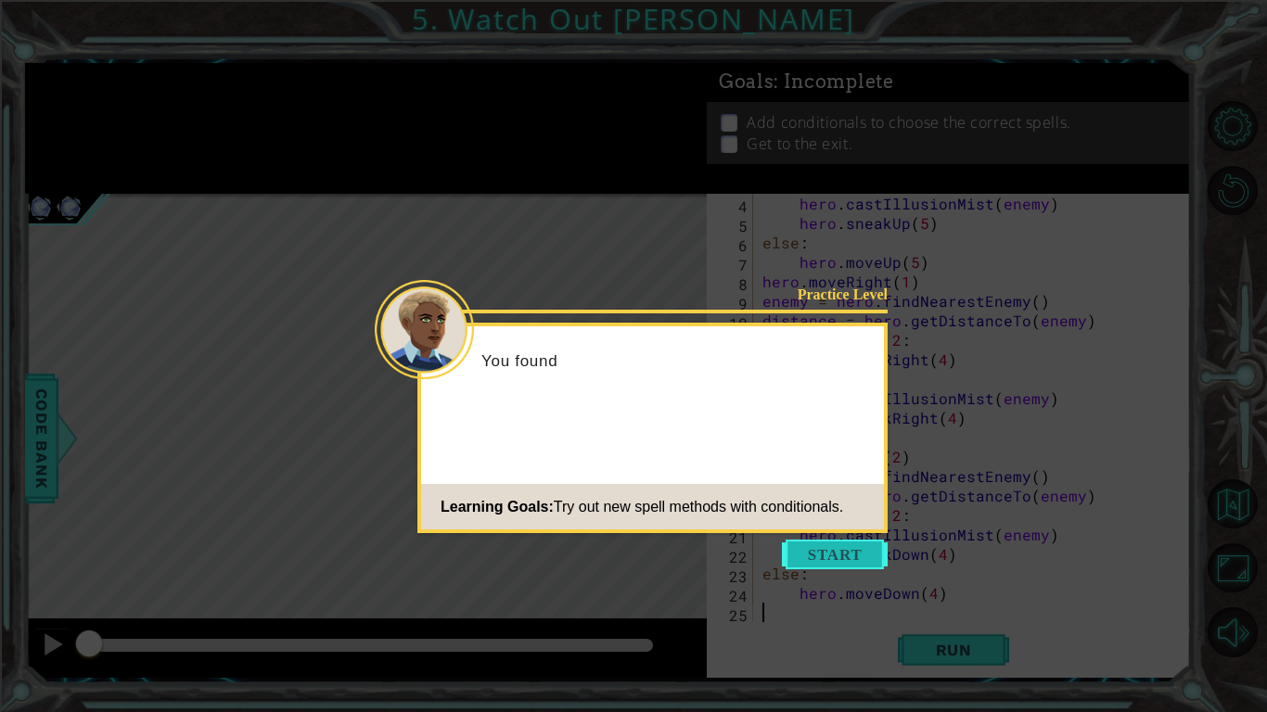
click at [829, 547] on button "Start" at bounding box center [835, 555] width 106 height 30
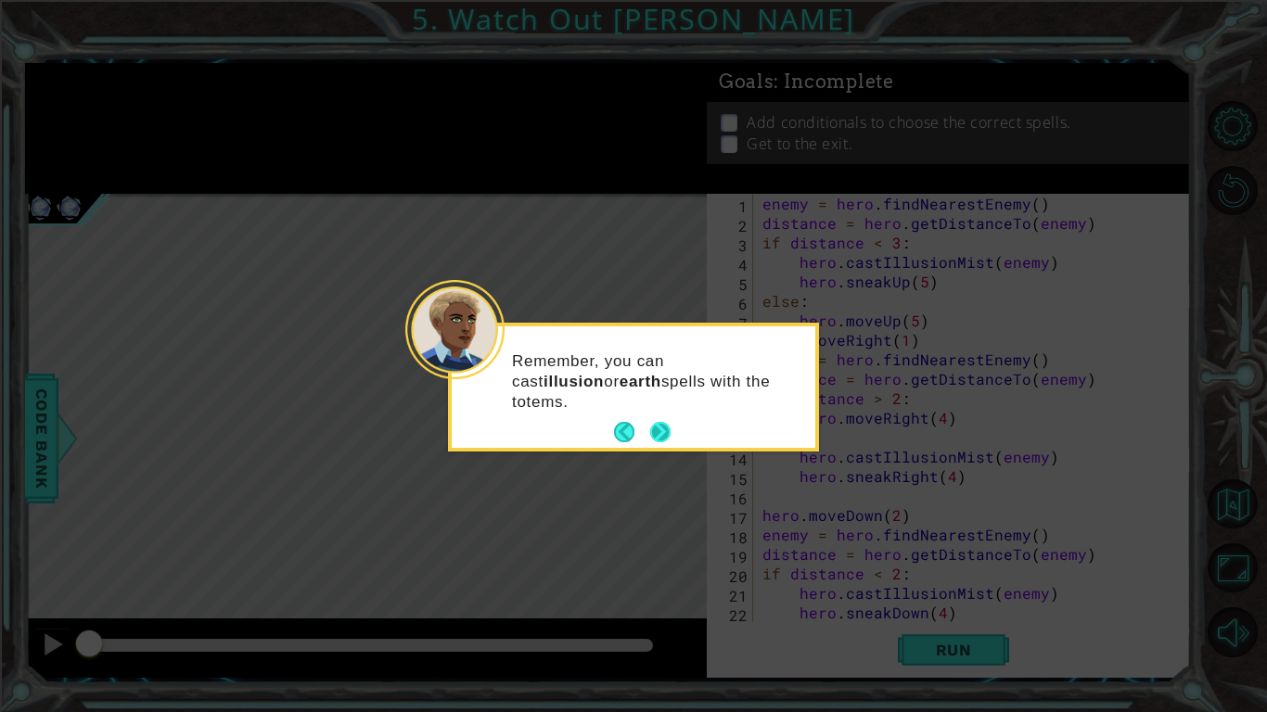
click at [649, 427] on button "Next" at bounding box center [660, 433] width 22 height 22
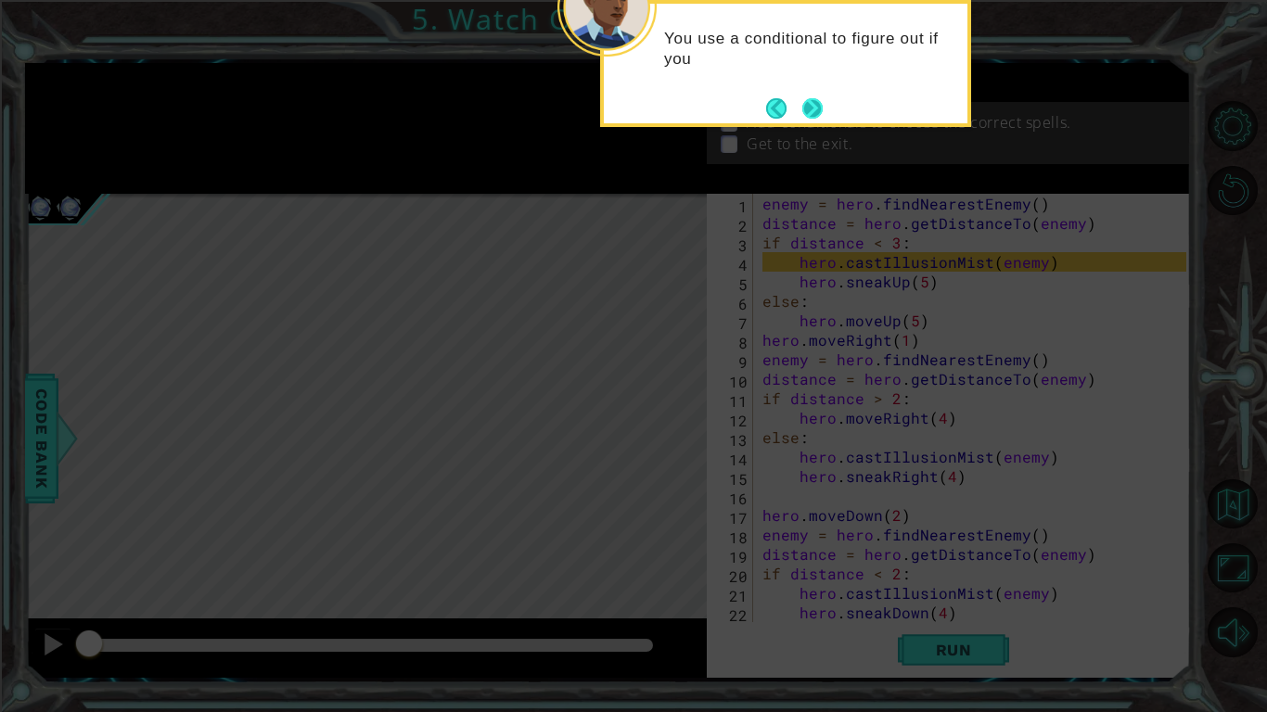
click at [816, 100] on button "Next" at bounding box center [812, 108] width 20 height 20
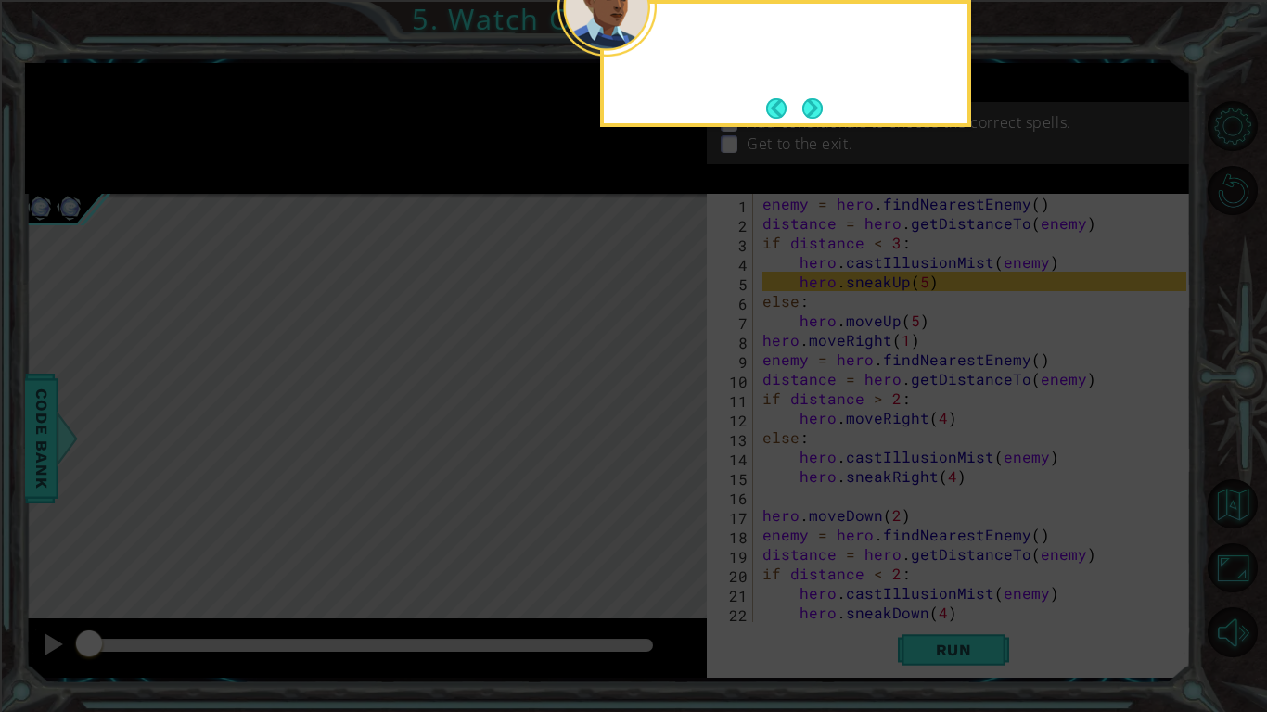
click at [816, 100] on button "Next" at bounding box center [811, 107] width 23 height 23
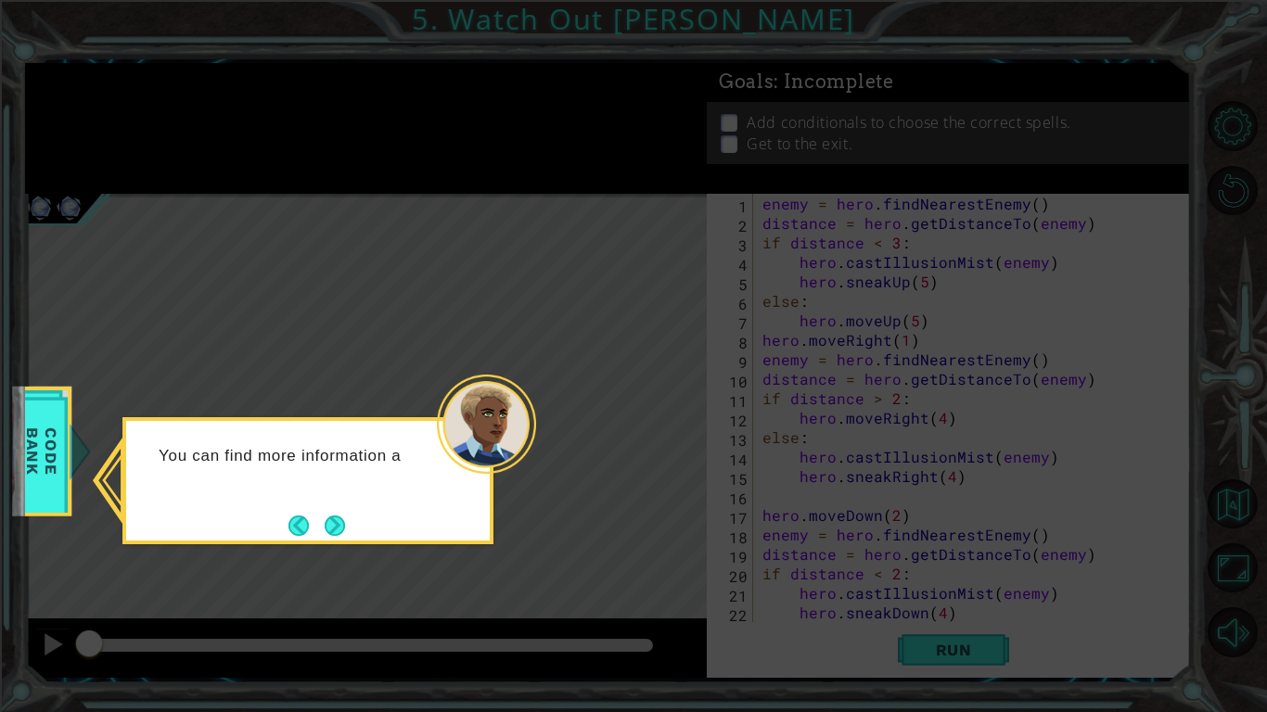
click at [340, 505] on div "You can find more information a" at bounding box center [307, 480] width 371 height 127
click at [338, 536] on button "Next" at bounding box center [335, 526] width 20 height 20
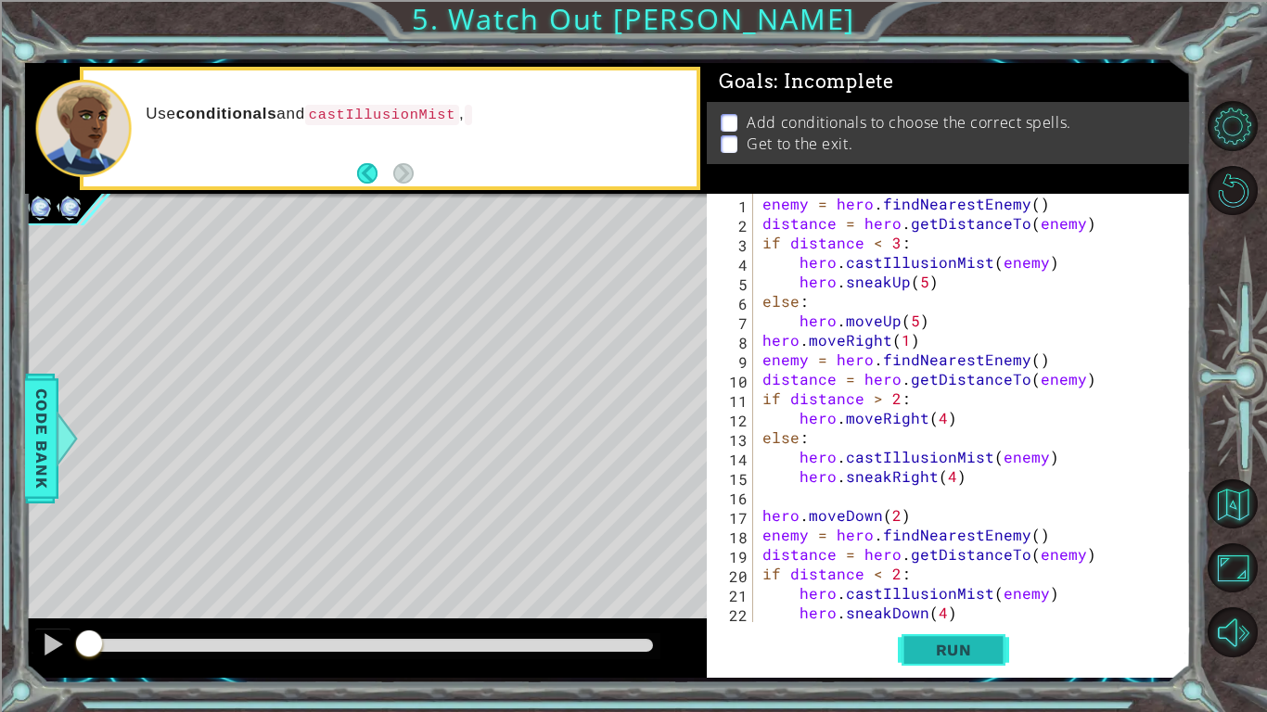
click at [914, 644] on button "Run" at bounding box center [953, 650] width 111 height 48
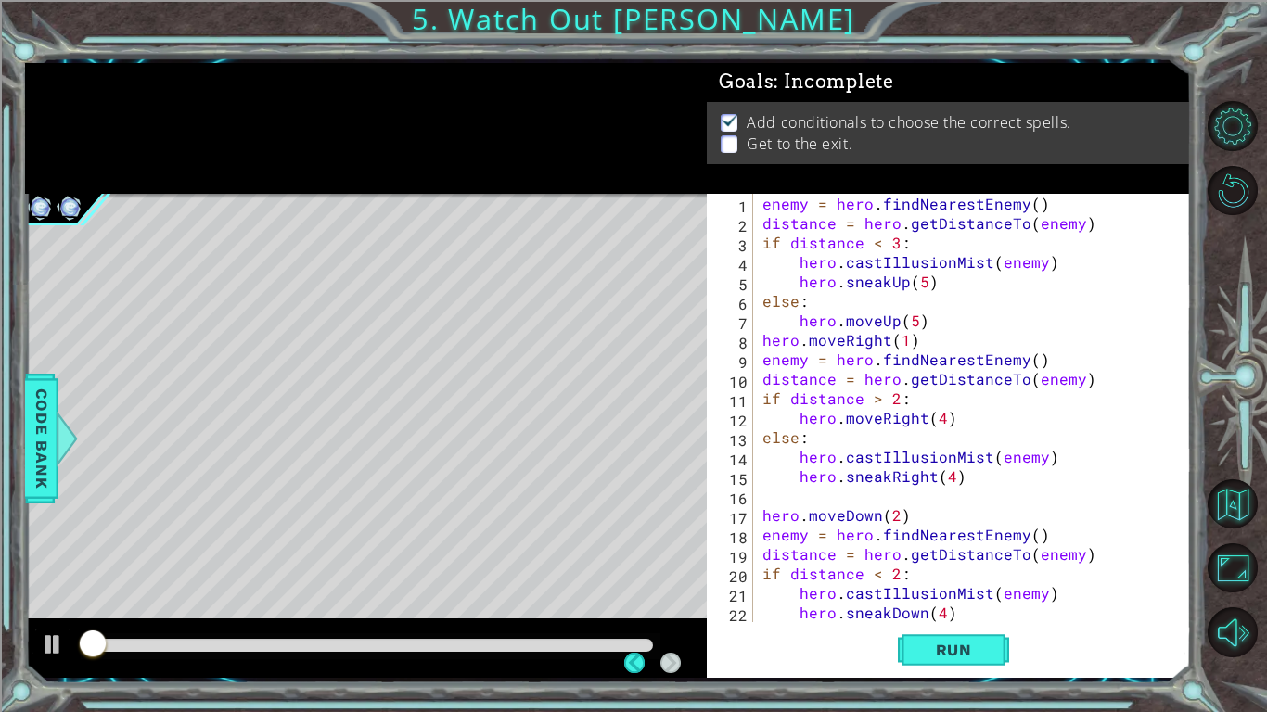
click at [146, 642] on div at bounding box center [370, 645] width 565 height 13
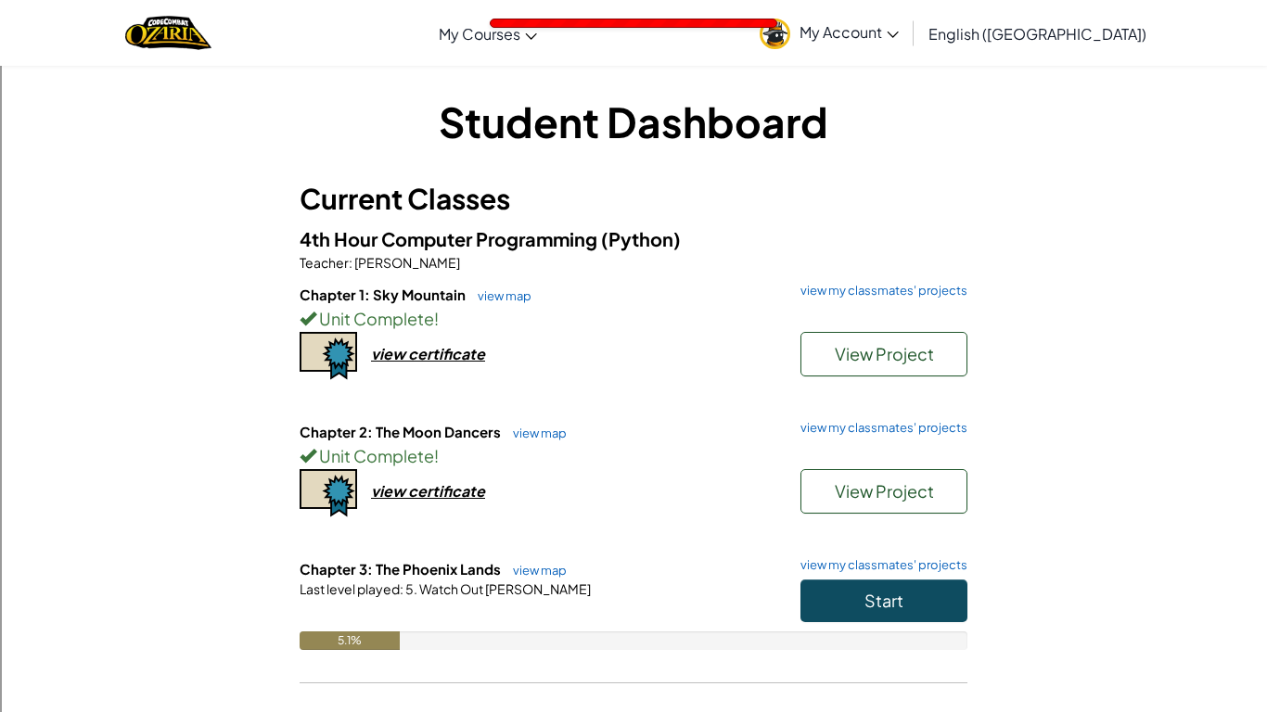
scroll to position [274, 0]
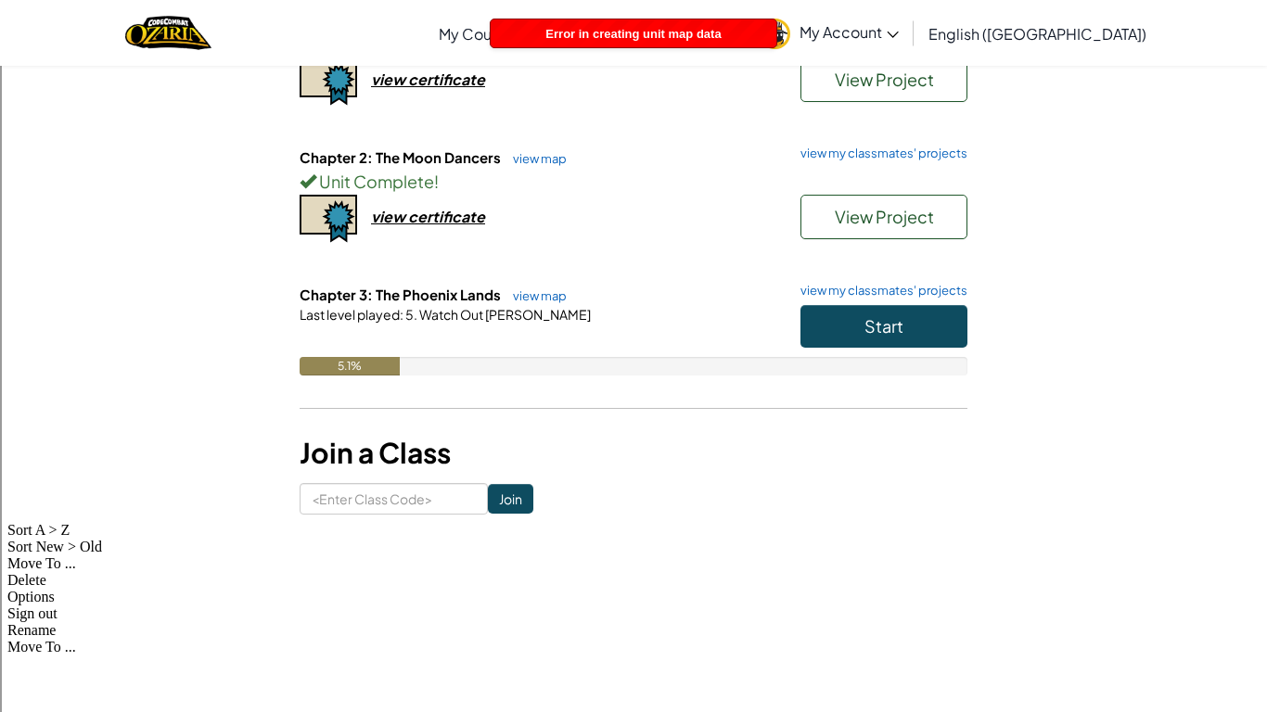
click at [959, 333] on button "Start" at bounding box center [883, 326] width 167 height 43
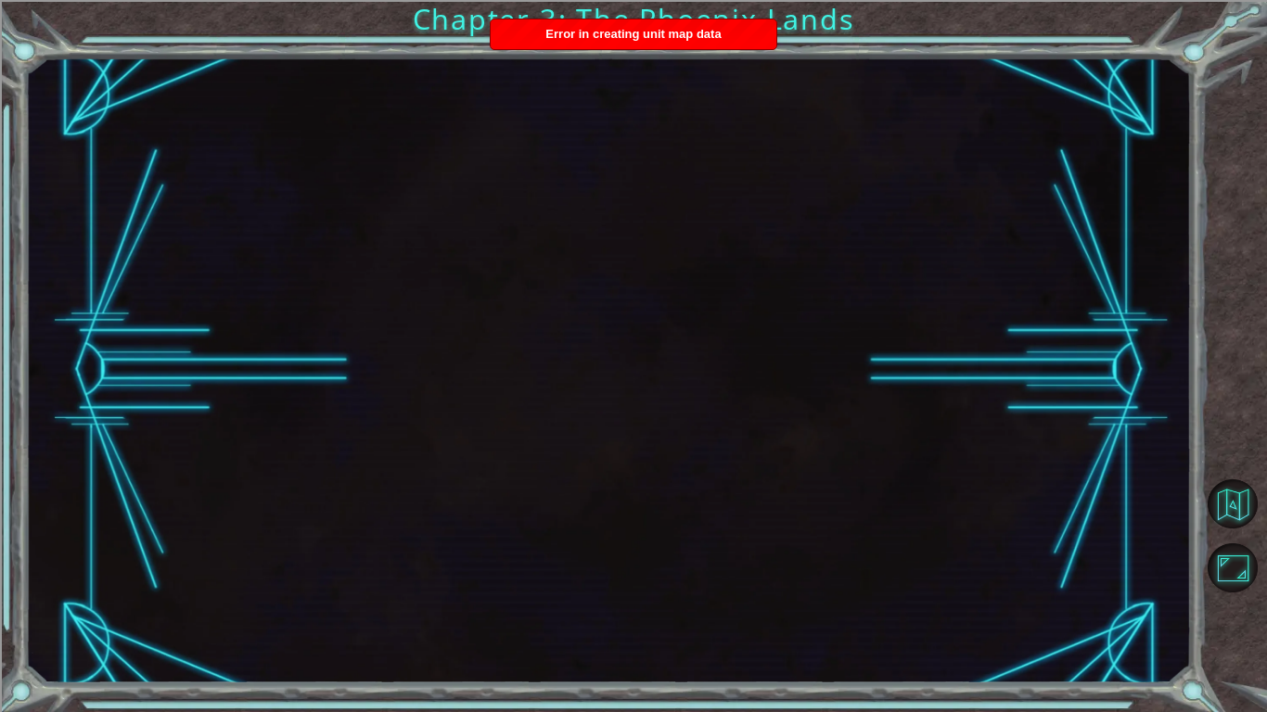
scroll to position [0, 0]
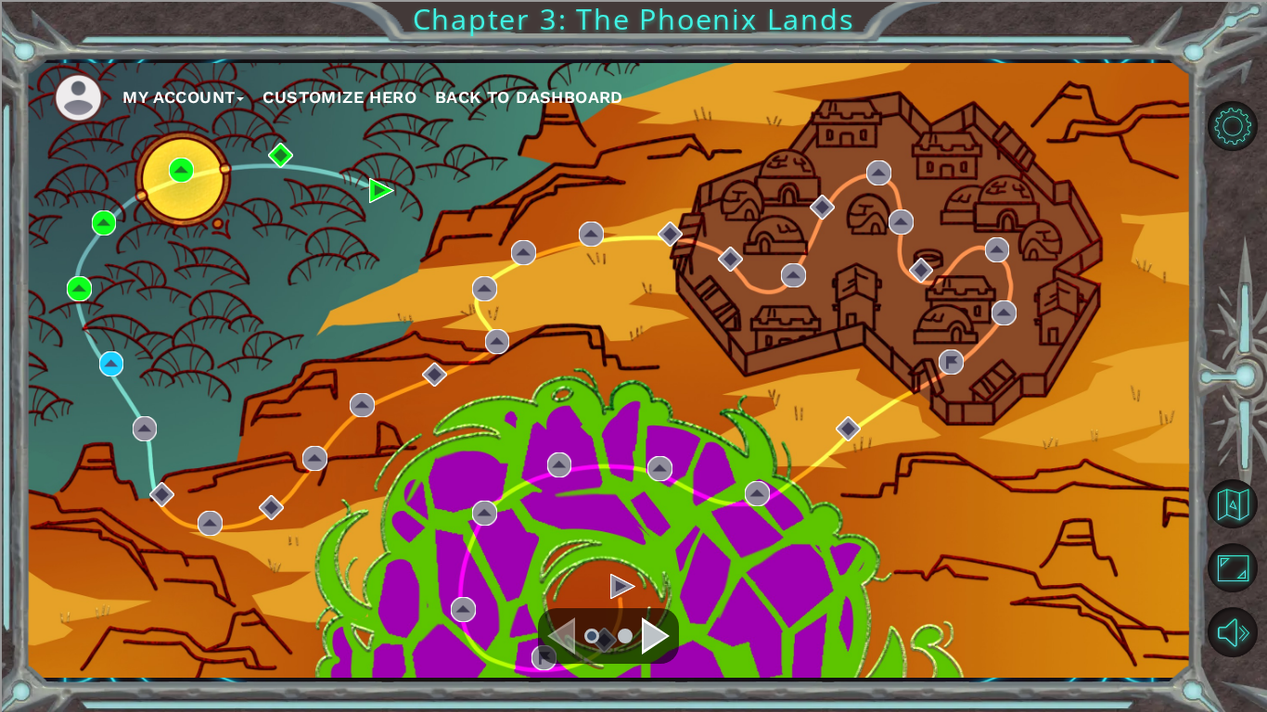
click at [370, 624] on div "My Account Customize Hero Back to Dashboard" at bounding box center [608, 370] width 1166 height 615
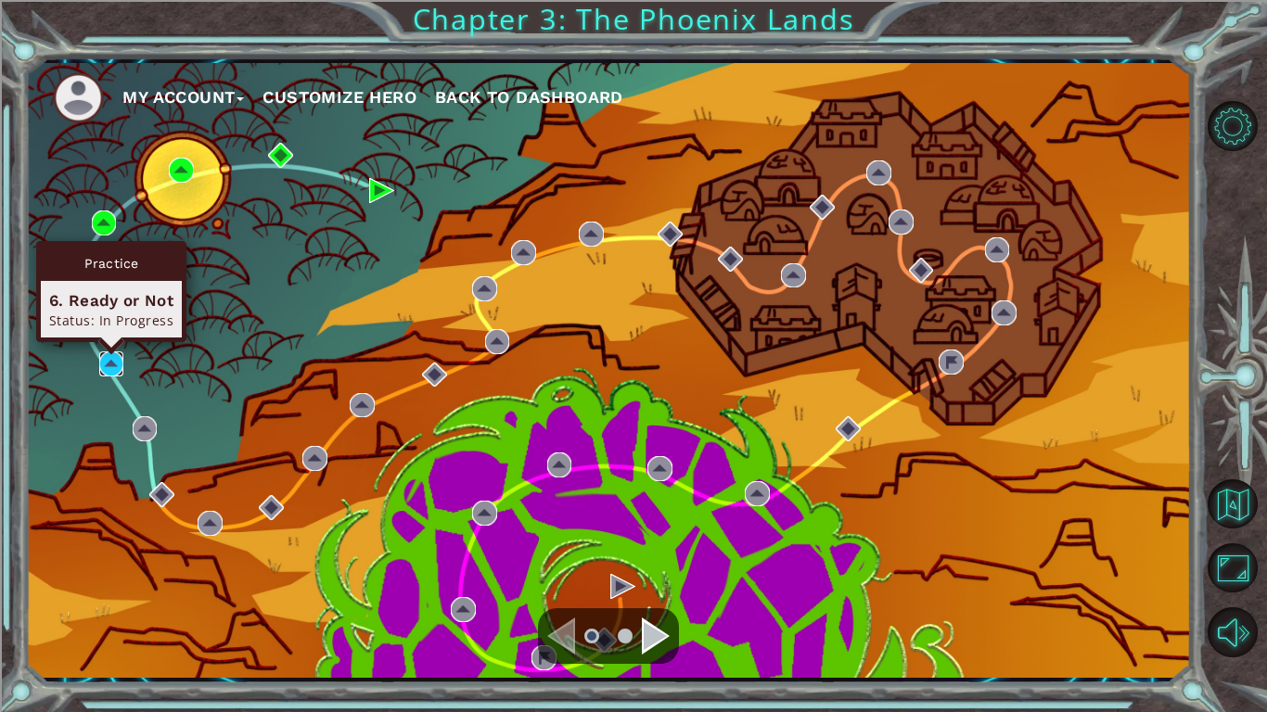
click at [120, 366] on img at bounding box center [111, 363] width 25 height 25
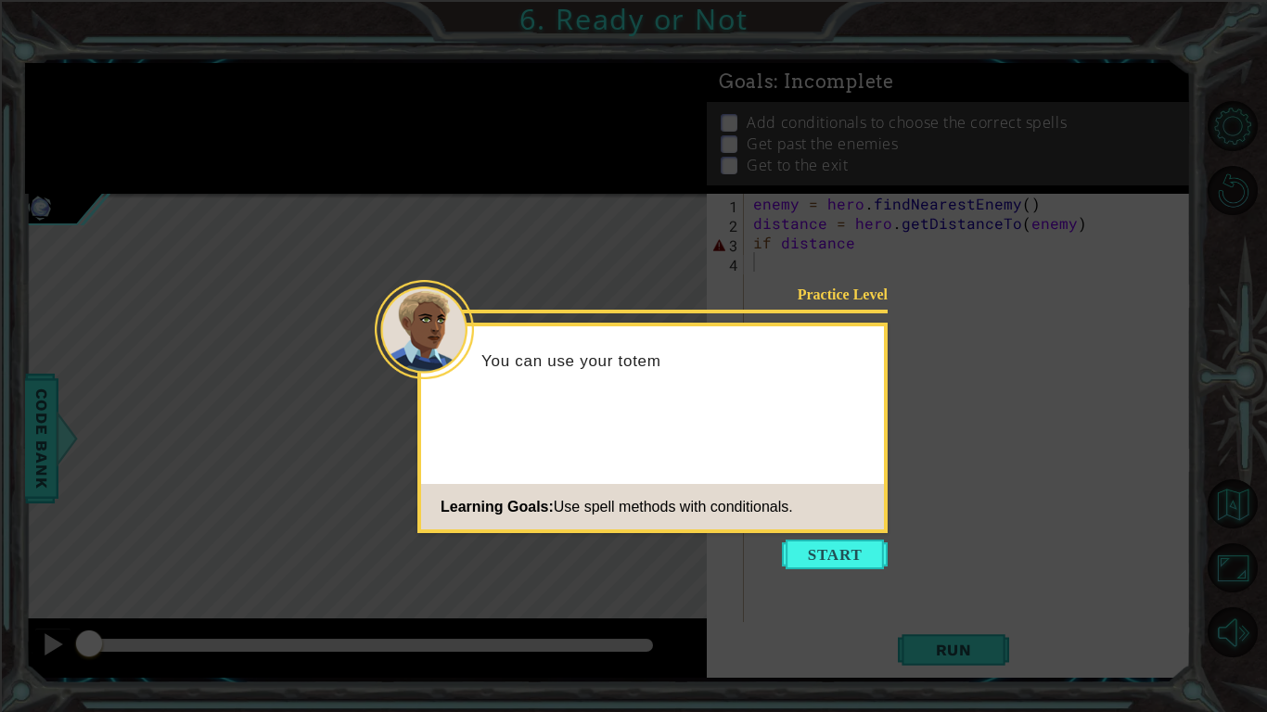
click at [818, 570] on icon at bounding box center [633, 356] width 1267 height 712
click at [817, 567] on button "Start" at bounding box center [835, 555] width 106 height 30
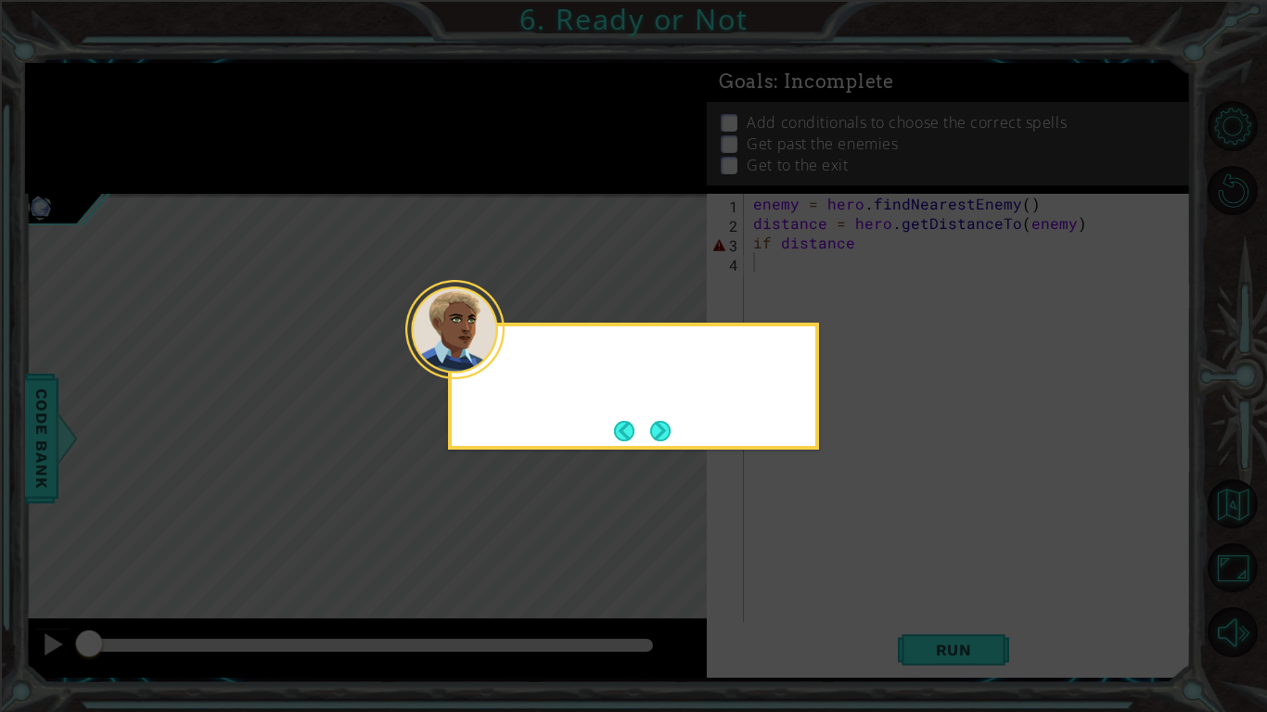
click at [817, 567] on icon at bounding box center [633, 356] width 1267 height 712
click at [649, 412] on div "You can cast an illusion spell once. ." at bounding box center [633, 386] width 371 height 127
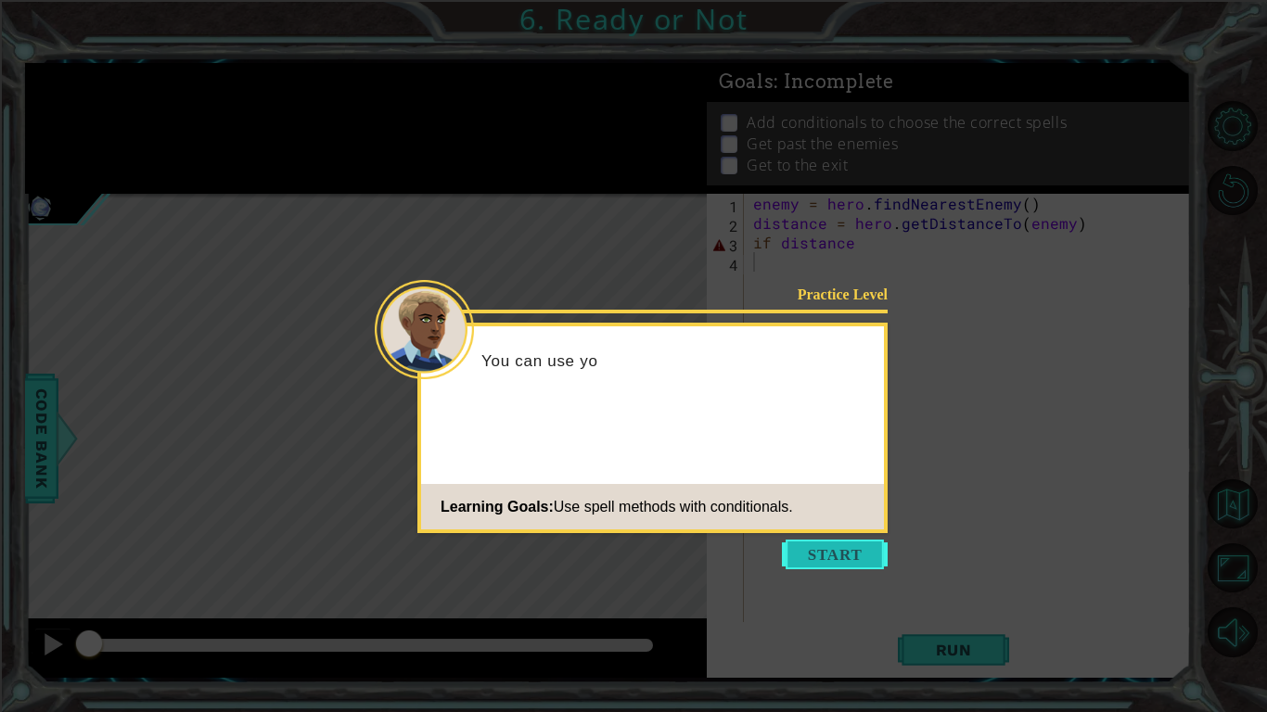
click at [852, 542] on button "Start" at bounding box center [835, 555] width 106 height 30
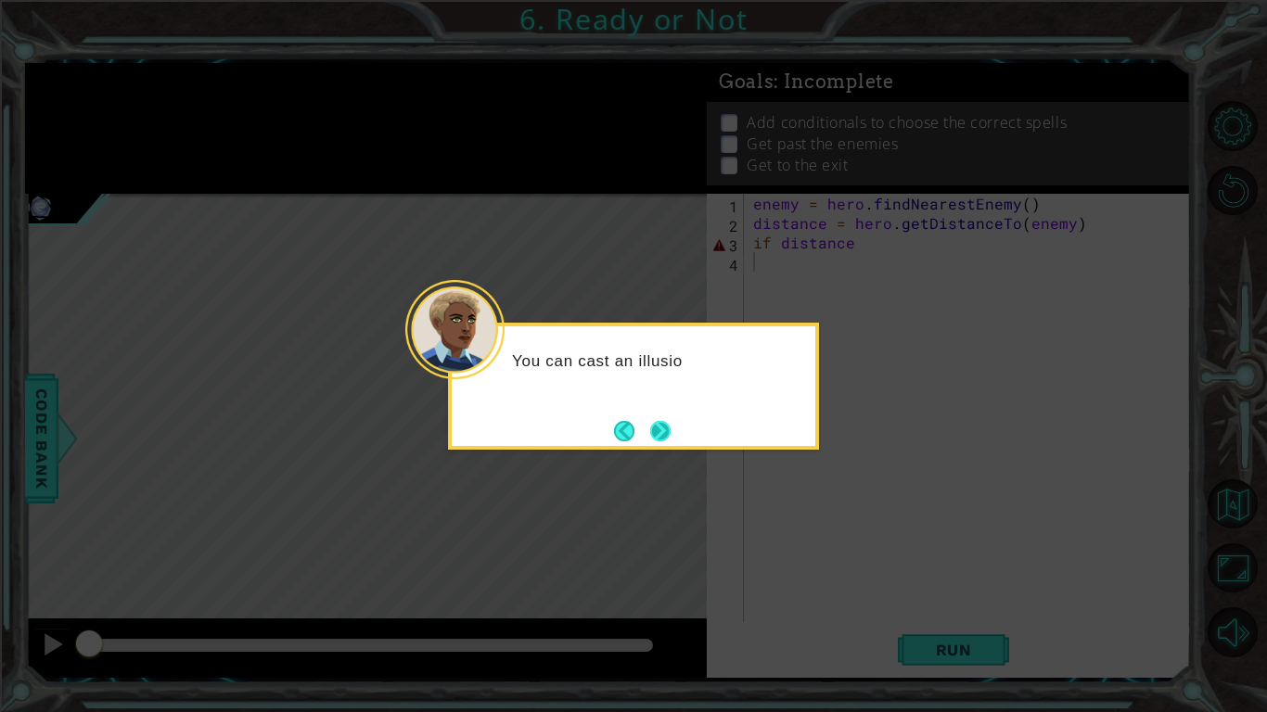
click at [650, 438] on button "Next" at bounding box center [660, 431] width 20 height 20
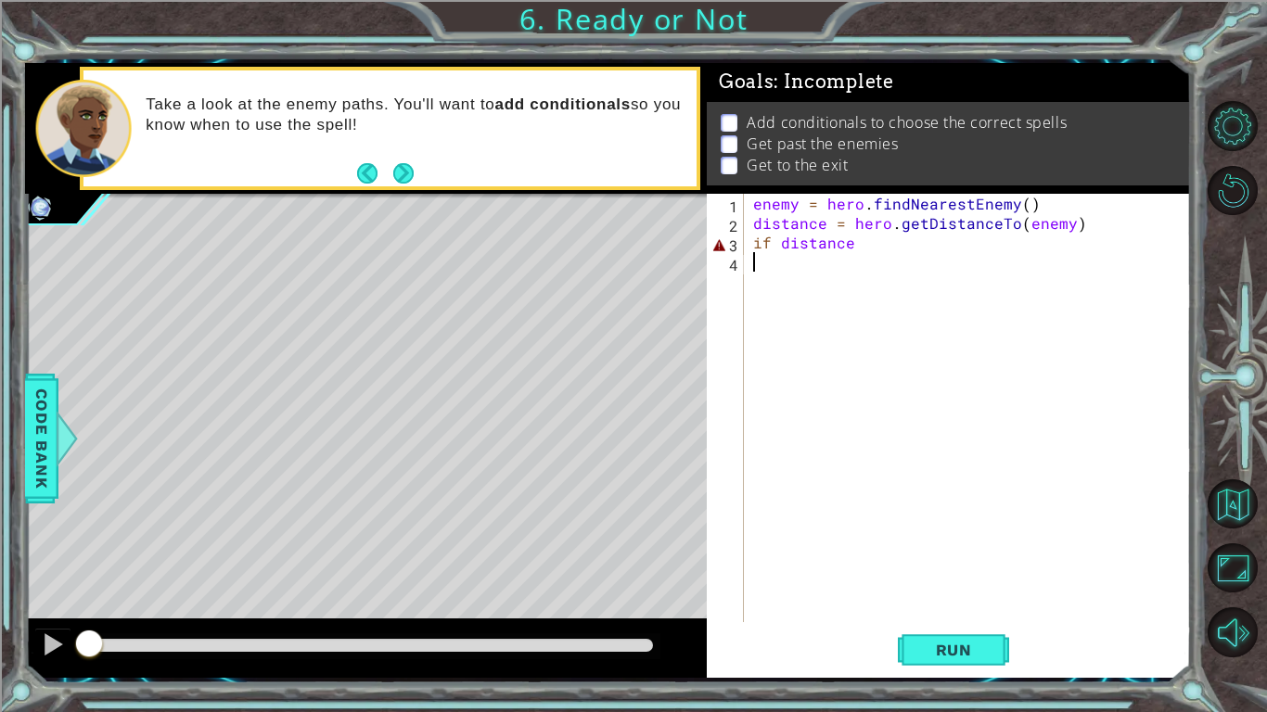
type textarea "if distance"
type textarea "if distance < 2:"
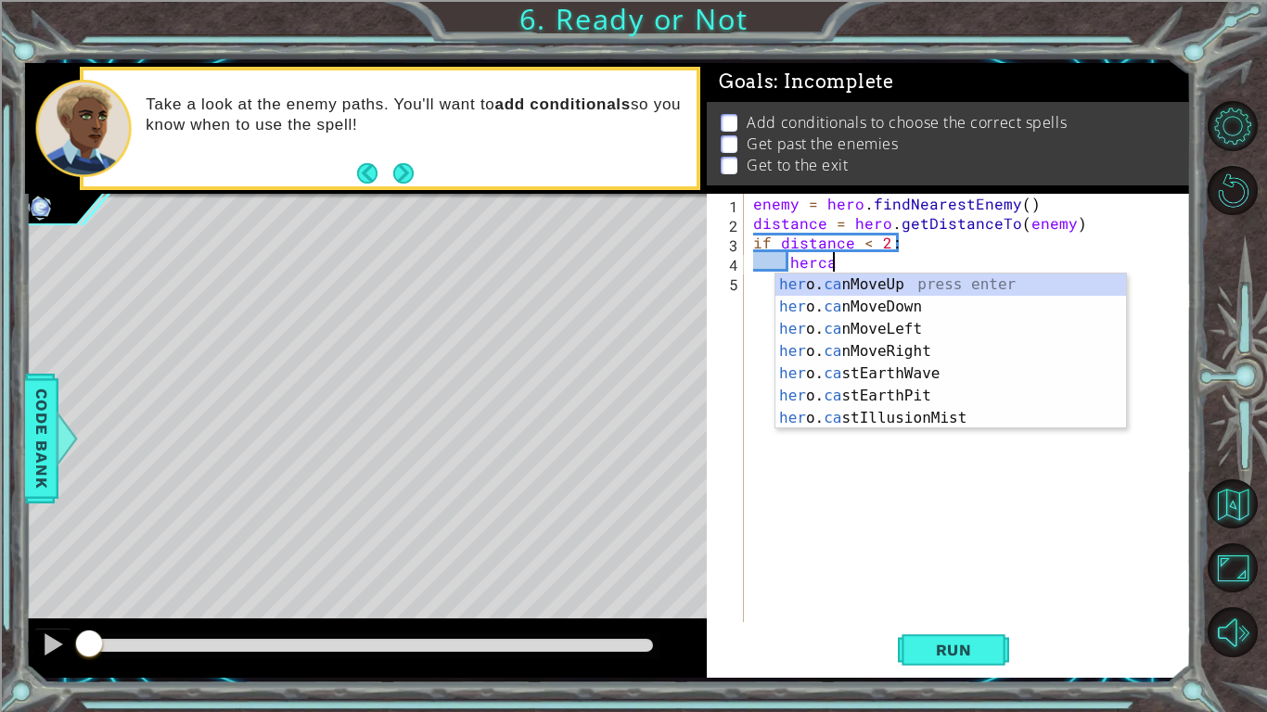
type textarea "hercas"
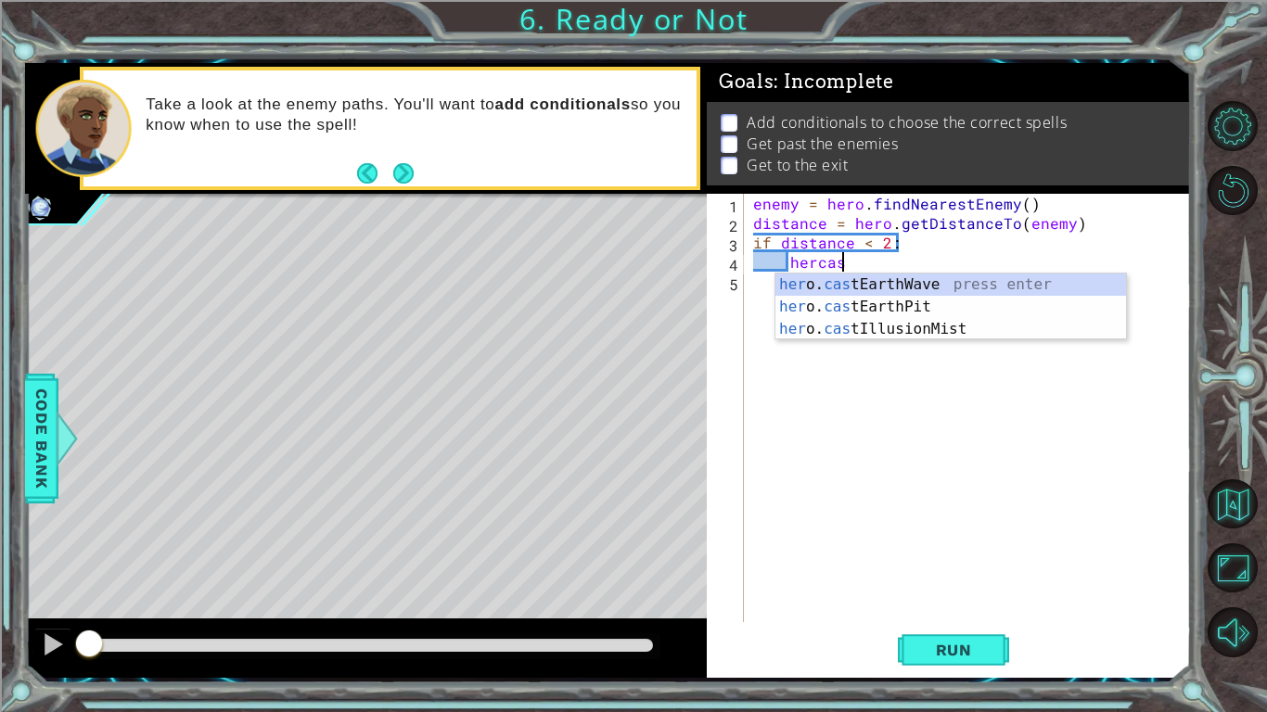
click at [846, 346] on div "enemy = hero . findNearestEnemy ( ) distance = hero . getDistanceTo ( enemy ) i…" at bounding box center [972, 427] width 446 height 467
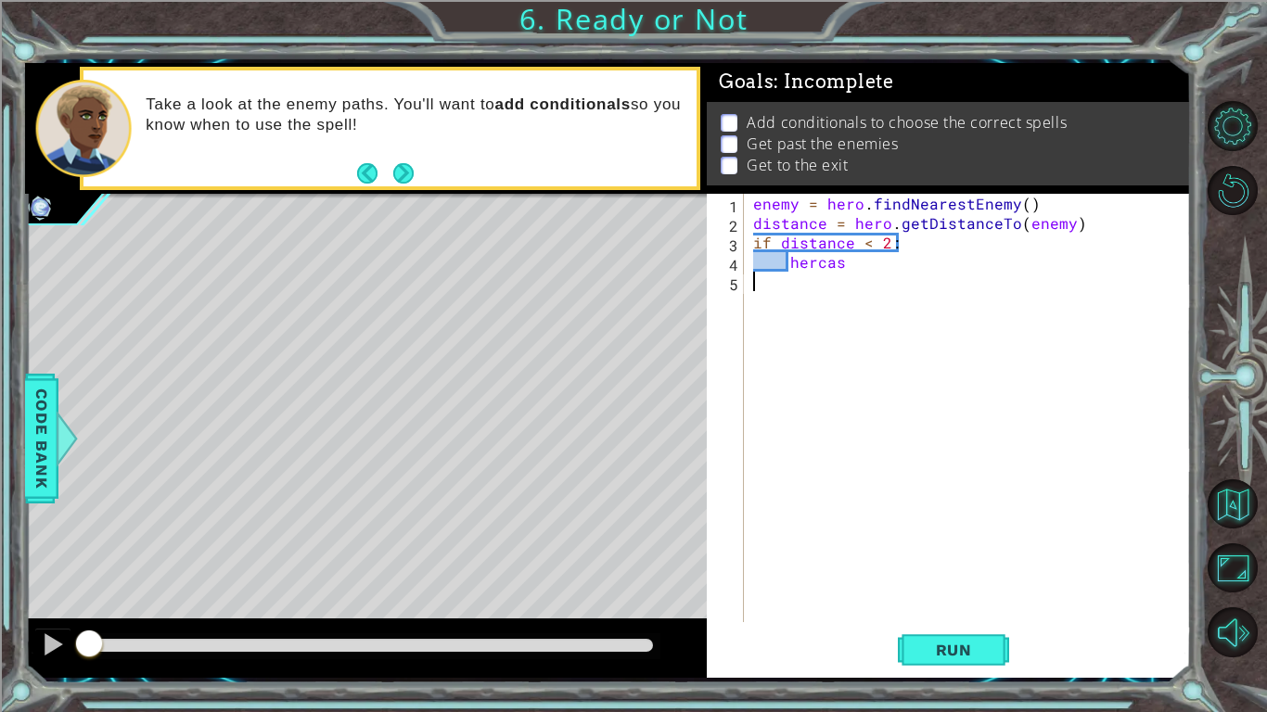
scroll to position [0, 0]
click at [856, 271] on div "enemy = hero . findNearestEnemy ( ) distance = hero . getDistanceTo ( enemy ) i…" at bounding box center [972, 427] width 446 height 467
type textarea "hero.castIllusionMist(enemy)"
click at [818, 277] on div "enemy = hero . findNearestEnemy ( ) distance = hero . getDistanceTo ( enemy ) i…" at bounding box center [972, 427] width 446 height 467
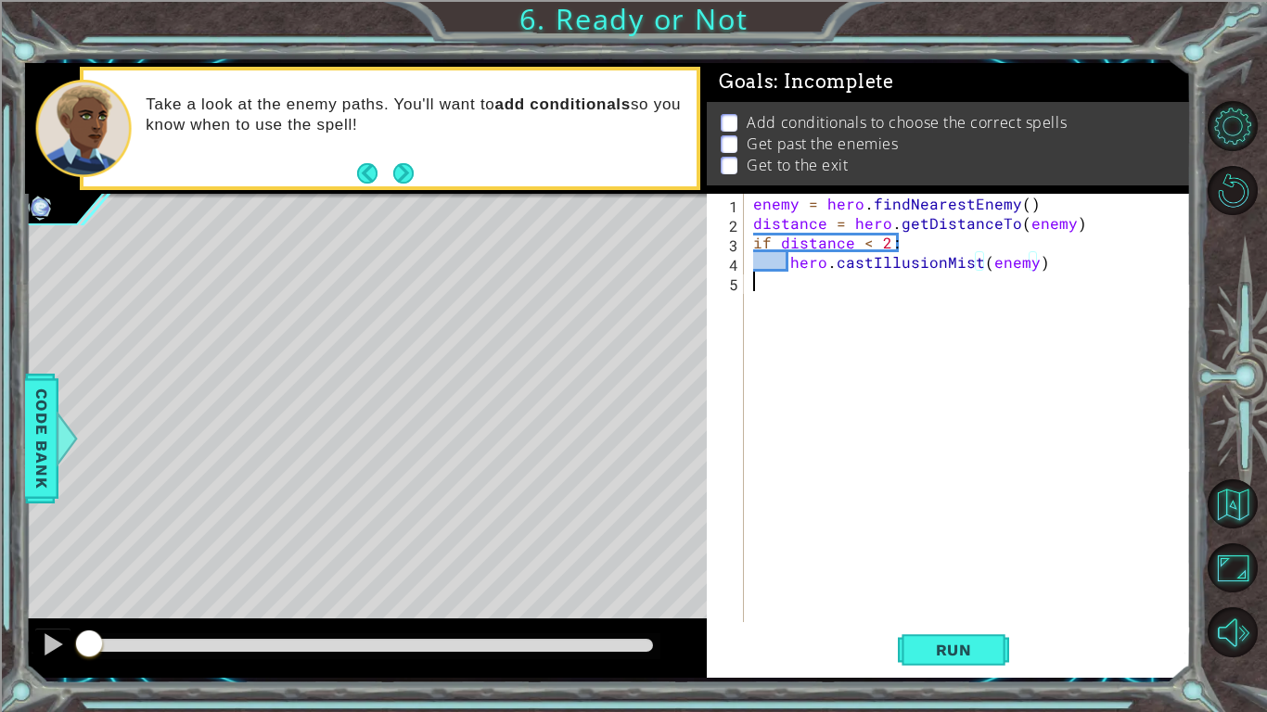
scroll to position [0, 0]
type textarea "hero.castIllusionMist(enemy)"
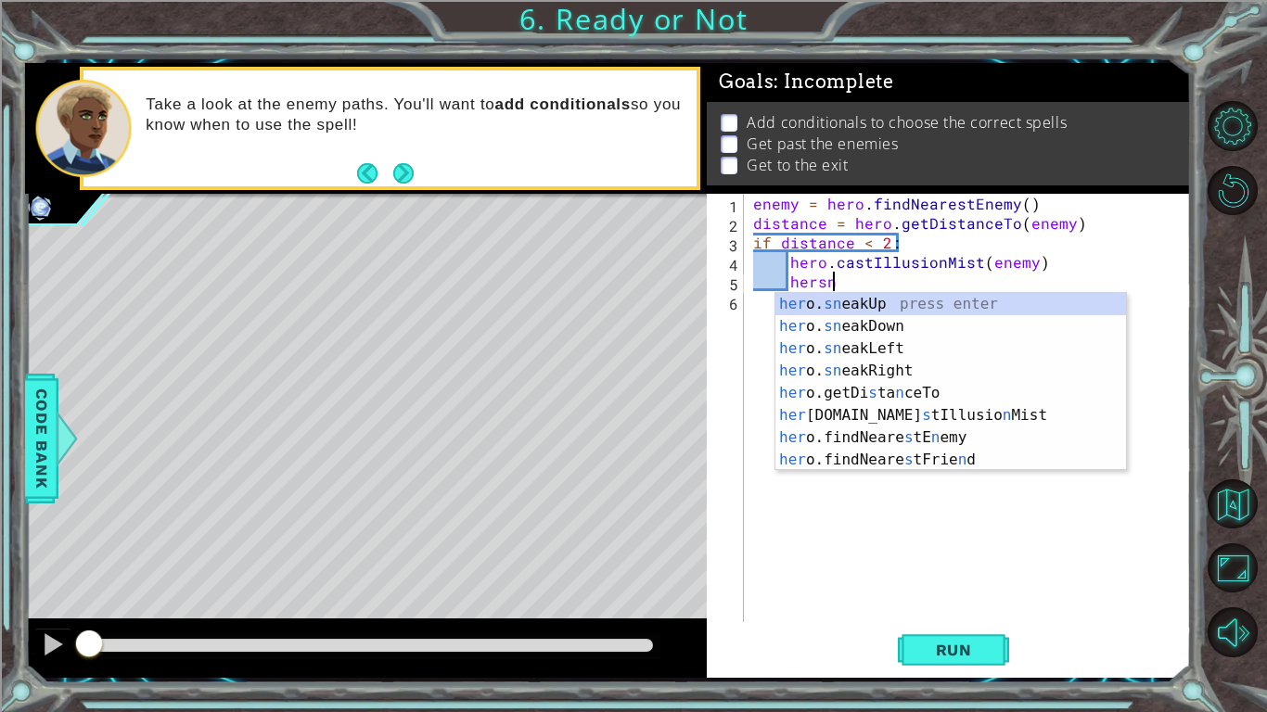
scroll to position [0, 5]
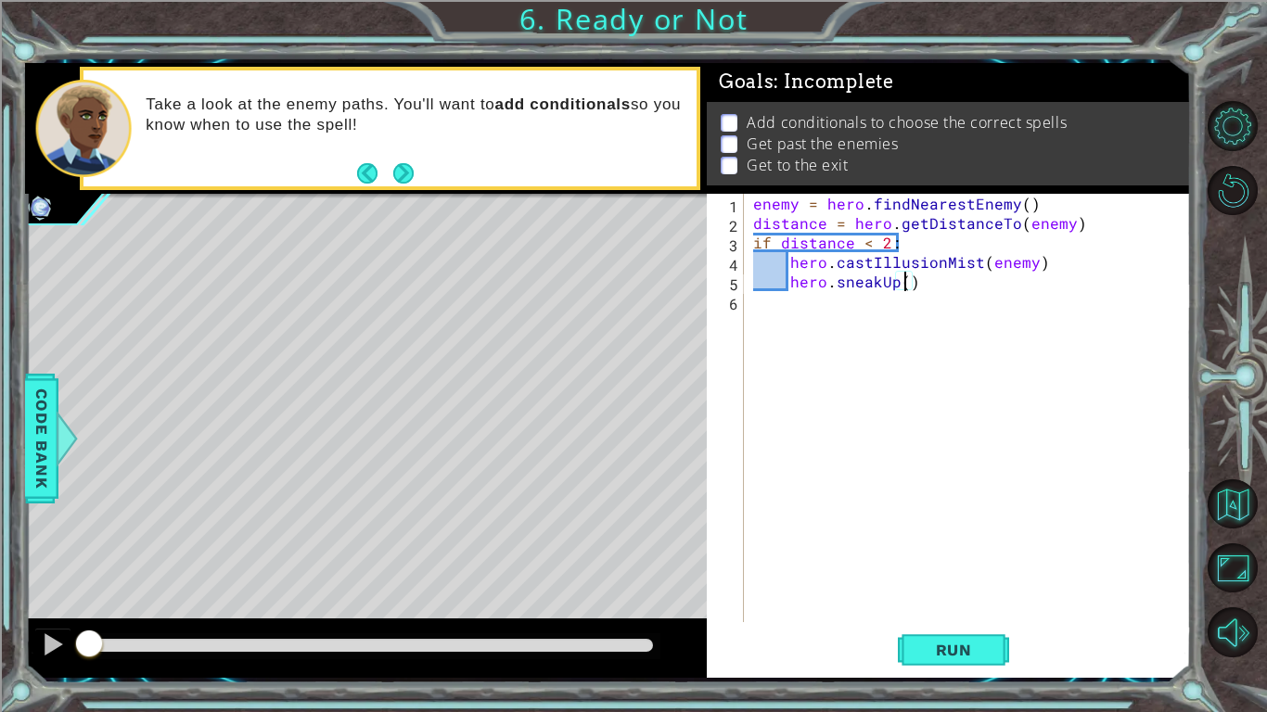
type textarea "hero.sneakUp(2)"
type textarea "else:"
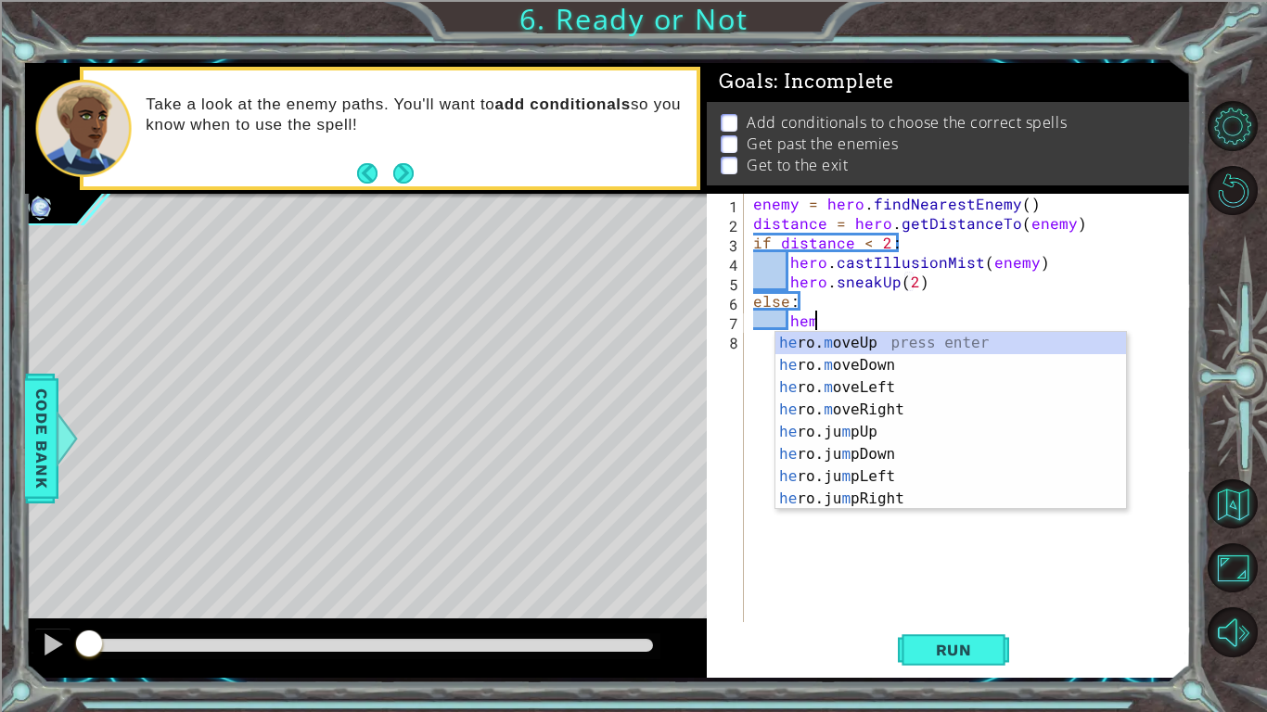
scroll to position [0, 3]
click at [836, 339] on div "he ro. m oveUp press enter he ro. m oveDown press enter he ro. m oveLeft press …" at bounding box center [950, 443] width 351 height 223
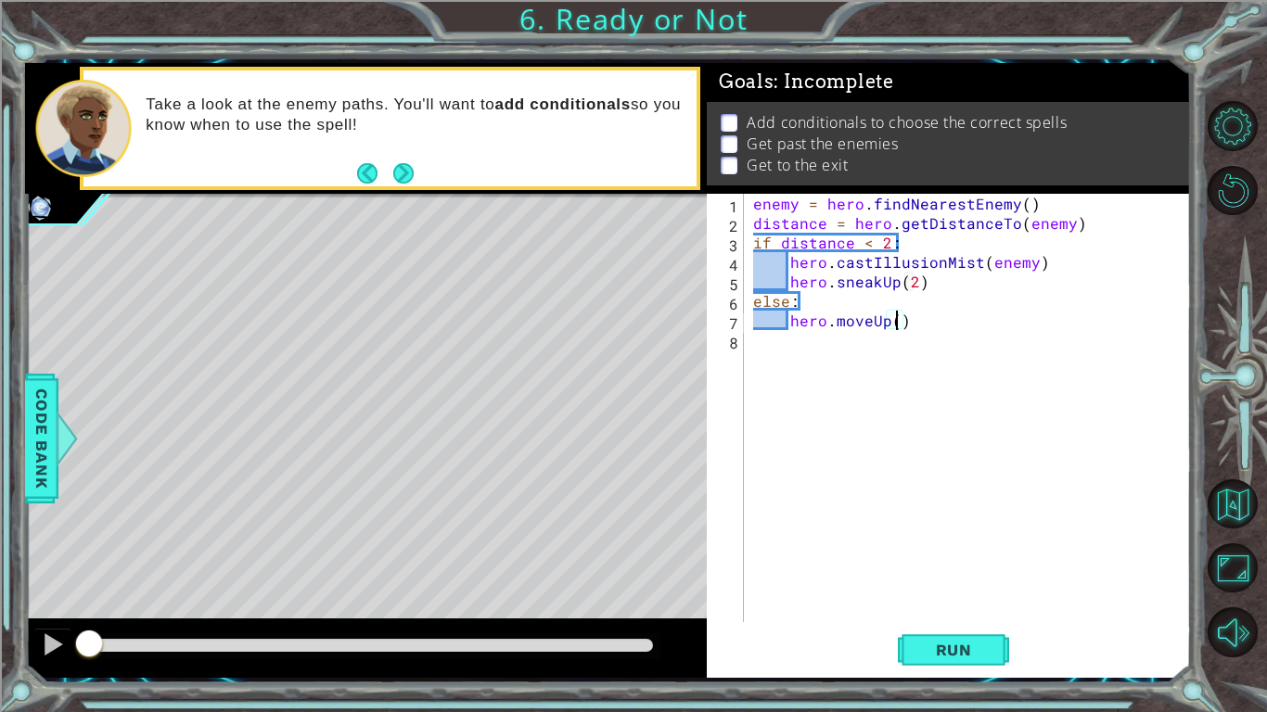
type textarea "hero.moveUp(2)"
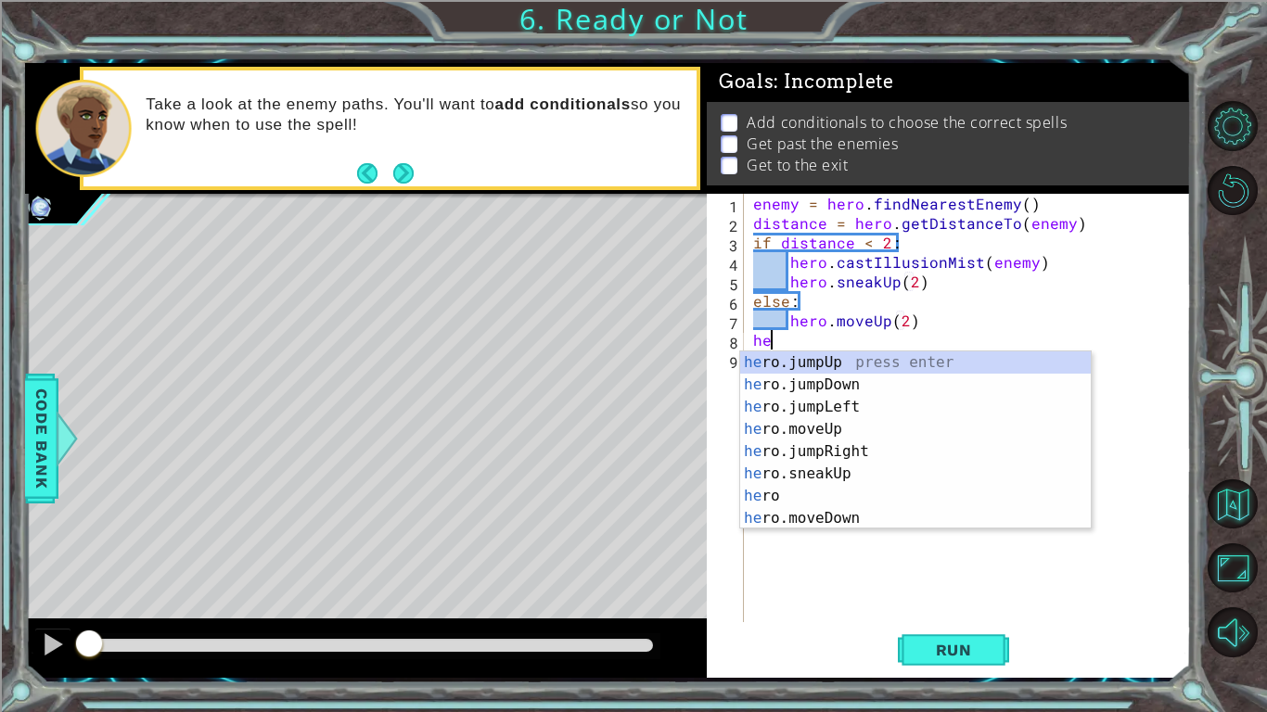
type textarea "hej"
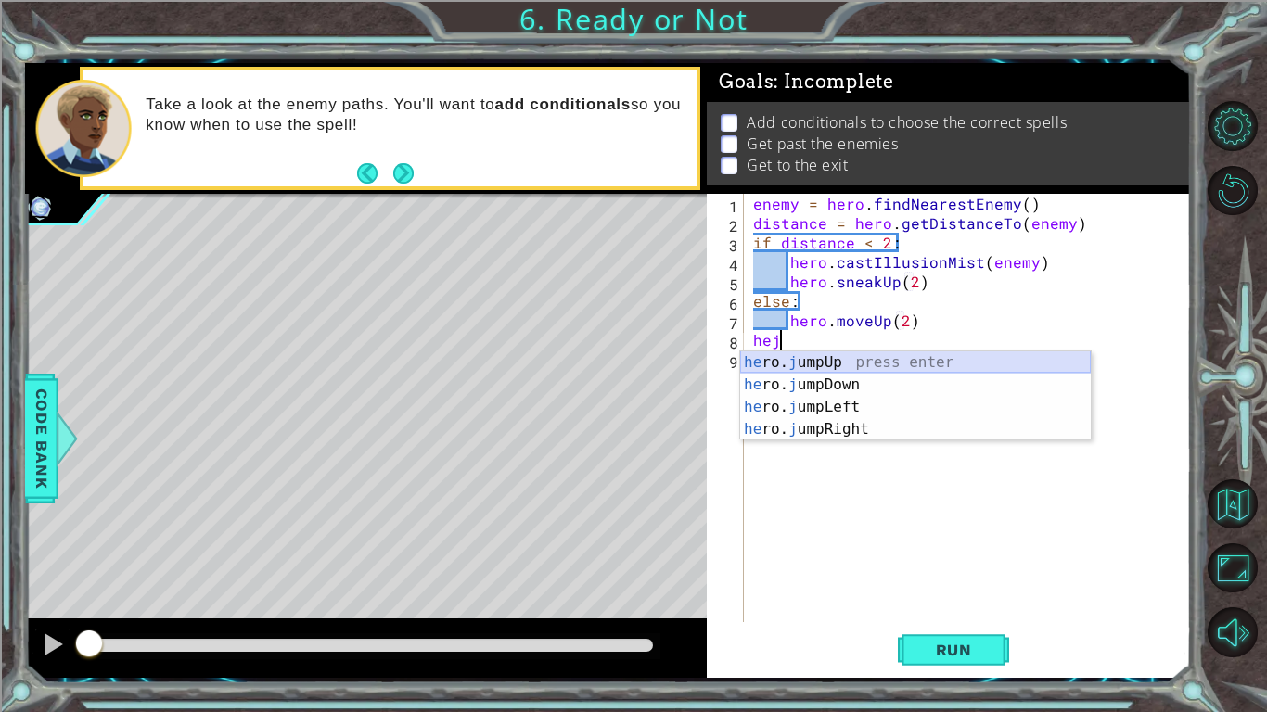
click at [834, 363] on div "he ro. j umpUp press enter he ro. j umpDown press enter he ro. j umpLeft press …" at bounding box center [915, 418] width 351 height 134
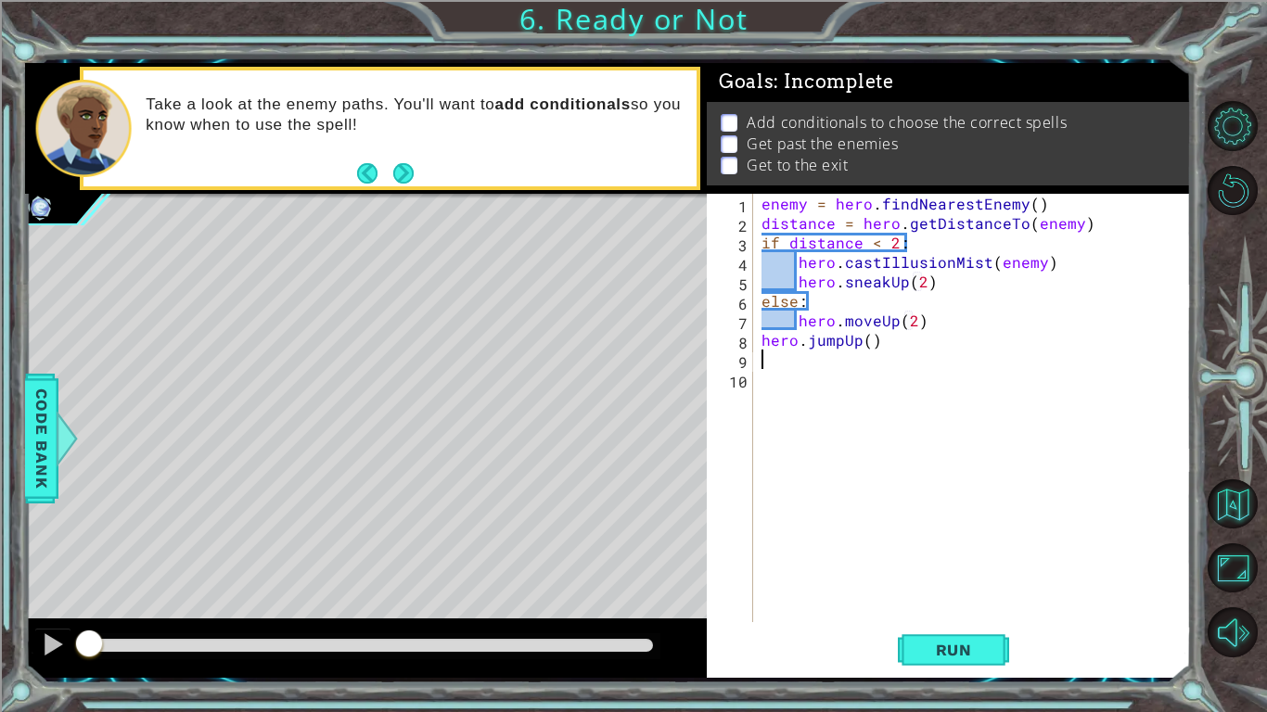
click at [823, 387] on div "enemy = hero . findNearestEnemy ( ) distance = hero . getDistanceTo ( enemy ) i…" at bounding box center [977, 427] width 438 height 467
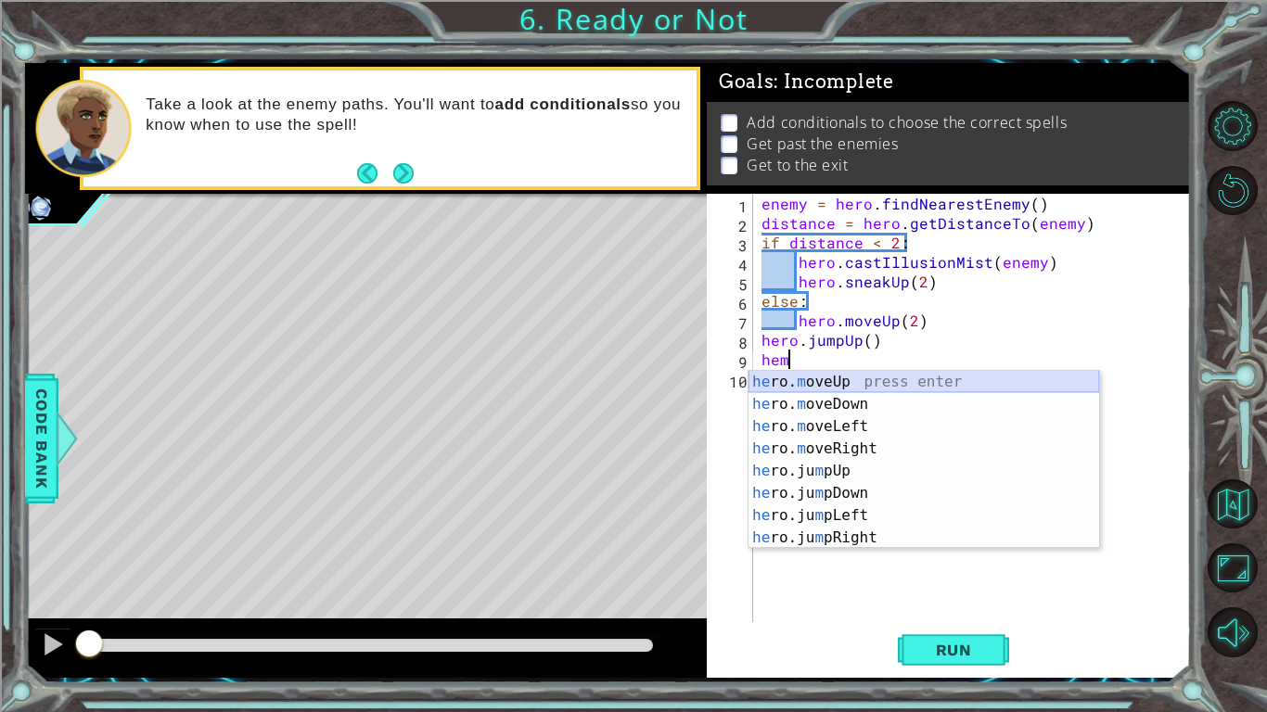
click at [821, 382] on div "he ro. m oveUp press enter he ro. m oveDown press enter he ro. m oveLeft press …" at bounding box center [923, 482] width 351 height 223
type textarea "hero.moveUp(1)"
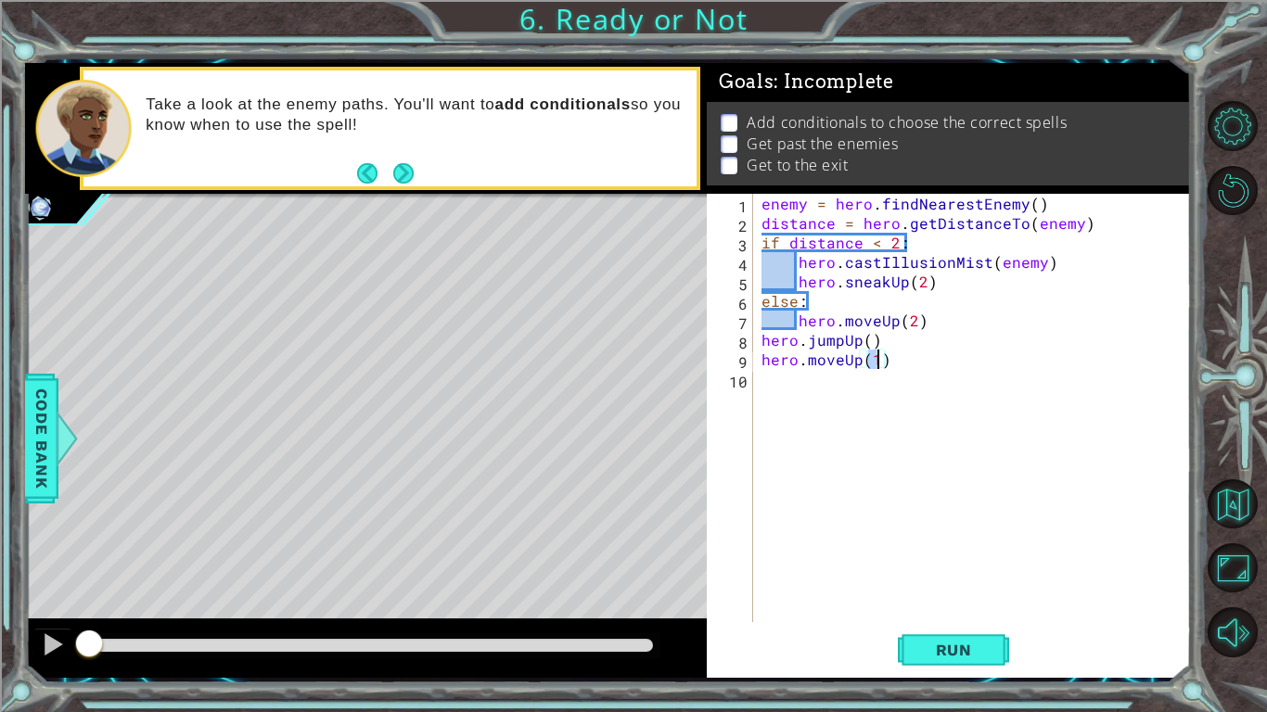
click at [821, 382] on div "enemy = hero . findNearestEnemy ( ) distance = hero . getDistanceTo ( enemy ) i…" at bounding box center [977, 427] width 438 height 467
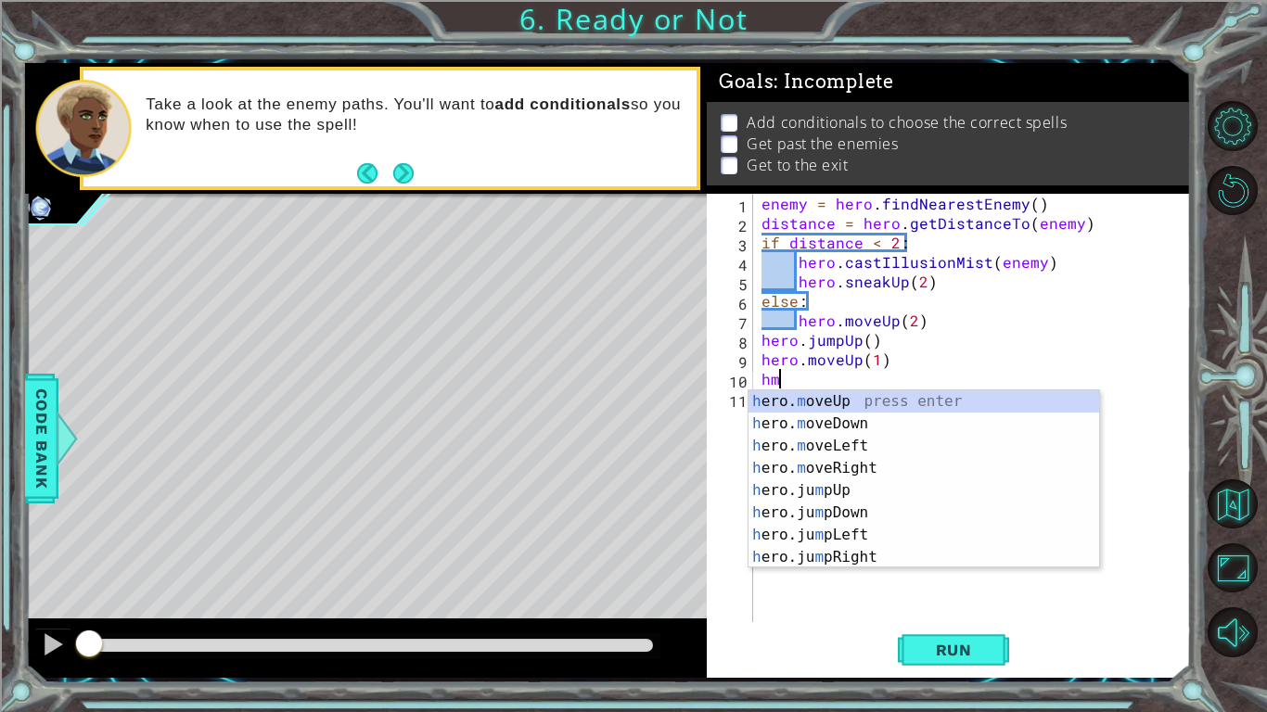
type textarea "hmr"
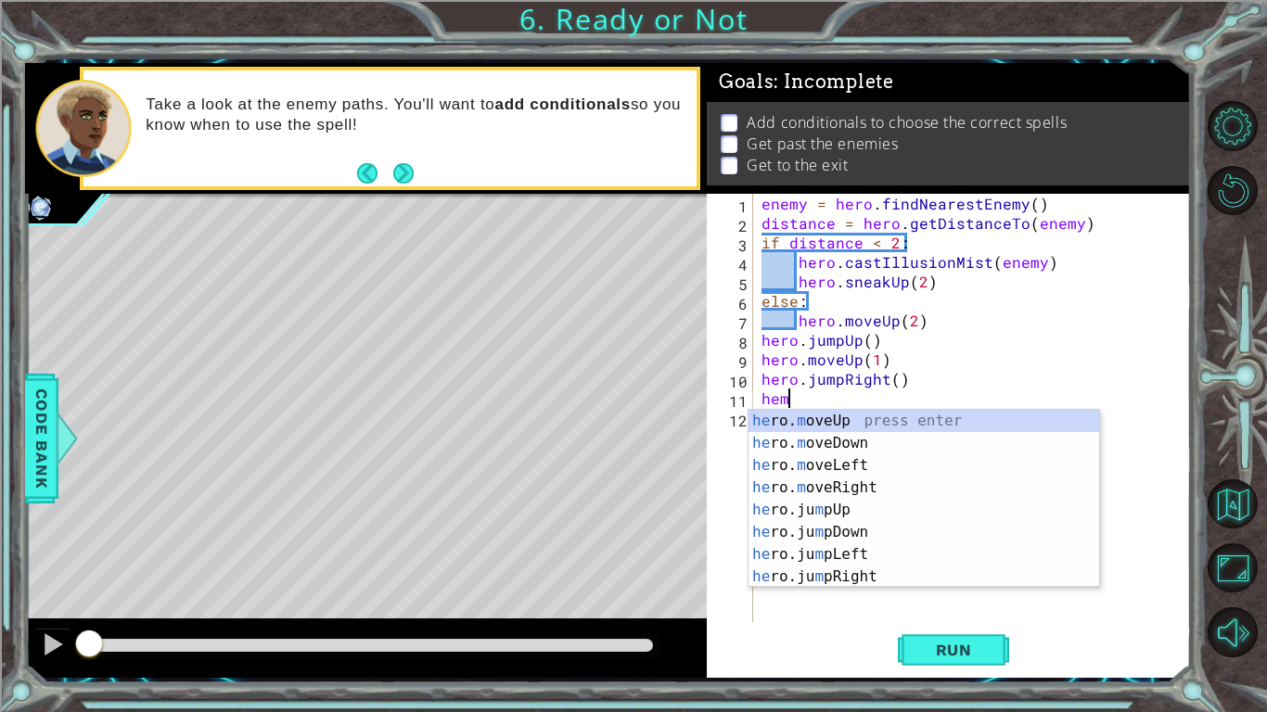
type textarea "hemr"
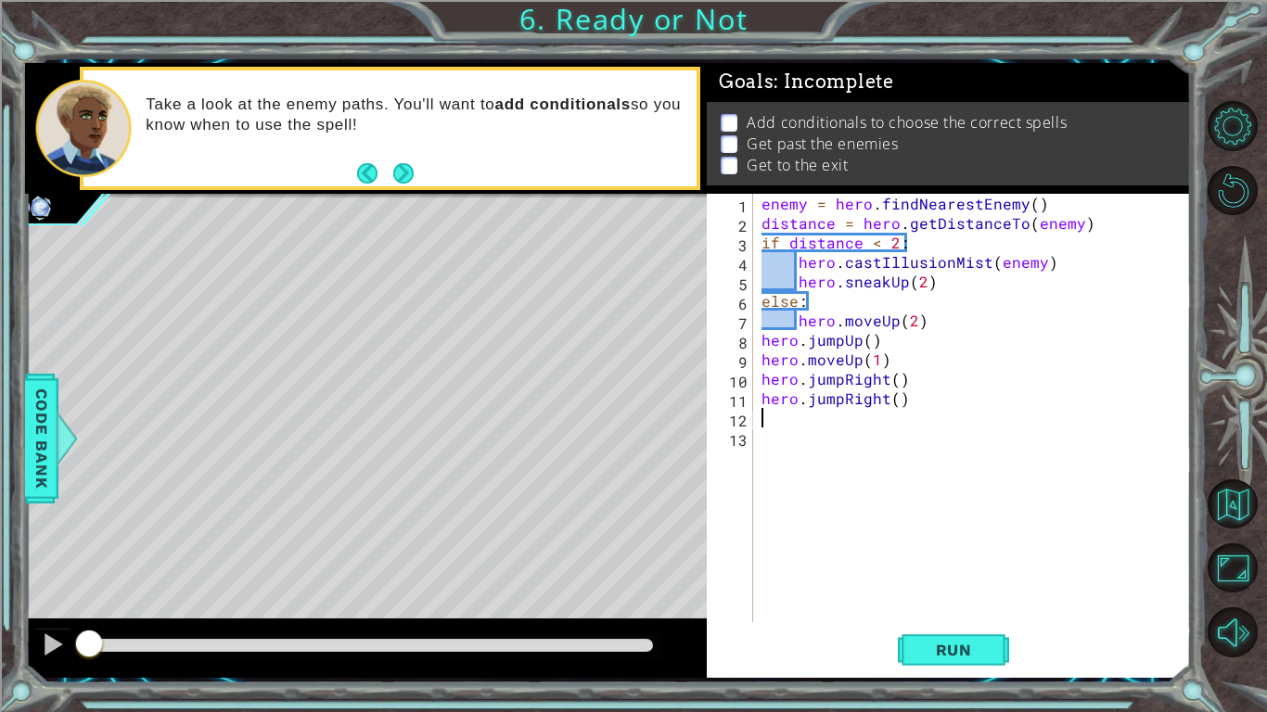
click at [839, 401] on div "enemy = hero . findNearestEnemy ( ) distance = hero . getDistanceTo ( enemy ) i…" at bounding box center [977, 427] width 438 height 467
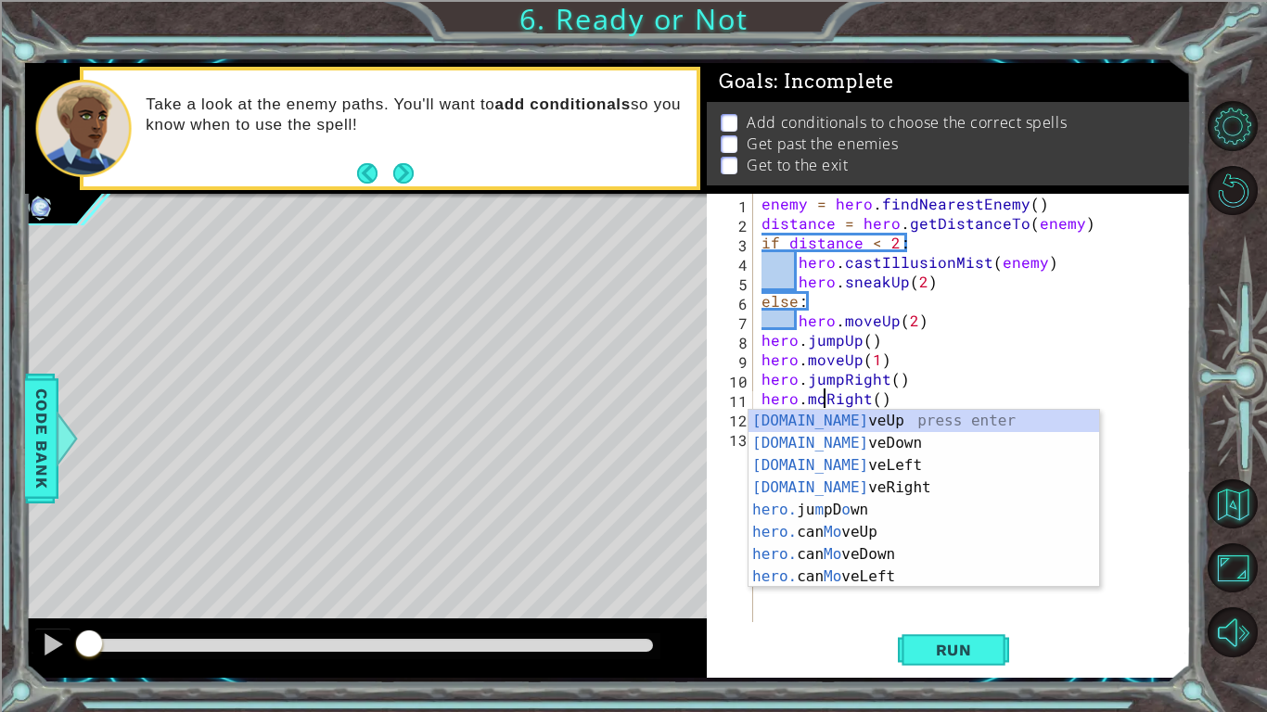
scroll to position [0, 5]
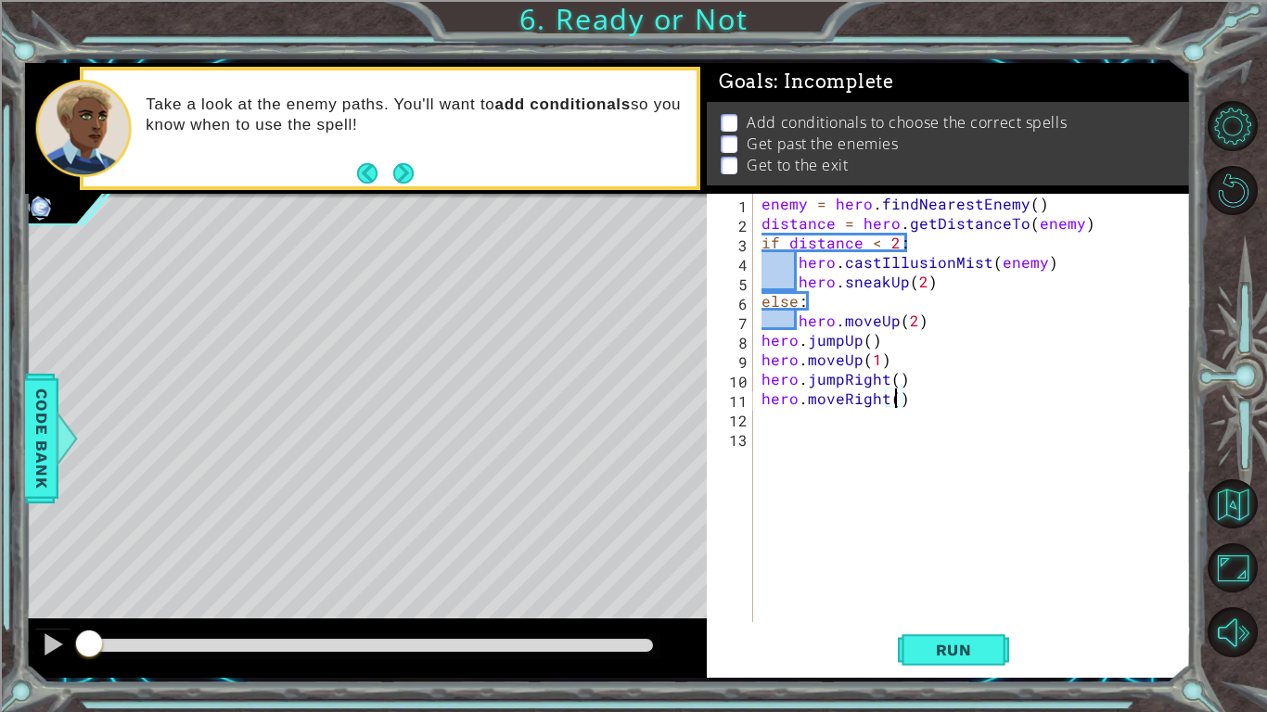
type textarea "hero.moveRight(3)"
click at [796, 415] on div "enemy = hero . findNearestEnemy ( ) distance = hero . getDistanceTo ( enemy ) i…" at bounding box center [977, 427] width 438 height 467
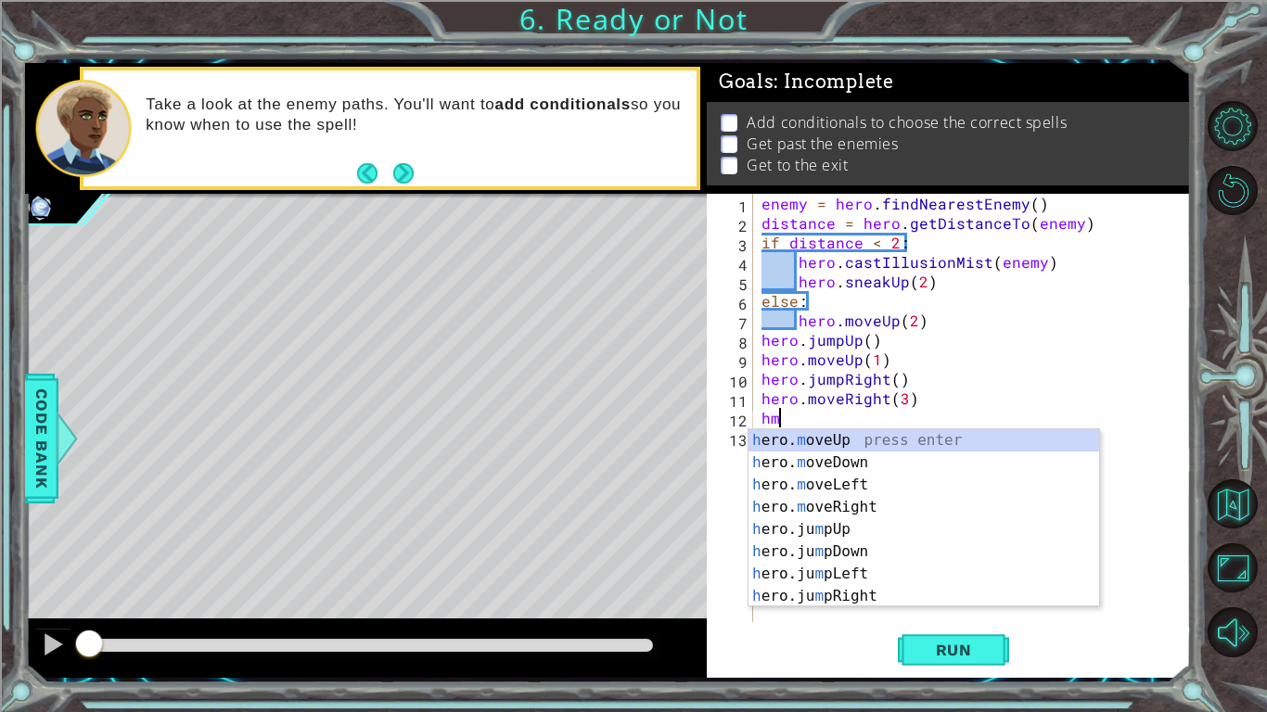
type textarea "hmd"
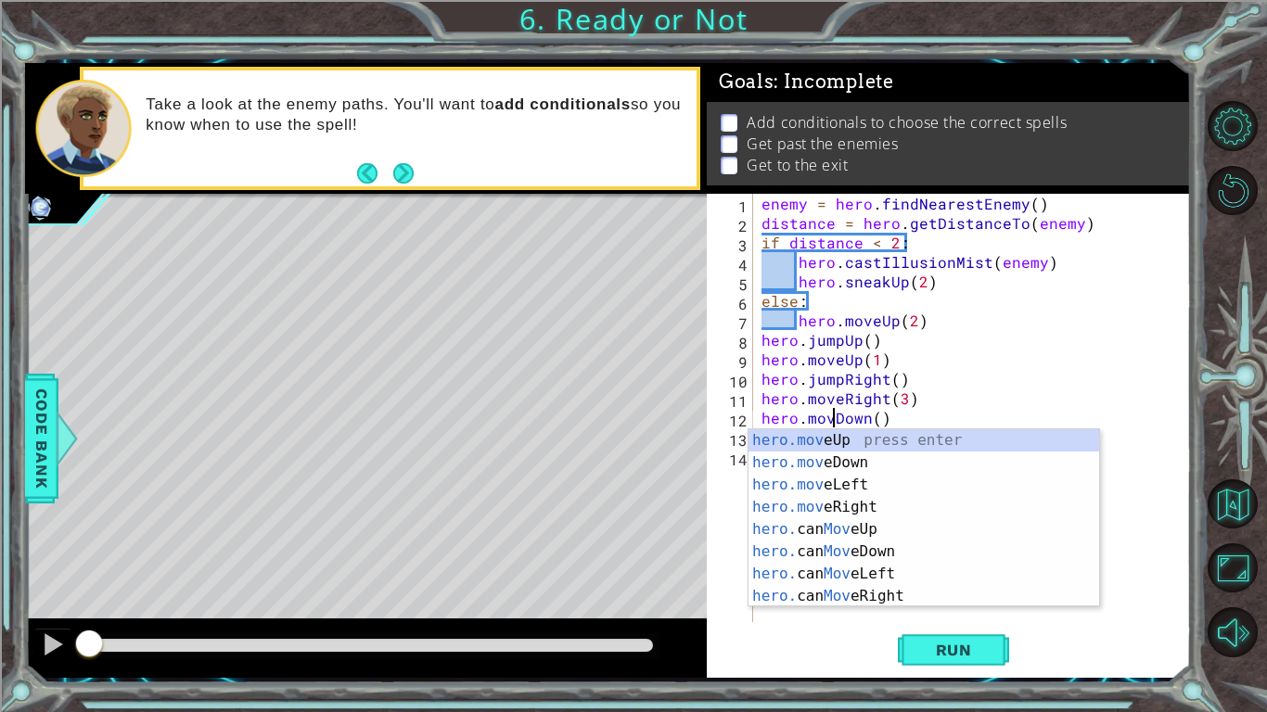
scroll to position [0, 5]
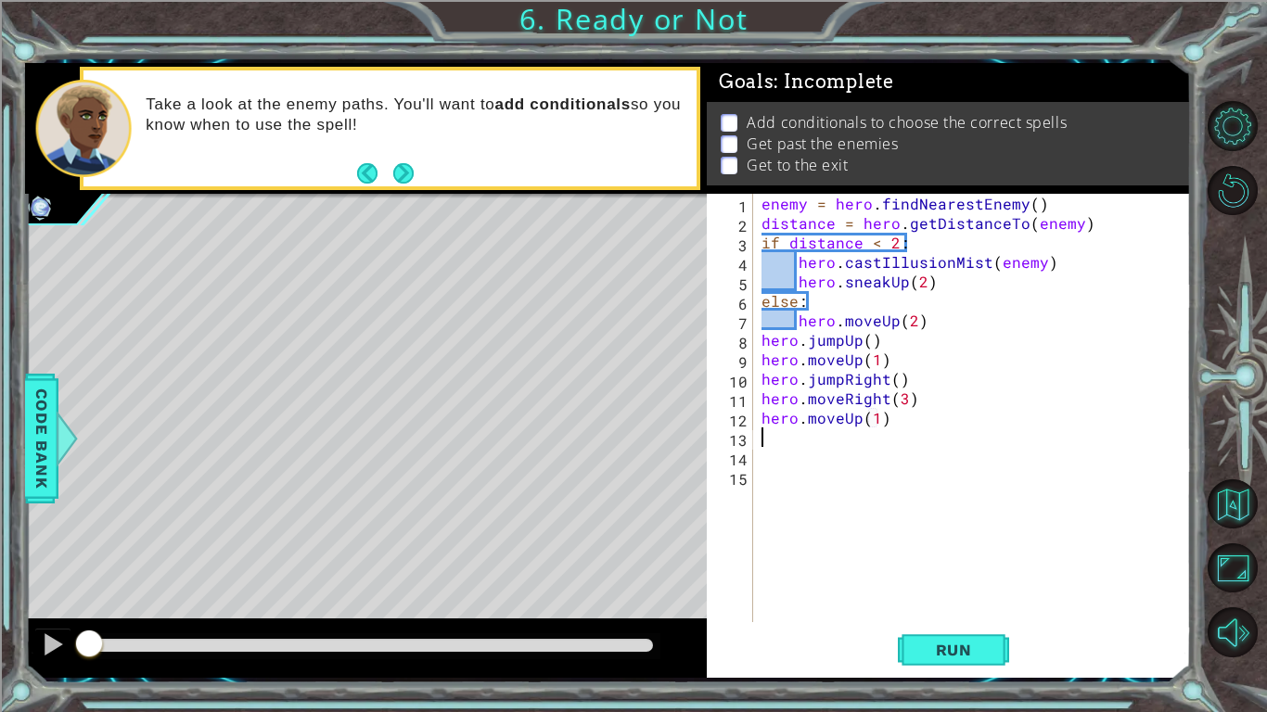
click at [861, 417] on div "enemy = hero . findNearestEnemy ( ) distance = hero . getDistanceTo ( enemy ) i…" at bounding box center [977, 427] width 438 height 467
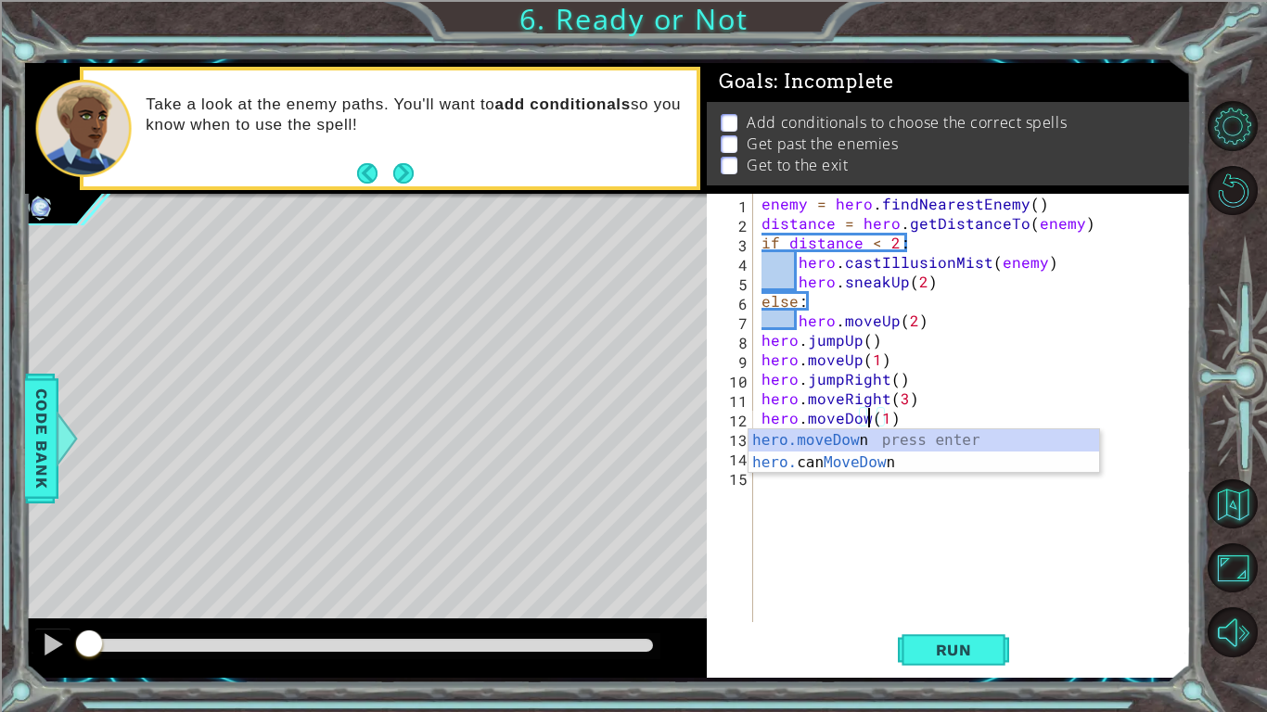
scroll to position [0, 6]
type textarea "hero.moveDown(1)"
click at [808, 511] on div "enemy = hero . findNearestEnemy ( ) distance = hero . getDistanceTo ( enemy ) i…" at bounding box center [977, 427] width 438 height 467
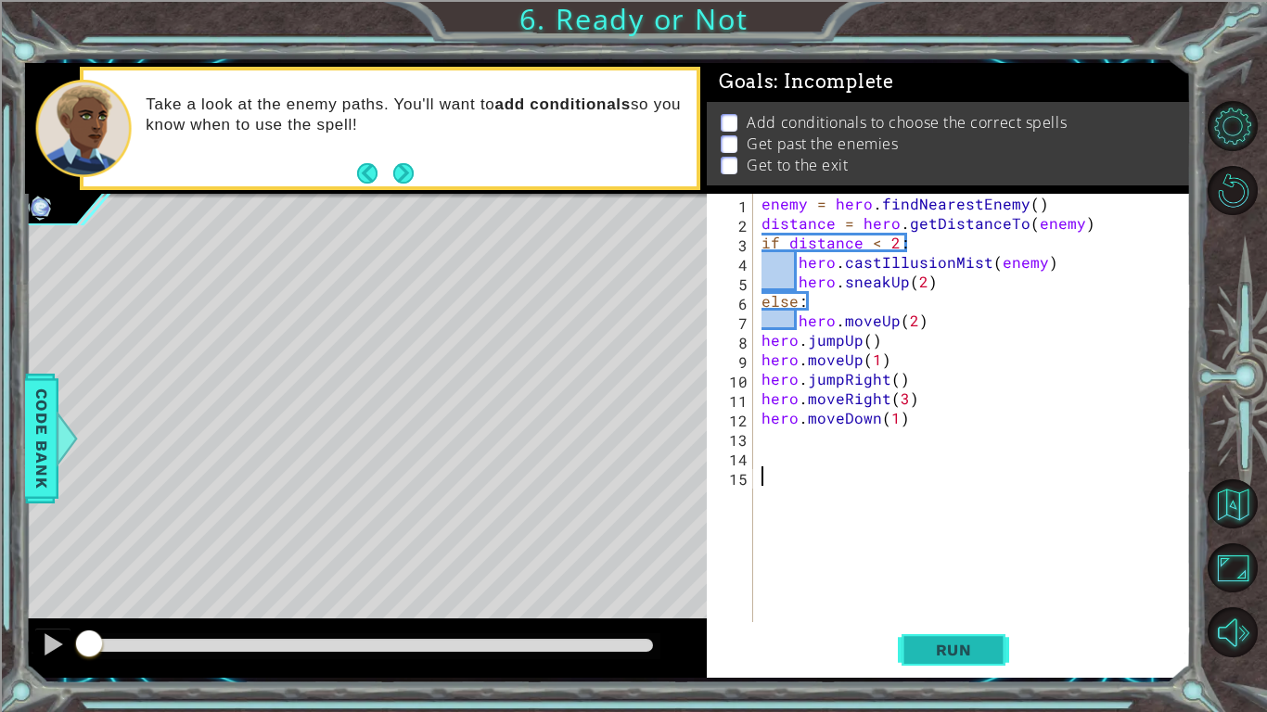
click at [980, 648] on span "Run" at bounding box center [953, 650] width 73 height 19
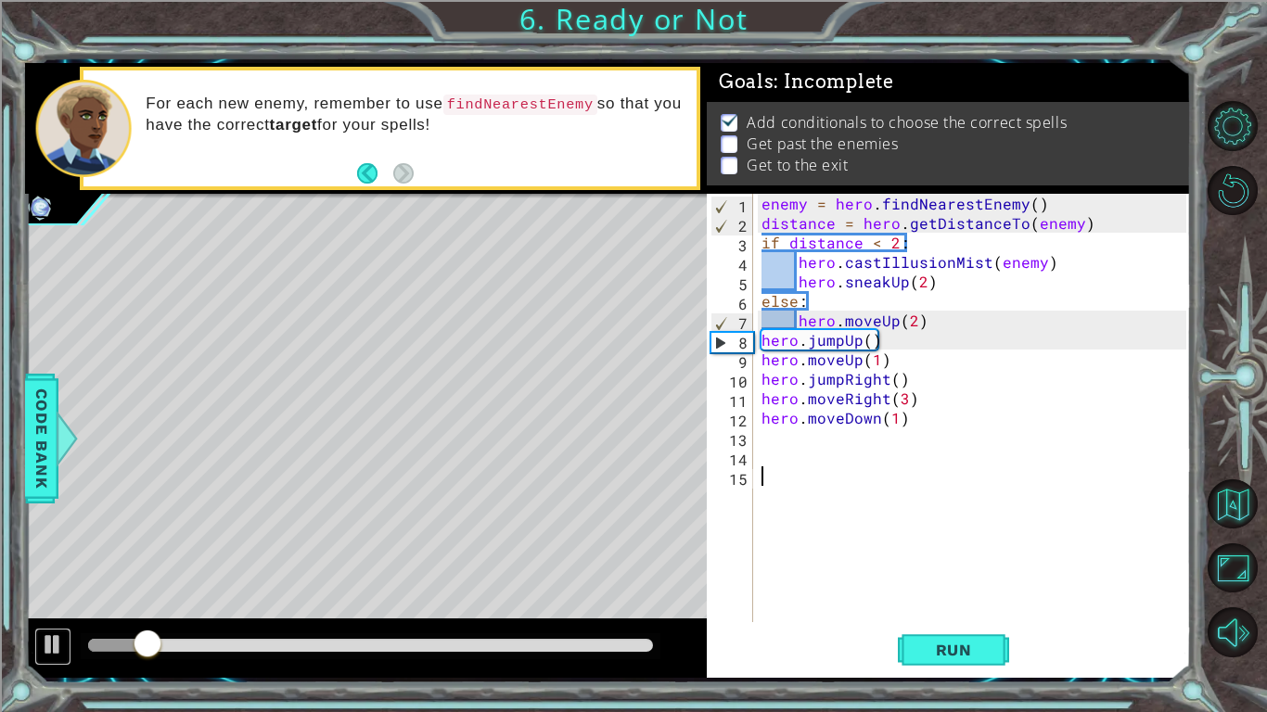
click at [45, 628] on button at bounding box center [52, 647] width 37 height 38
click at [784, 441] on div "enemy = hero . findNearestEnemy ( ) distance = hero . getDistanceTo ( enemy ) i…" at bounding box center [977, 427] width 438 height 467
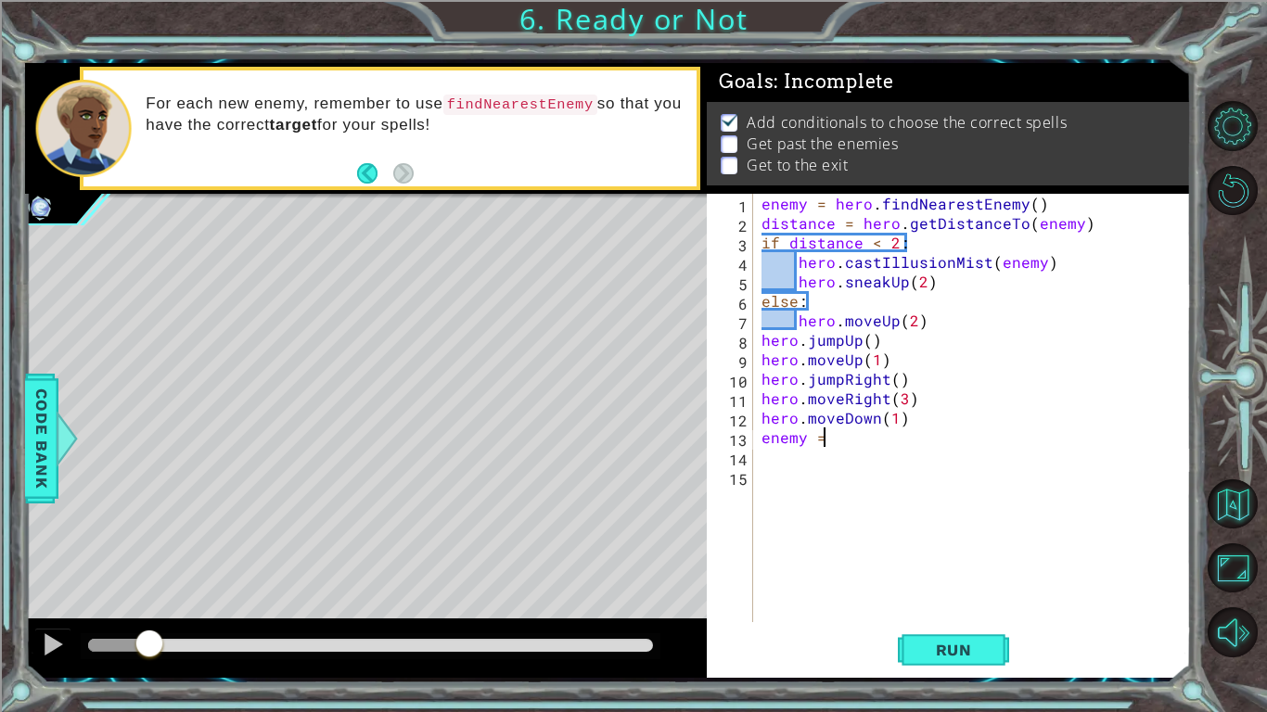
scroll to position [0, 3]
click at [998, 657] on button "Run" at bounding box center [953, 650] width 111 height 48
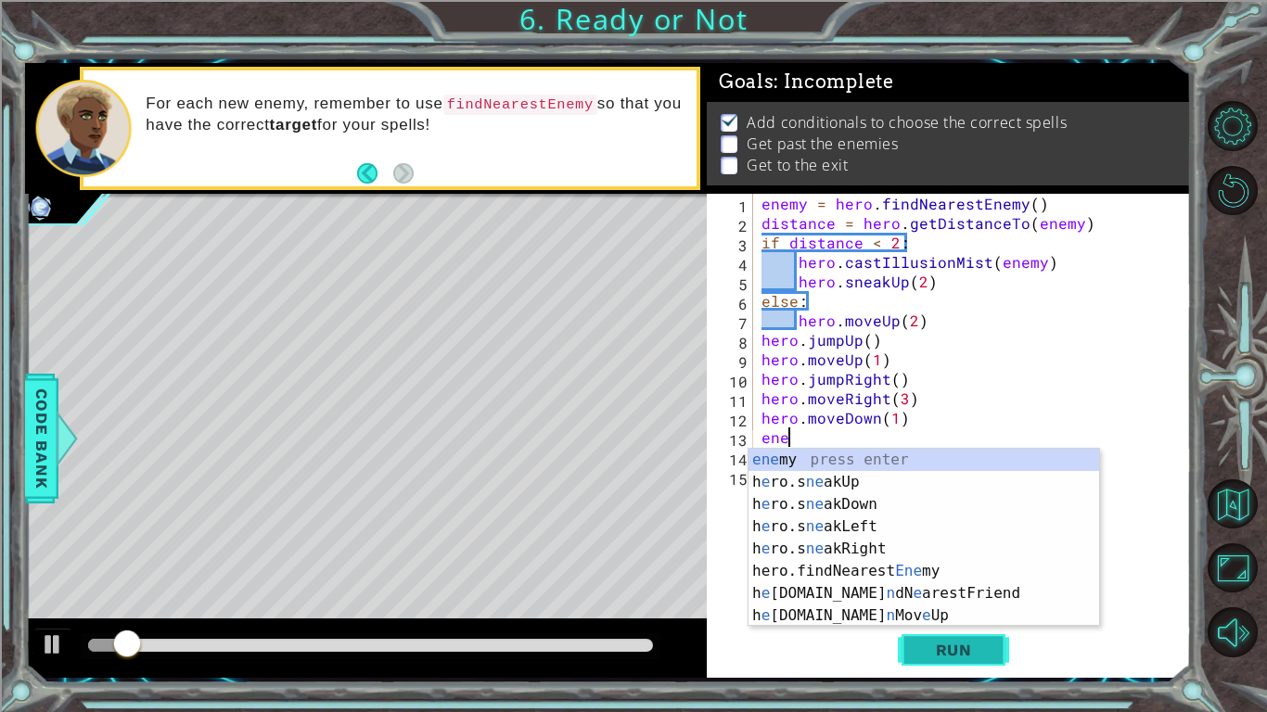
scroll to position [0, 0]
type textarea "e"
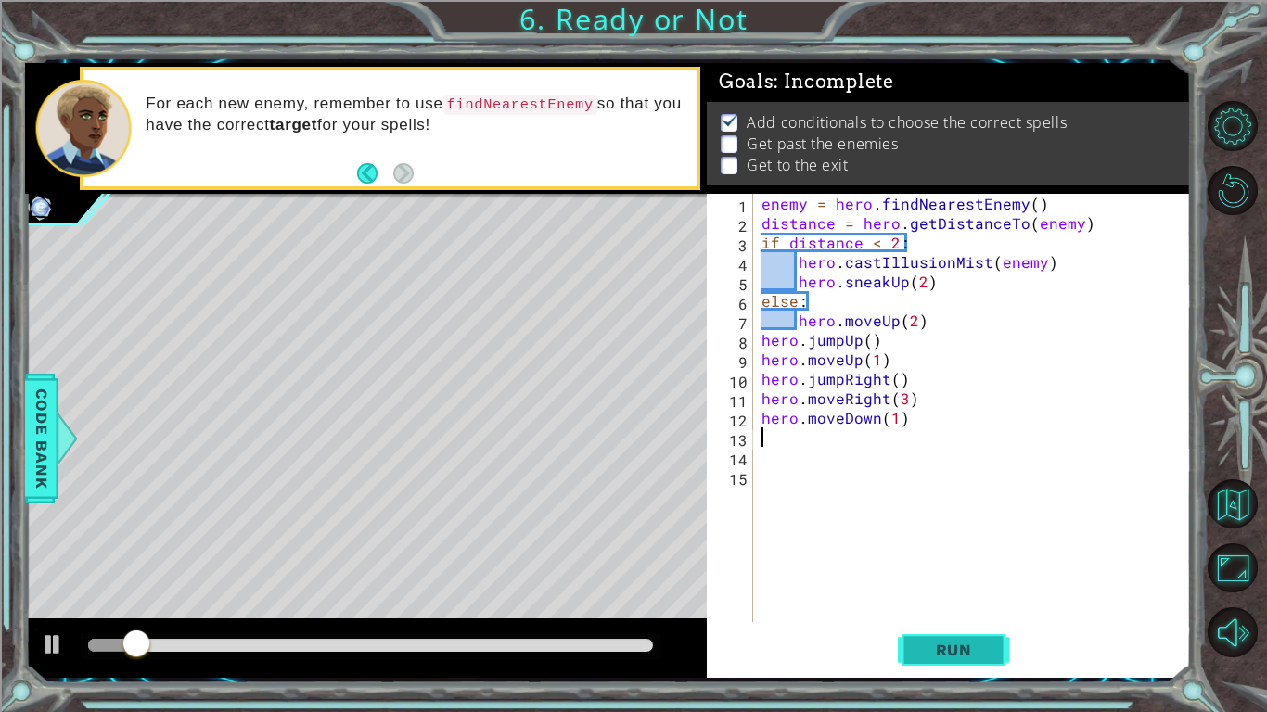
click at [967, 646] on span "Run" at bounding box center [953, 650] width 73 height 19
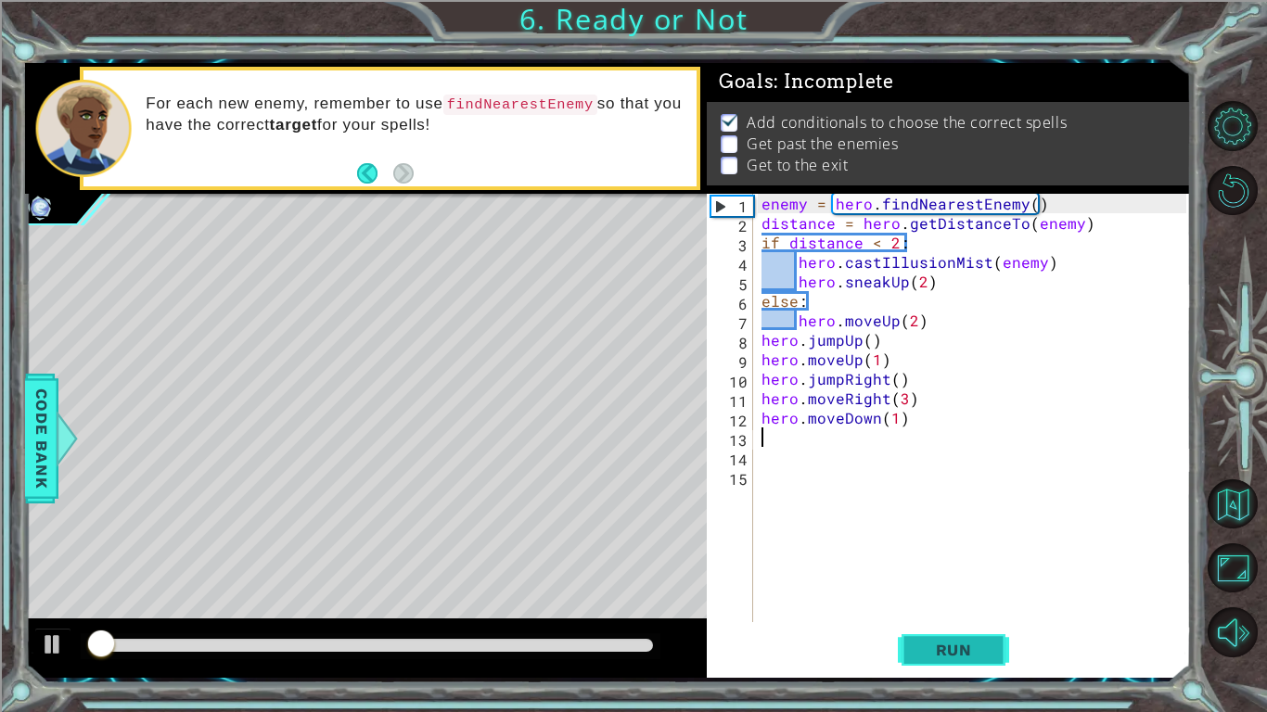
click at [966, 654] on span "Run" at bounding box center [953, 650] width 73 height 19
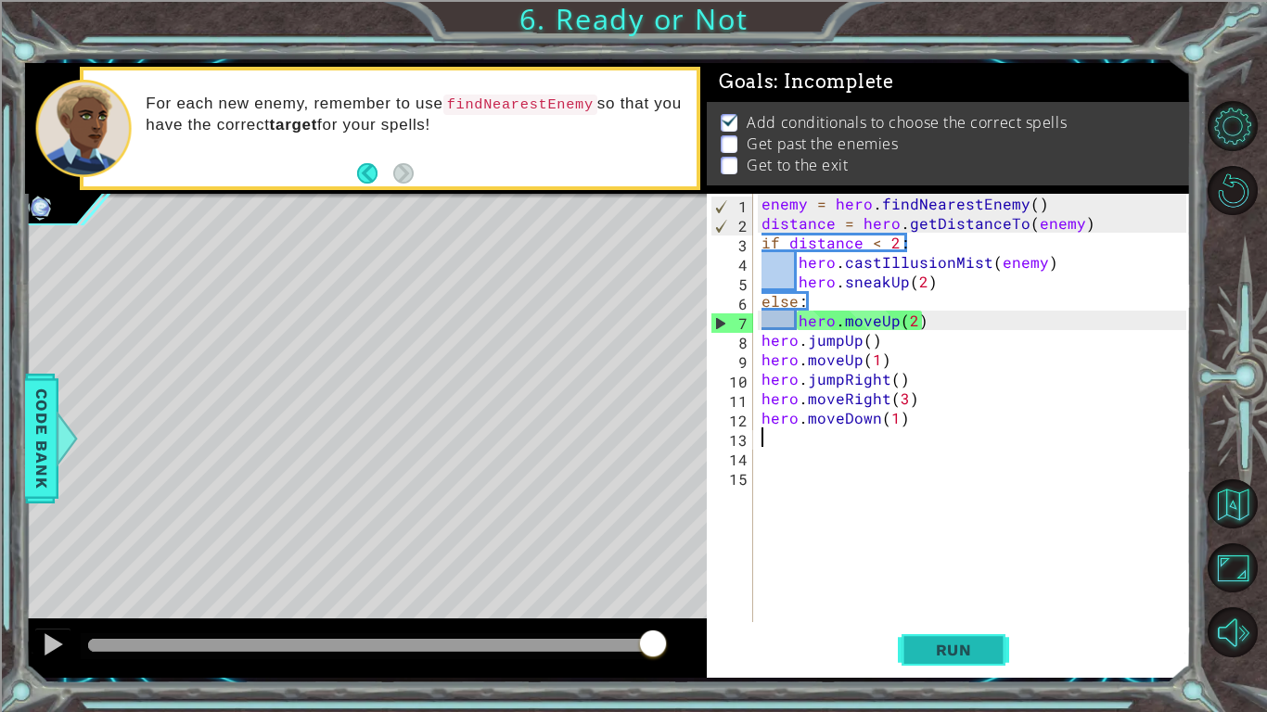
click at [949, 637] on button "Run" at bounding box center [953, 650] width 111 height 48
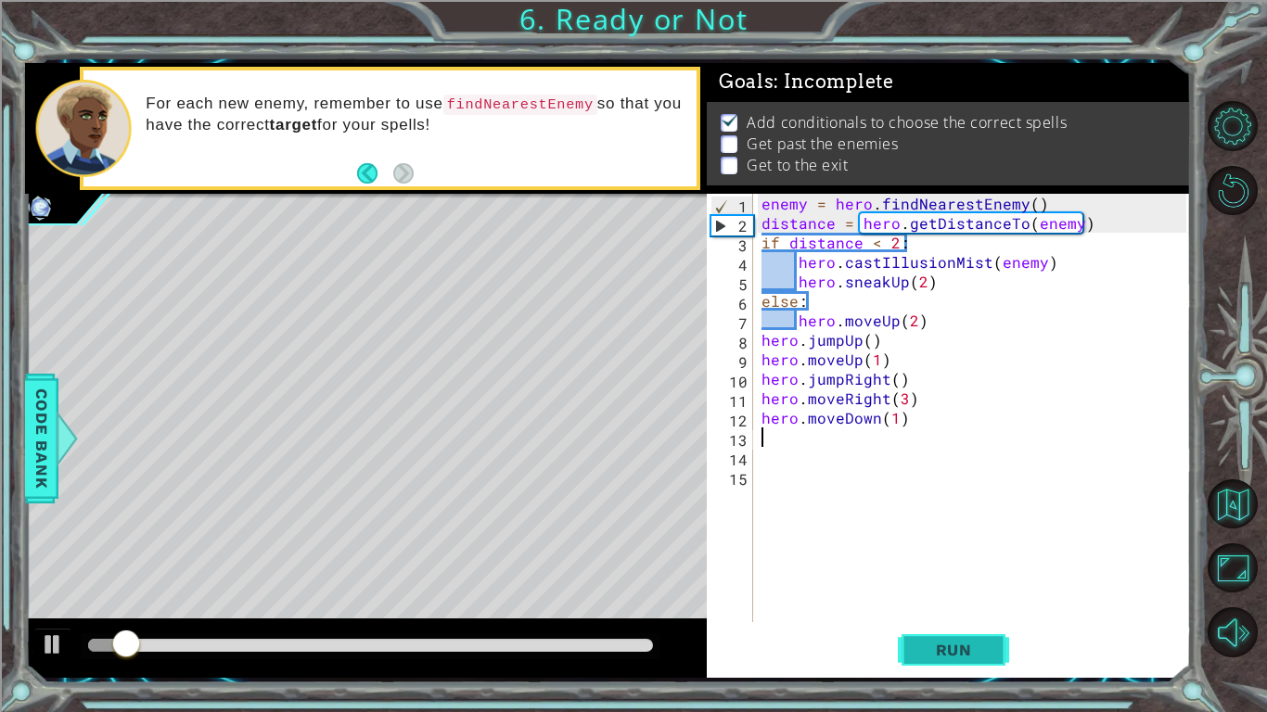
type textarea "i"
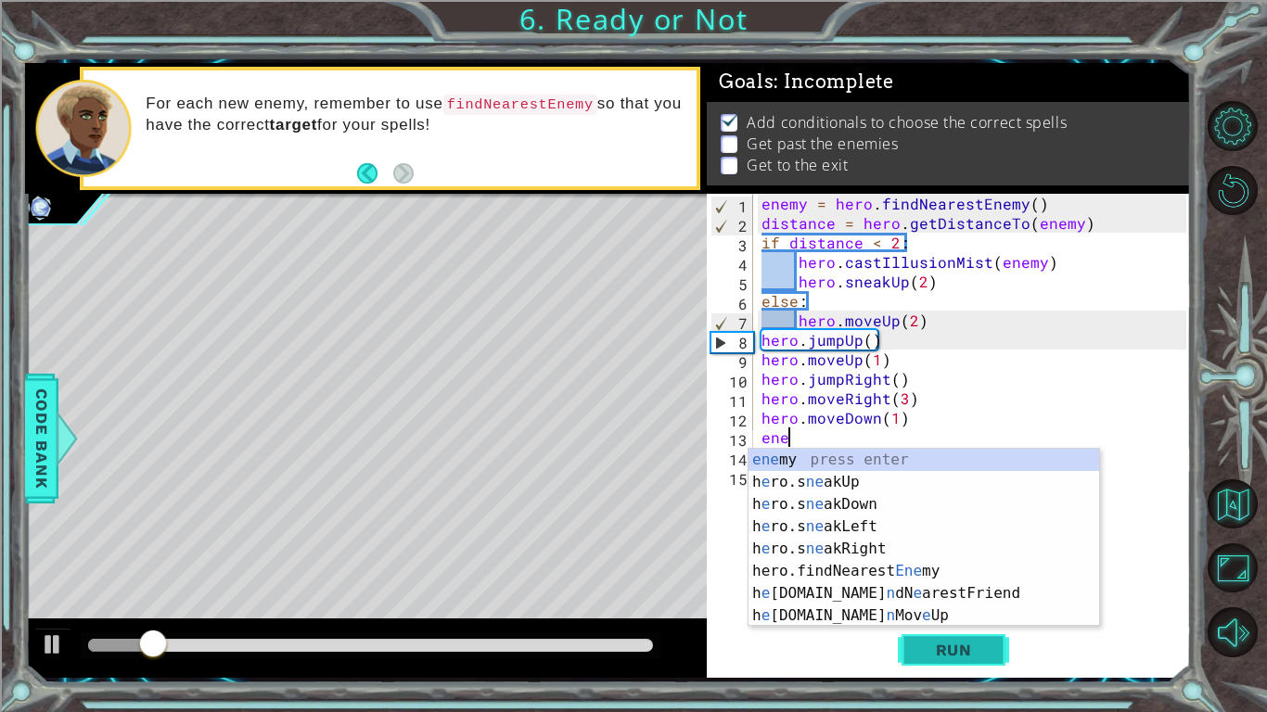
scroll to position [0, 1]
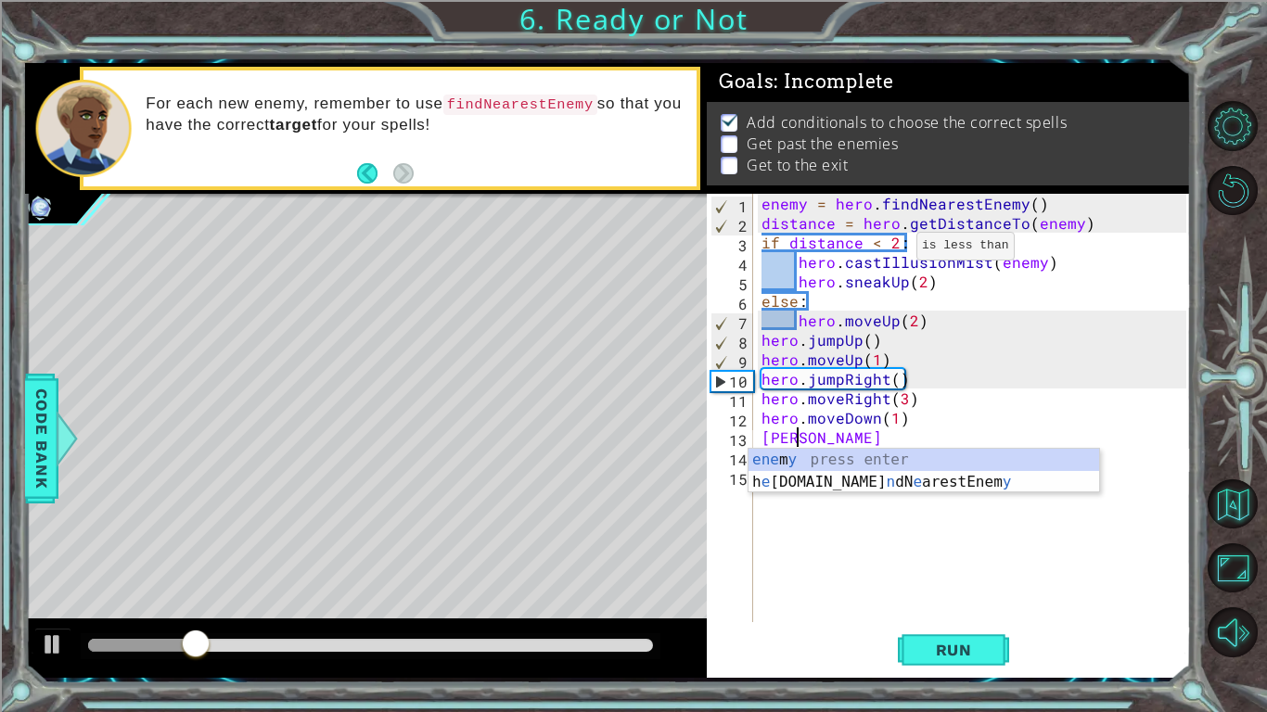
click at [892, 249] on div "enemy = hero . findNearestEnemy ( ) distance = hero . getDistanceTo ( enemy ) i…" at bounding box center [977, 427] width 438 height 467
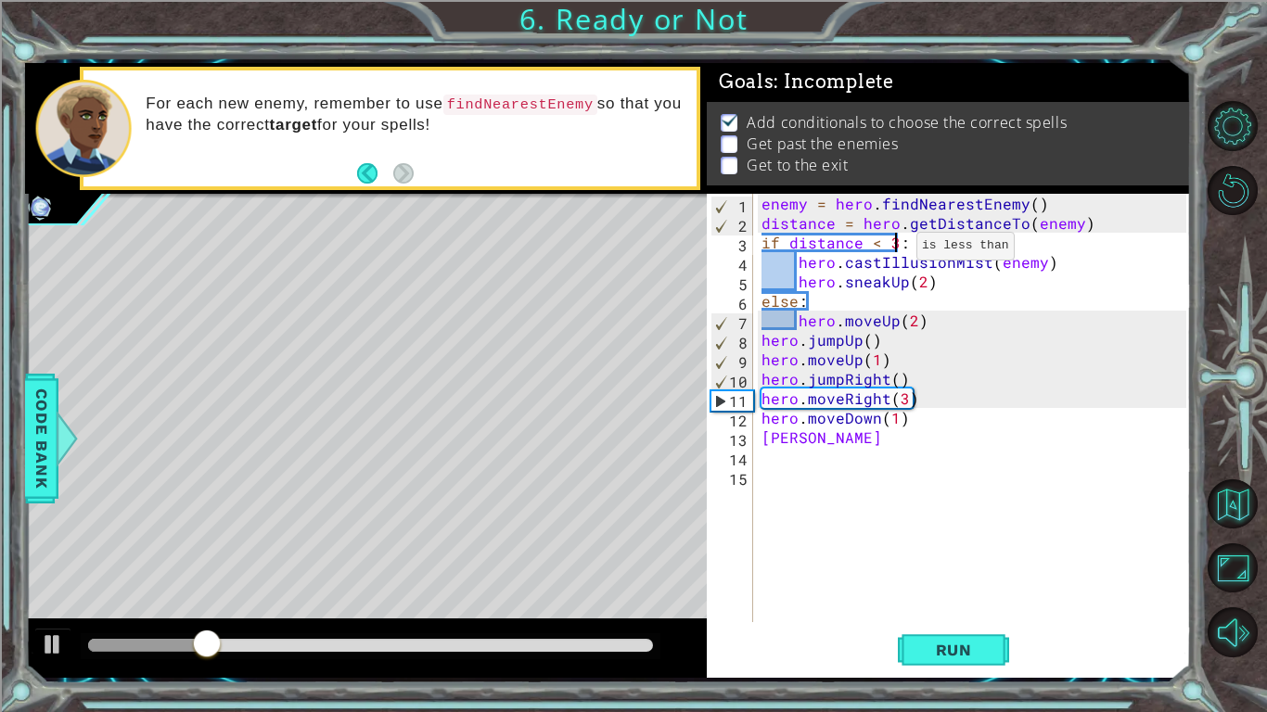
scroll to position [0, 7]
click at [999, 667] on button "Run" at bounding box center [953, 650] width 111 height 48
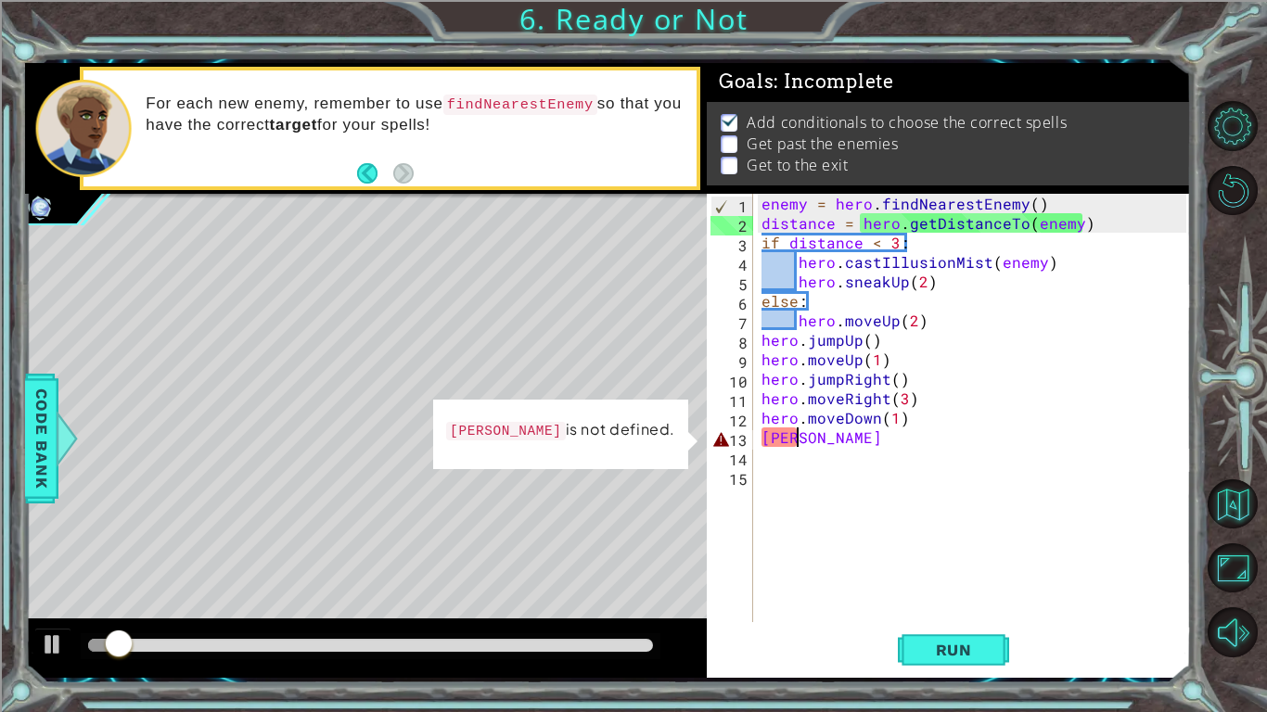
click at [839, 447] on div "enemy = hero . findNearestEnemy ( ) distance = hero . getDistanceTo ( enemy ) i…" at bounding box center [977, 427] width 438 height 467
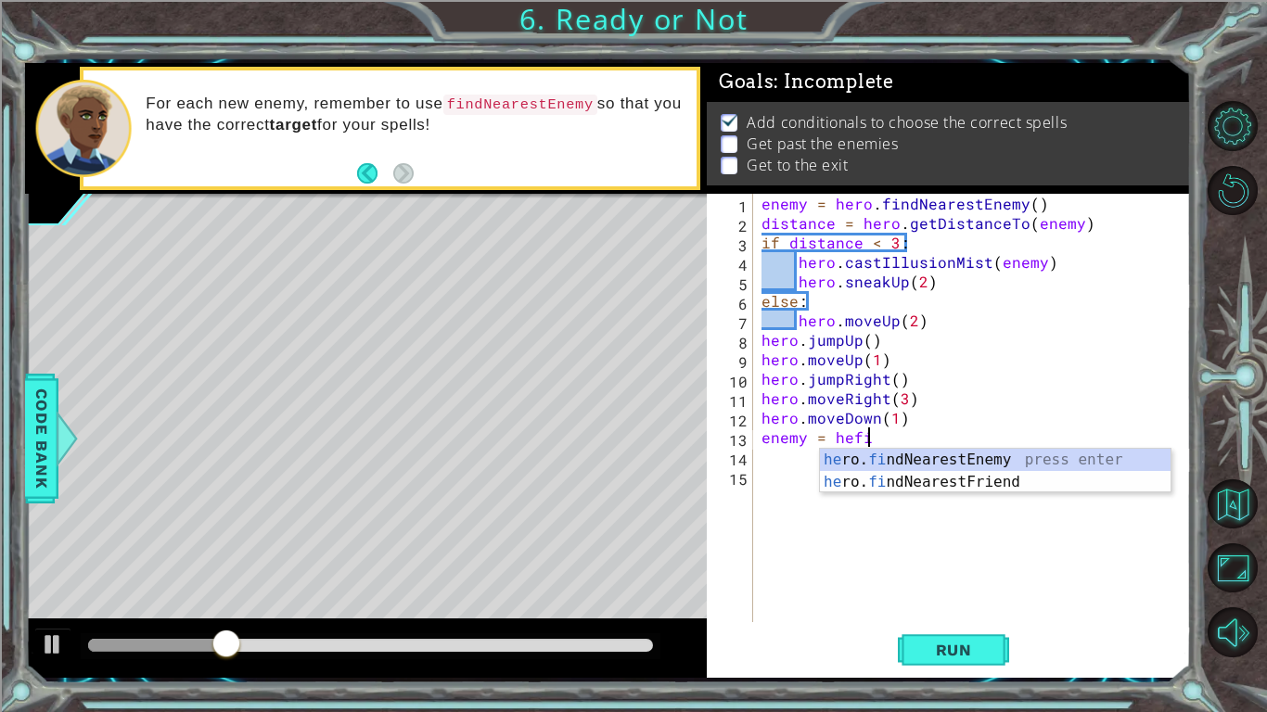
scroll to position [0, 6]
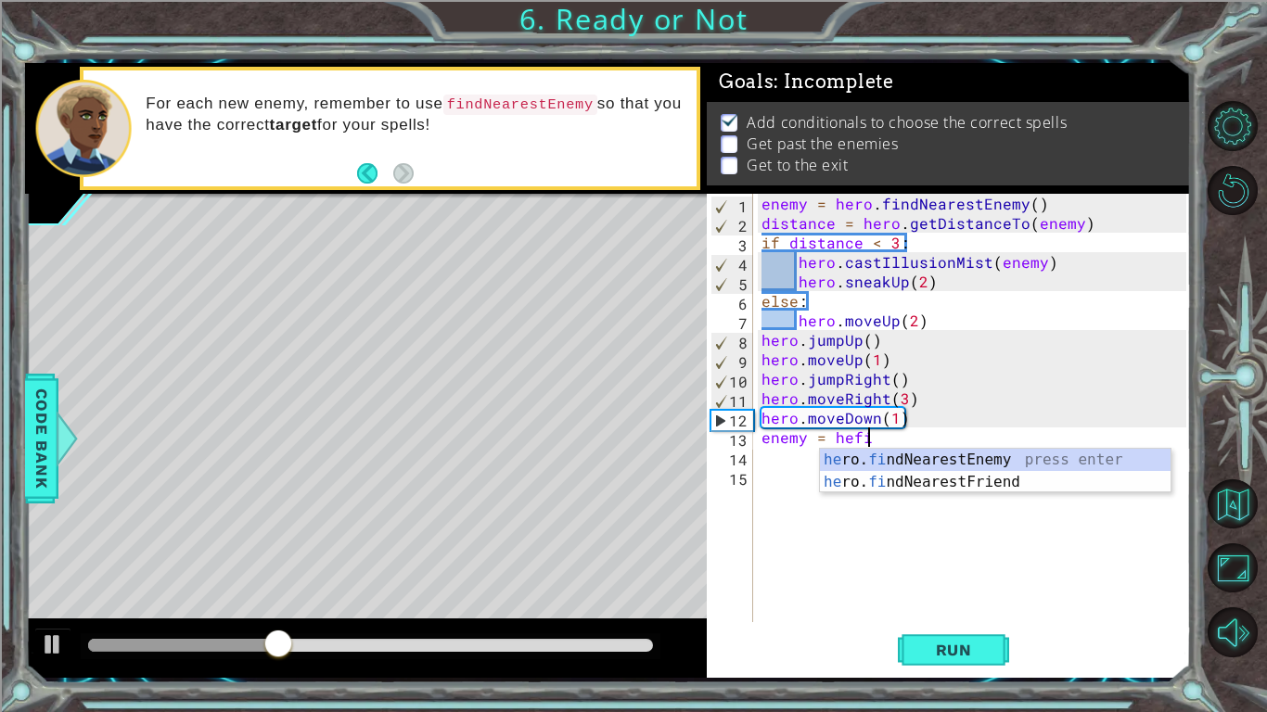
click at [908, 436] on div "enemy = hero . findNearestEnemy ( ) distance = hero . getDistanceTo ( enemy ) i…" at bounding box center [977, 427] width 438 height 467
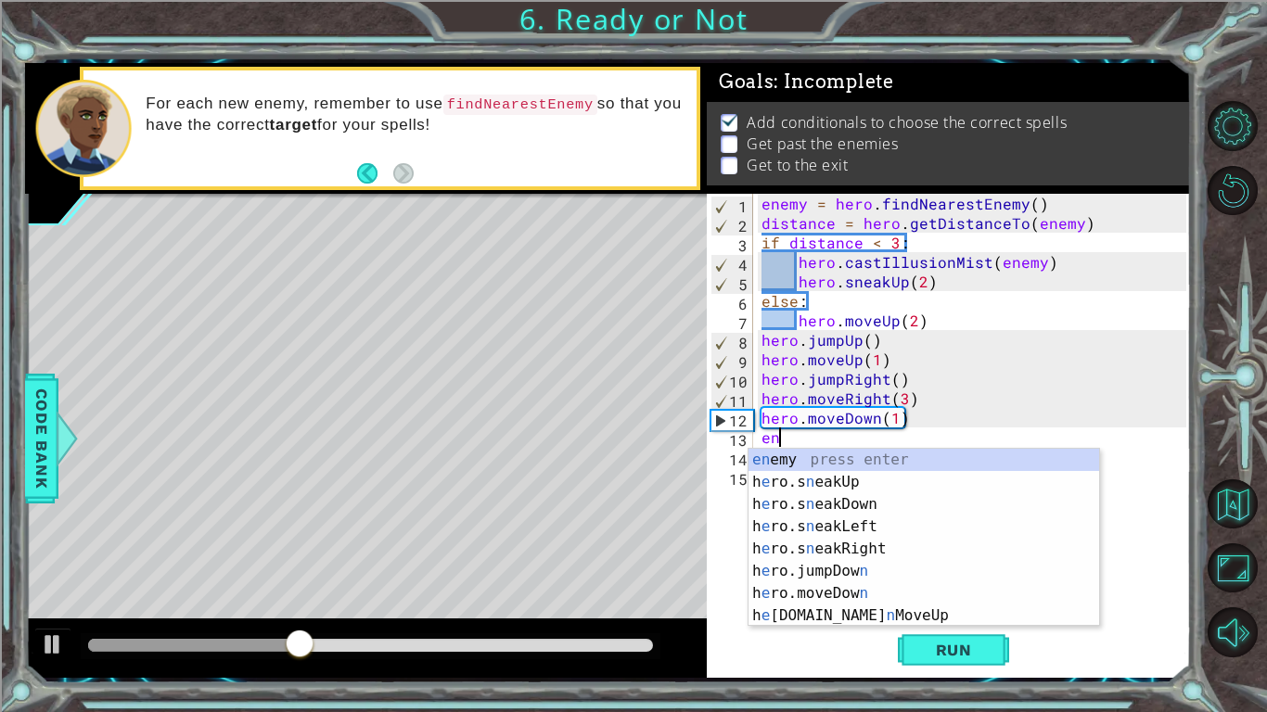
scroll to position [0, 0]
type textarea "e"
click at [894, 421] on div "enemy = hero . findNearestEnemy ( ) distance = hero . getDistanceTo ( enemy ) i…" at bounding box center [977, 427] width 438 height 467
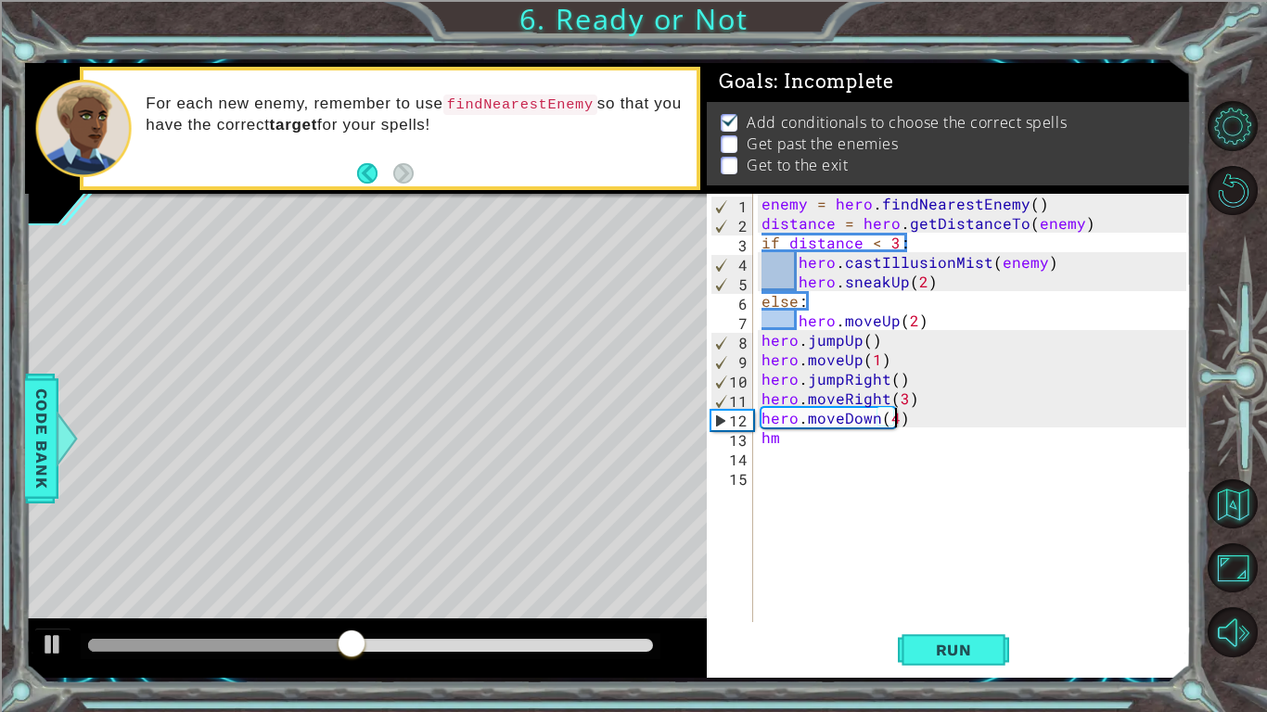
scroll to position [0, 7]
click at [799, 443] on div "enemy = hero . findNearestEnemy ( ) distance = hero . getDistanceTo ( enemy ) i…" at bounding box center [977, 427] width 438 height 467
type textarea "h"
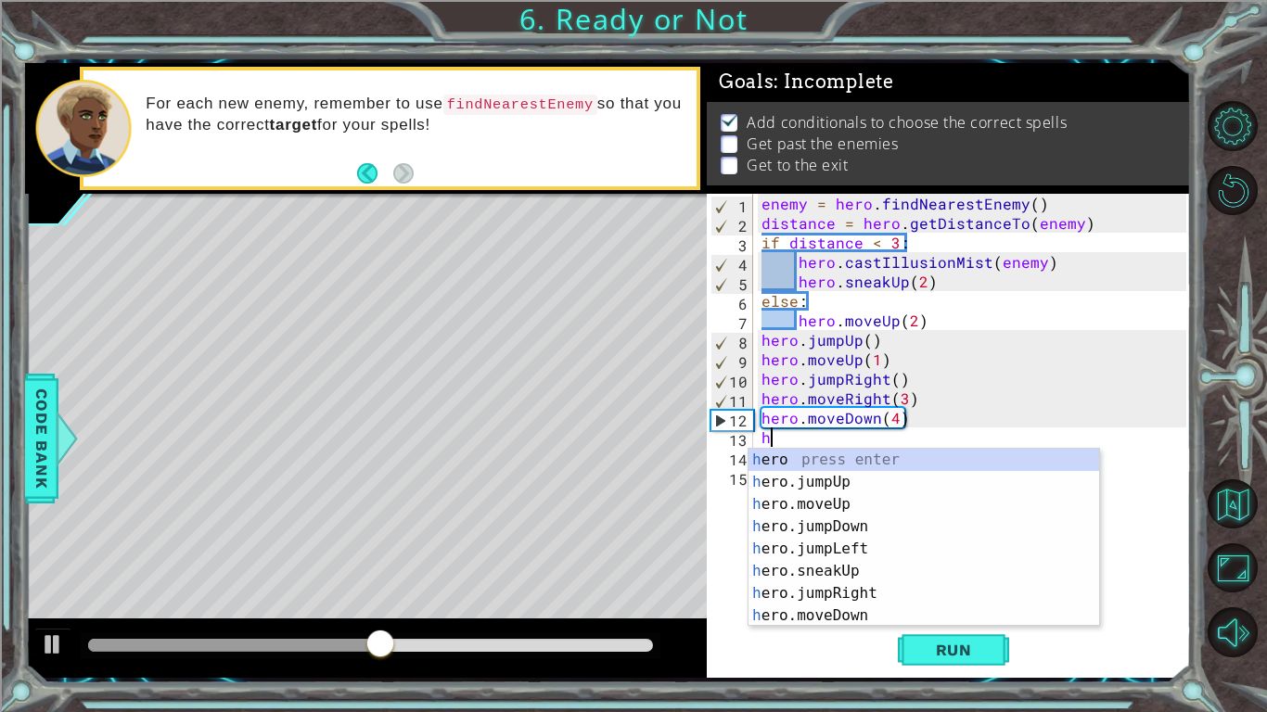
type textarea "hj"
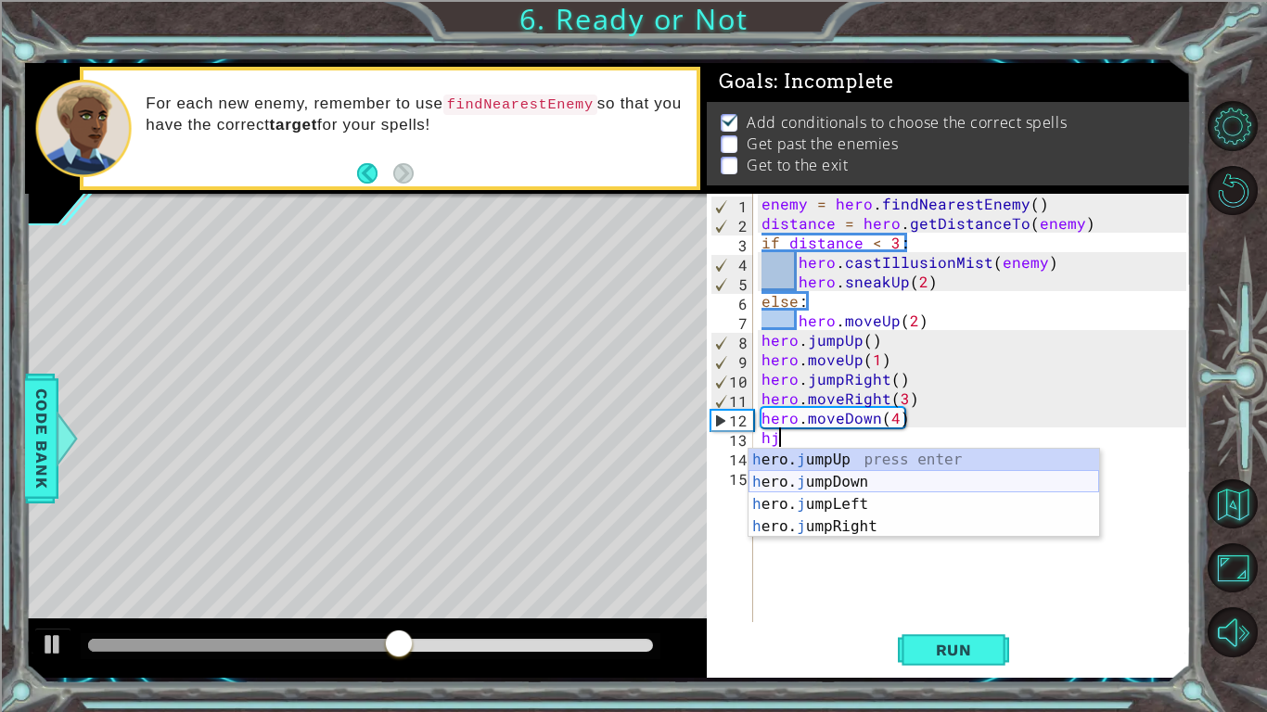
click at [850, 485] on div "h ero. j umpUp press enter h ero. j umpDown press enter h ero. j umpLeft press …" at bounding box center [923, 516] width 351 height 134
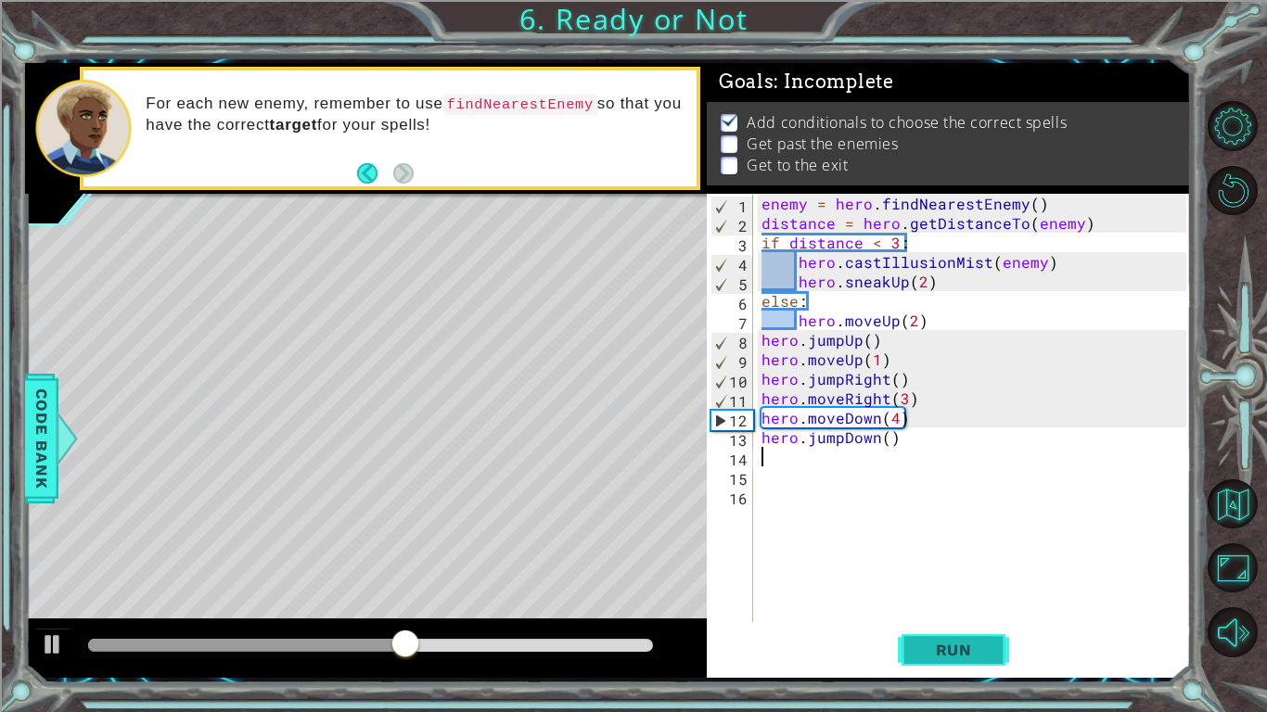
click at [926, 655] on span "Run" at bounding box center [953, 650] width 73 height 19
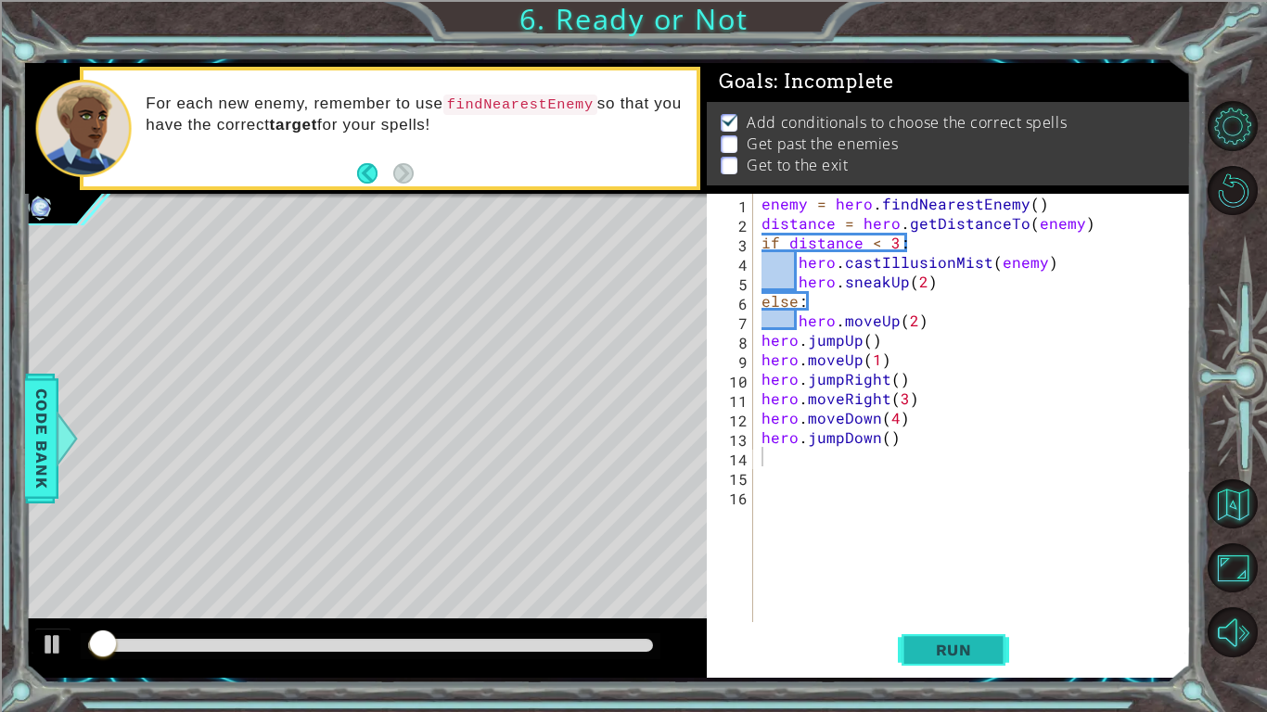
click at [926, 655] on span "Run" at bounding box center [953, 650] width 73 height 19
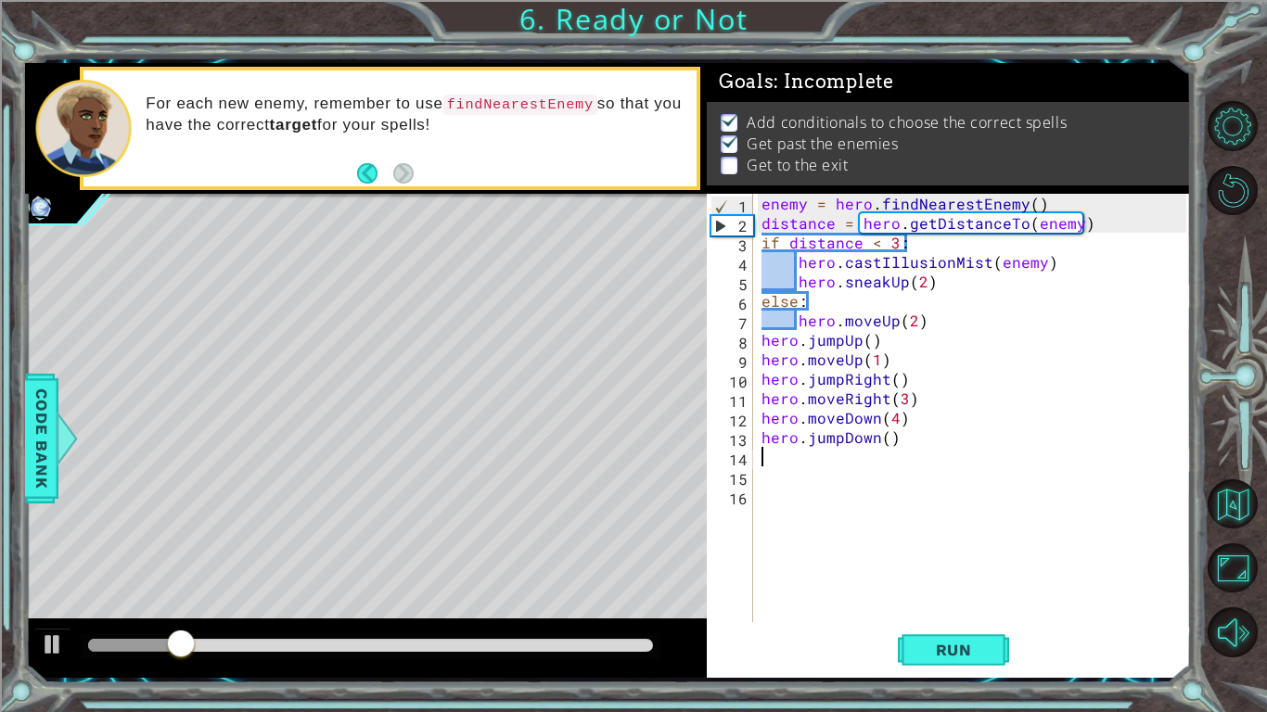
click at [898, 424] on div "enemy = hero . findNearestEnemy ( ) distance = hero . getDistanceTo ( enemy ) i…" at bounding box center [977, 427] width 438 height 467
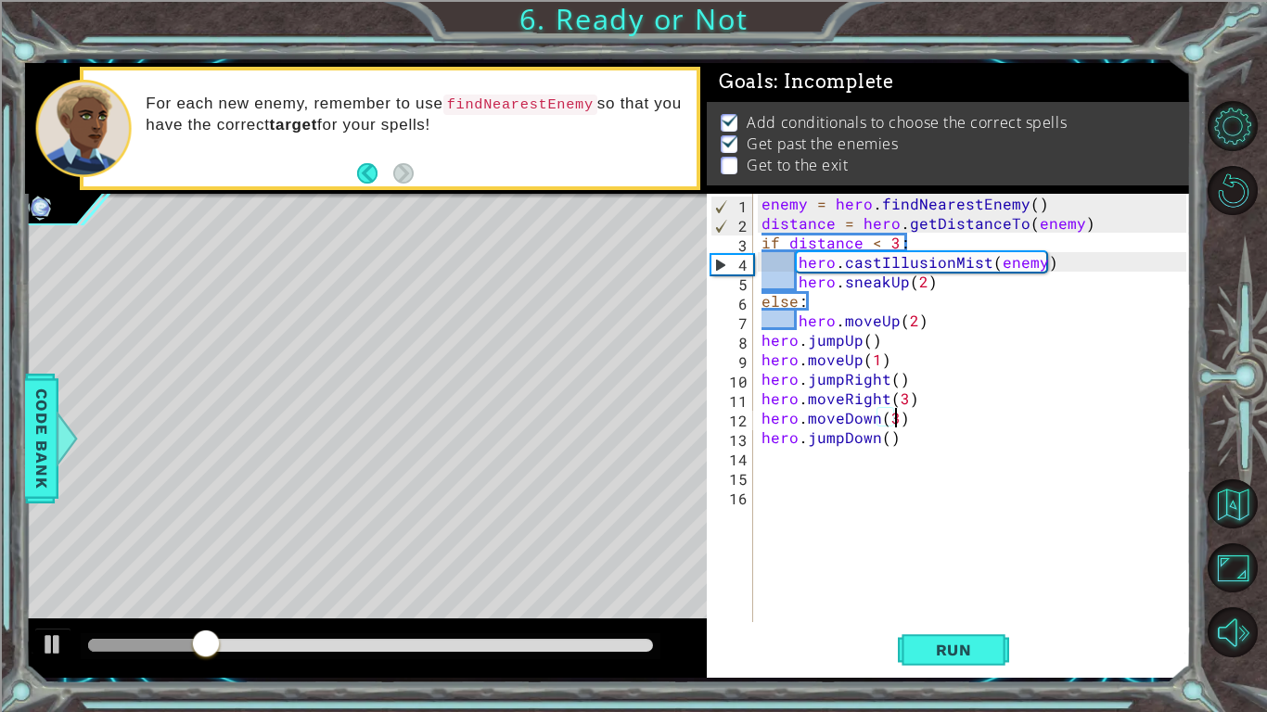
scroll to position [0, 7]
type textarea "hero.moveDown(3)"
click at [932, 632] on button "Run" at bounding box center [953, 650] width 111 height 48
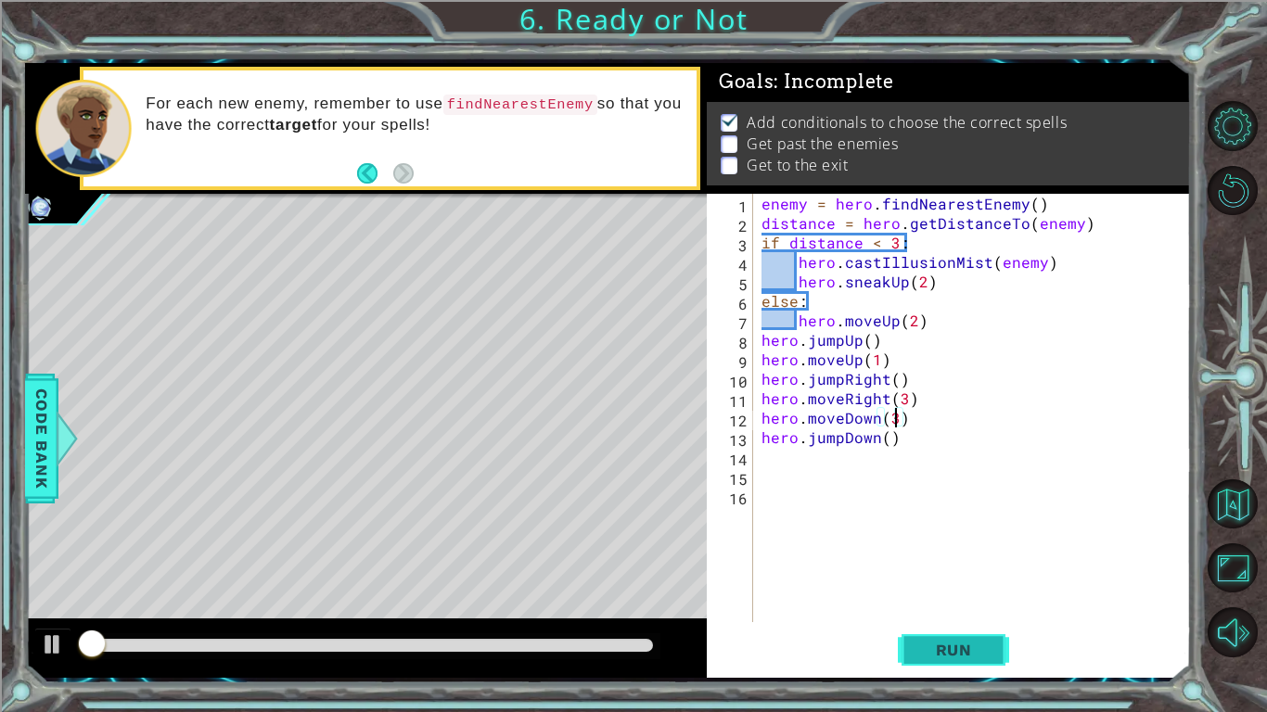
click at [932, 632] on button "Run" at bounding box center [953, 650] width 111 height 48
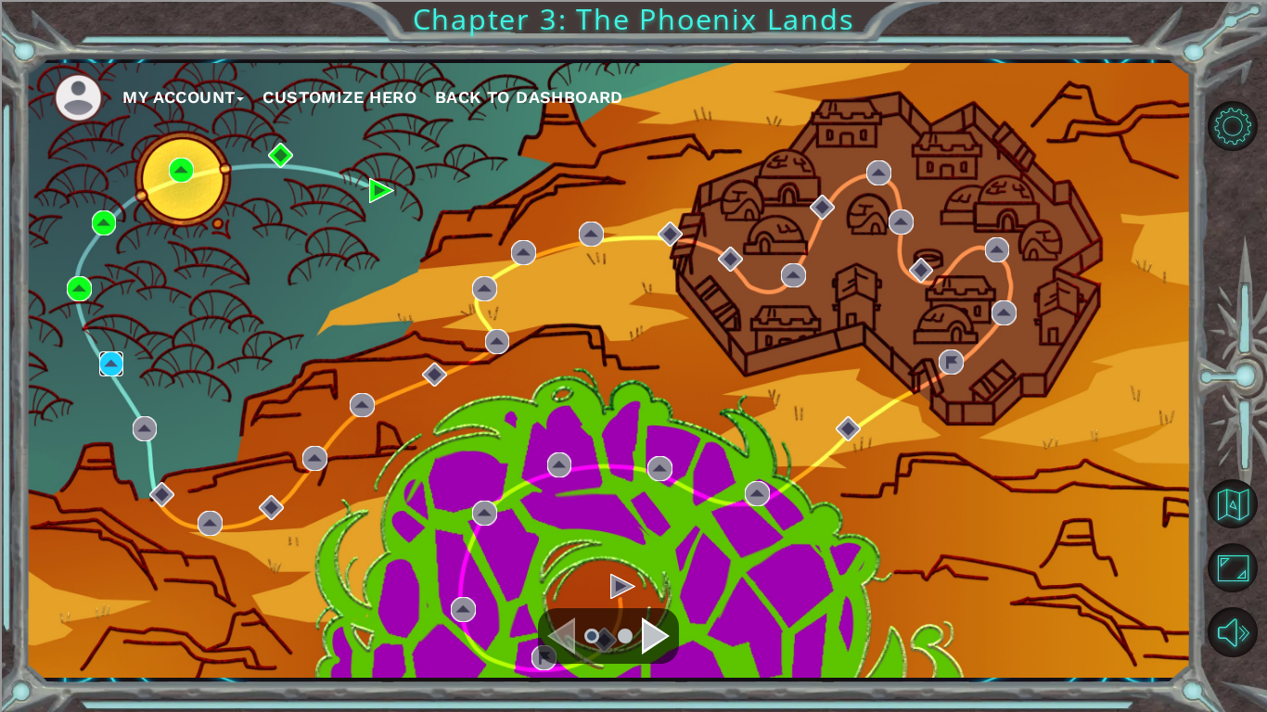
click at [103, 373] on img at bounding box center [111, 363] width 25 height 25
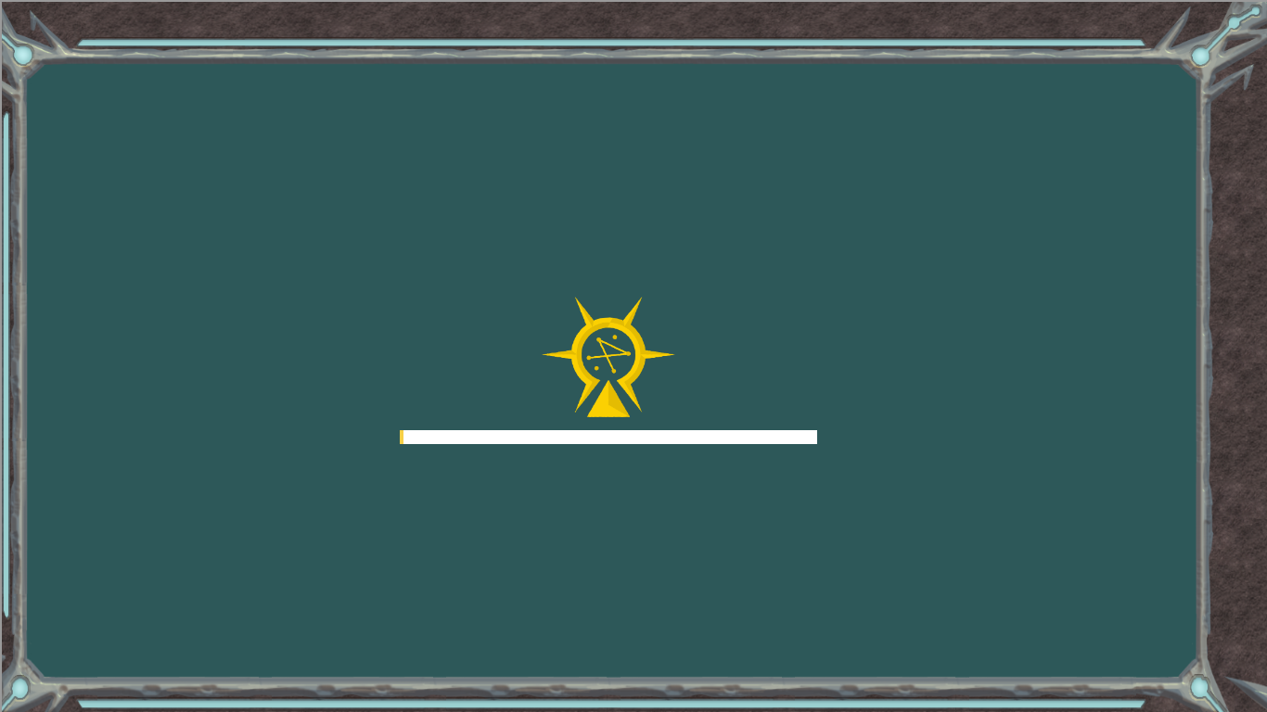
click at [102, 373] on div "Goals Error loading from server. Try refreshing the page. You'll need to join a…" at bounding box center [633, 356] width 1267 height 712
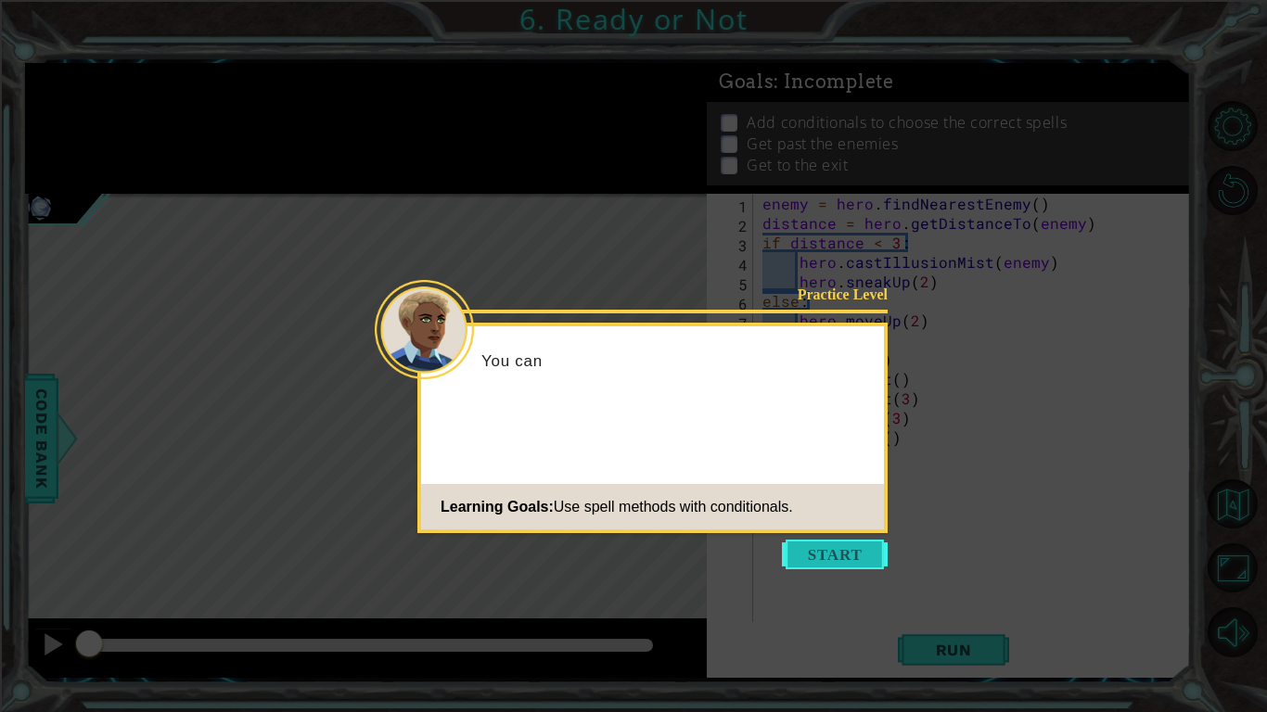
click at [832, 566] on button "Start" at bounding box center [835, 555] width 106 height 30
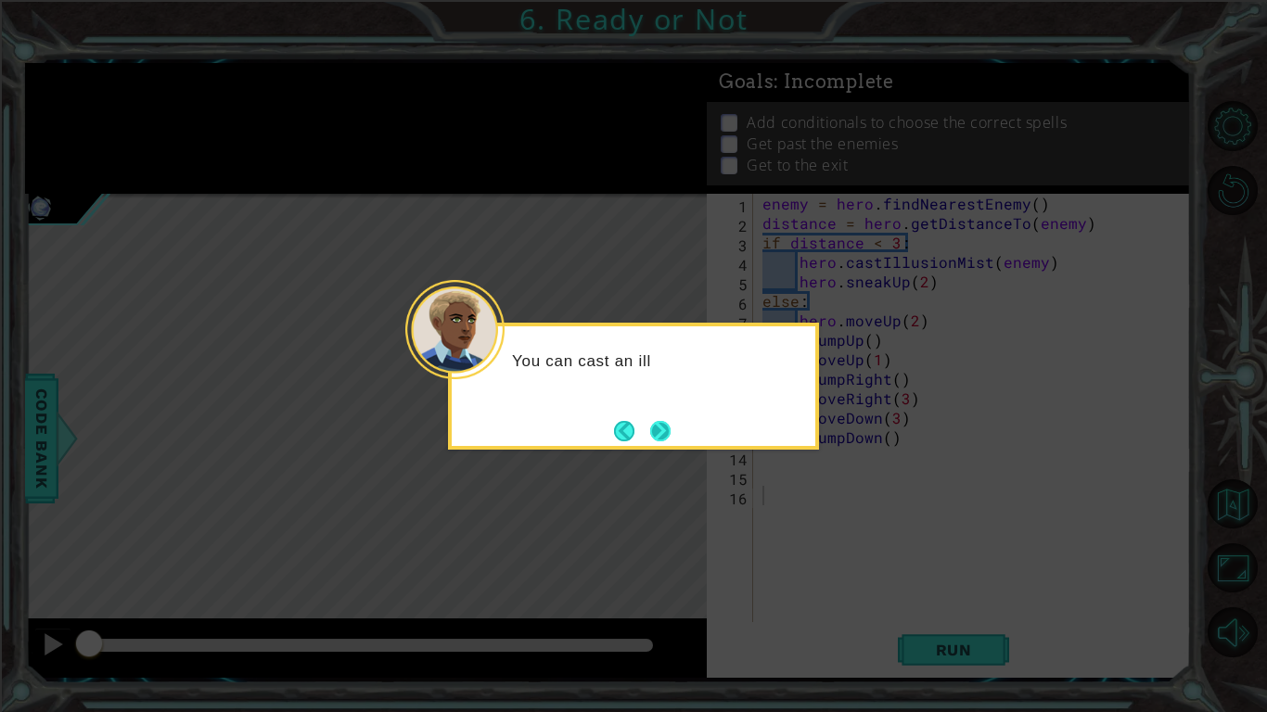
click at [654, 432] on button "Next" at bounding box center [660, 431] width 20 height 20
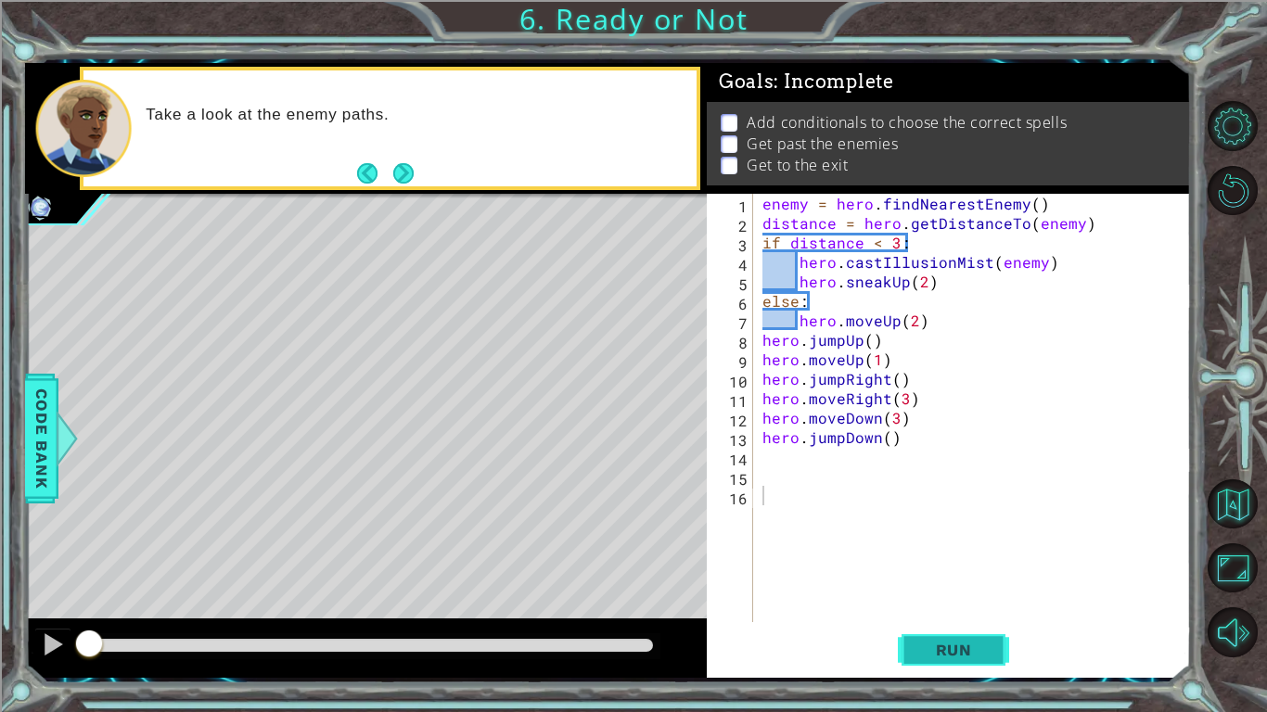
click at [956, 657] on span "Run" at bounding box center [953, 650] width 73 height 19
click at [955, 657] on span "Run" at bounding box center [953, 650] width 73 height 19
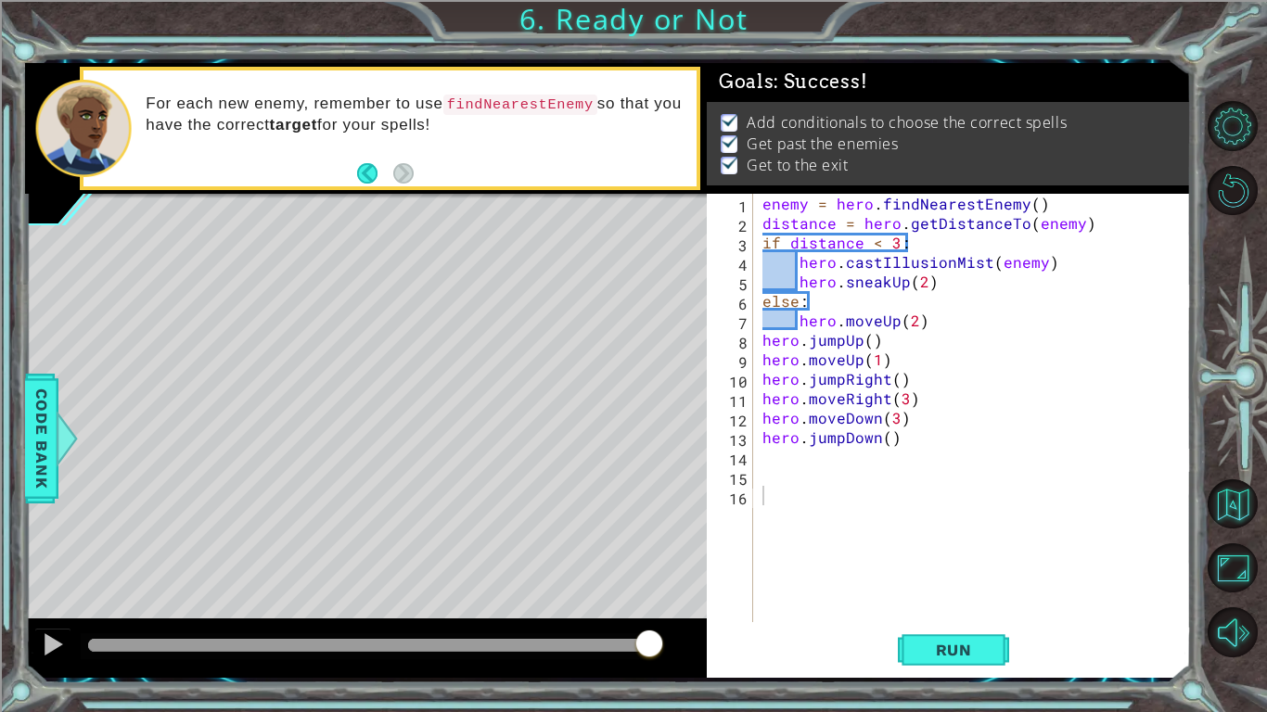
drag, startPoint x: 132, startPoint y: 642, endPoint x: 655, endPoint y: 673, distance: 523.9
click at [655, 673] on body "1 ההההההההההההההההההההההההההההההההההההההההההההההההההההההההההההההההההההההההההההה…" at bounding box center [633, 356] width 1267 height 712
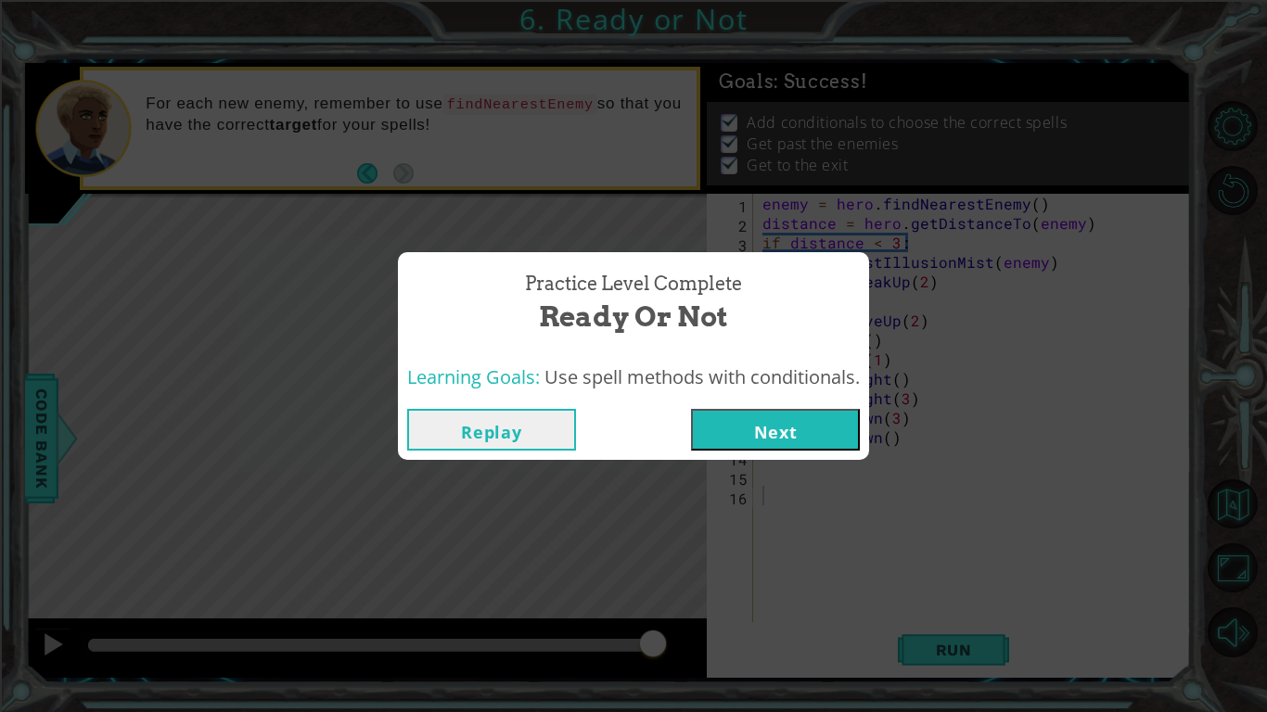
click at [753, 426] on button "Next" at bounding box center [775, 430] width 169 height 42
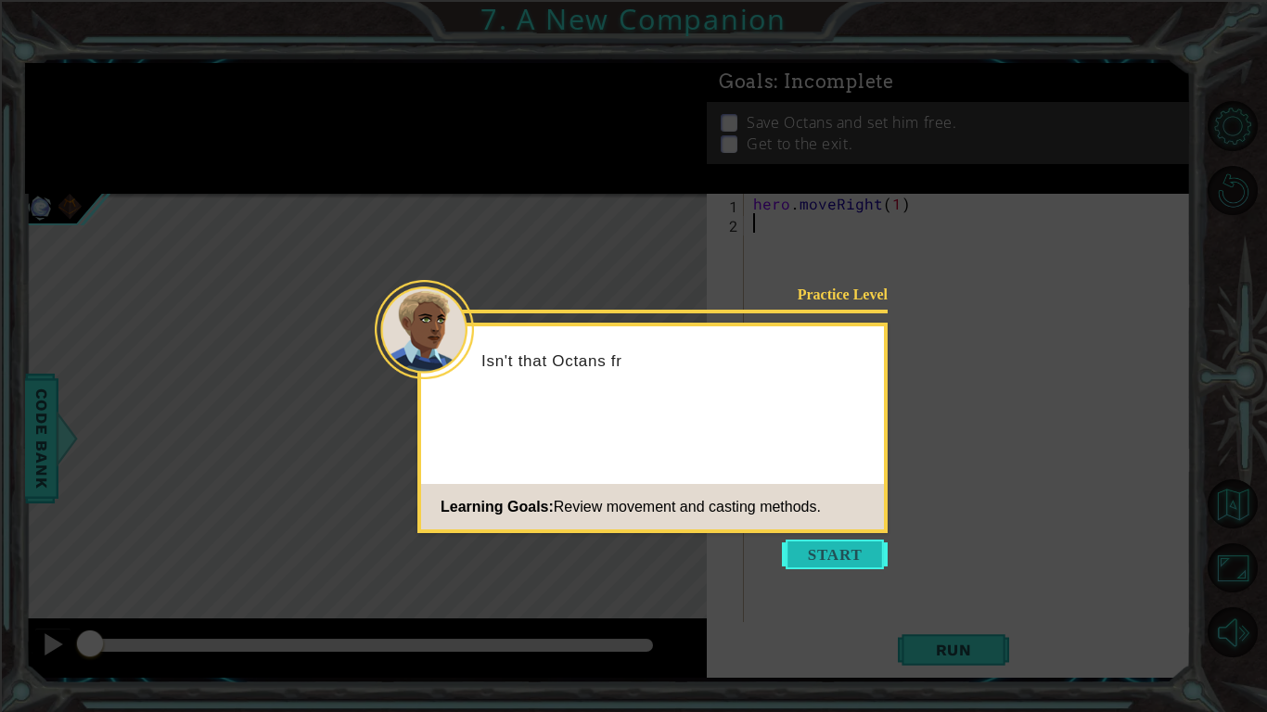
click at [850, 545] on button "Start" at bounding box center [835, 555] width 106 height 30
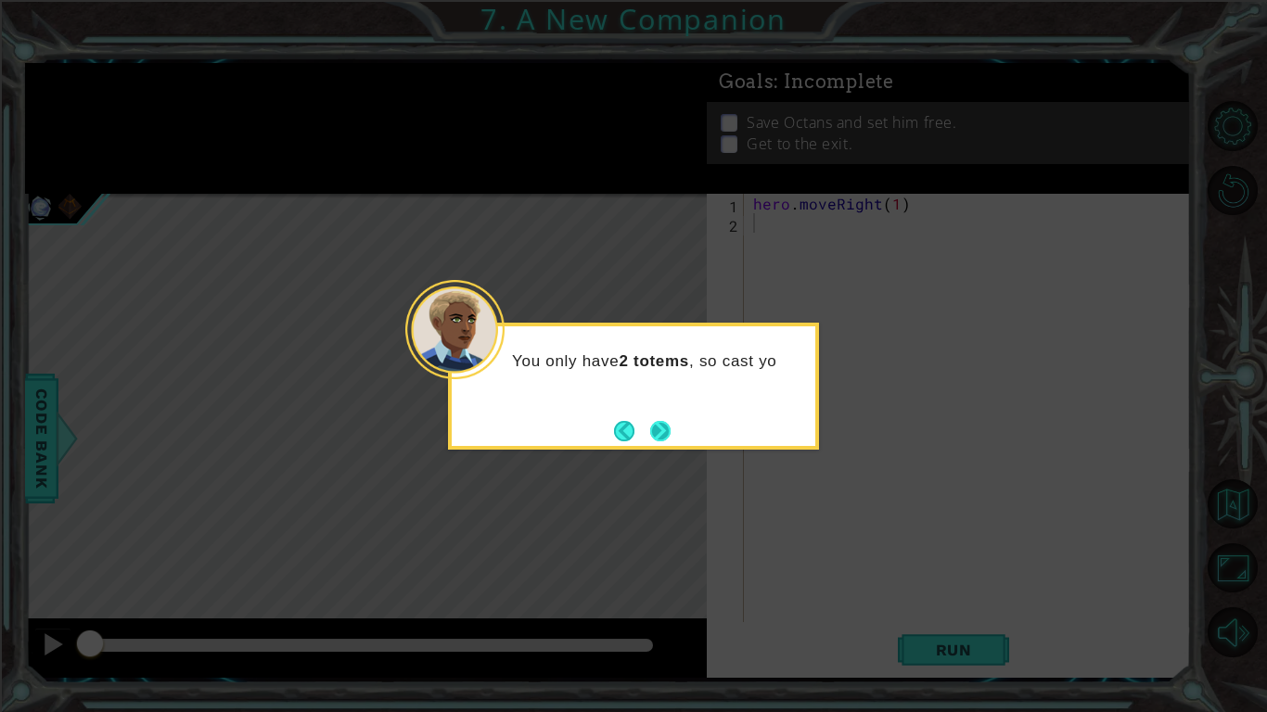
click at [657, 433] on button "Next" at bounding box center [660, 431] width 20 height 20
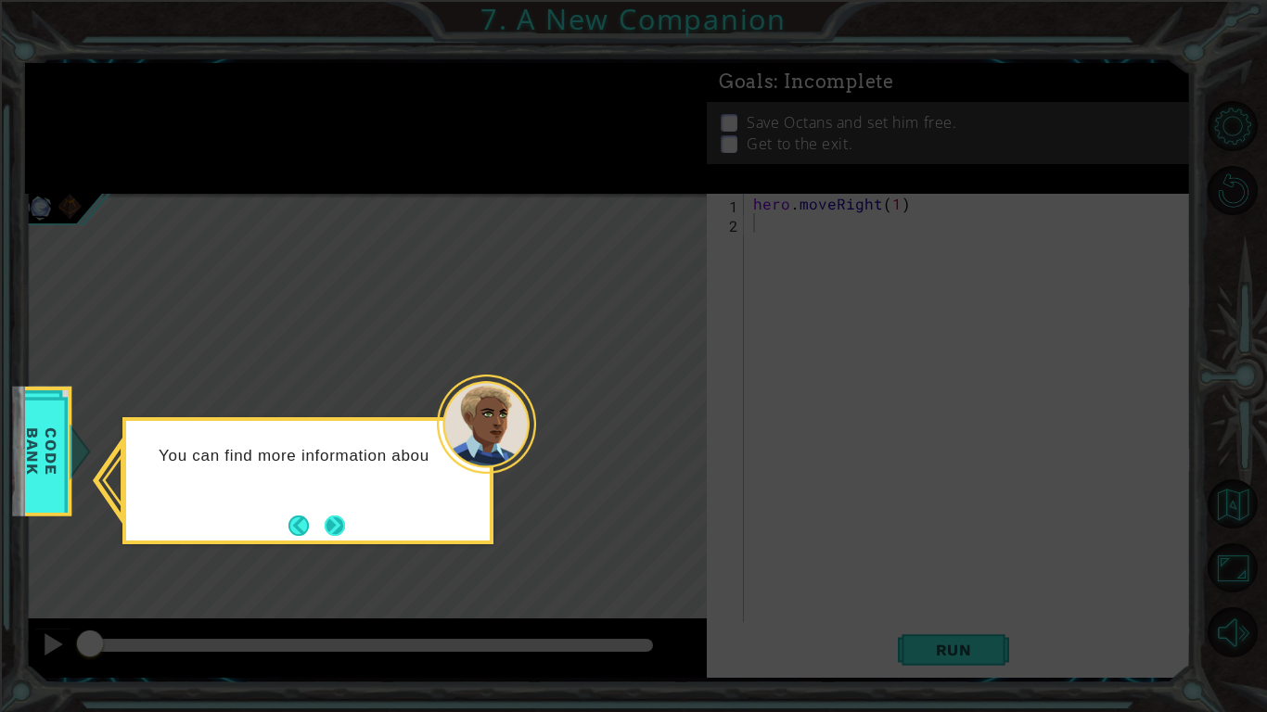
click at [345, 517] on button "Next" at bounding box center [335, 526] width 20 height 20
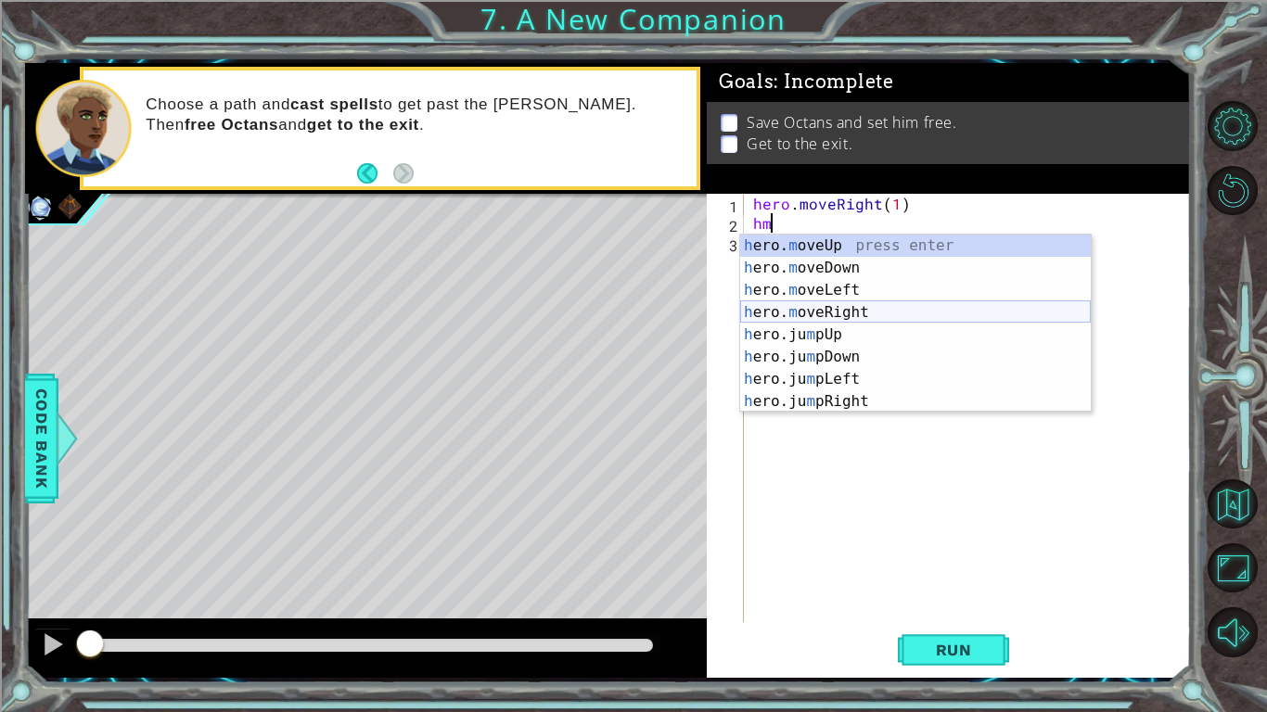
click at [848, 317] on div "h ero. m oveUp press enter h ero. m oveDown press enter h ero. m oveLeft press …" at bounding box center [915, 346] width 351 height 223
type textarea "hero.moveRight(1)"
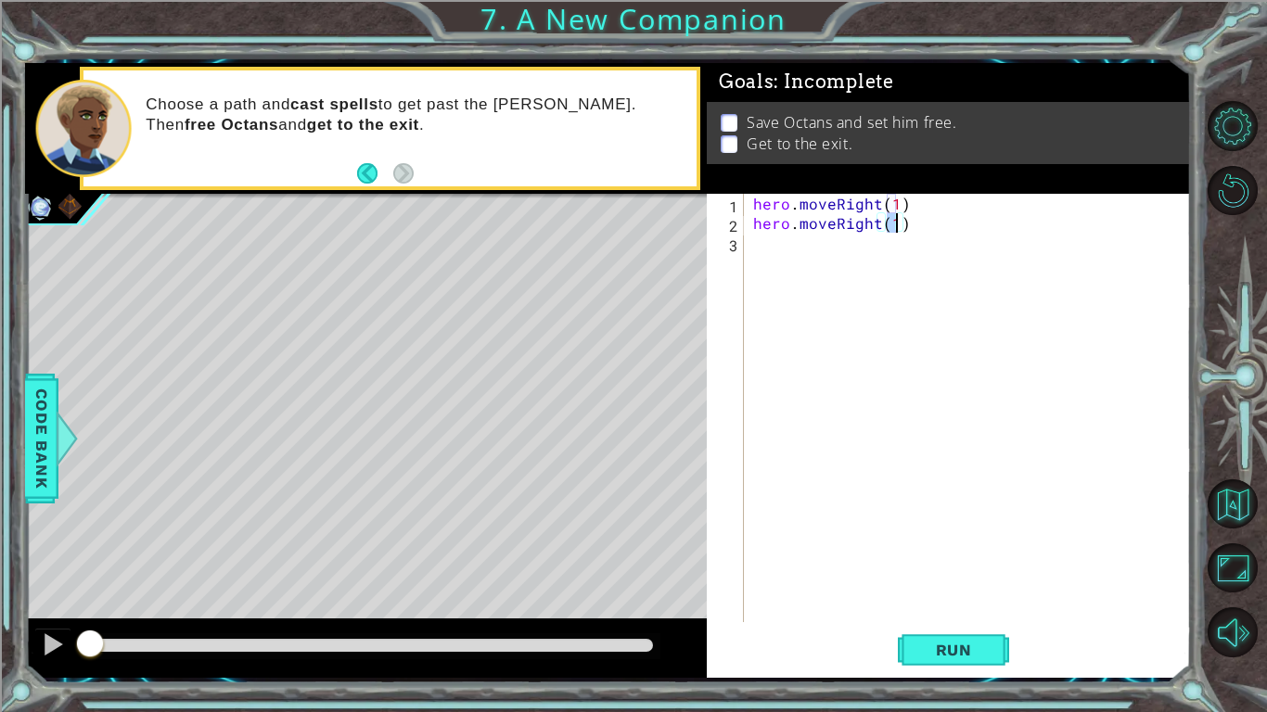
click at [832, 307] on div "hero . moveRight ( 1 ) hero . moveRight ( 1 )" at bounding box center [972, 427] width 446 height 467
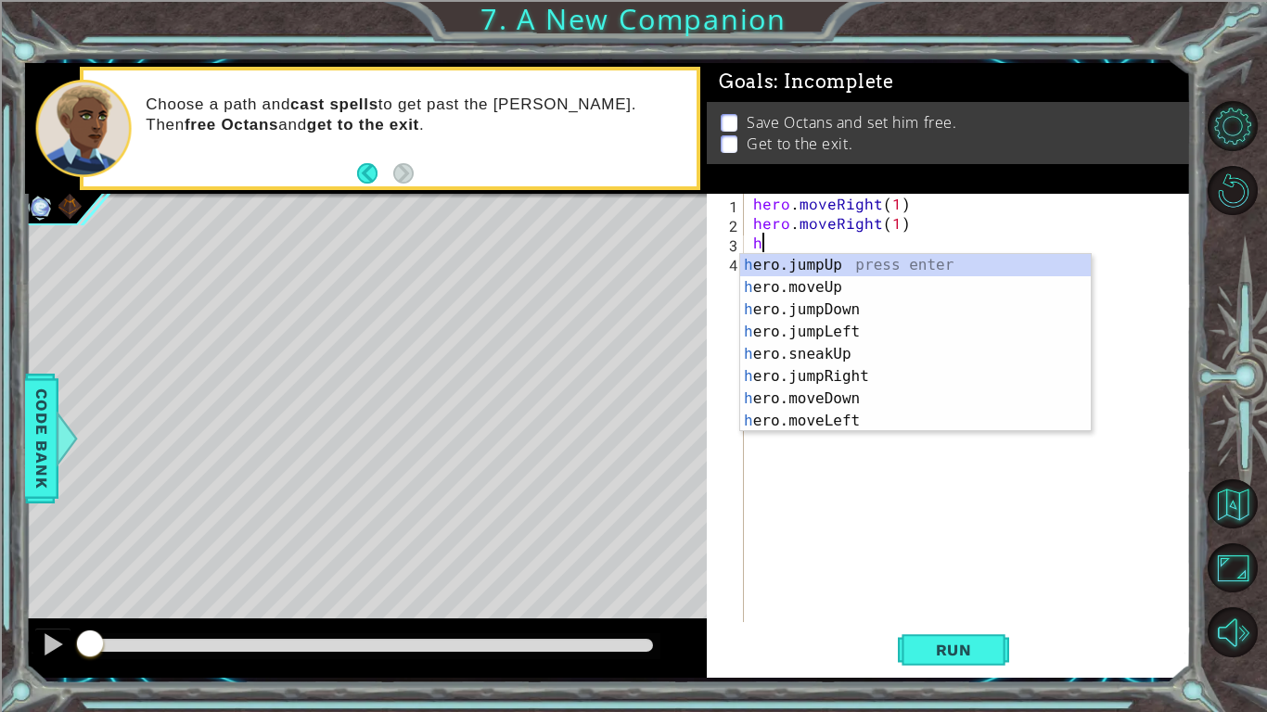
type textarea "hj"
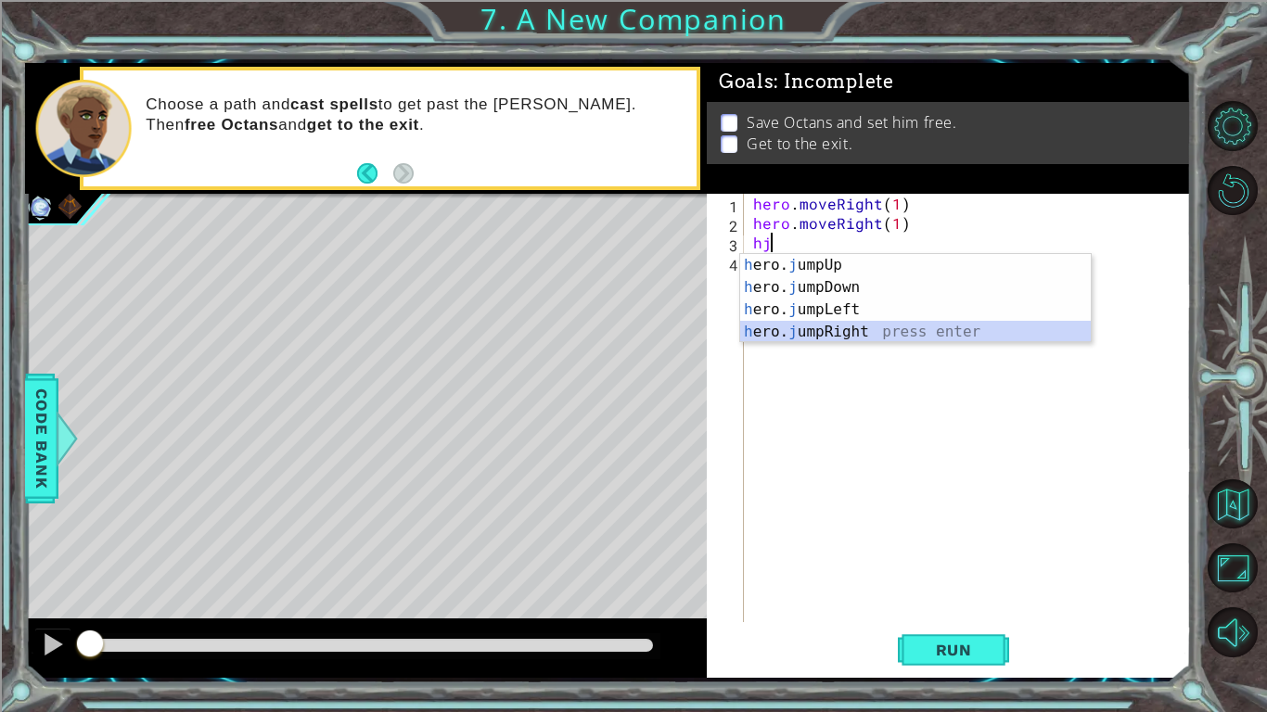
click at [844, 322] on div "h ero. j umpUp press enter h ero. j umpDown press enter h ero. j umpLeft press …" at bounding box center [915, 321] width 351 height 134
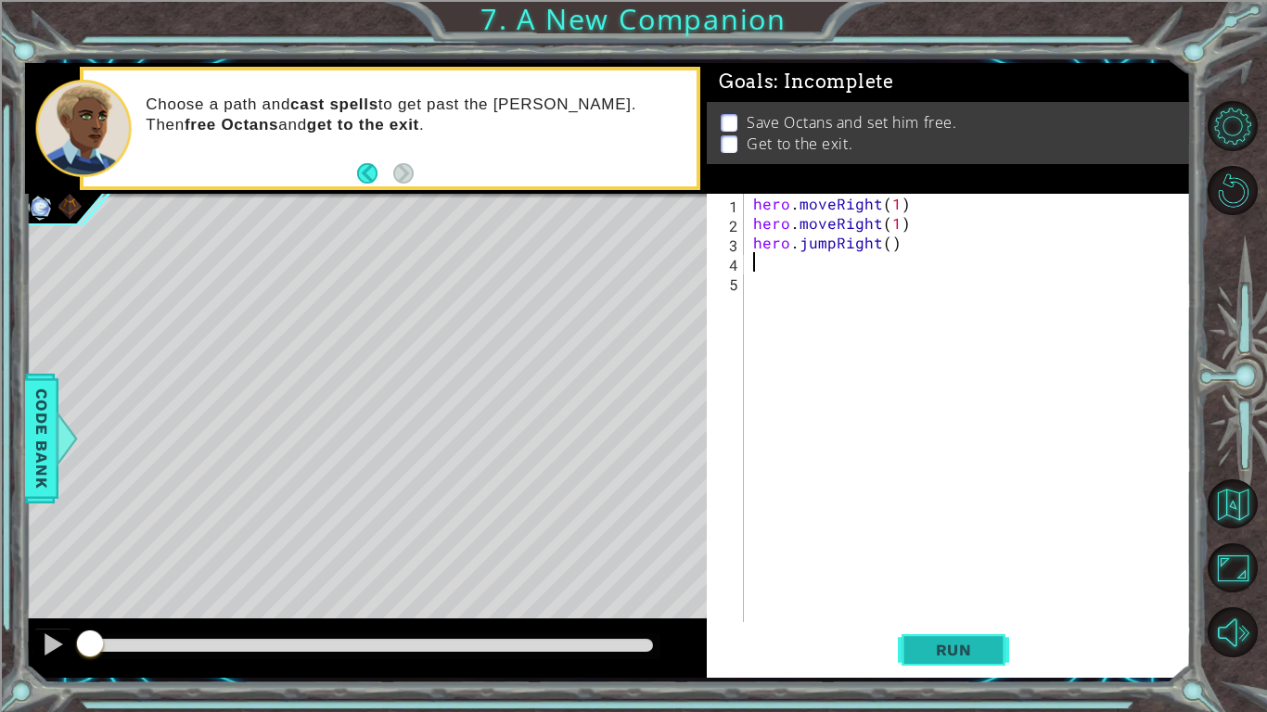
click at [962, 662] on button "Run" at bounding box center [953, 650] width 111 height 48
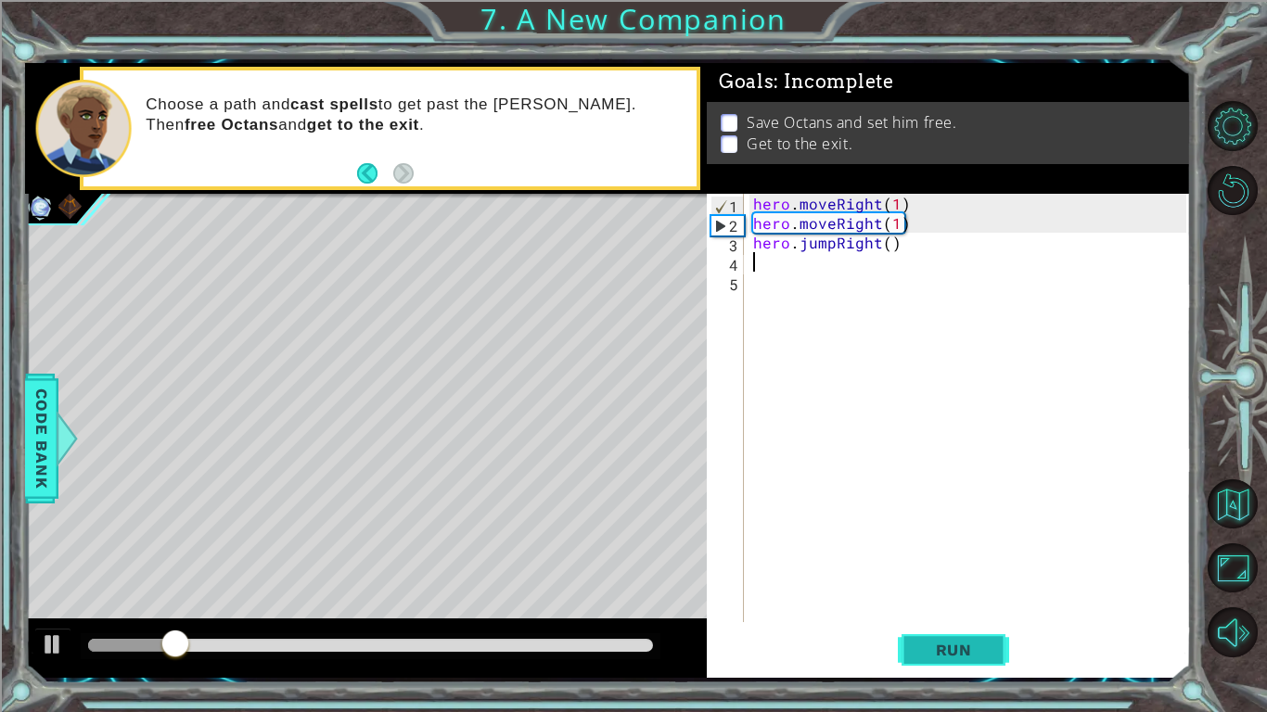
click at [962, 649] on span "Run" at bounding box center [953, 650] width 73 height 19
drag, startPoint x: 909, startPoint y: 219, endPoint x: 742, endPoint y: 231, distance: 167.3
click at [742, 231] on div "1 2 3 4 5 hero . moveRight ( 1 ) hero . moveRight ( 1 ) hero . jumpRight ( ) הה…" at bounding box center [946, 408] width 479 height 428
type textarea "hero.moveRight(1)"
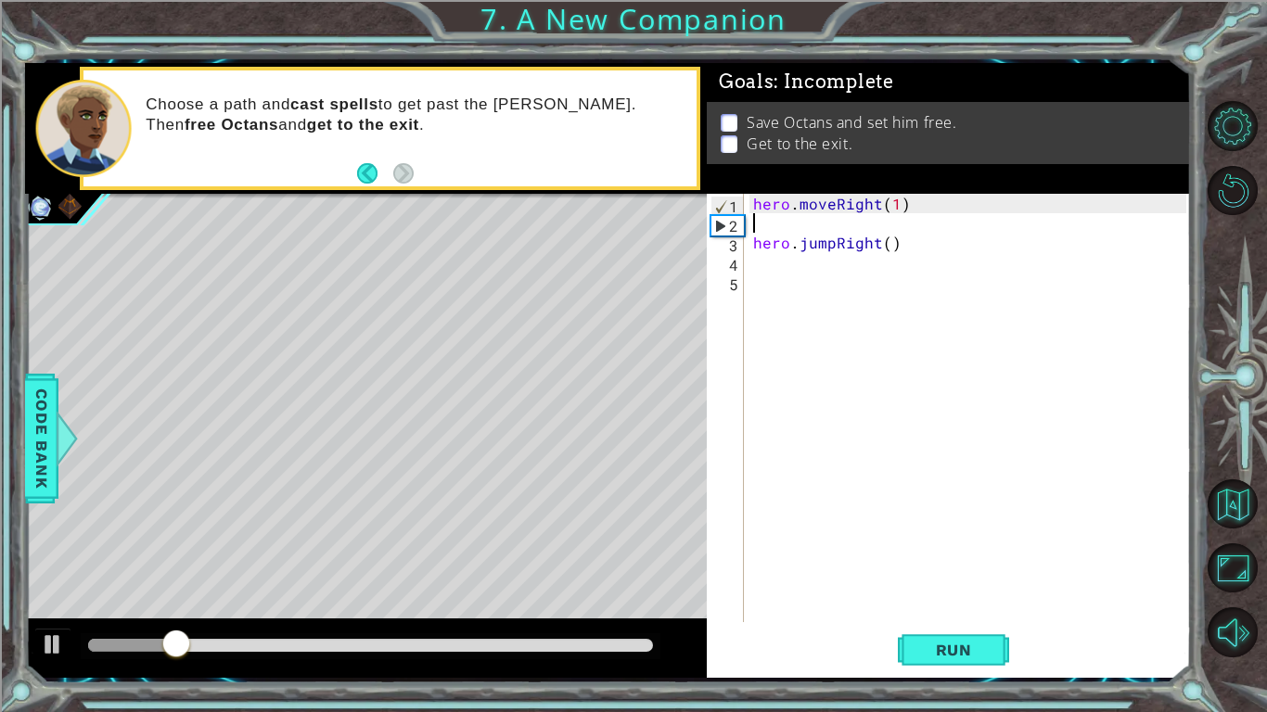
type textarea "hero.moveRight(1)"
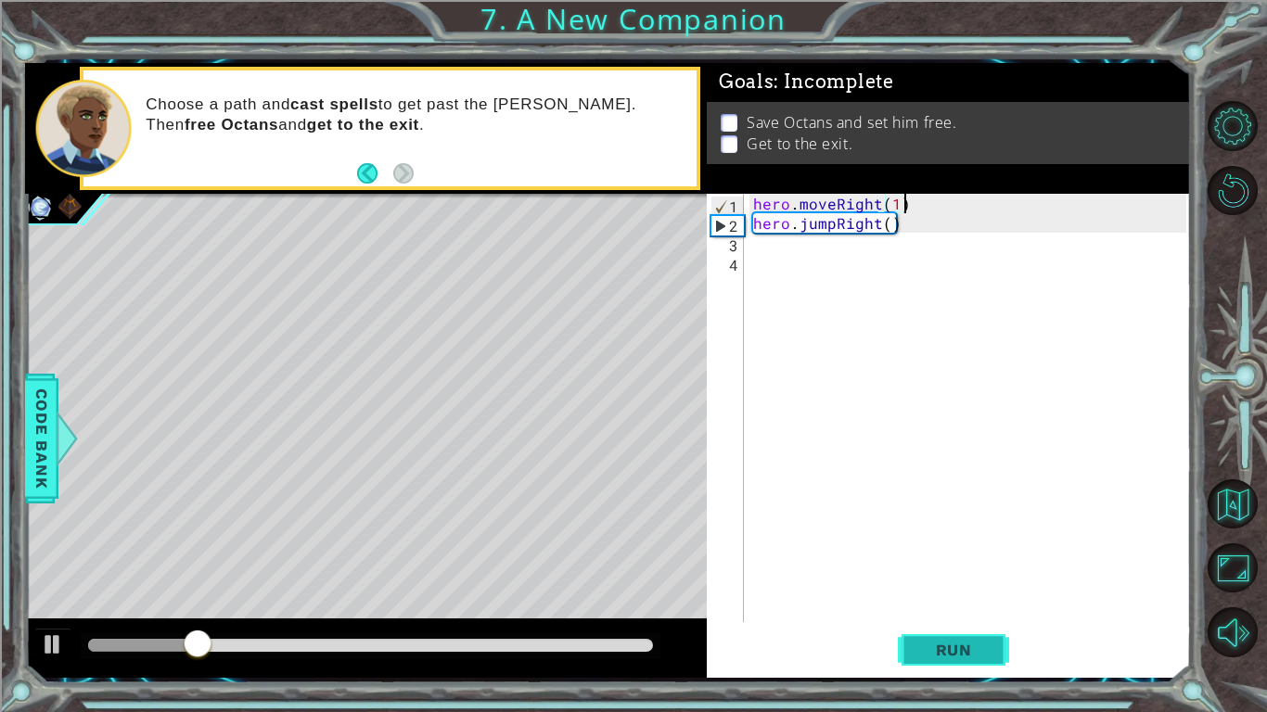
click at [928, 631] on button "Run" at bounding box center [953, 650] width 111 height 48
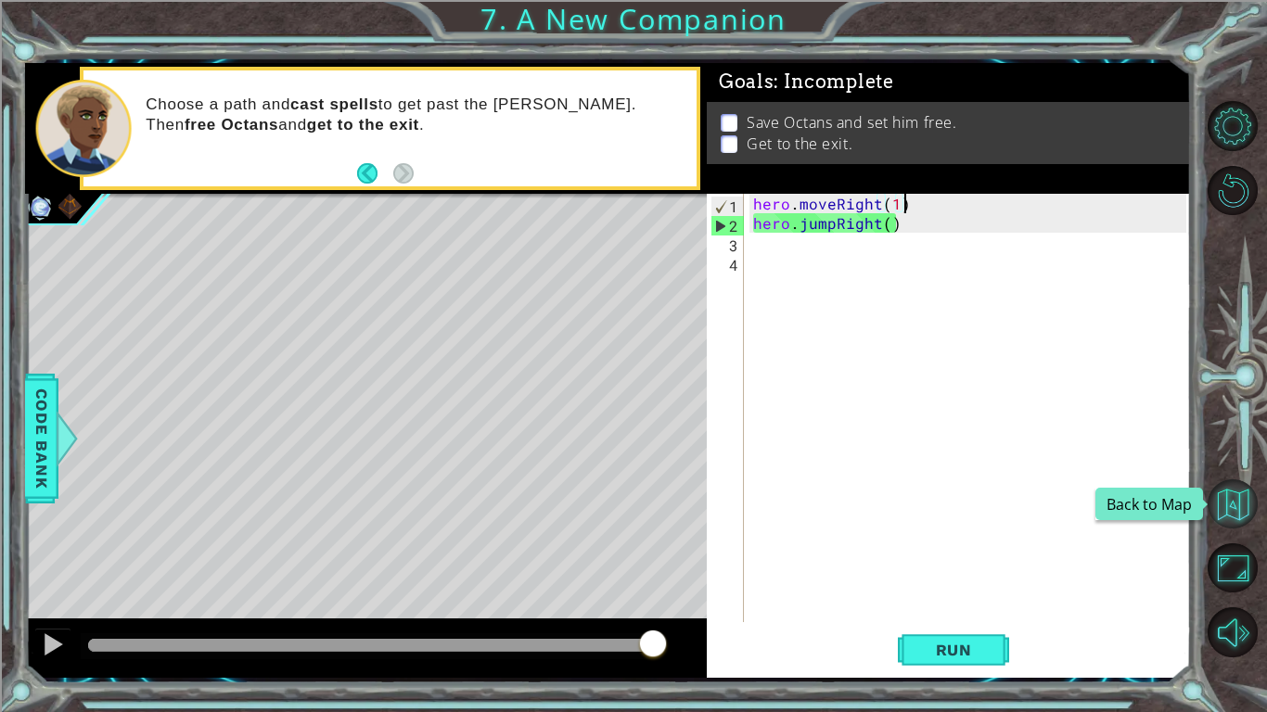
click at [1219, 491] on button "Back to Map" at bounding box center [1232, 504] width 50 height 50
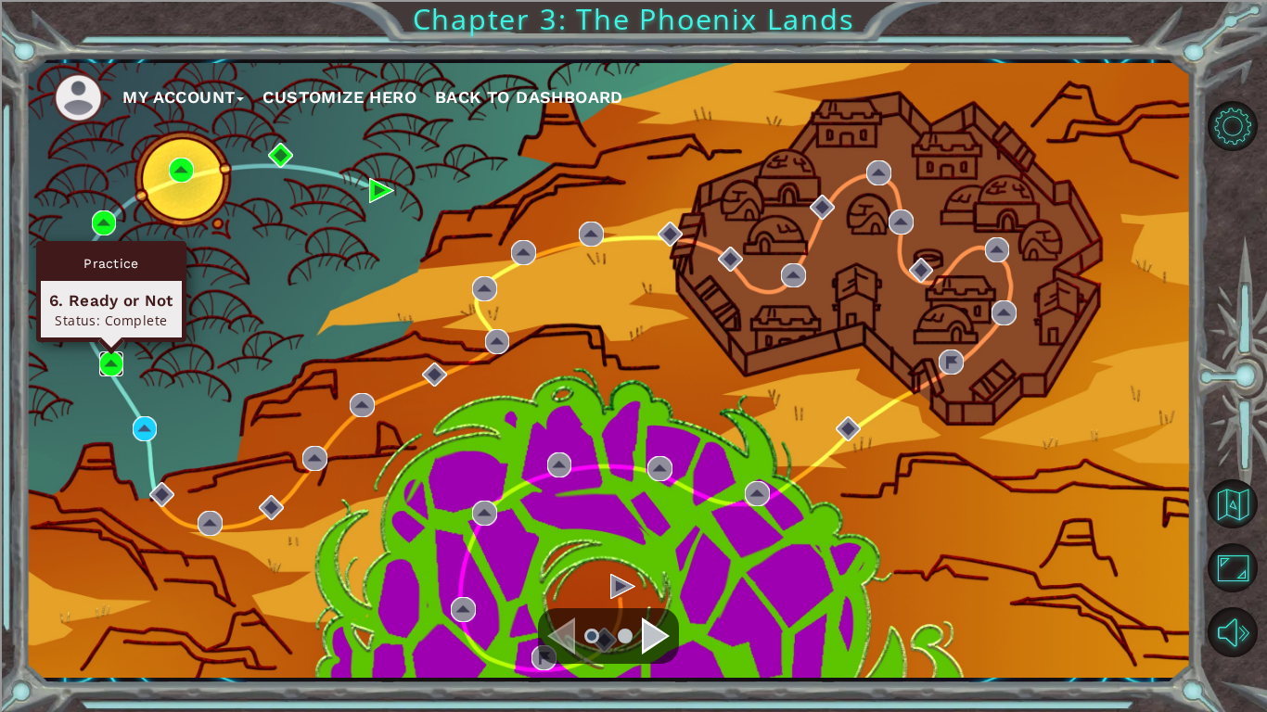
click at [108, 356] on img at bounding box center [111, 363] width 25 height 25
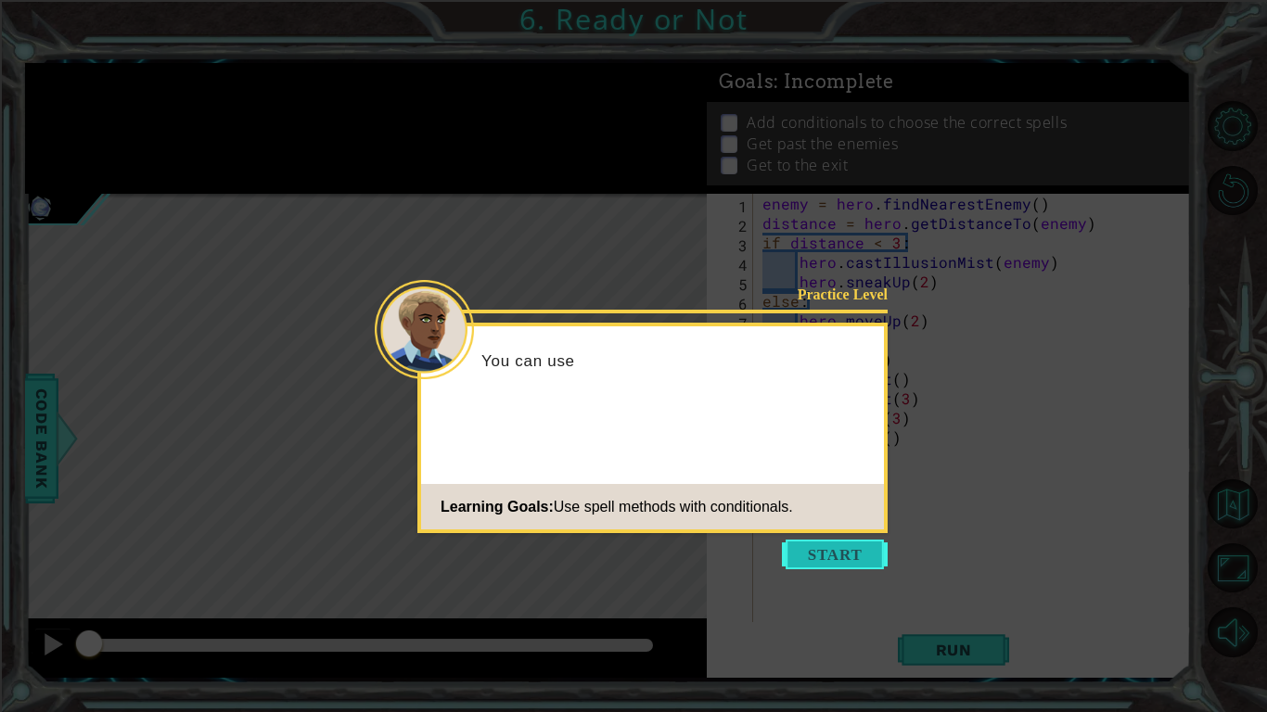
click at [831, 557] on button "Start" at bounding box center [835, 555] width 106 height 30
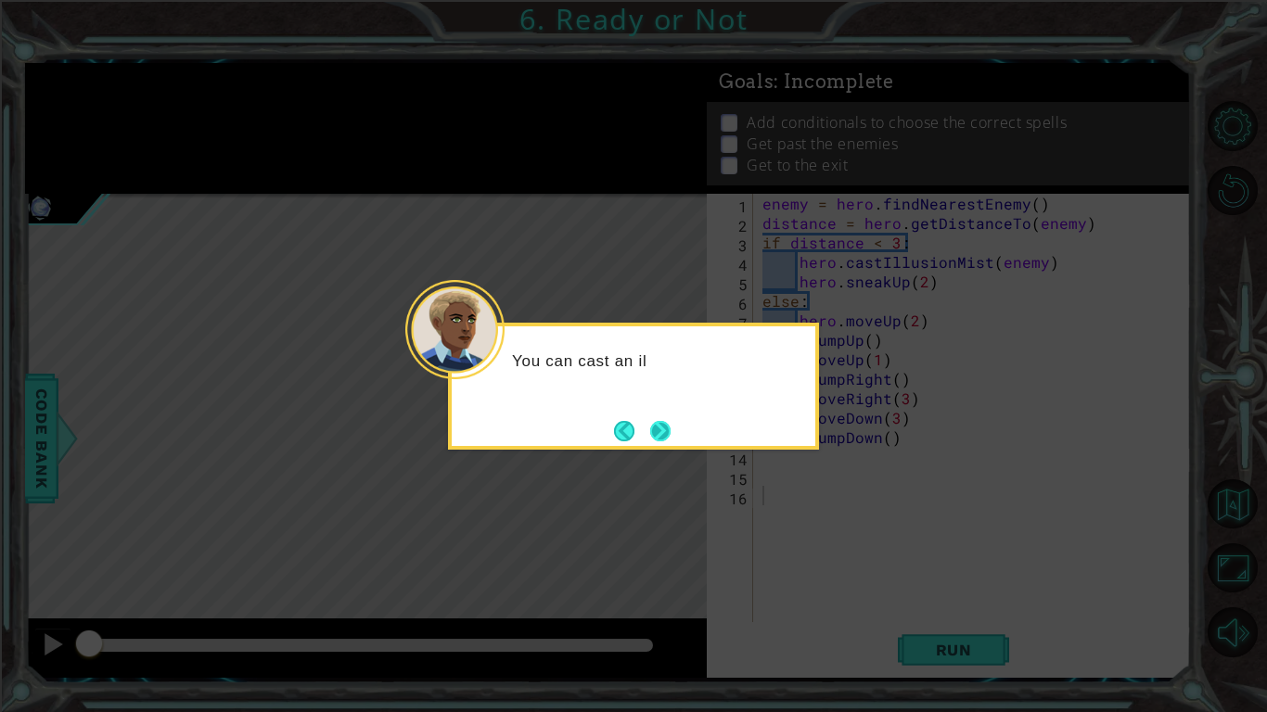
click at [670, 436] on button "Next" at bounding box center [660, 431] width 20 height 20
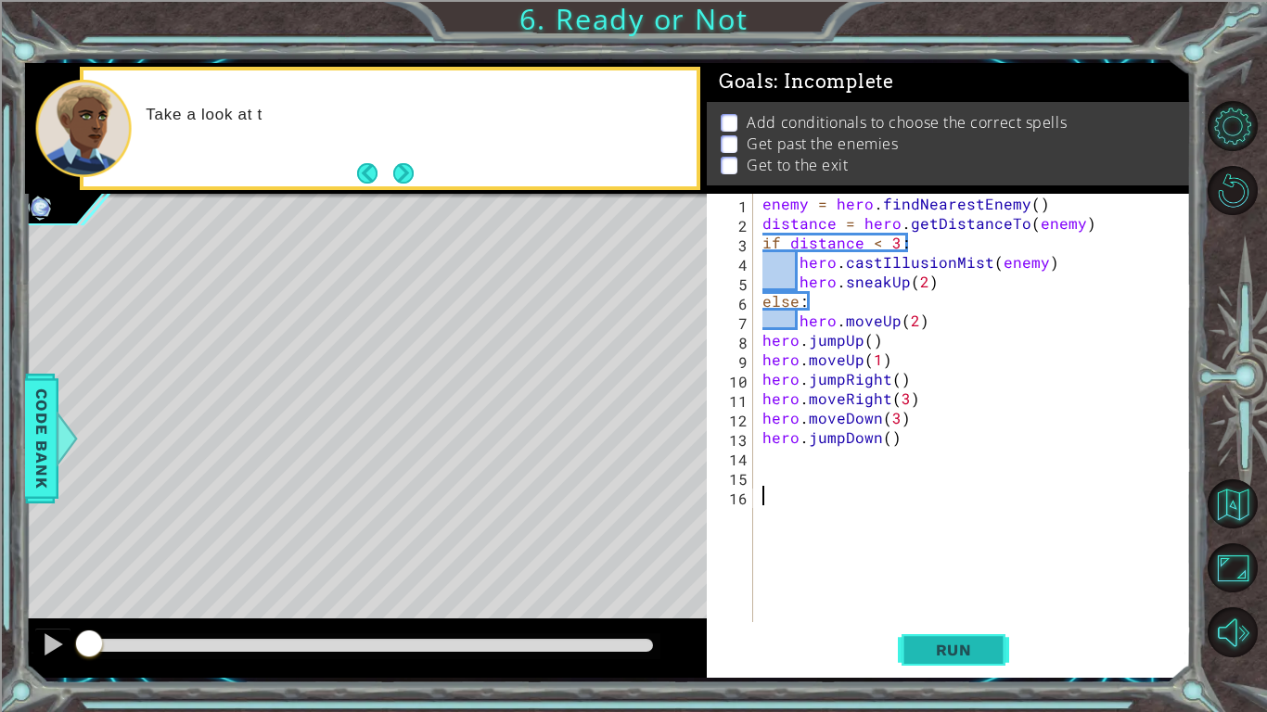
click at [945, 634] on button "Run" at bounding box center [953, 650] width 111 height 48
click at [944, 634] on button "Run" at bounding box center [953, 650] width 111 height 48
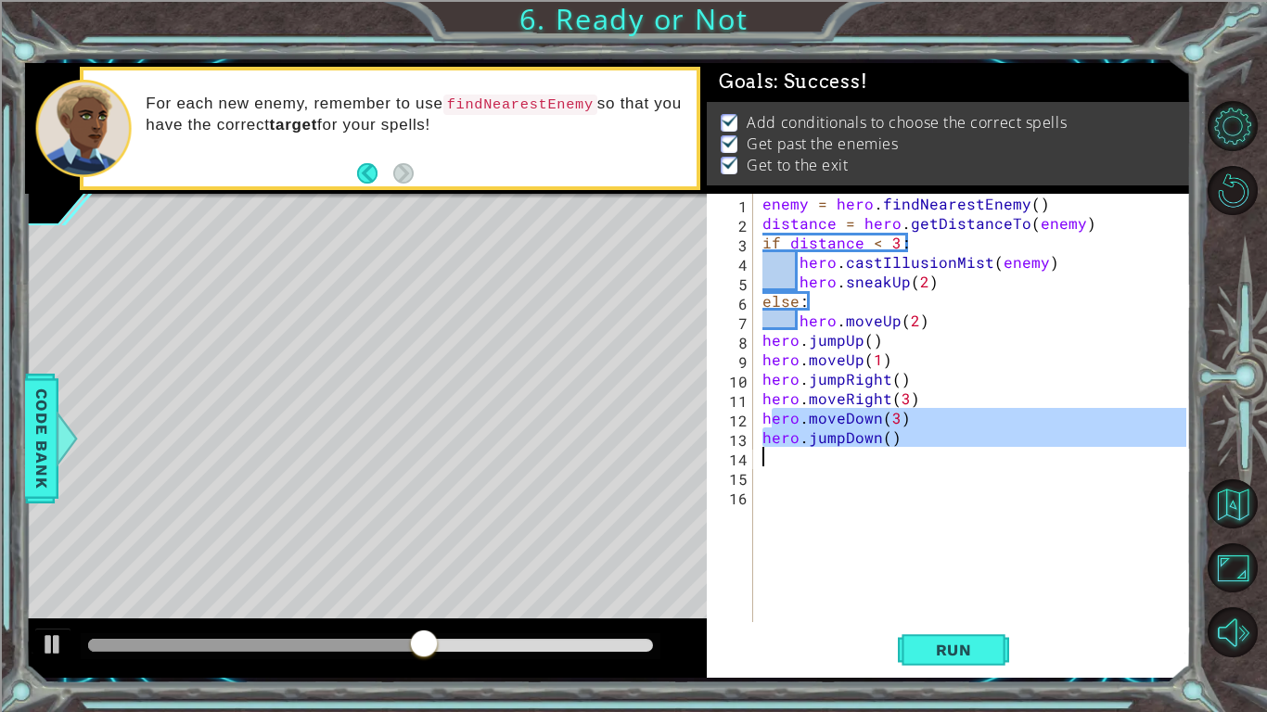
drag, startPoint x: 771, startPoint y: 426, endPoint x: 881, endPoint y: 452, distance: 113.4
click at [881, 452] on div "enemy = hero . findNearestEnemy ( ) distance = hero . getDistanceTo ( enemy ) i…" at bounding box center [977, 427] width 437 height 467
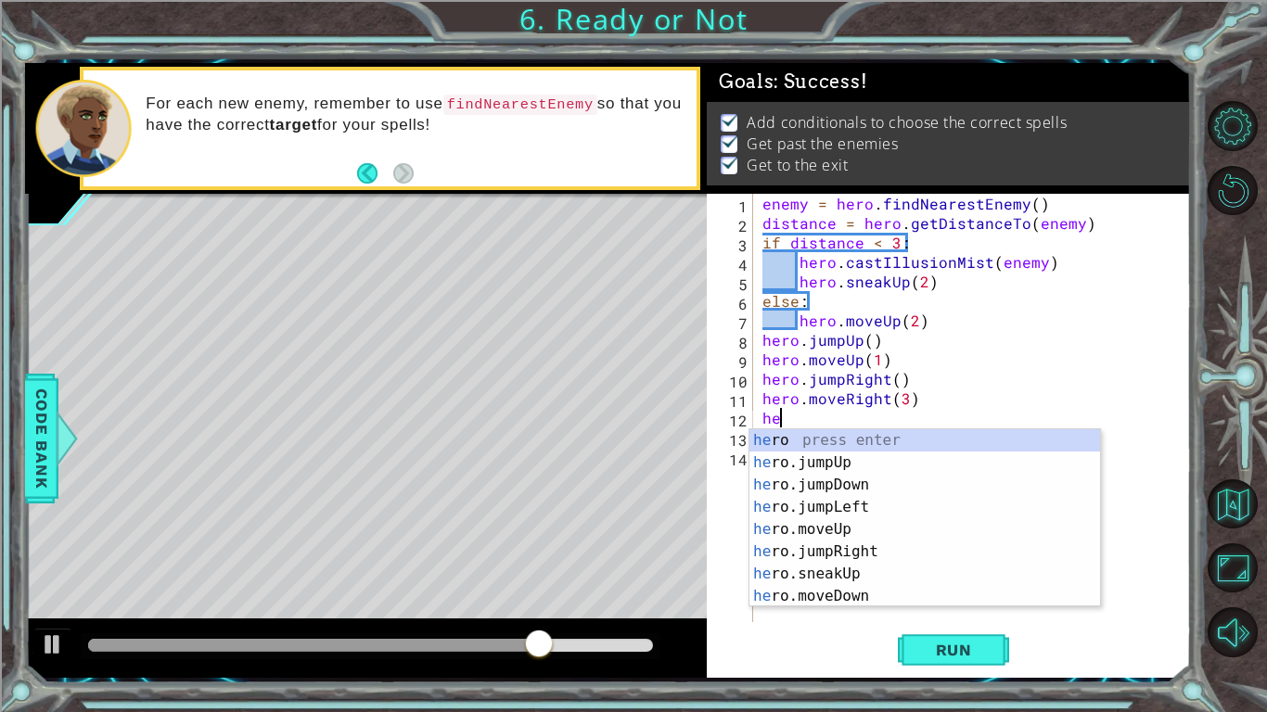
type textarea "h"
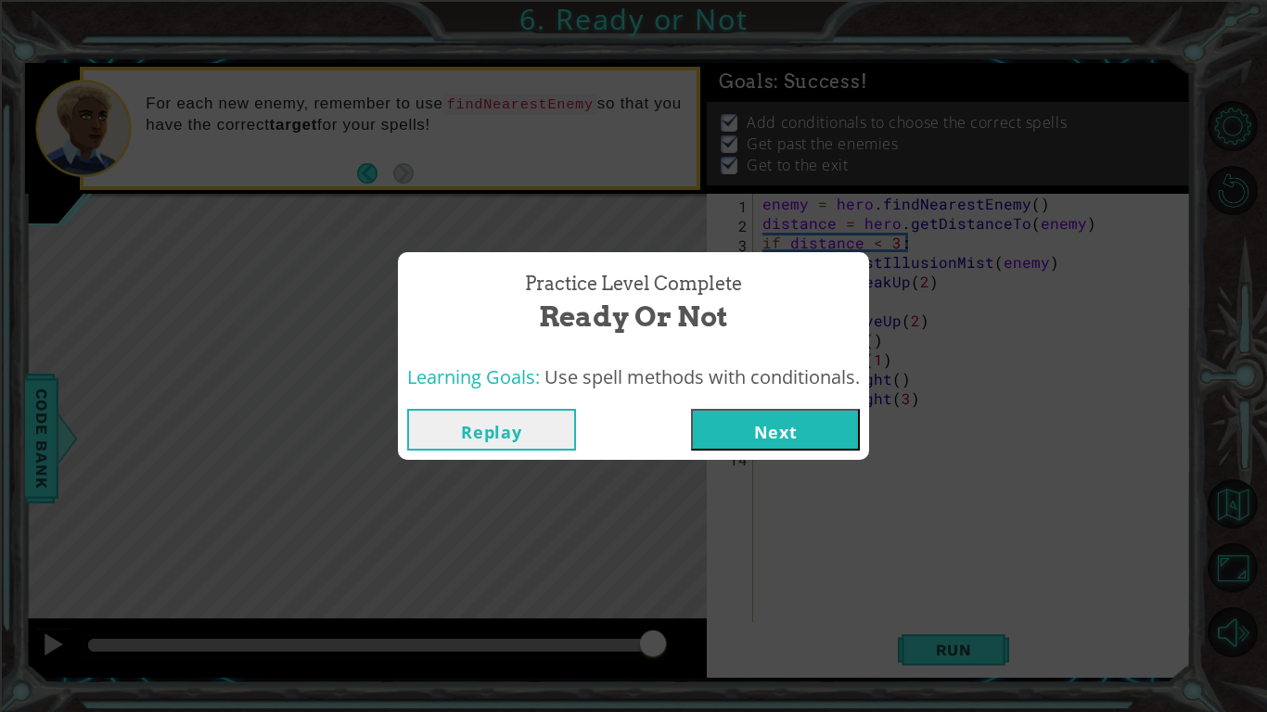
click at [753, 429] on button "Next" at bounding box center [775, 430] width 169 height 42
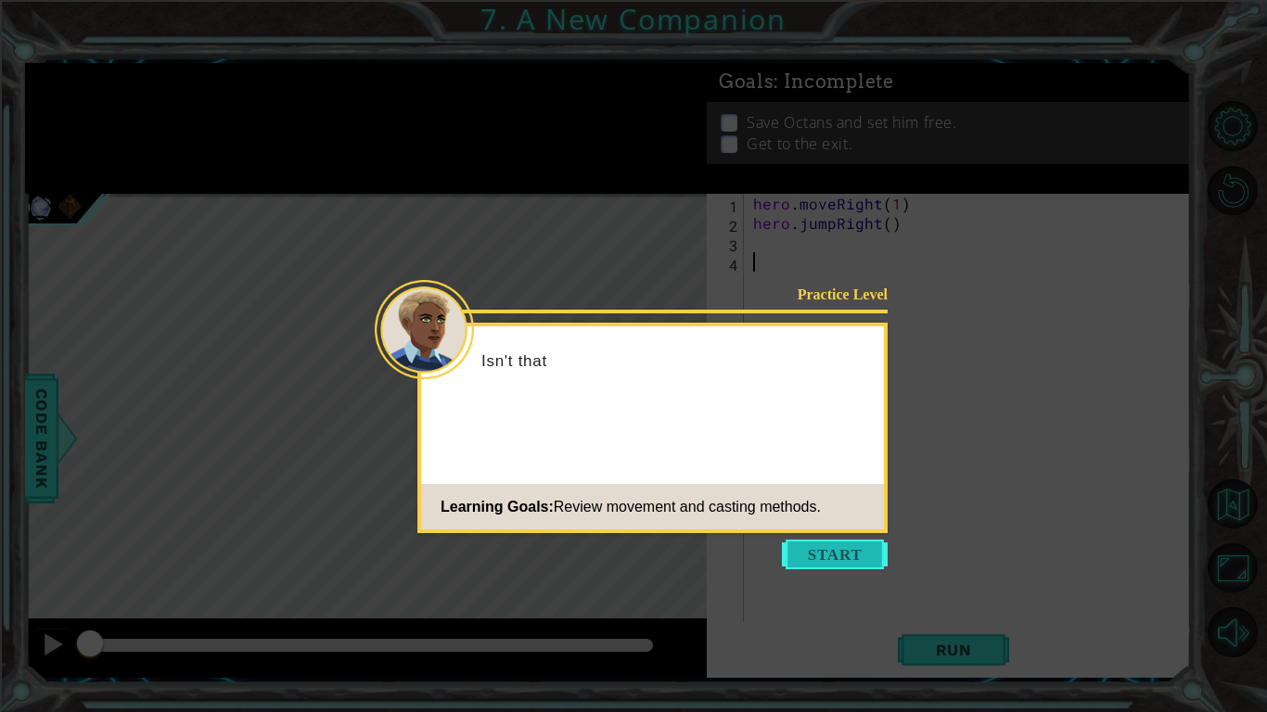
click at [834, 547] on button "Start" at bounding box center [835, 555] width 106 height 30
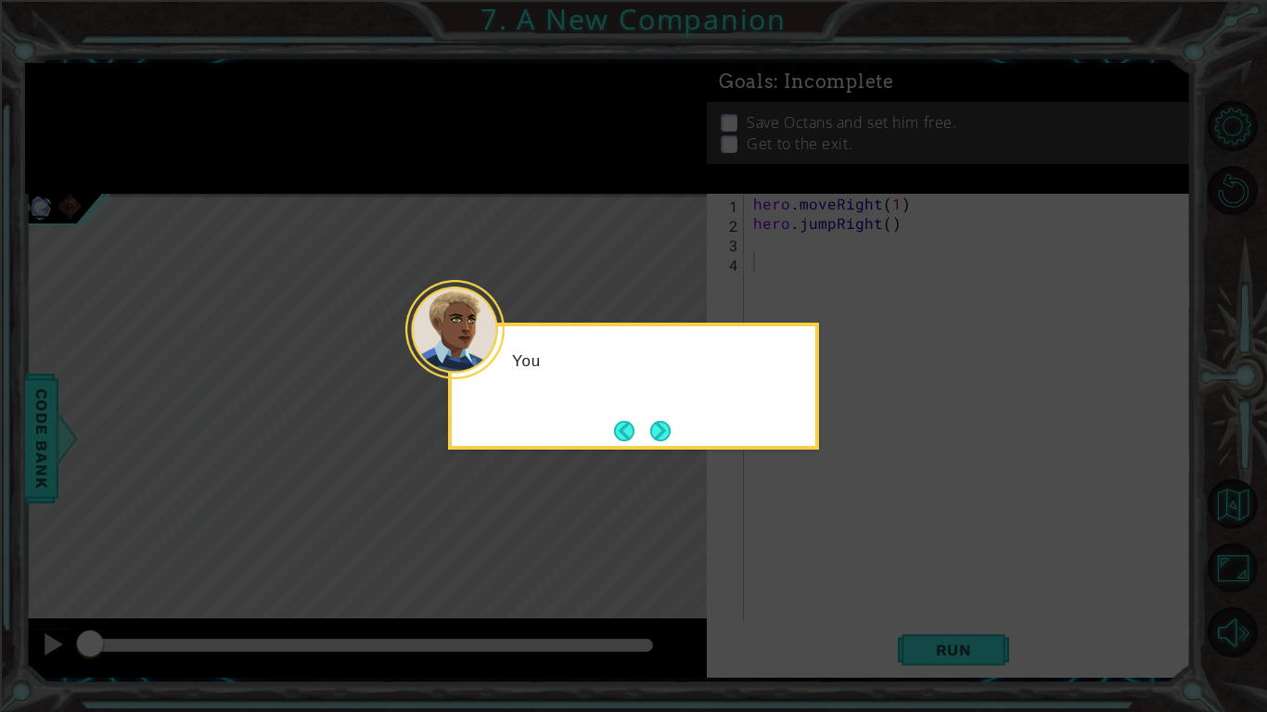
click at [834, 547] on icon at bounding box center [633, 356] width 1267 height 712
click at [666, 432] on button "Next" at bounding box center [660, 431] width 20 height 20
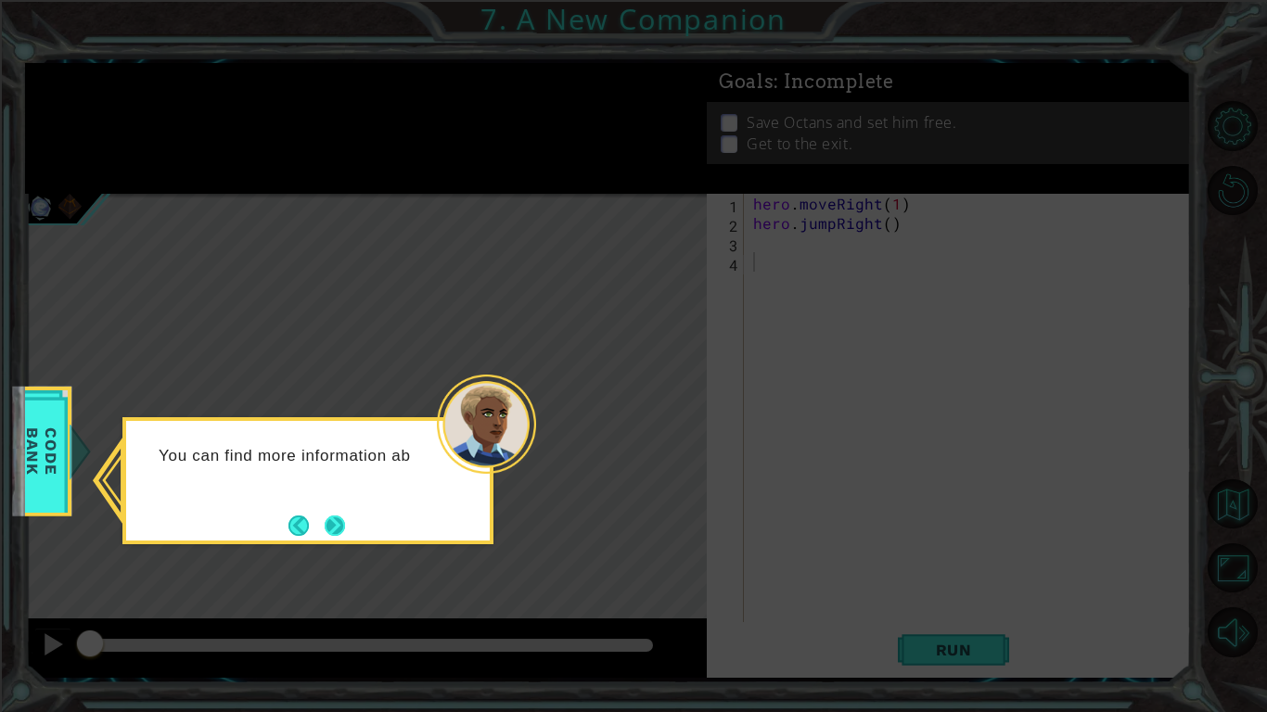
click at [329, 516] on button "Next" at bounding box center [335, 526] width 20 height 20
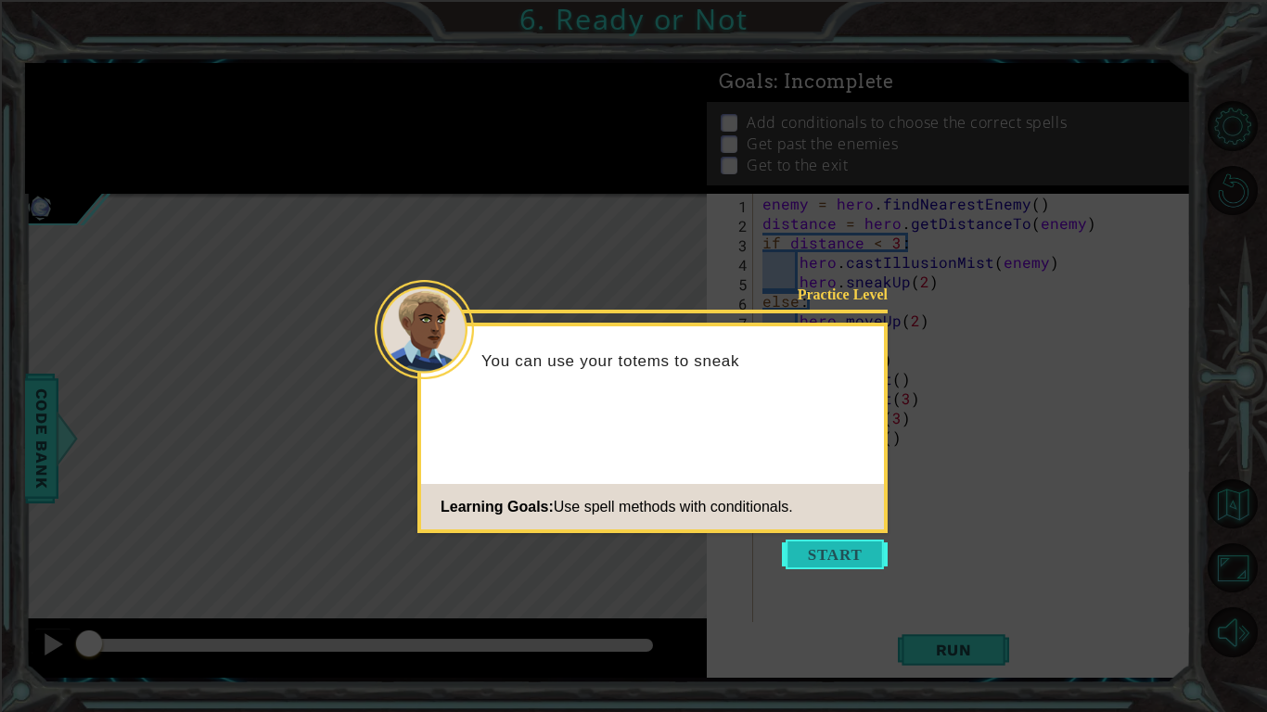
click at [816, 563] on button "Start" at bounding box center [835, 555] width 106 height 30
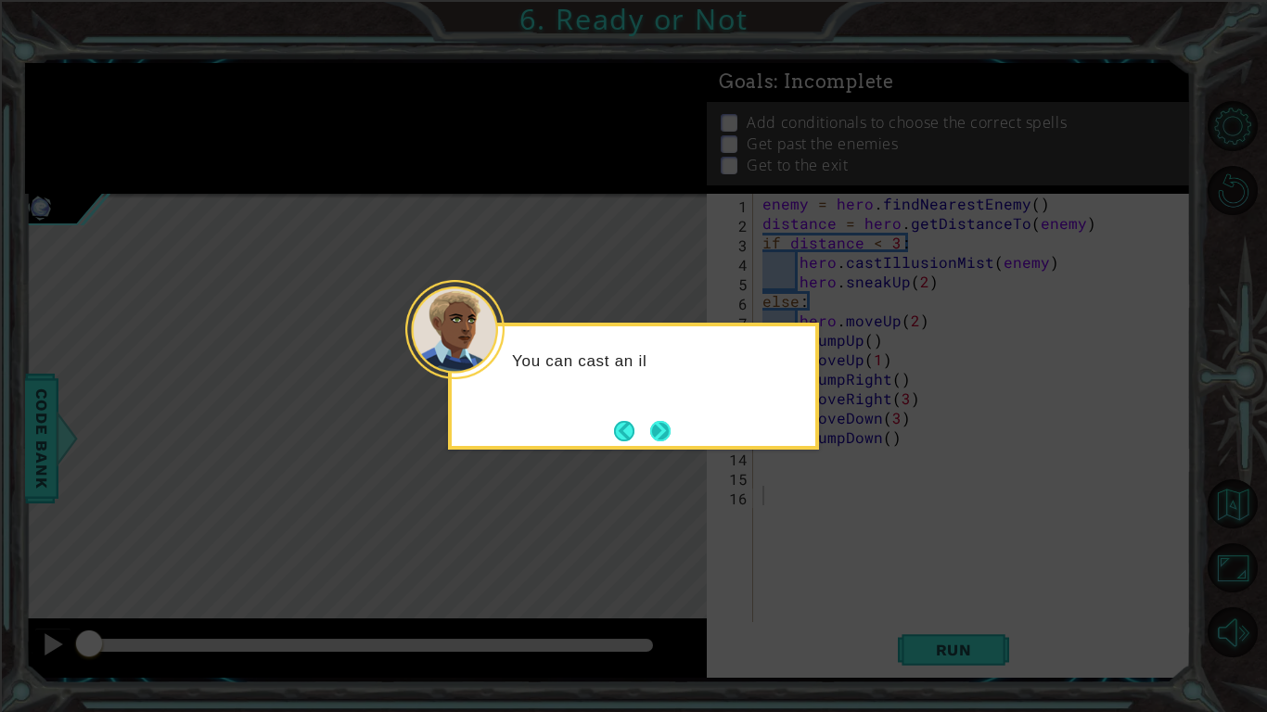
click at [659, 421] on button "Next" at bounding box center [660, 431] width 20 height 20
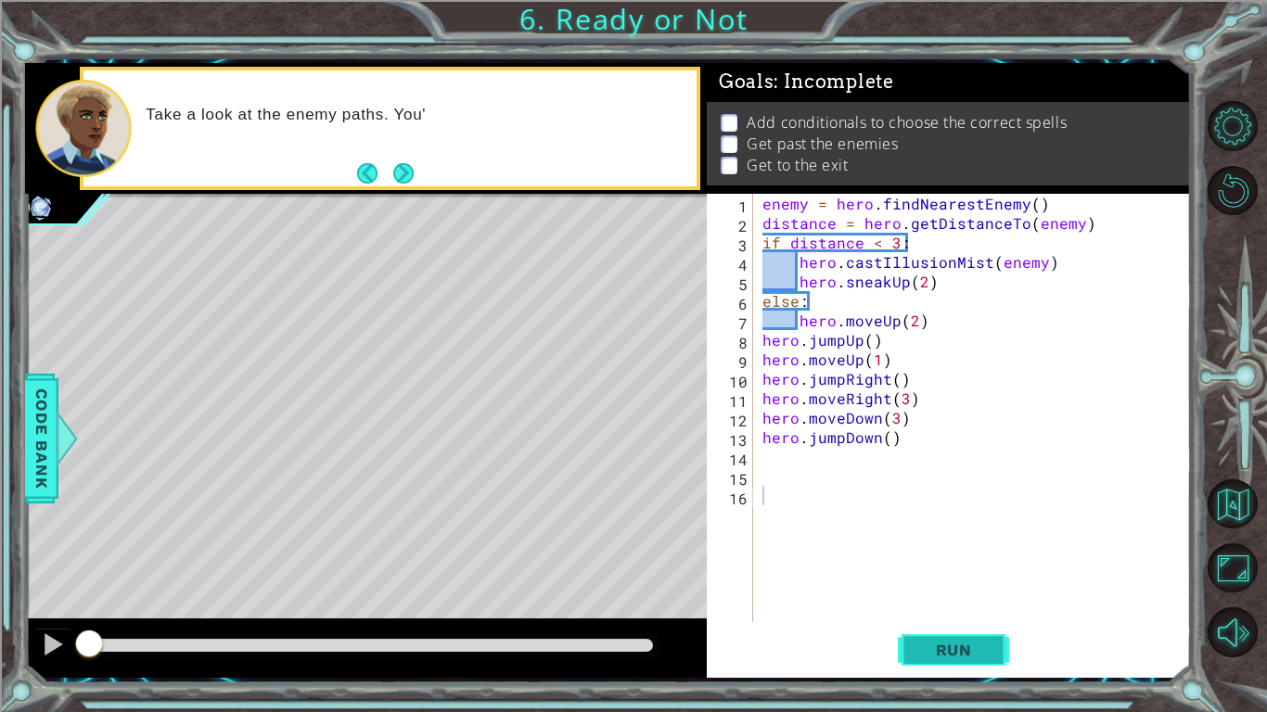
click at [982, 648] on span "Run" at bounding box center [953, 650] width 73 height 19
click at [983, 647] on span "Run" at bounding box center [953, 650] width 73 height 19
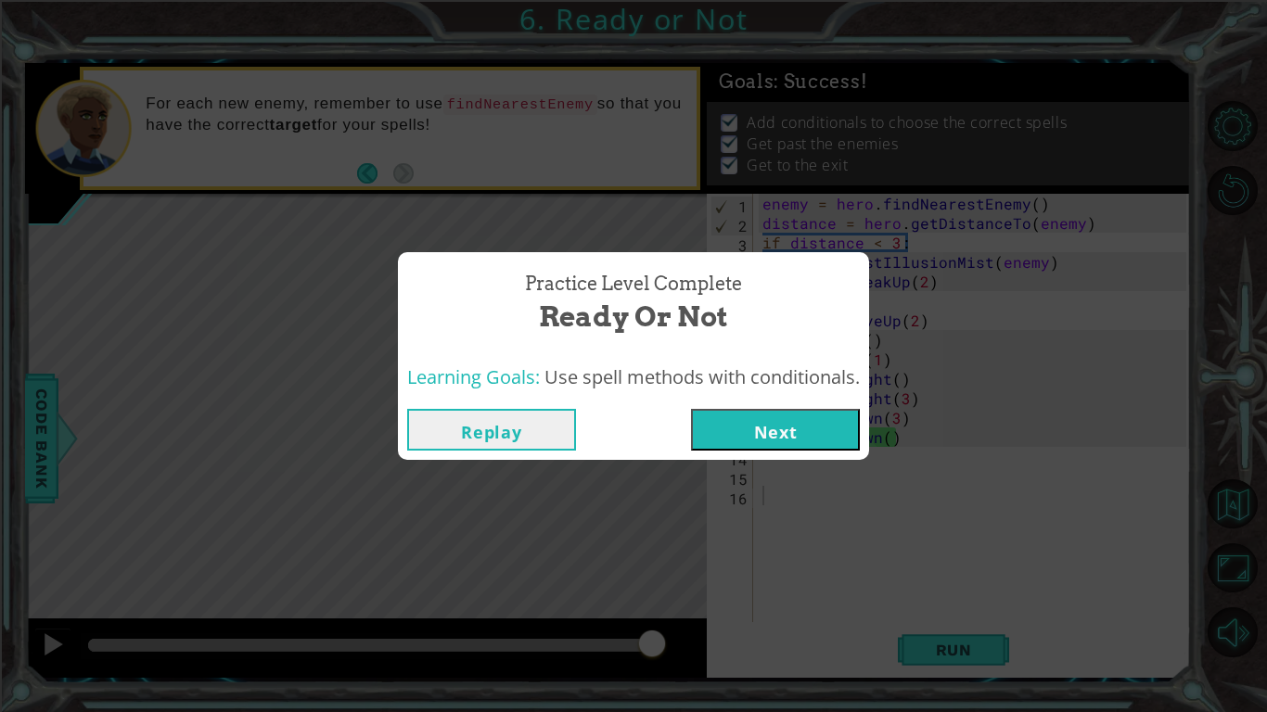
drag, startPoint x: 198, startPoint y: 634, endPoint x: 653, endPoint y: 601, distance: 456.5
click at [653, 601] on body "1 ההההההההההההההההההההההההההההההההההההההההההההההההההההההההההההההההההההההההההההה…" at bounding box center [633, 356] width 1267 height 712
click at [745, 432] on button "Next" at bounding box center [775, 430] width 169 height 42
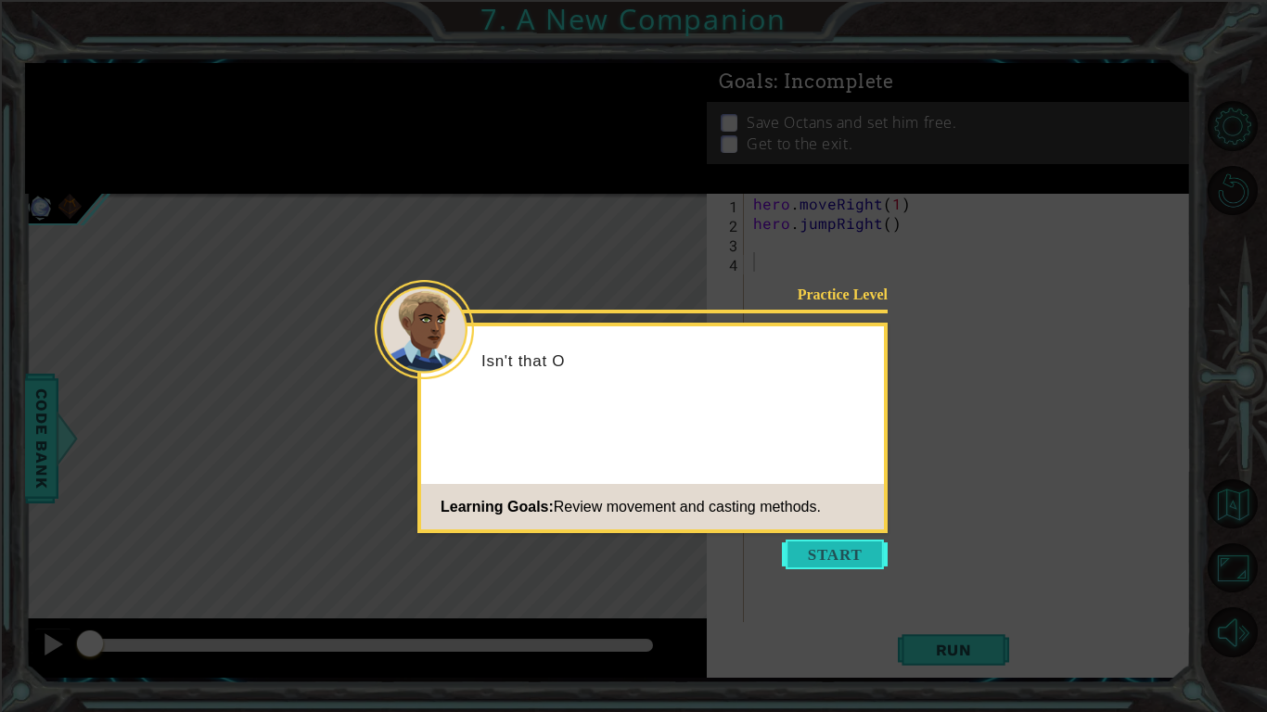
click at [827, 558] on button "Start" at bounding box center [835, 555] width 106 height 30
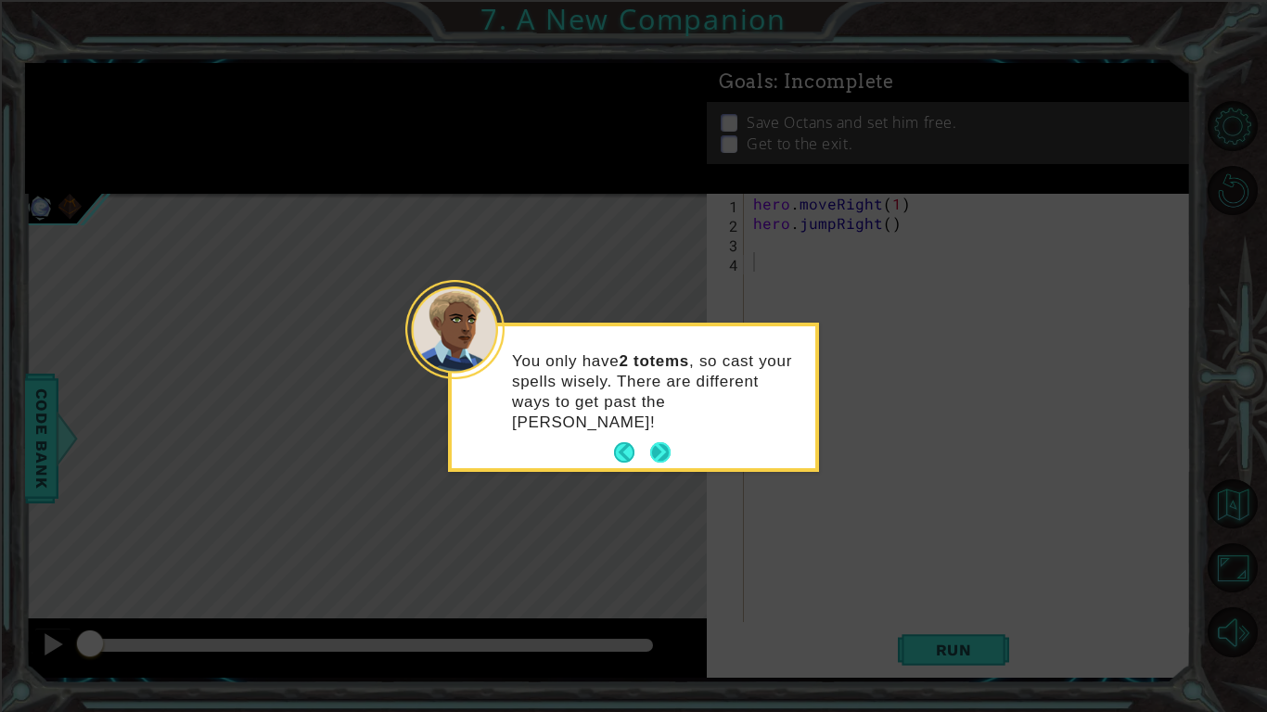
click at [666, 442] on button "Next" at bounding box center [659, 452] width 21 height 21
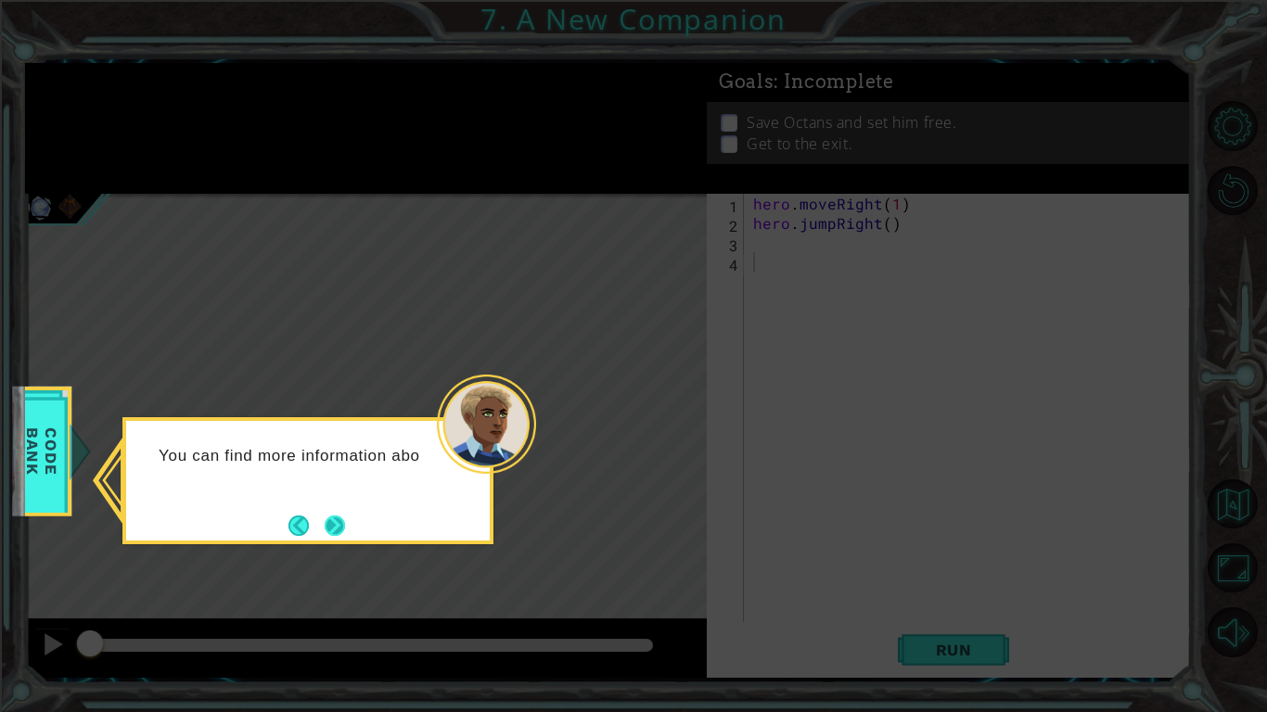
click at [338, 534] on button "Next" at bounding box center [335, 526] width 20 height 20
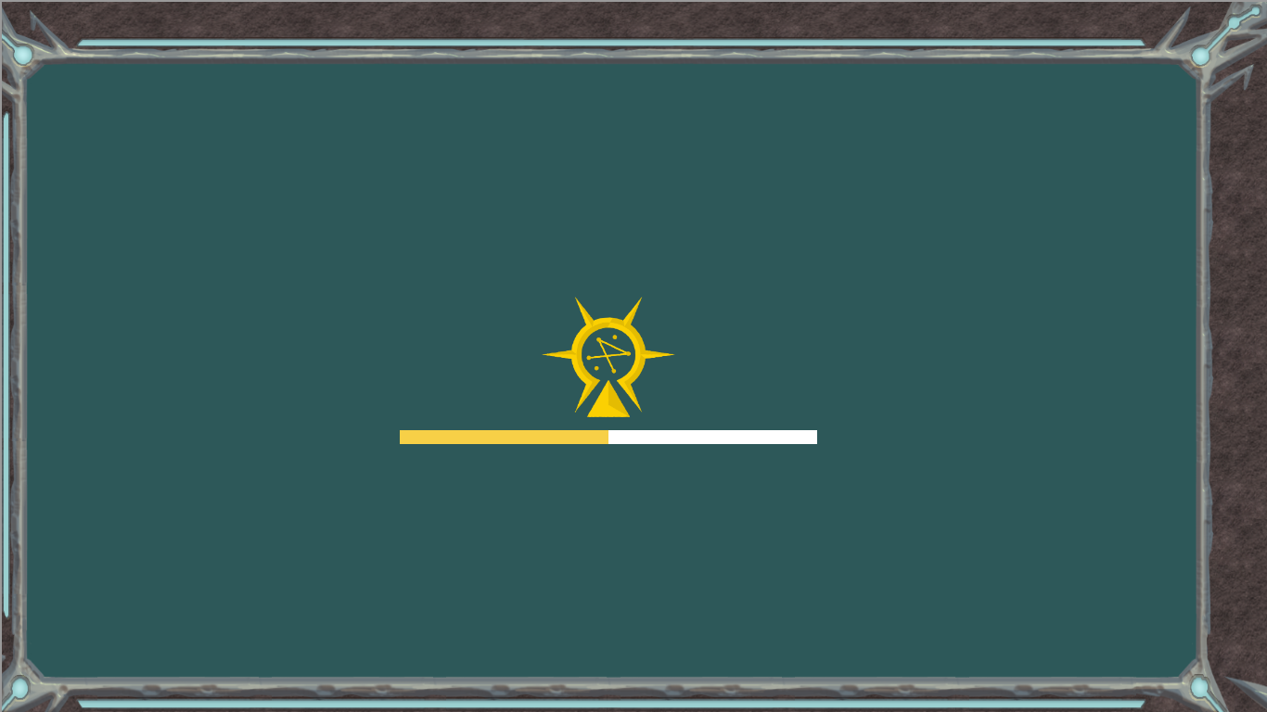
click at [0, 466] on div "Goals Error loading from server. Try refreshing the page. You'll need to join a…" at bounding box center [633, 356] width 1267 height 712
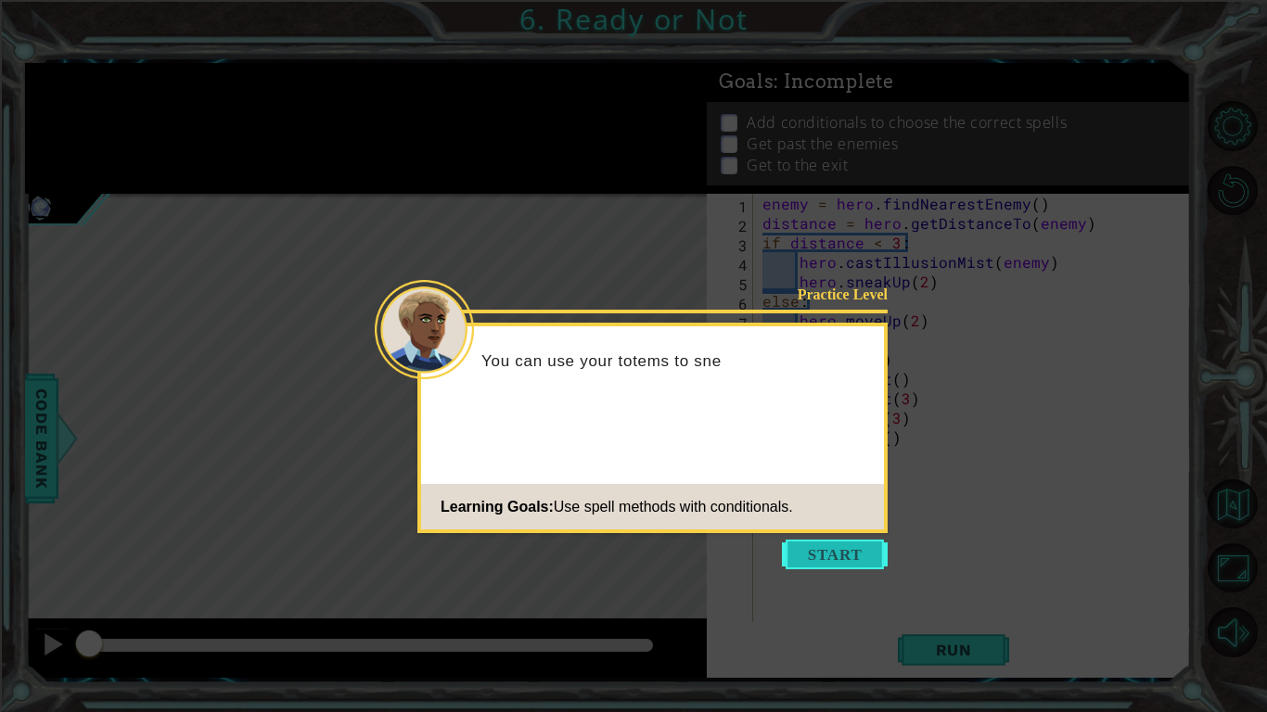
click at [864, 559] on button "Start" at bounding box center [835, 555] width 106 height 30
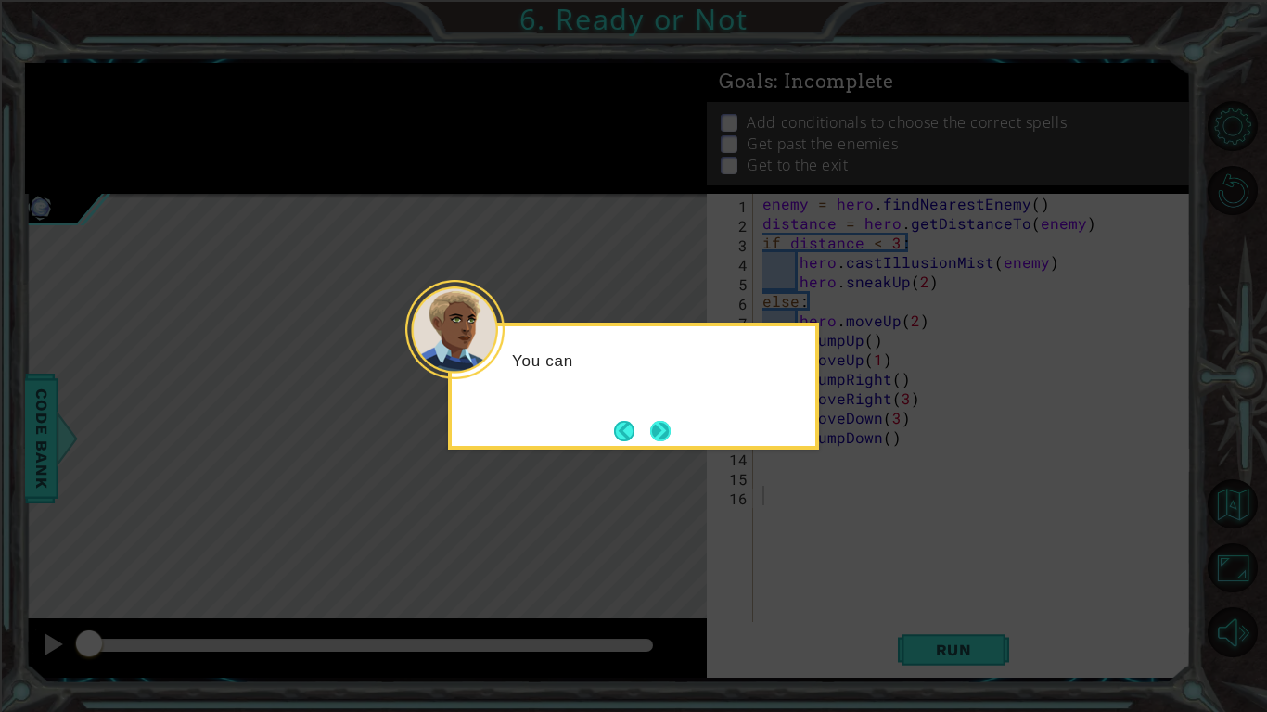
click at [671, 428] on button "Next" at bounding box center [660, 430] width 21 height 21
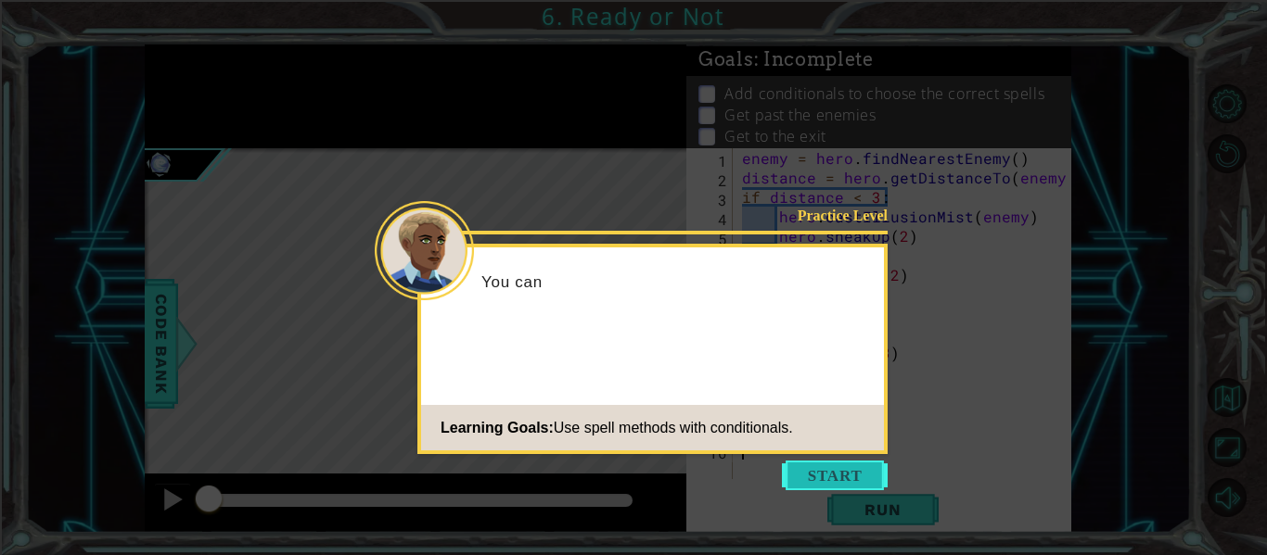
click at [848, 466] on button "Start" at bounding box center [835, 476] width 106 height 30
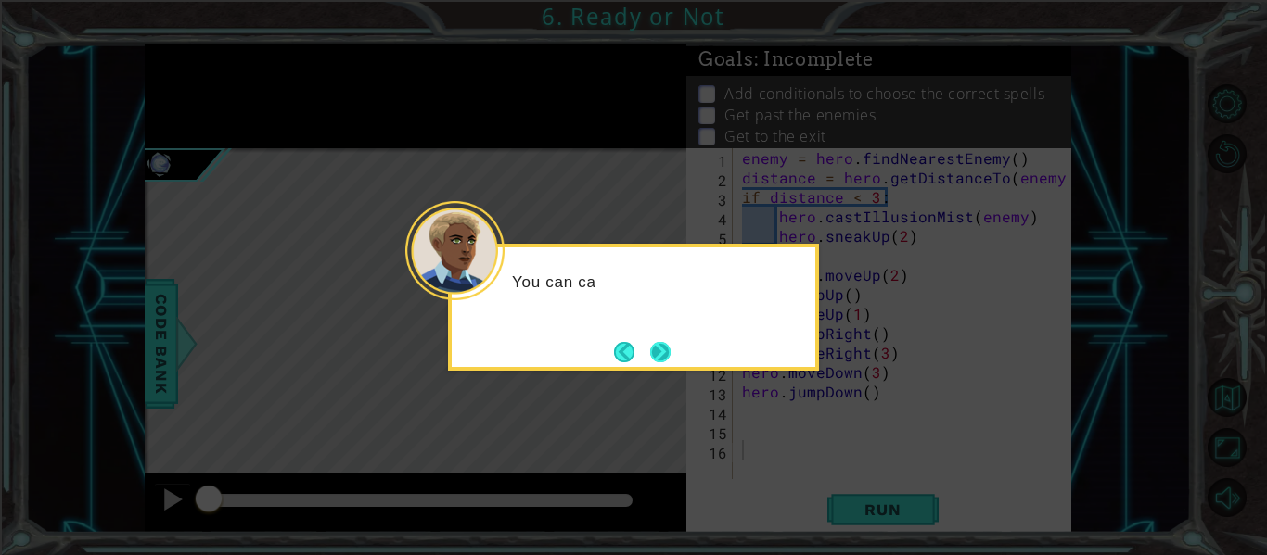
click at [670, 352] on button "Next" at bounding box center [660, 352] width 20 height 20
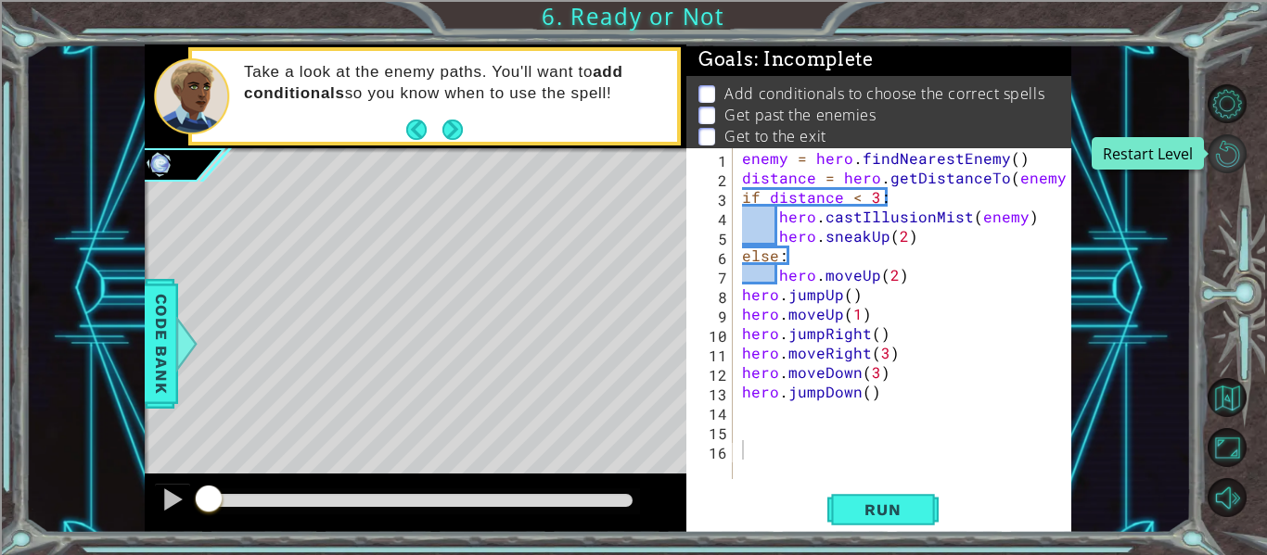
click at [1226, 158] on button "Restart Level" at bounding box center [1226, 153] width 39 height 39
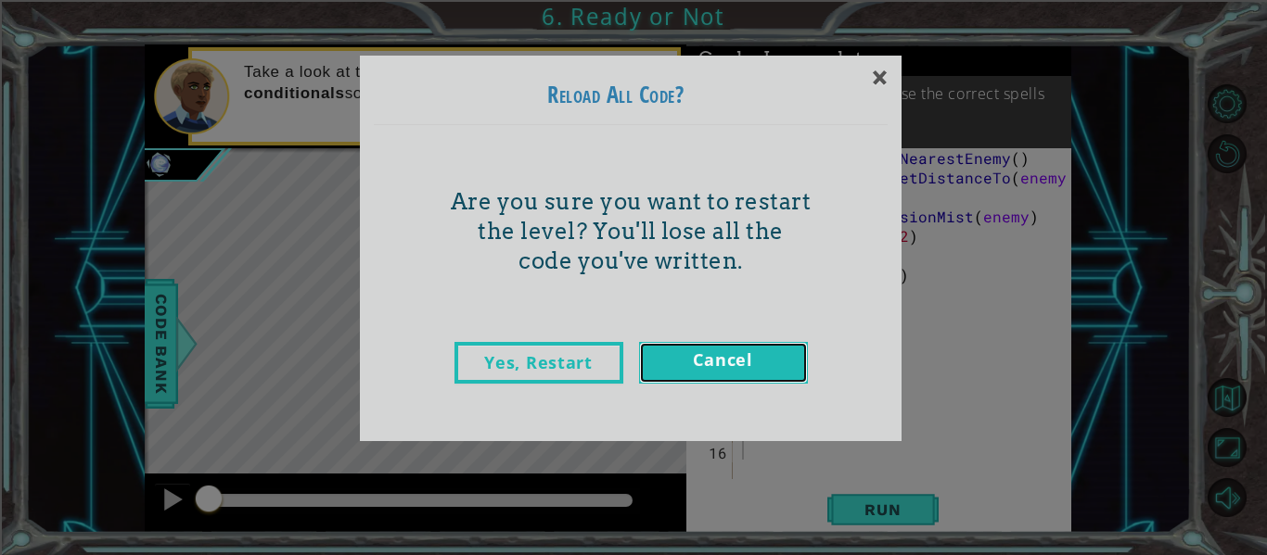
click at [766, 380] on link "Cancel" at bounding box center [723, 363] width 169 height 42
